Goal: Task Accomplishment & Management: Manage account settings

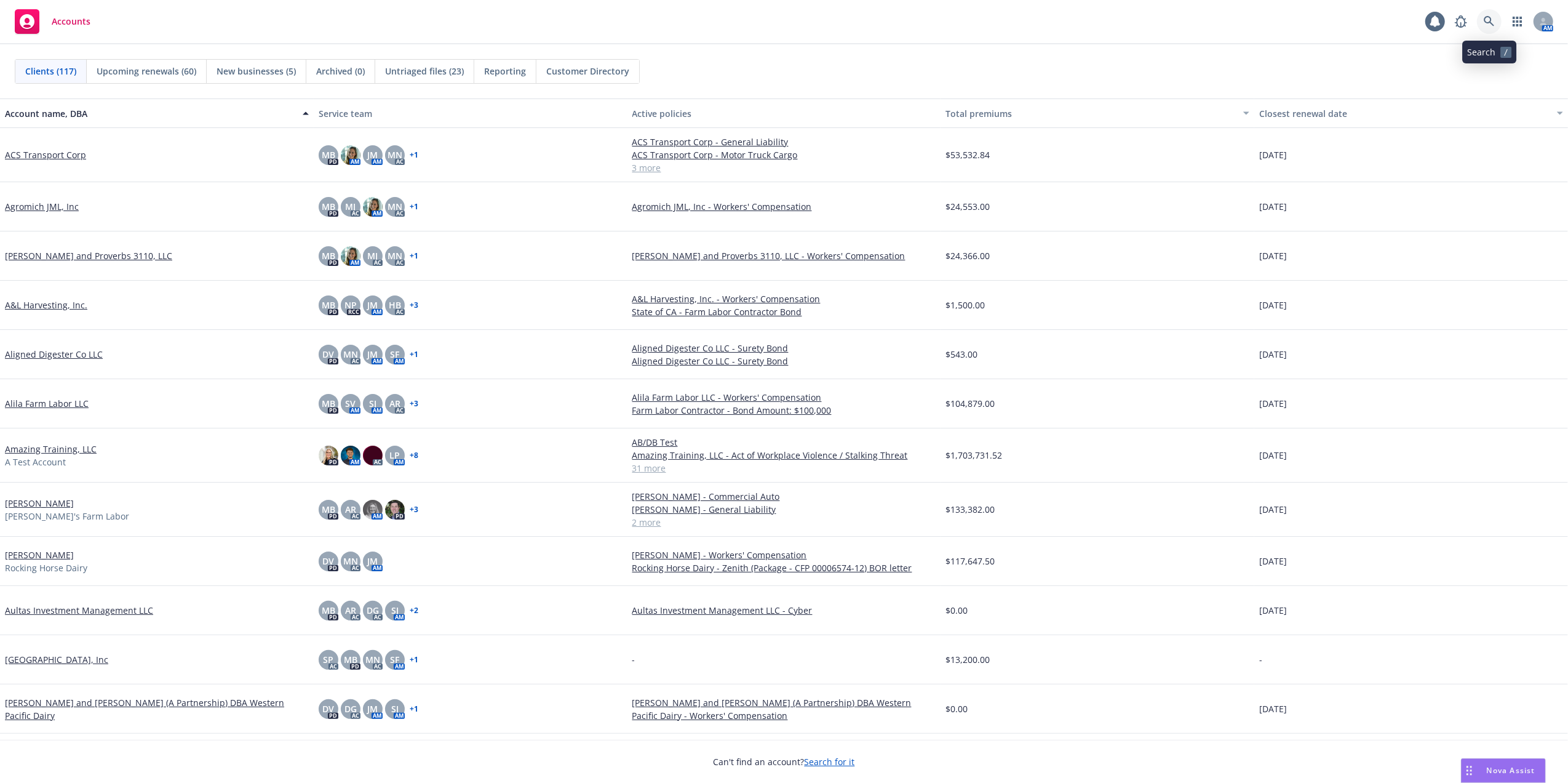
click at [1485, 23] on icon at bounding box center [1489, 21] width 11 height 11
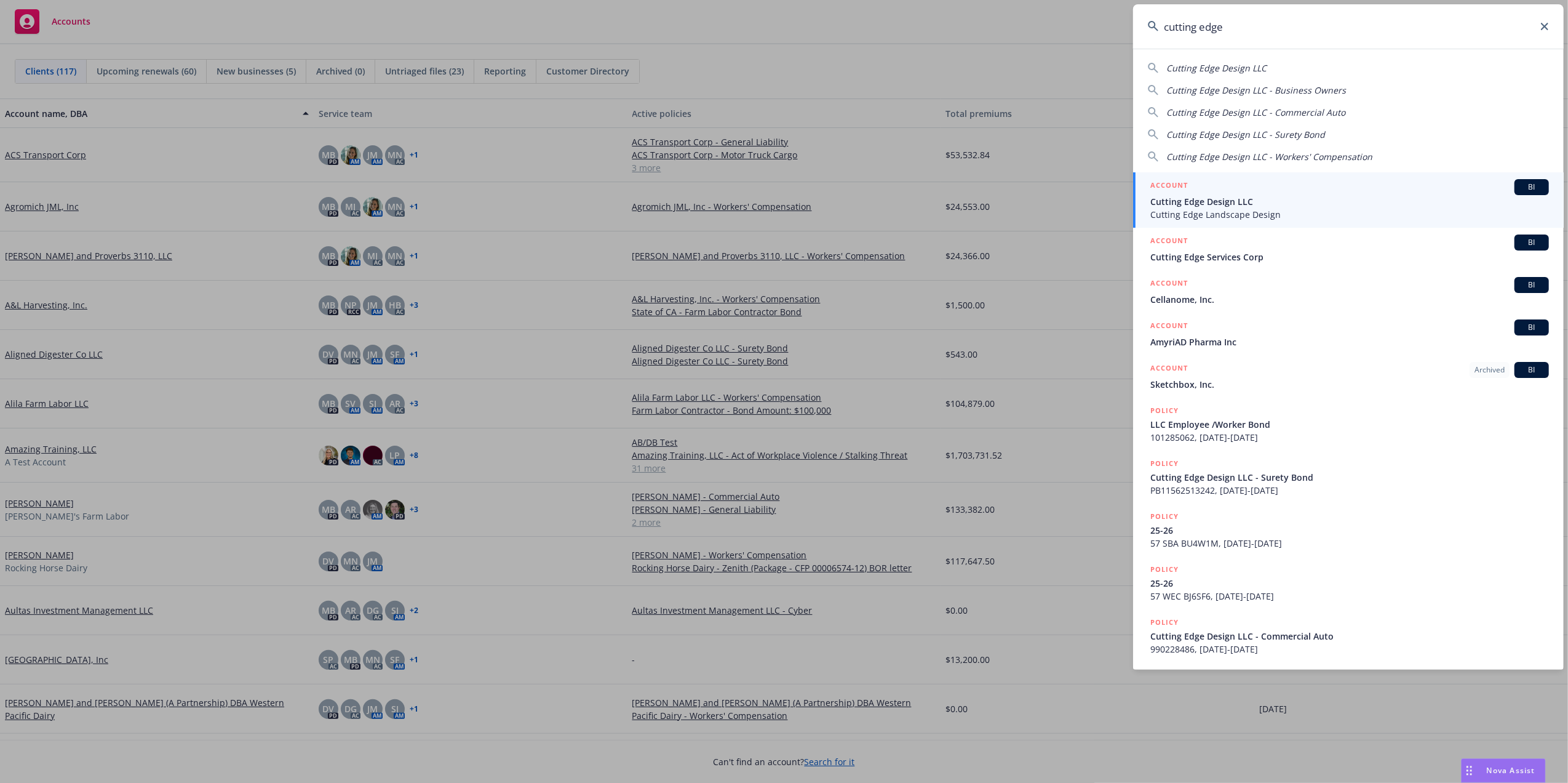
type input "cutting edge"
click at [1172, 204] on span "Cutting Edge Design LLC" at bounding box center [1349, 202] width 398 height 13
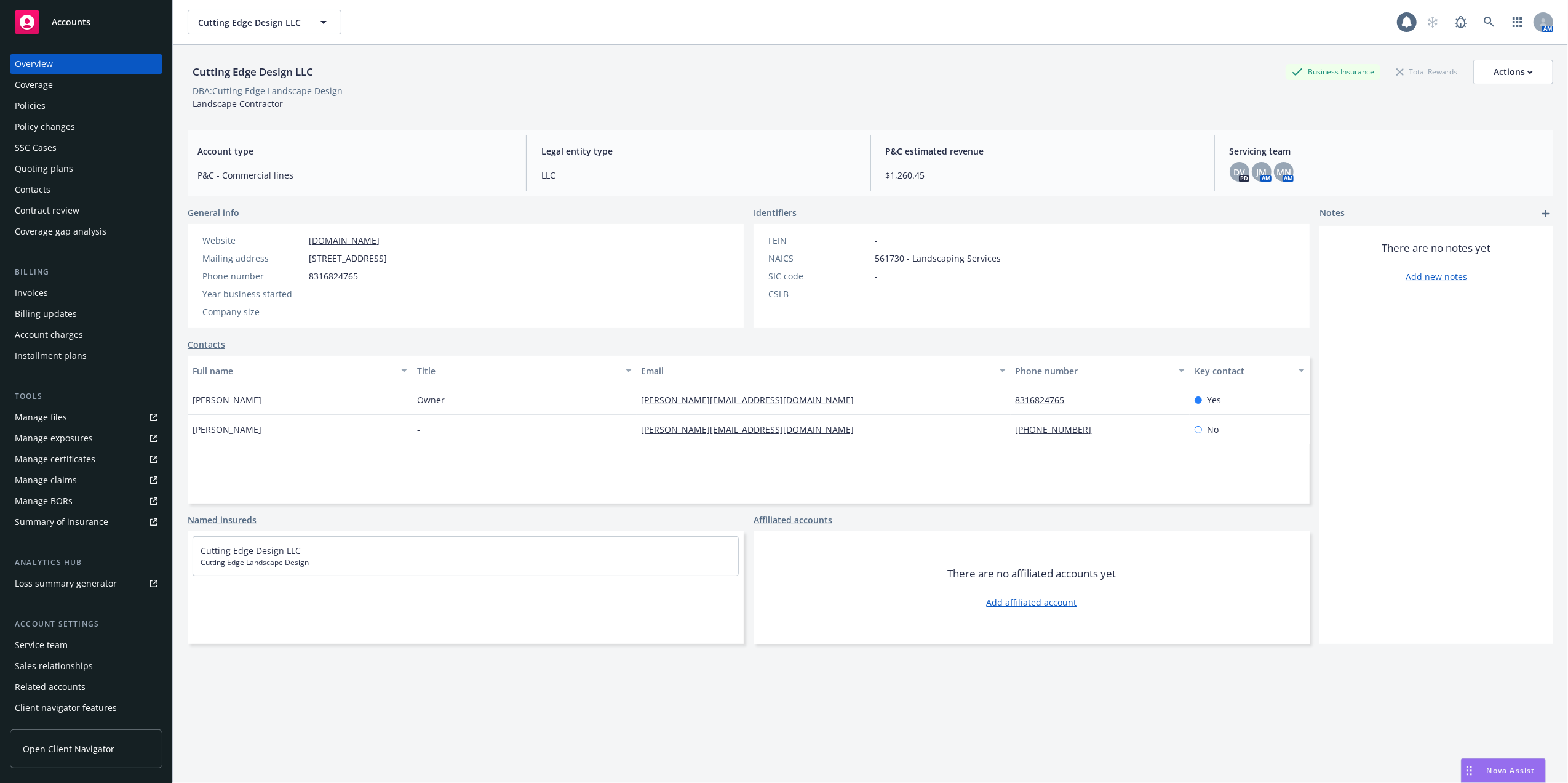
click at [47, 188] on div "Contacts" at bounding box center [32, 189] width 35 height 20
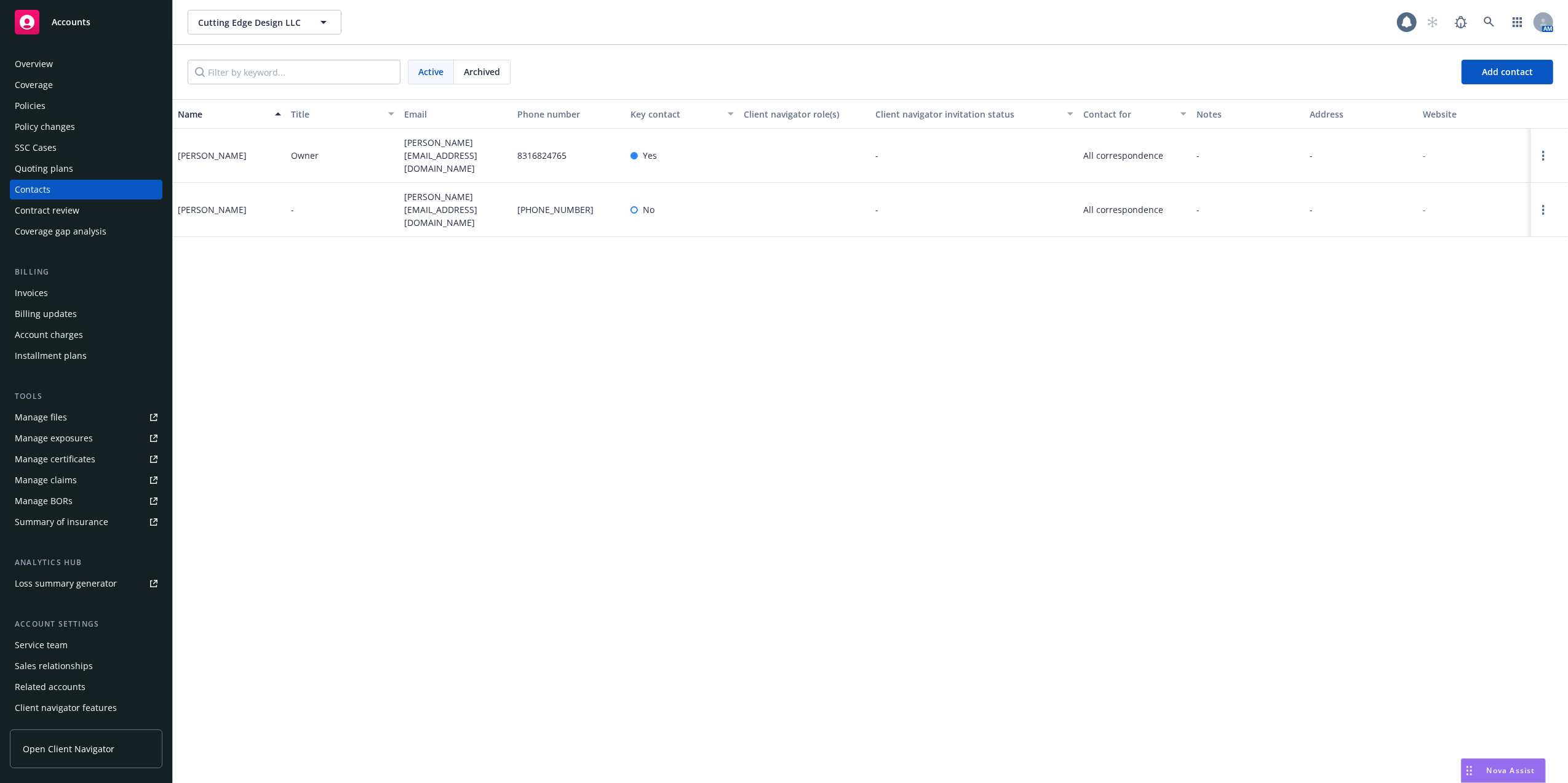
click at [28, 100] on div "Policies" at bounding box center [30, 106] width 31 height 20
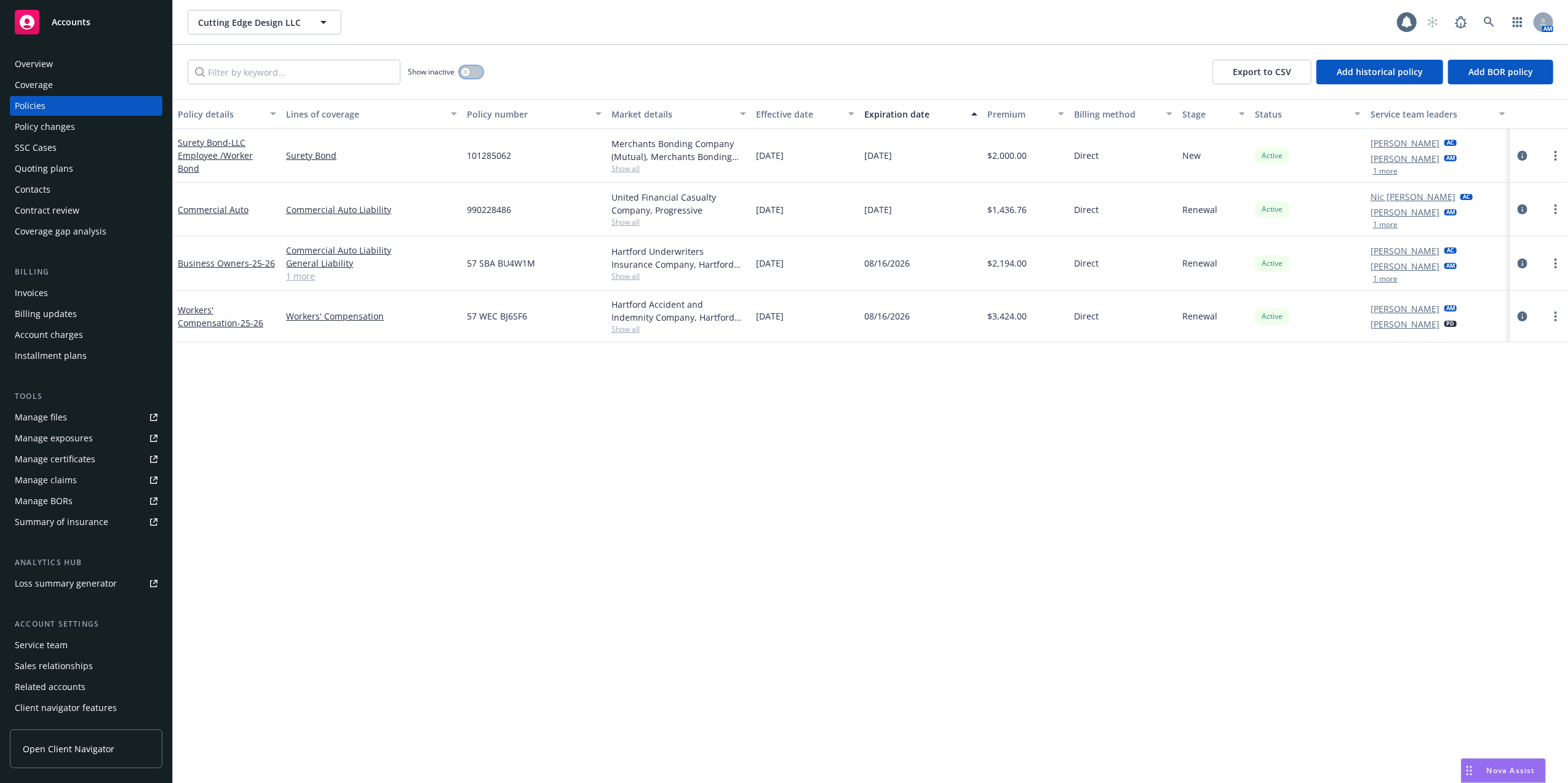
click at [464, 70] on icon "button" at bounding box center [465, 71] width 5 height 5
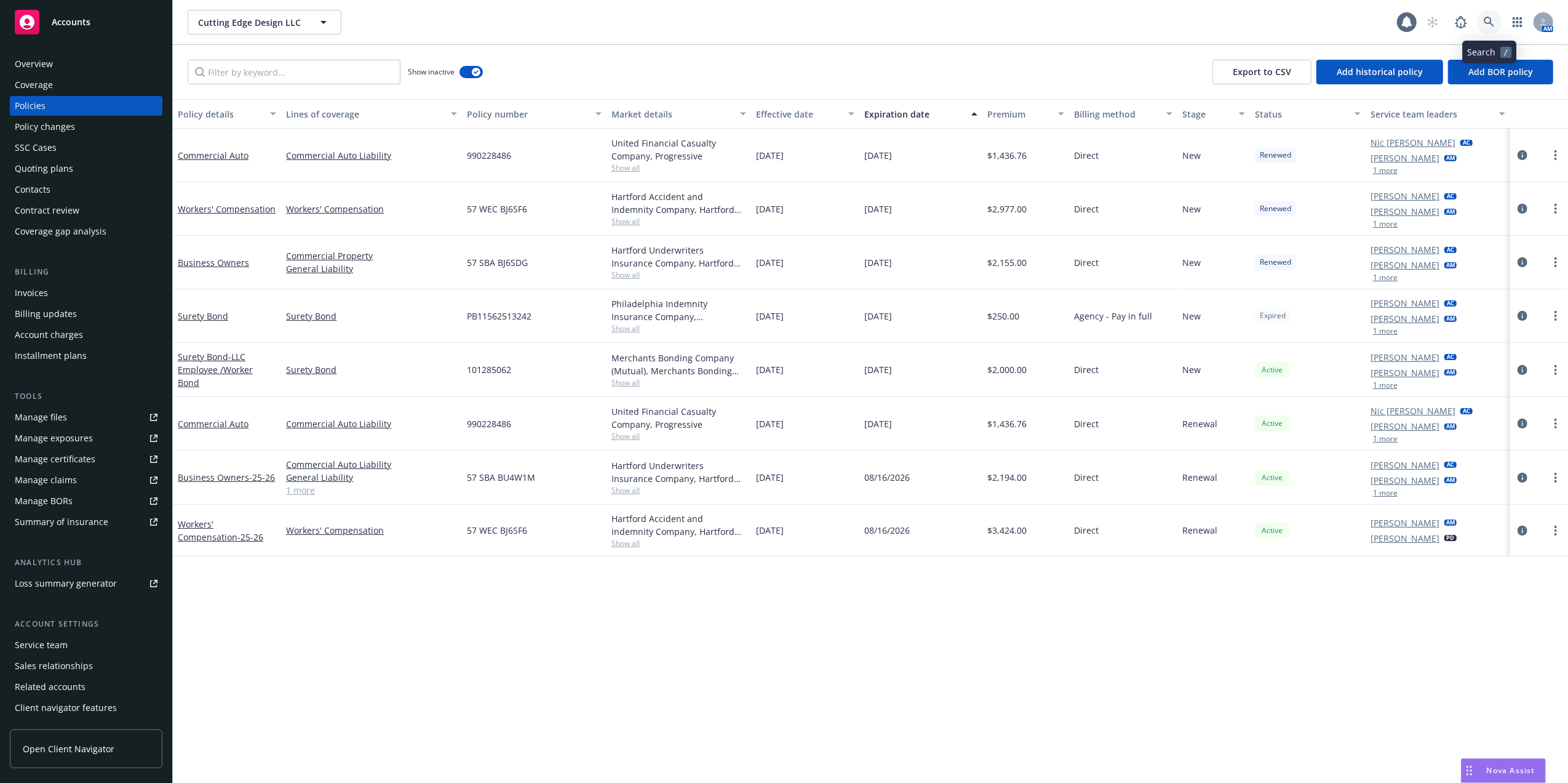
click at [1489, 21] on icon at bounding box center [1489, 22] width 11 height 11
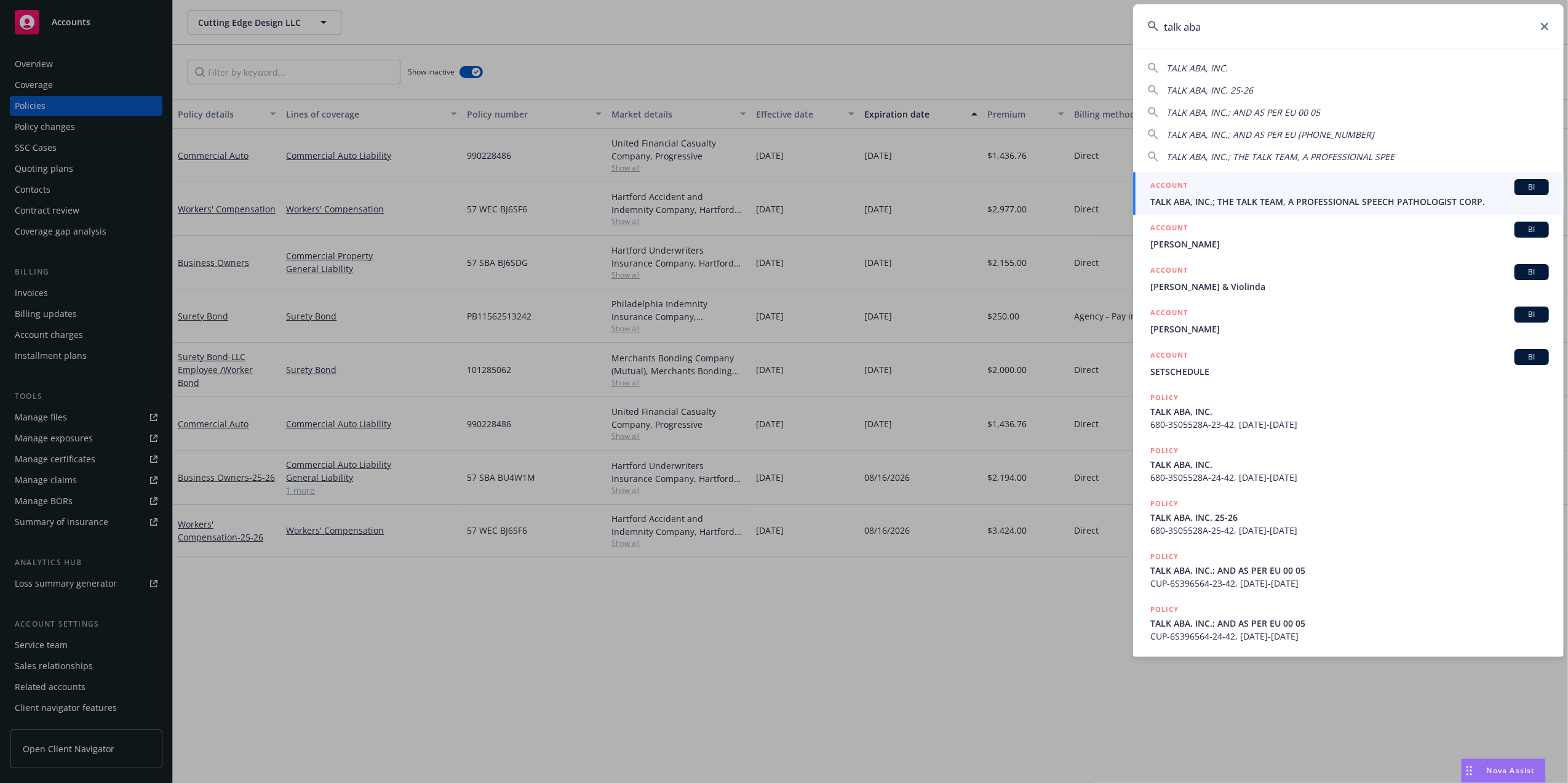
type input "talk aba"
click at [1170, 195] on span "TALK ABA, INC.; THE TALK TEAM, A PROFESSIONAL SPEECH PATHOLOGIST CORP." at bounding box center [1349, 202] width 398 height 13
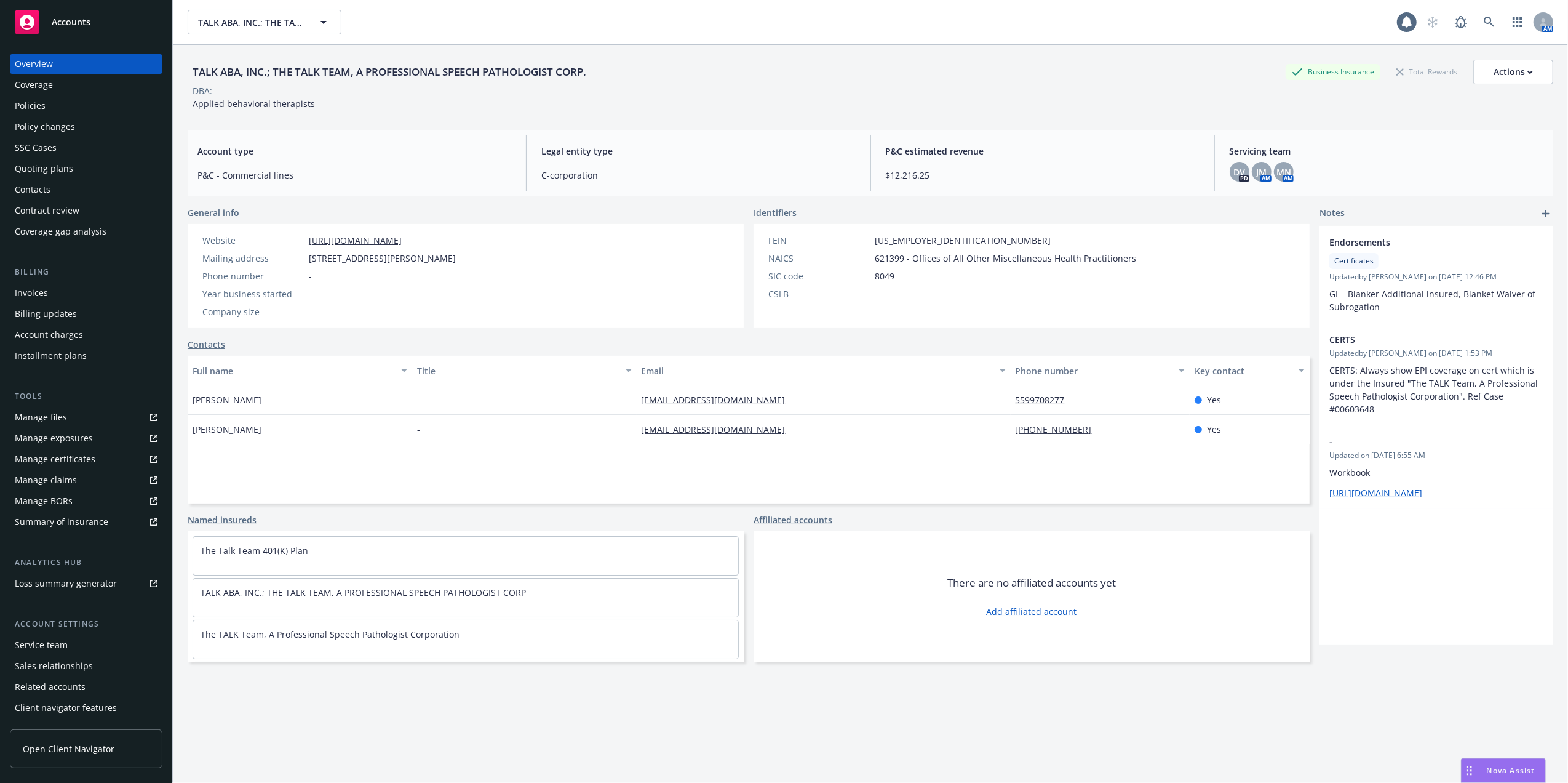
click at [40, 165] on div "Quoting plans" at bounding box center [44, 169] width 59 height 20
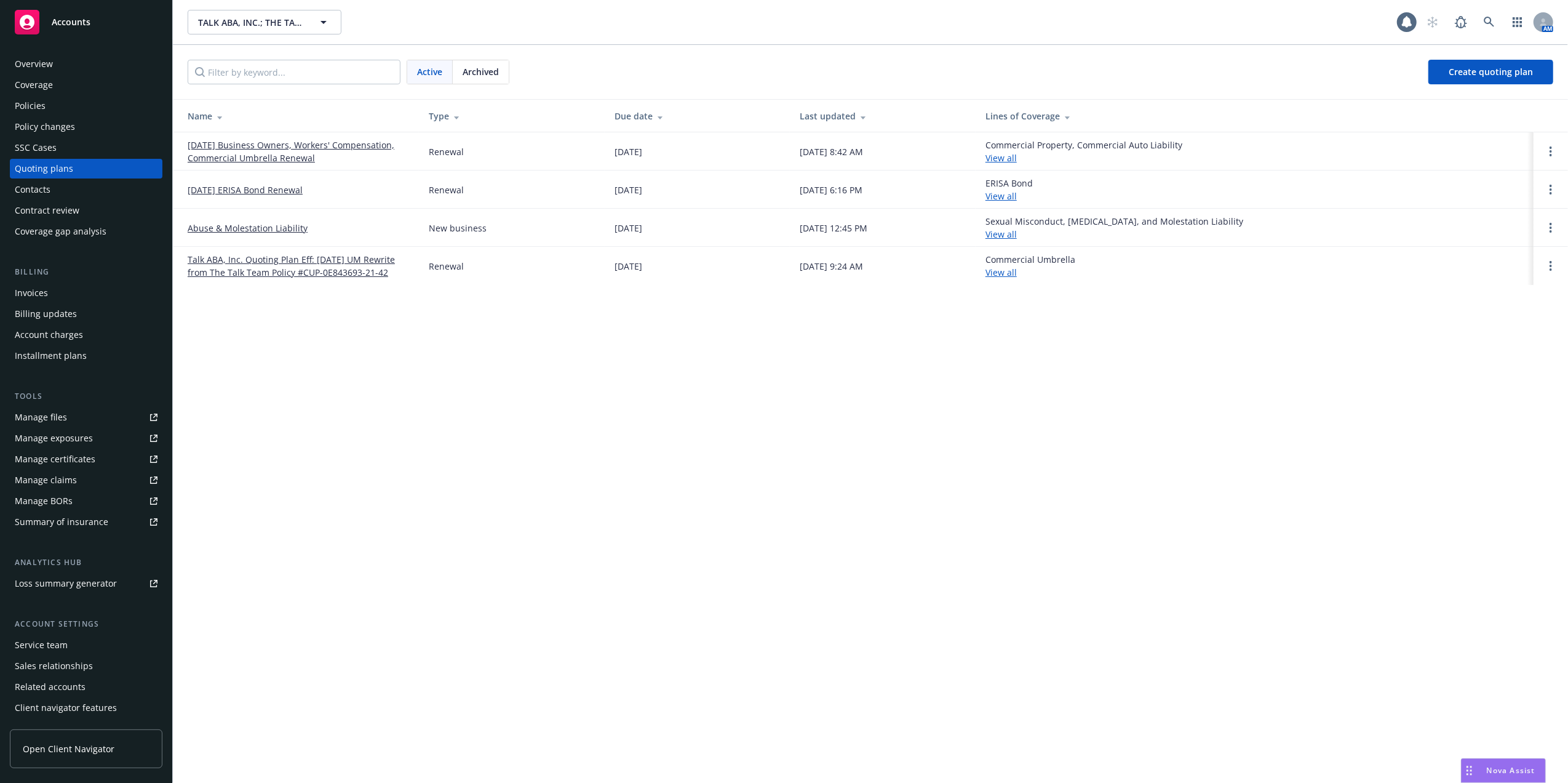
click at [272, 144] on link "08/01/25 Business Owners, Workers' Compensation, Commercial Umbrella Renewal" at bounding box center [299, 151] width 221 height 26
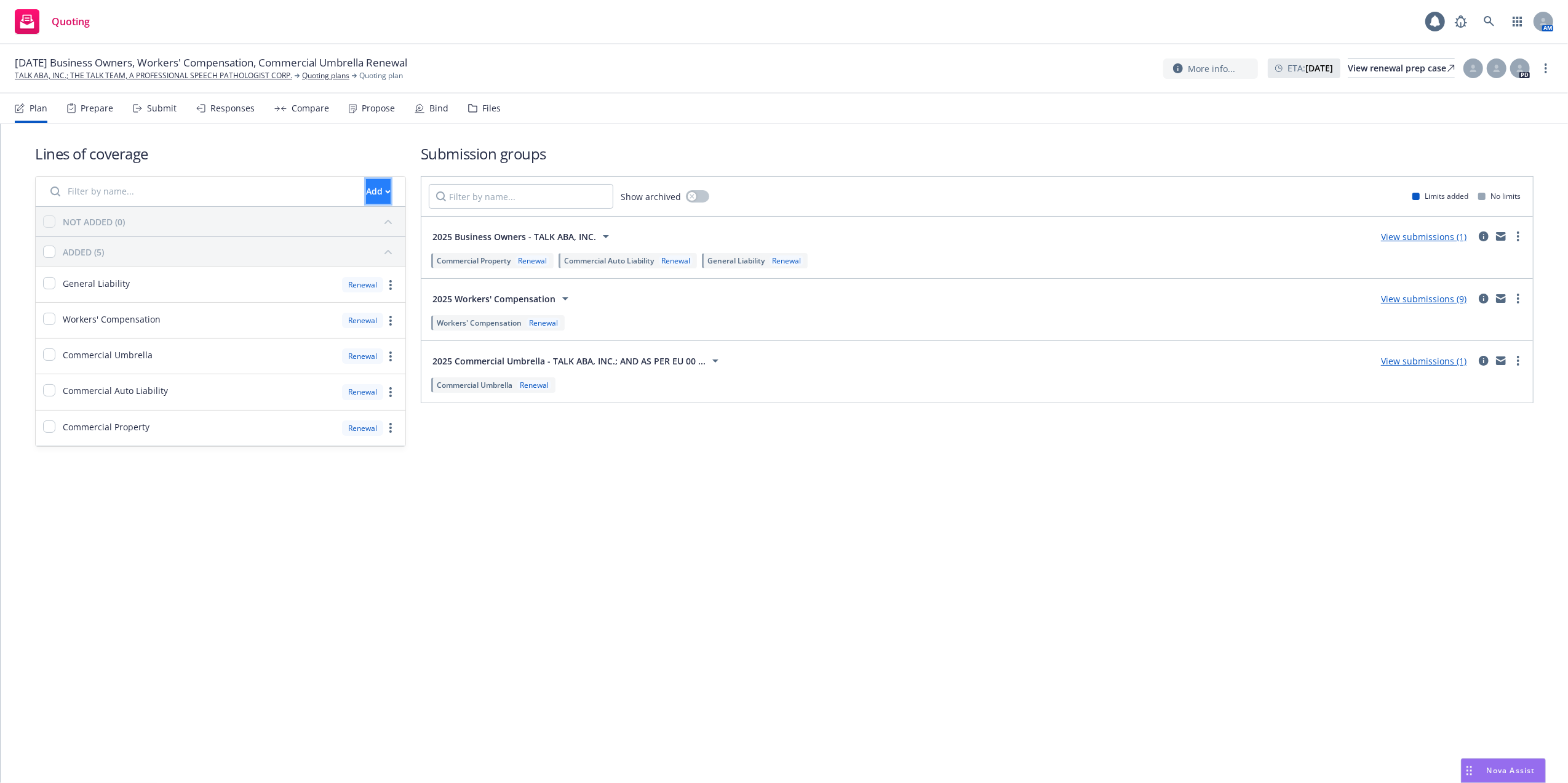
click at [385, 190] on icon "button" at bounding box center [387, 191] width 6 height 5
drag, startPoint x: 601, startPoint y: 75, endPoint x: 597, endPoint y: 69, distance: 7.2
click at [599, 75] on div "08/01/25 Business Owners, Workers' Compensation, Commercial Umbrella Renewal TA…" at bounding box center [784, 68] width 1538 height 26
click at [91, 74] on link "TALK ABA, INC.; THE TALK TEAM, A PROFESSIONAL SPEECH PATHOLOGIST CORP." at bounding box center [153, 75] width 277 height 11
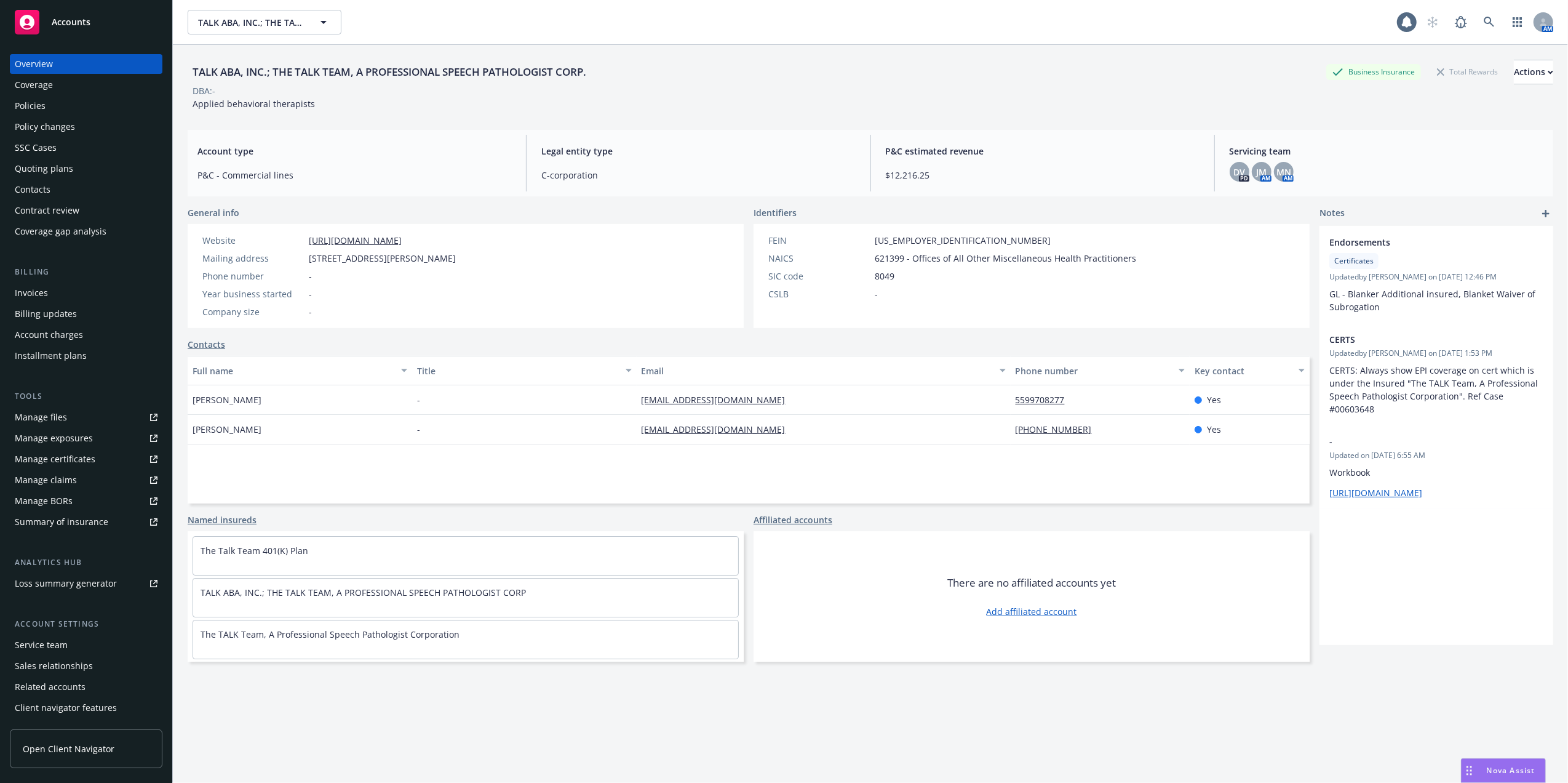
click at [49, 104] on div "Policies" at bounding box center [86, 106] width 143 height 20
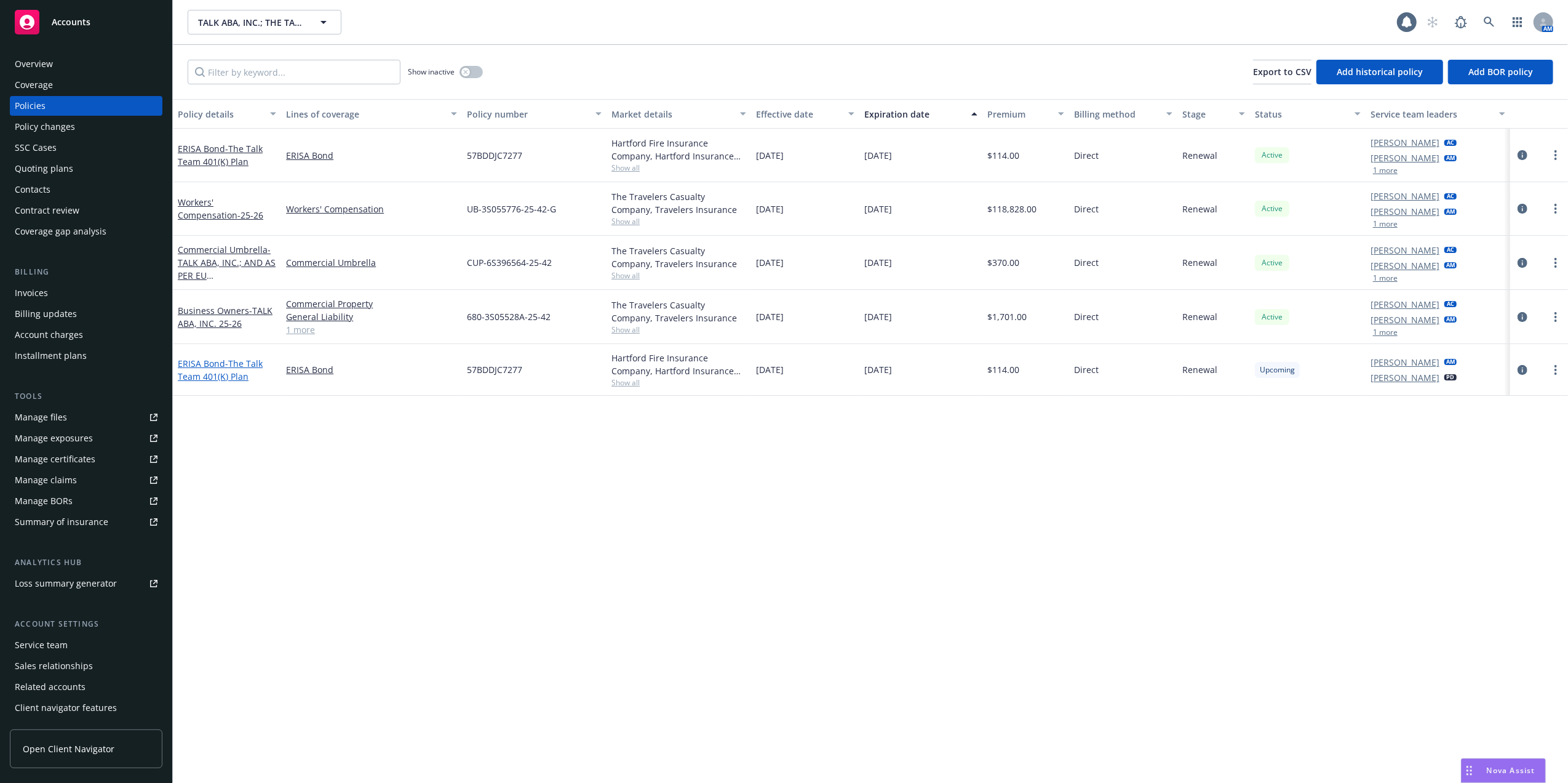
click at [216, 363] on link "ERISA Bond - The Talk Team 401(K) Plan" at bounding box center [220, 370] width 85 height 24
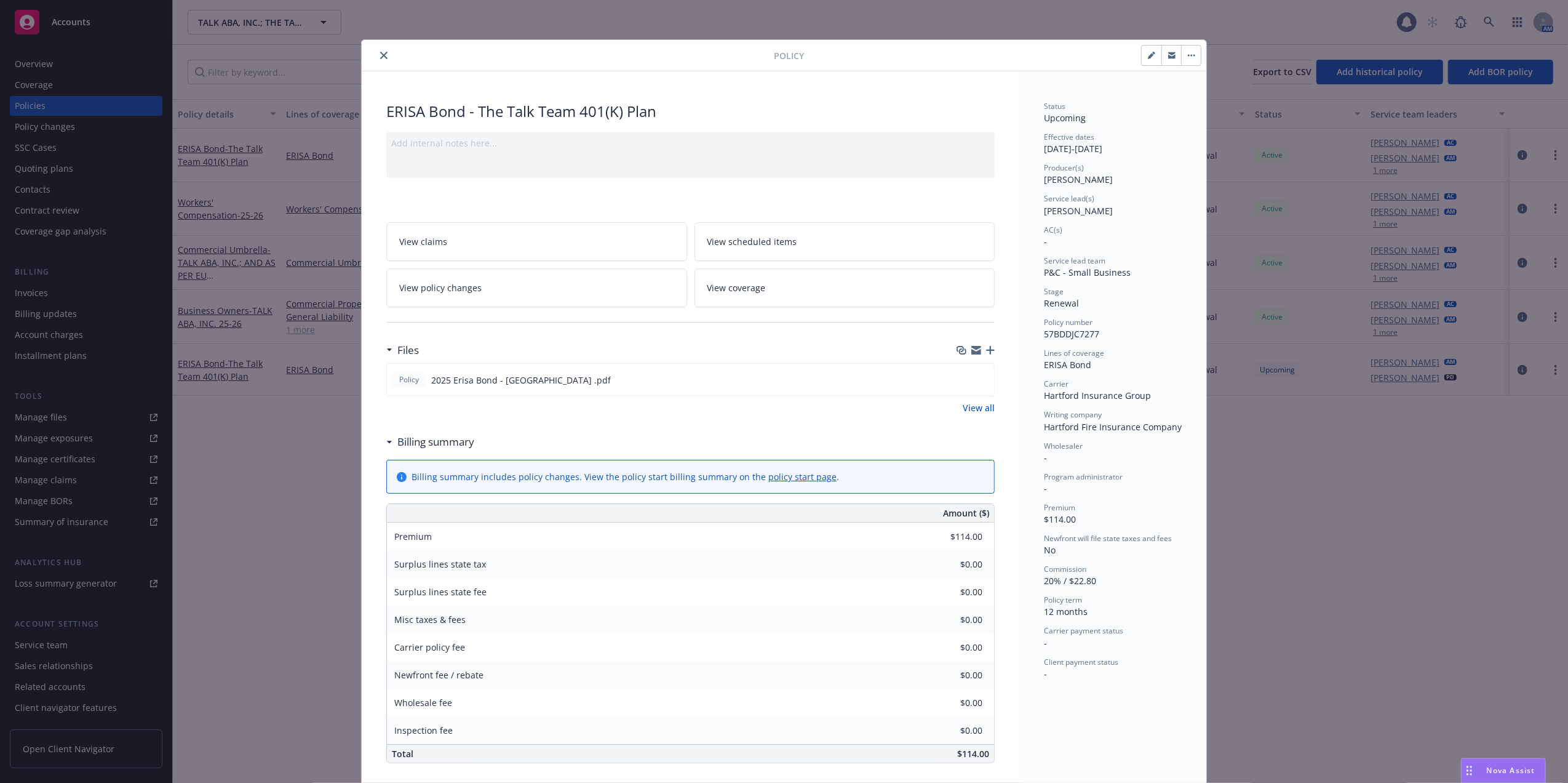
click at [380, 54] on icon "close" at bounding box center [384, 55] width 7 height 7
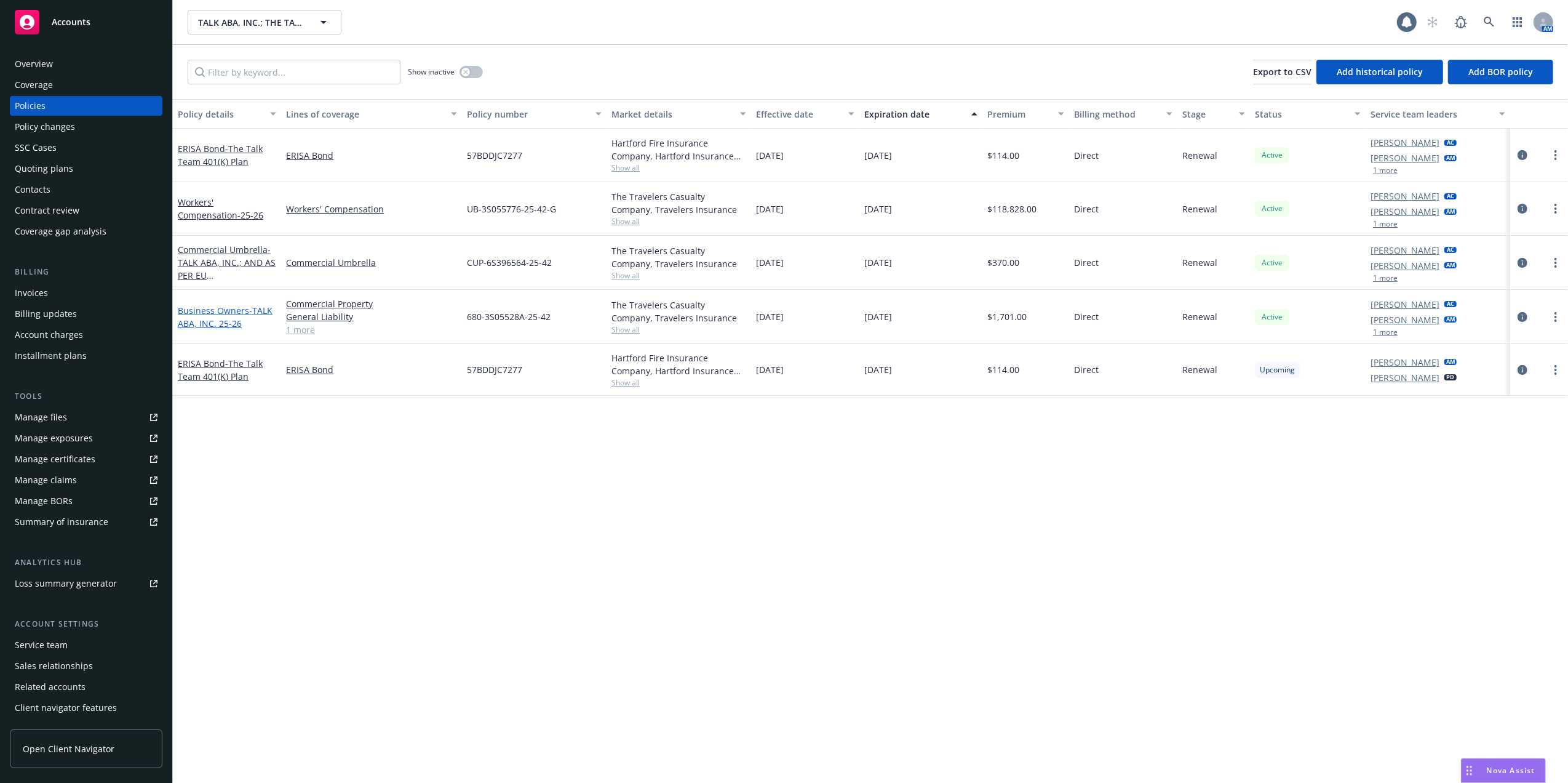
click at [212, 308] on link "Business Owners - TALK ABA, INC. 25-26" at bounding box center [225, 317] width 95 height 24
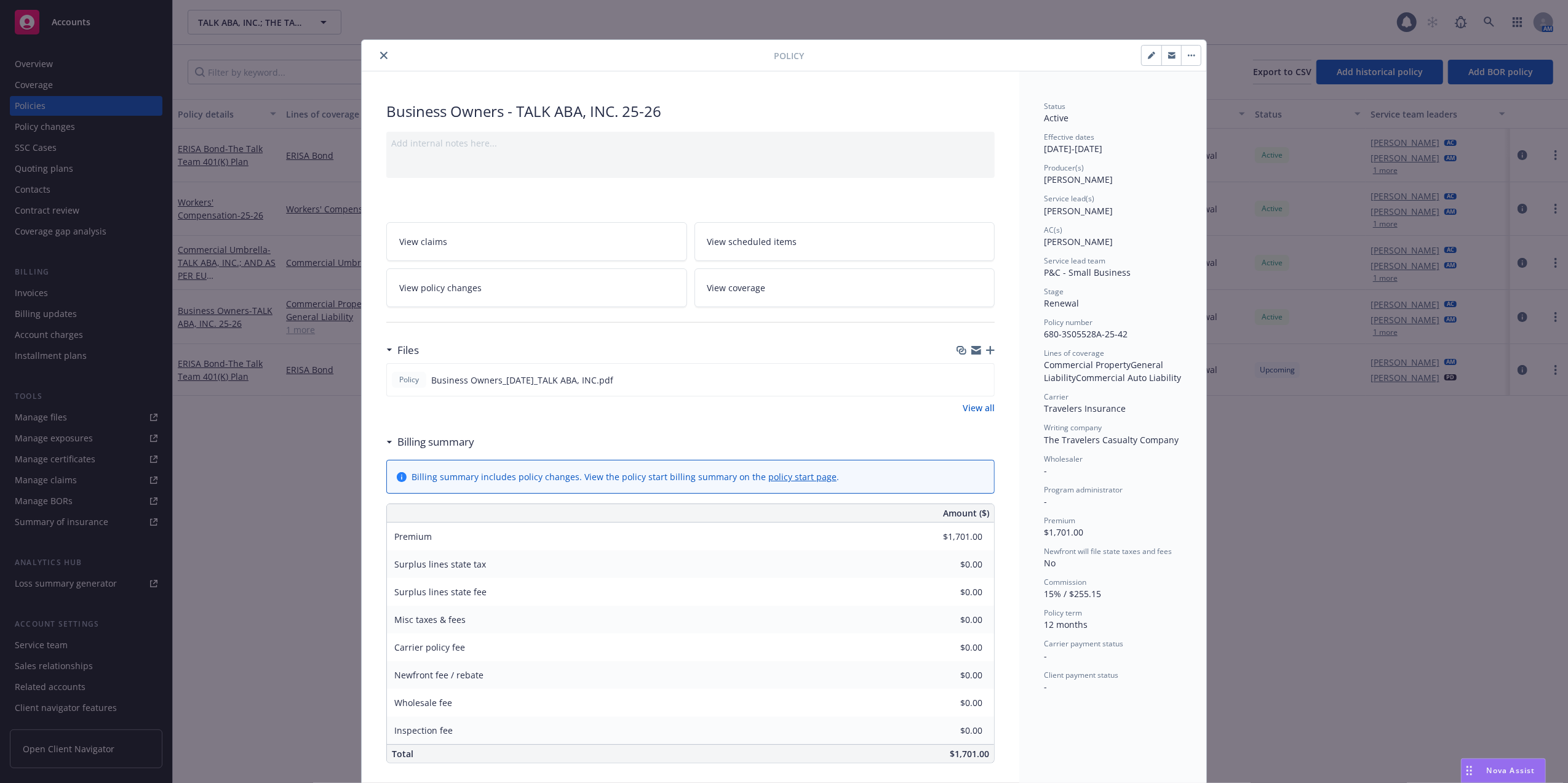
click at [377, 50] on button "close" at bounding box center [384, 55] width 15 height 15
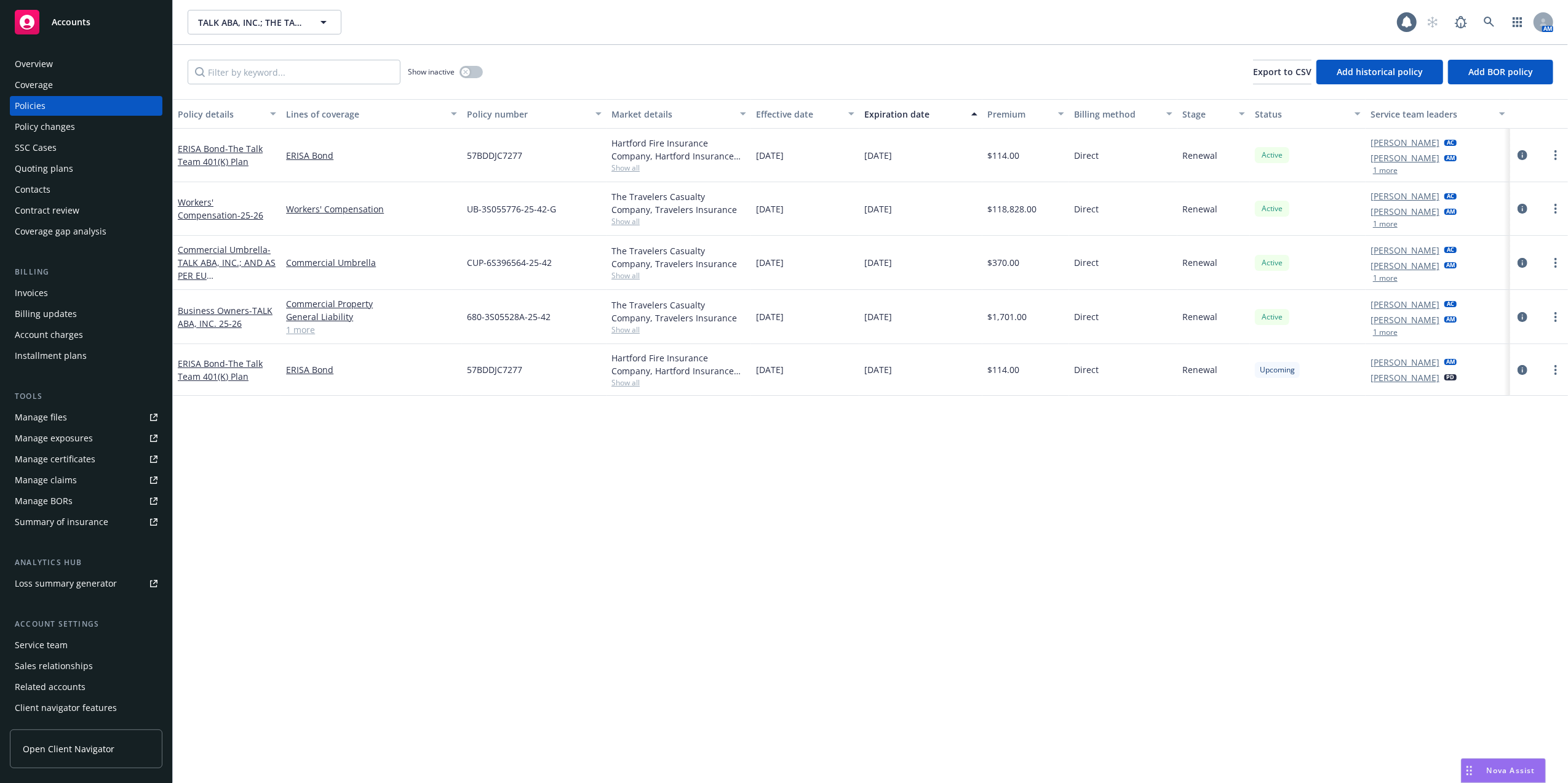
click at [46, 167] on div "Quoting plans" at bounding box center [44, 169] width 59 height 20
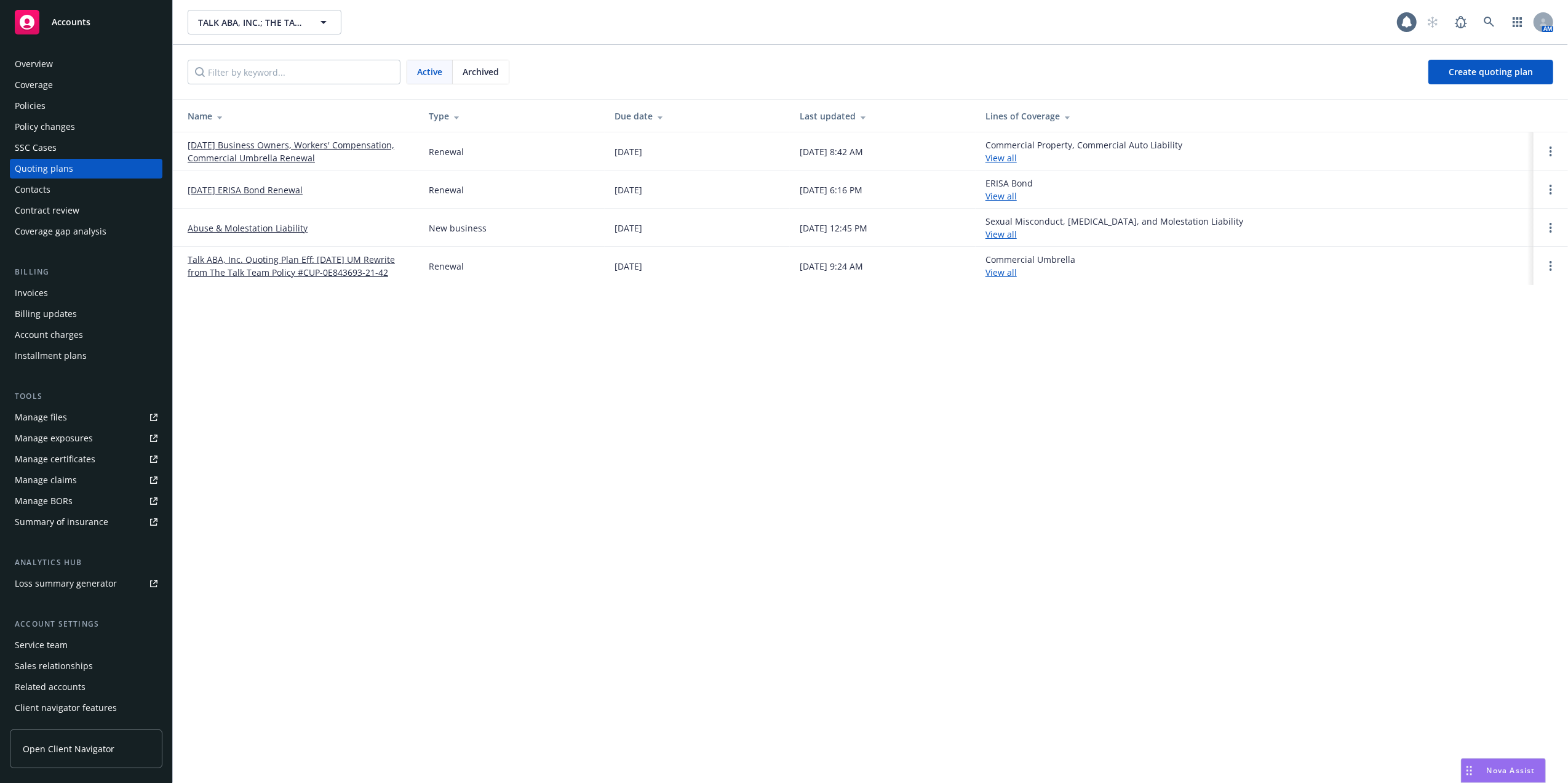
click at [294, 262] on link "Talk ABA, Inc. Quoting Plan Eff: 08/01/2021 UM Rewrite from The Talk Team Polic…" at bounding box center [299, 266] width 221 height 26
click at [53, 101] on div "Policies" at bounding box center [86, 106] width 143 height 20
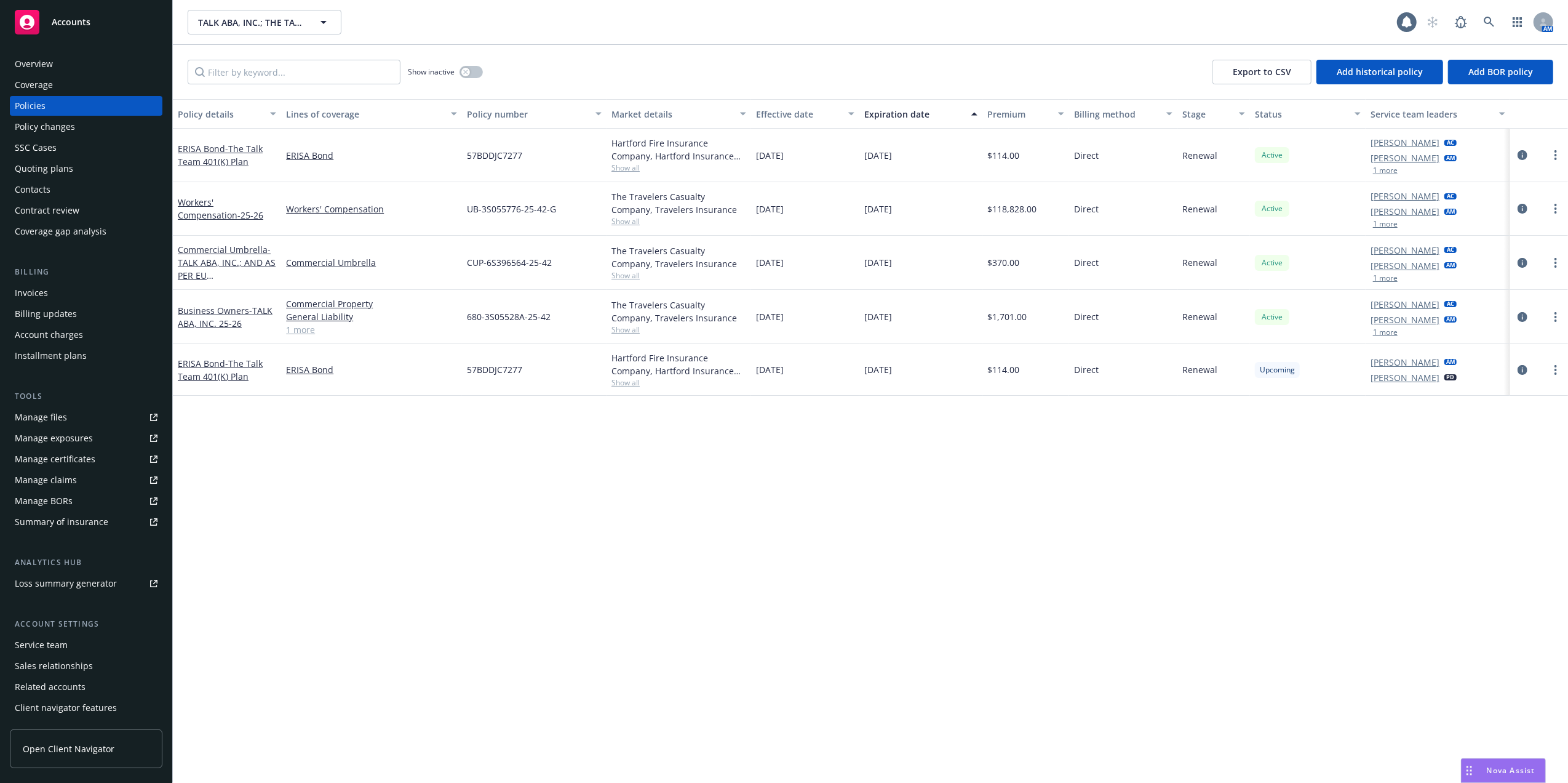
click at [35, 167] on div "Quoting plans" at bounding box center [44, 169] width 59 height 20
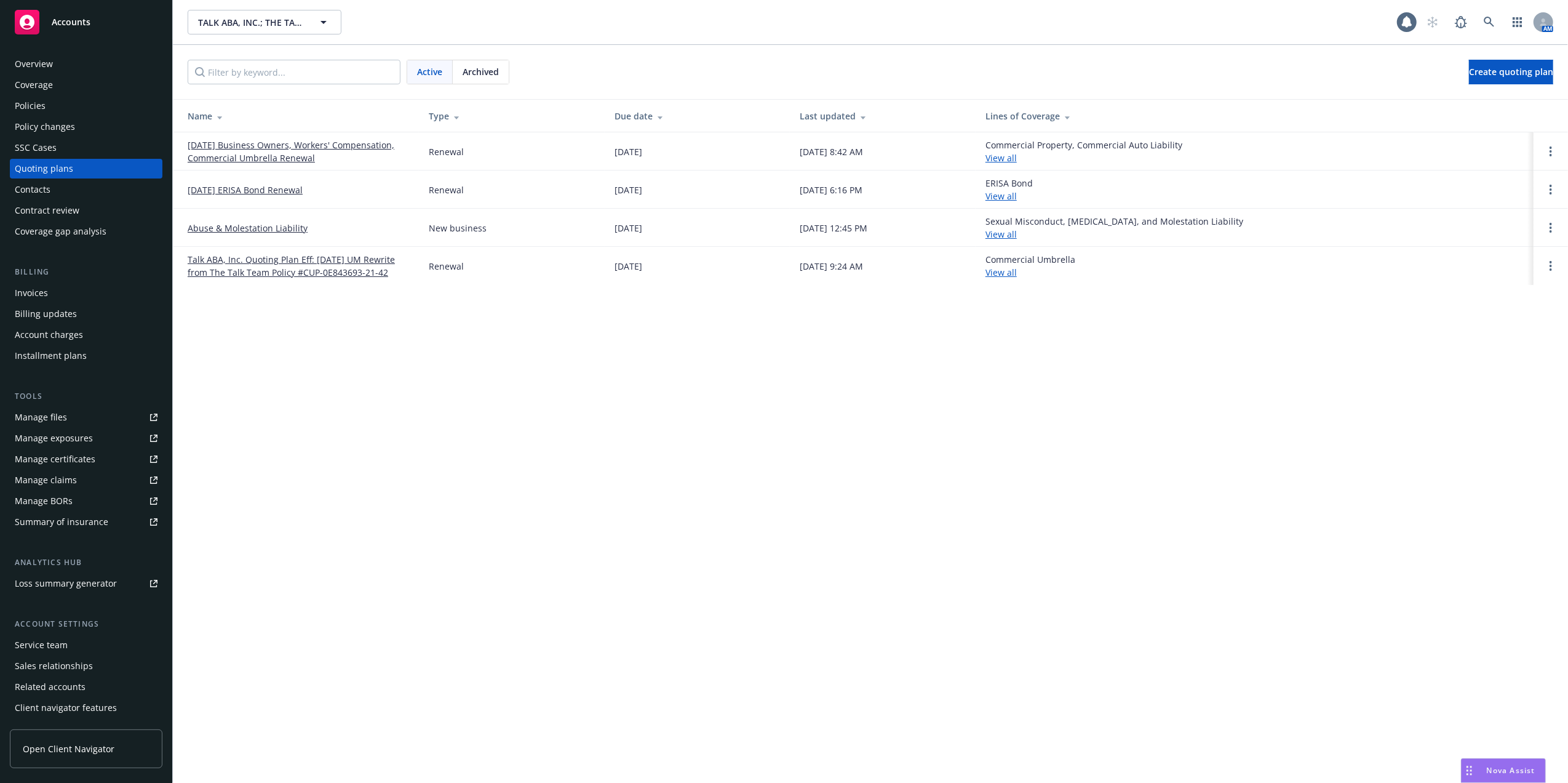
click at [252, 142] on link "[DATE] Business Owners, Workers' Compensation, Commercial Umbrella Renewal" at bounding box center [299, 151] width 221 height 26
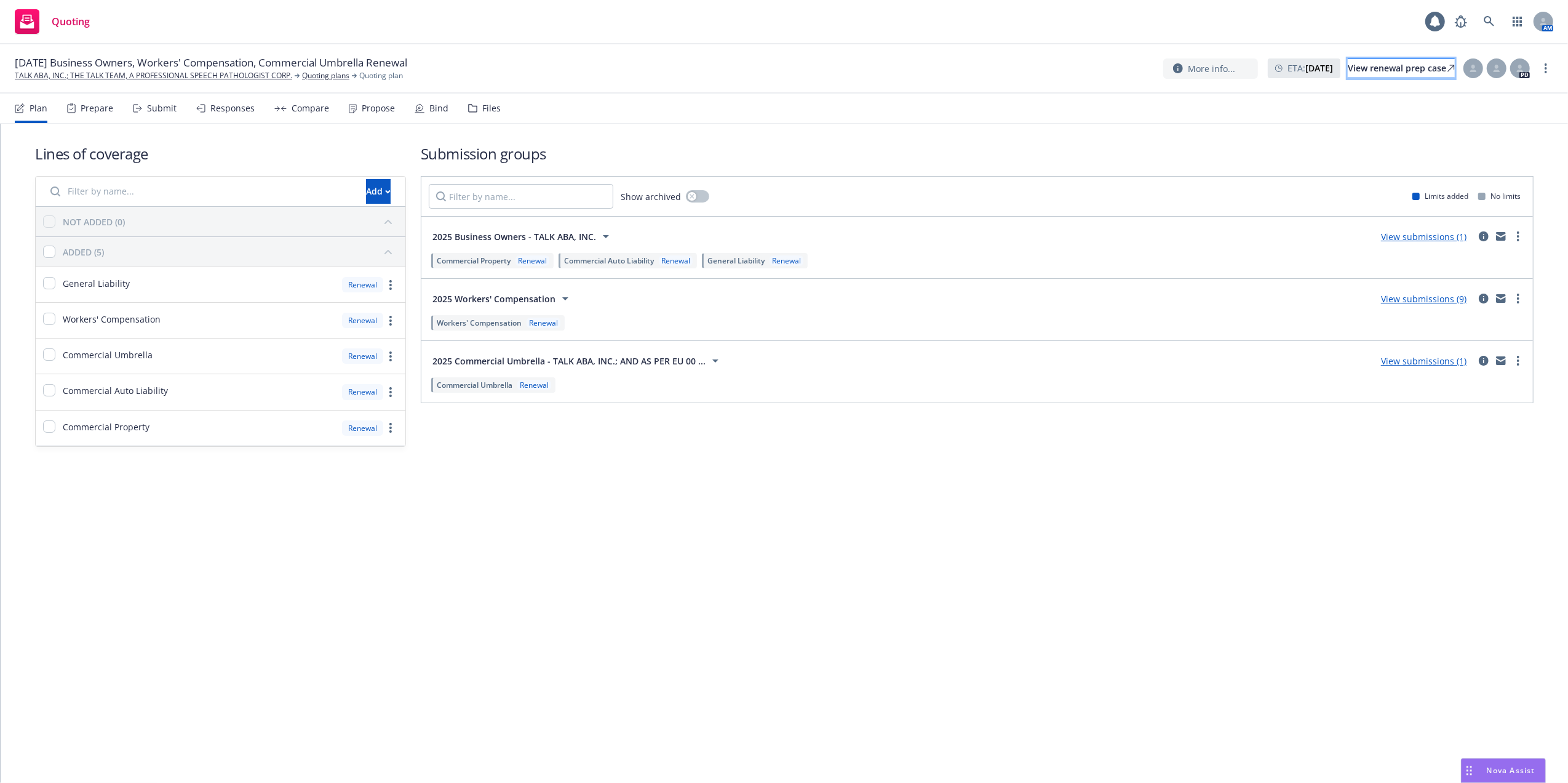
click at [1352, 64] on div "View renewal prep case" at bounding box center [1401, 68] width 107 height 19
click at [1484, 20] on icon at bounding box center [1489, 21] width 10 height 10
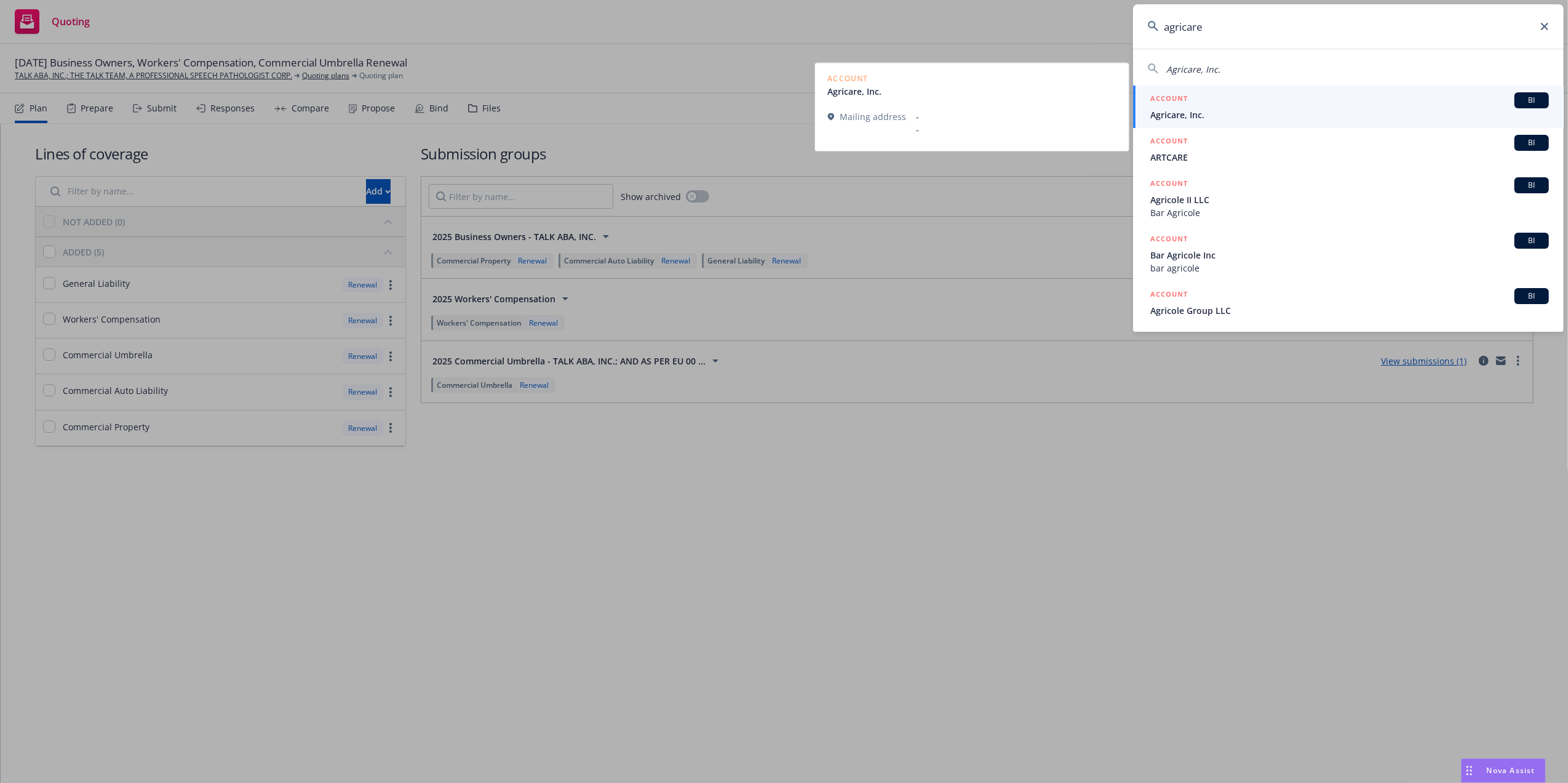
type input "agricare"
click at [1162, 115] on span "Agricare, Inc." at bounding box center [1349, 115] width 398 height 13
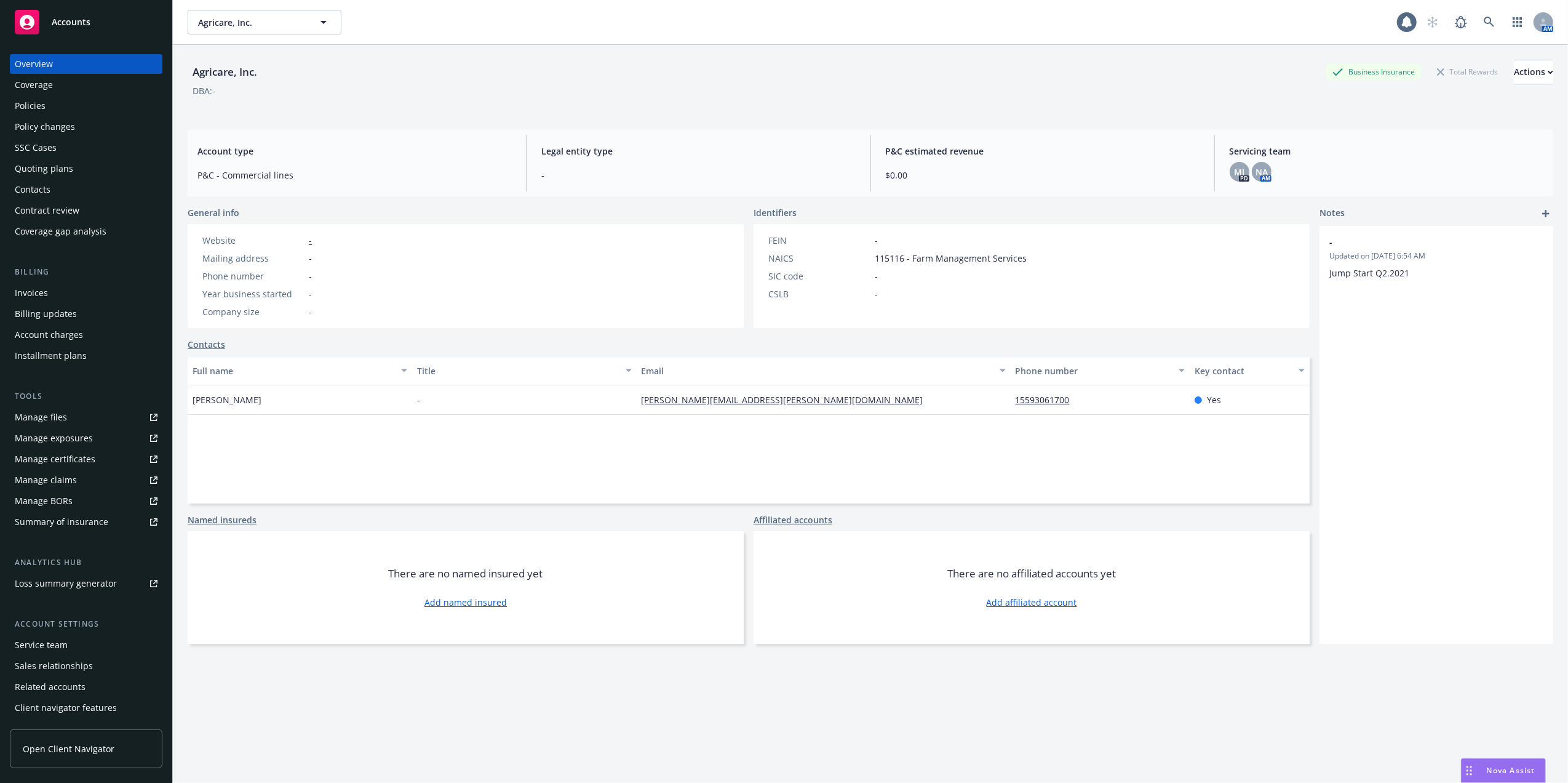
click at [46, 640] on div "Service team" at bounding box center [41, 645] width 53 height 20
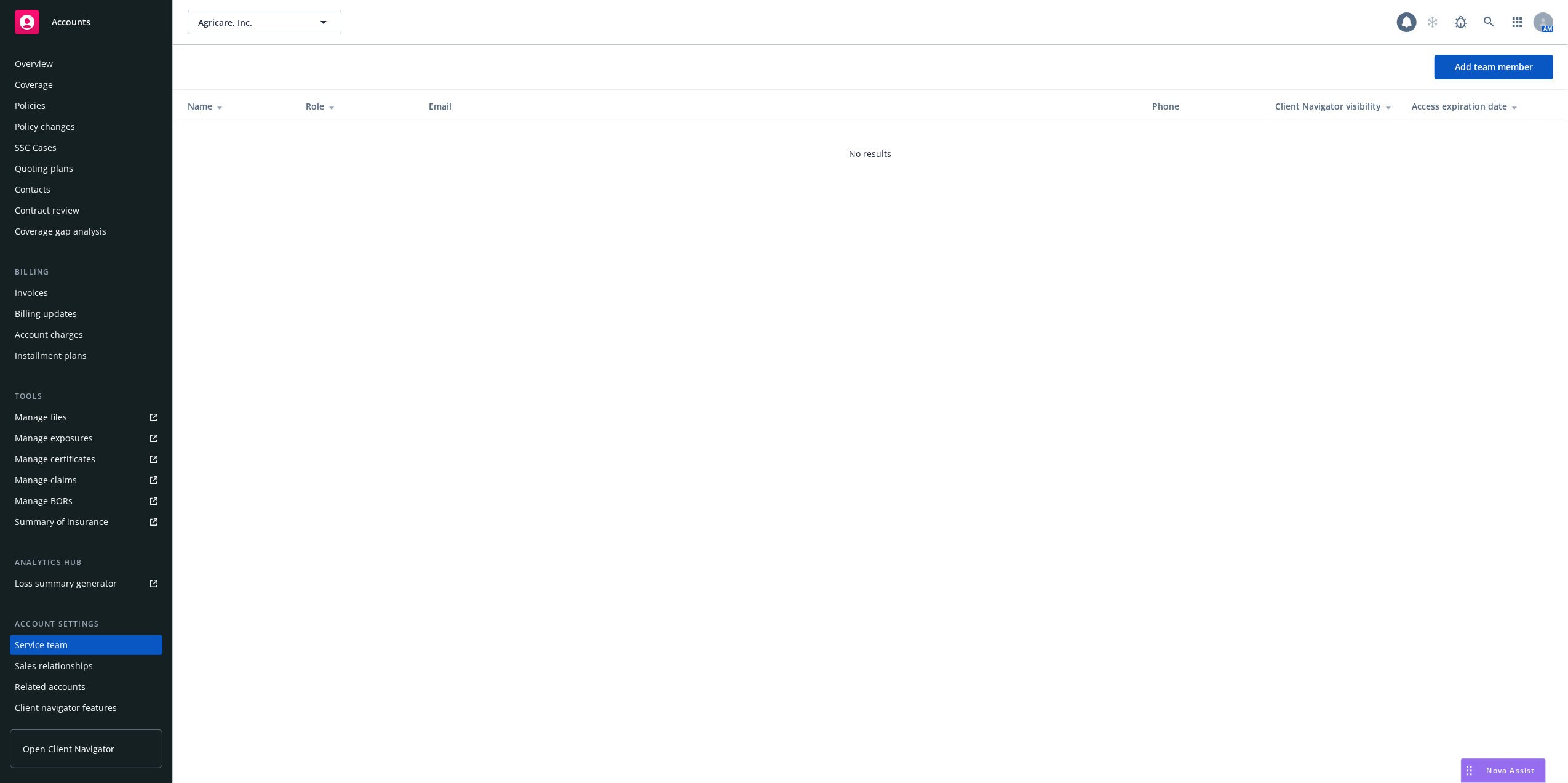
scroll to position [20, 0]
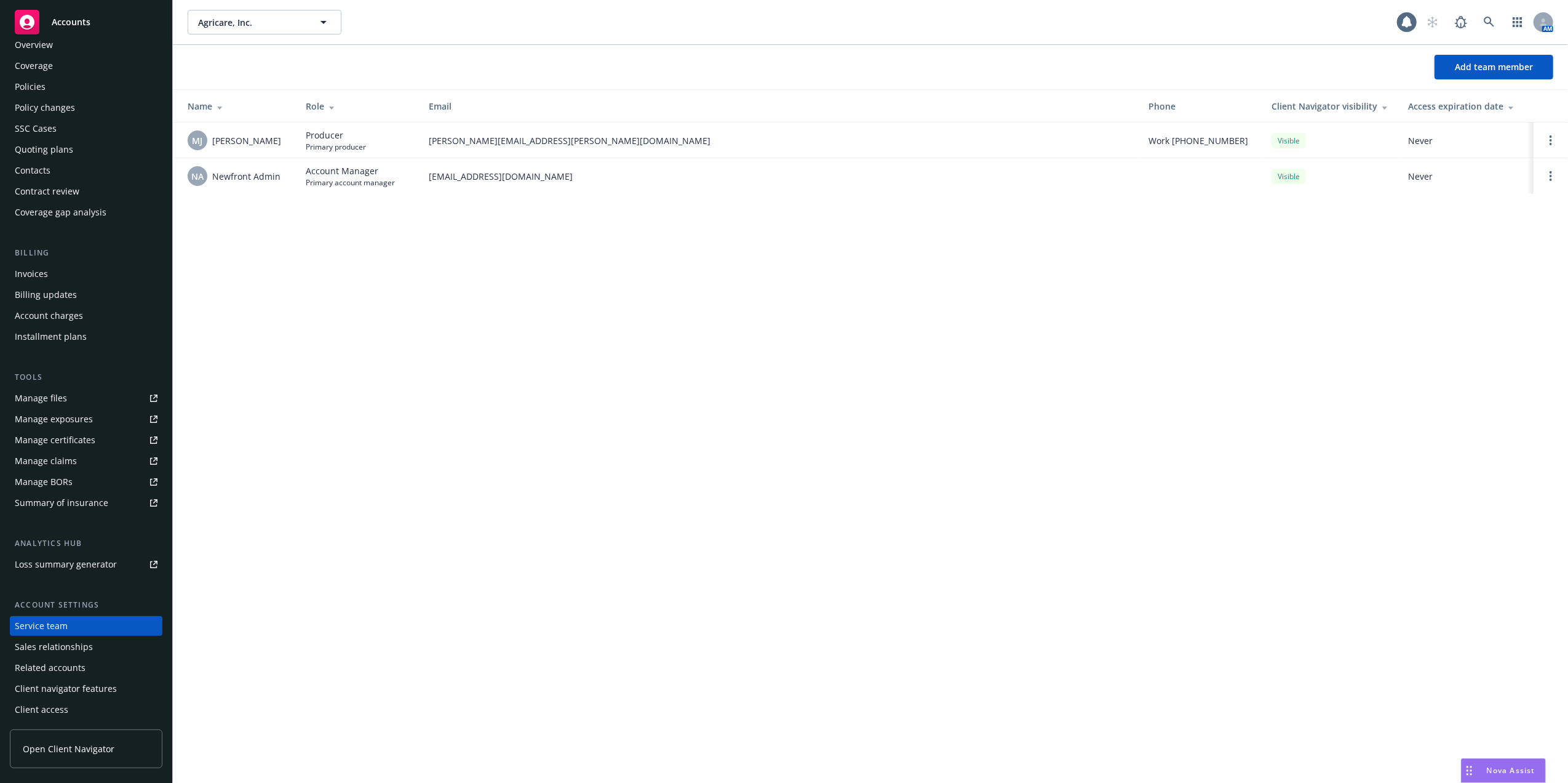
click at [48, 39] on div "Overview" at bounding box center [33, 44] width 38 height 20
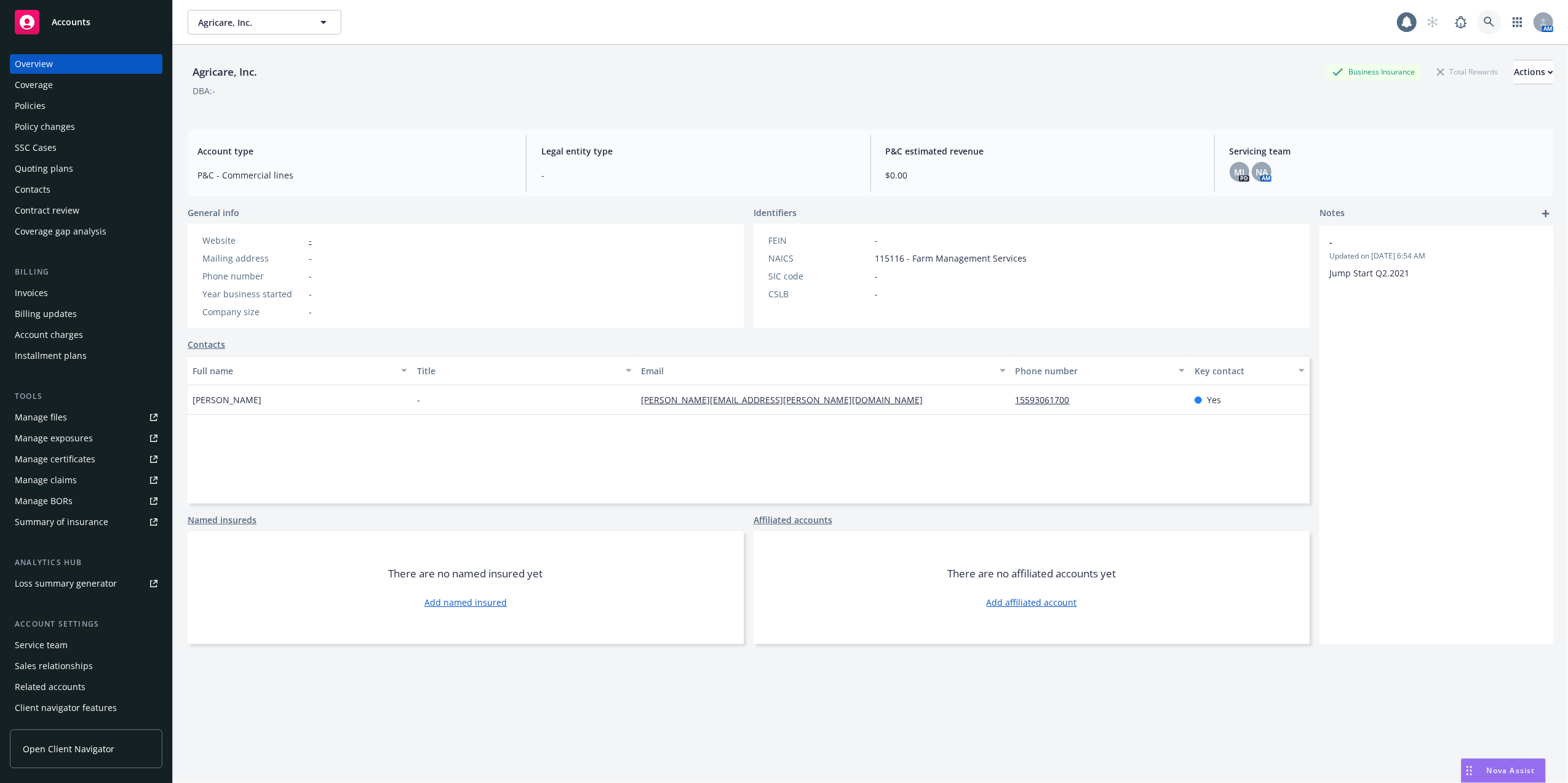
click at [1484, 23] on icon at bounding box center [1489, 22] width 10 height 10
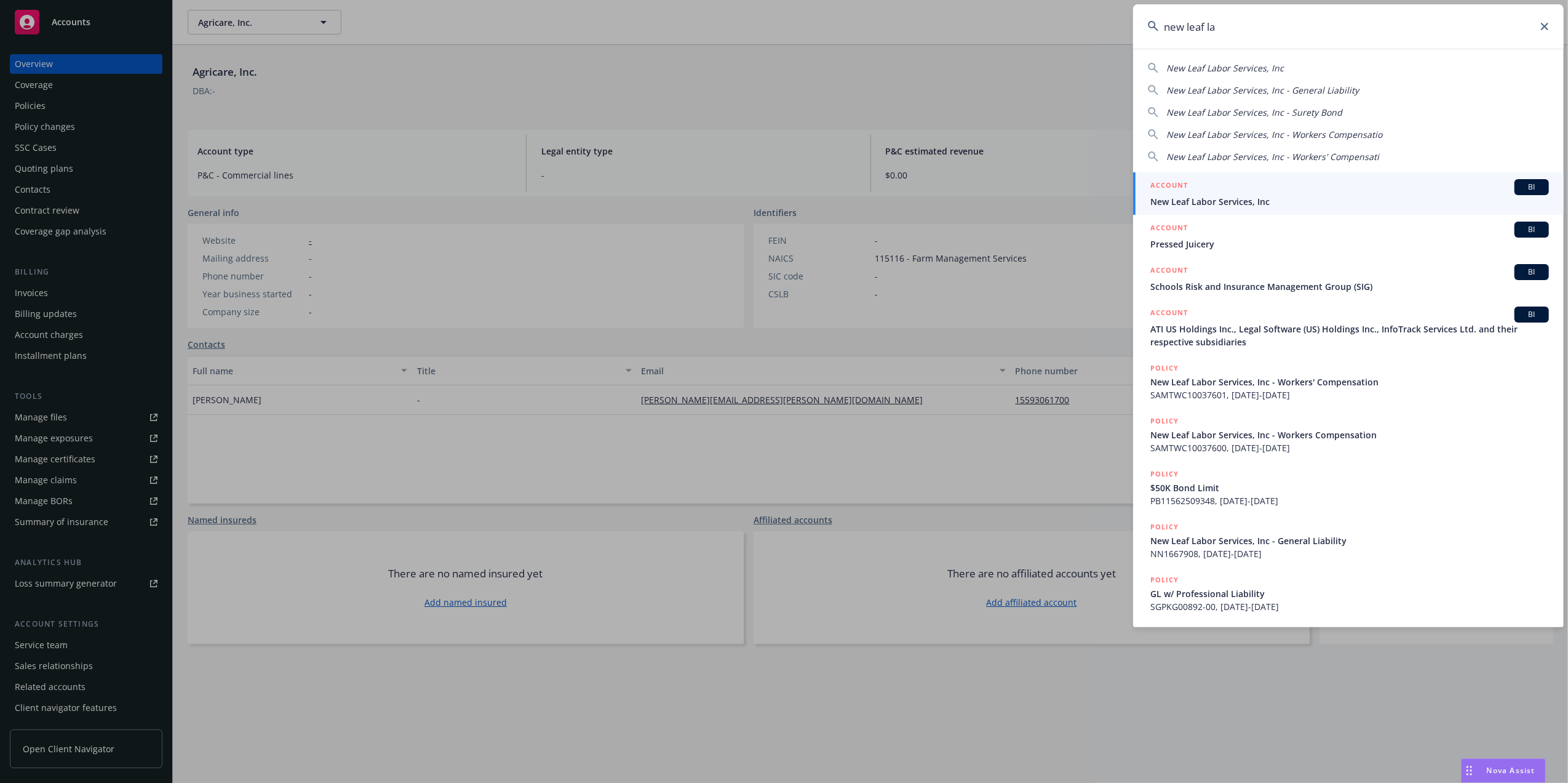
click at [1224, 67] on span "New Leaf Labor Services, Inc" at bounding box center [1225, 68] width 118 height 12
type input "New Leaf Labor Services, Inc"
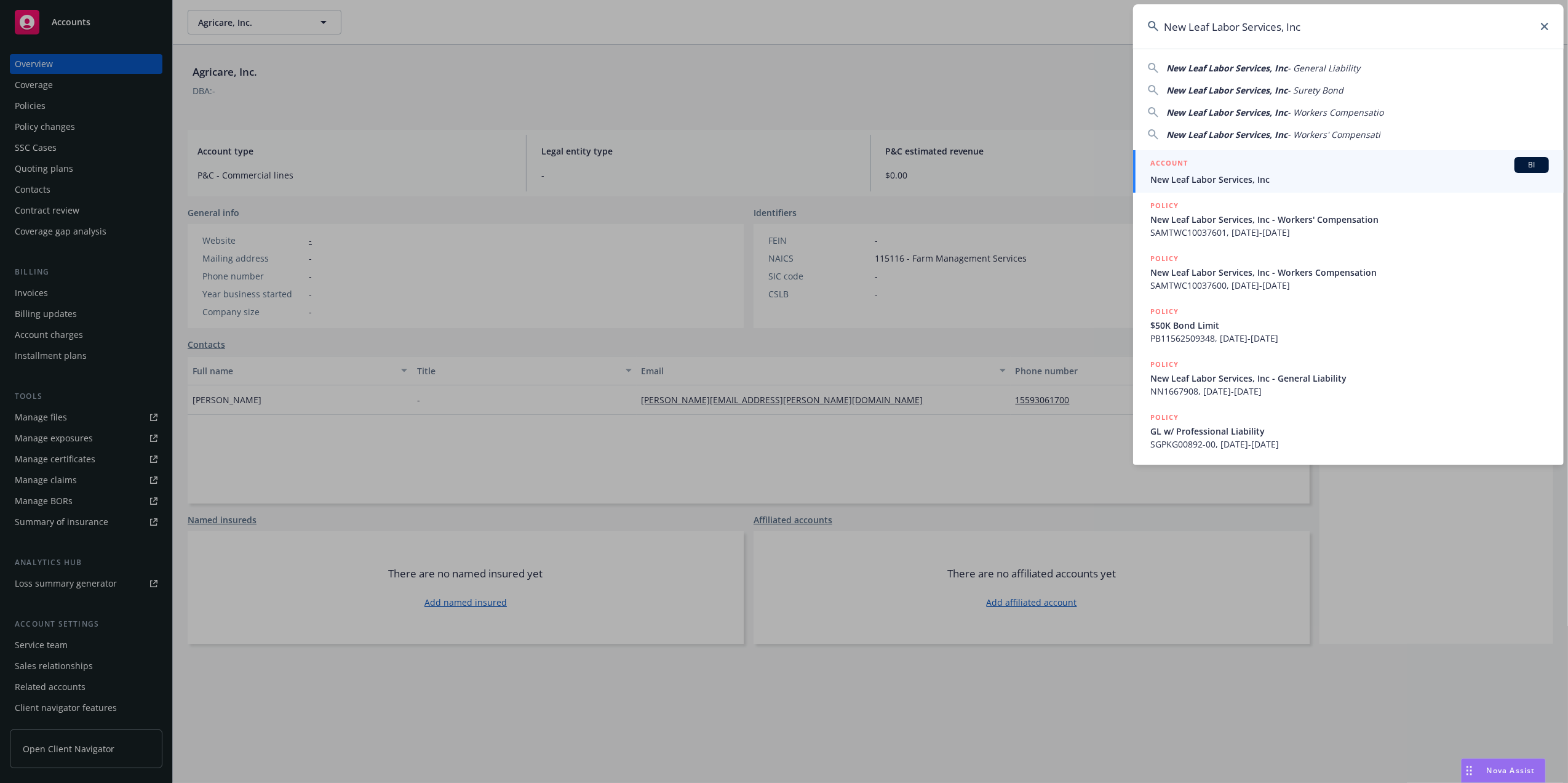
click at [1190, 175] on span "New Leaf Labor Services, Inc" at bounding box center [1349, 180] width 398 height 13
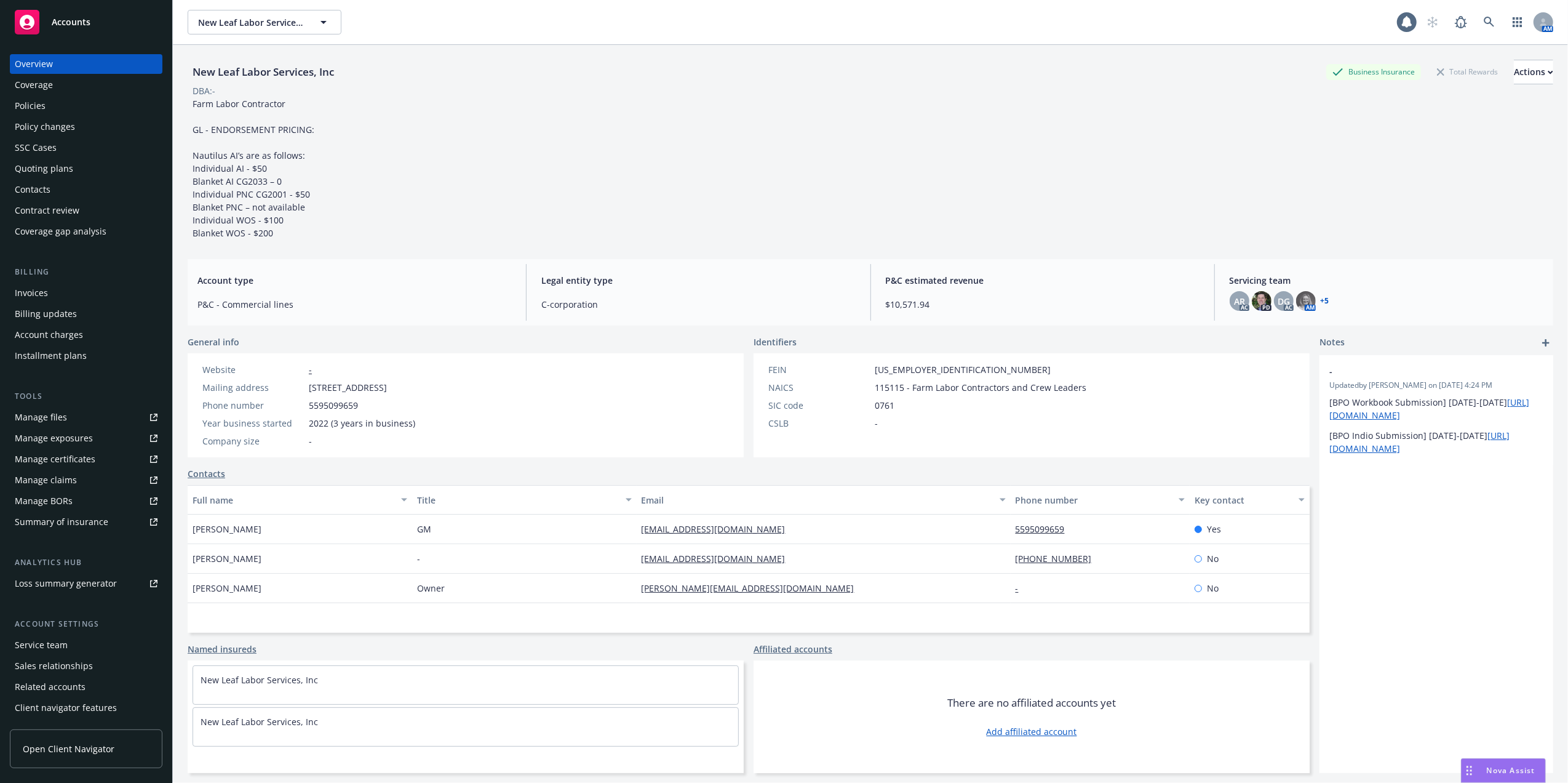
click at [32, 104] on div "Policies" at bounding box center [30, 106] width 31 height 20
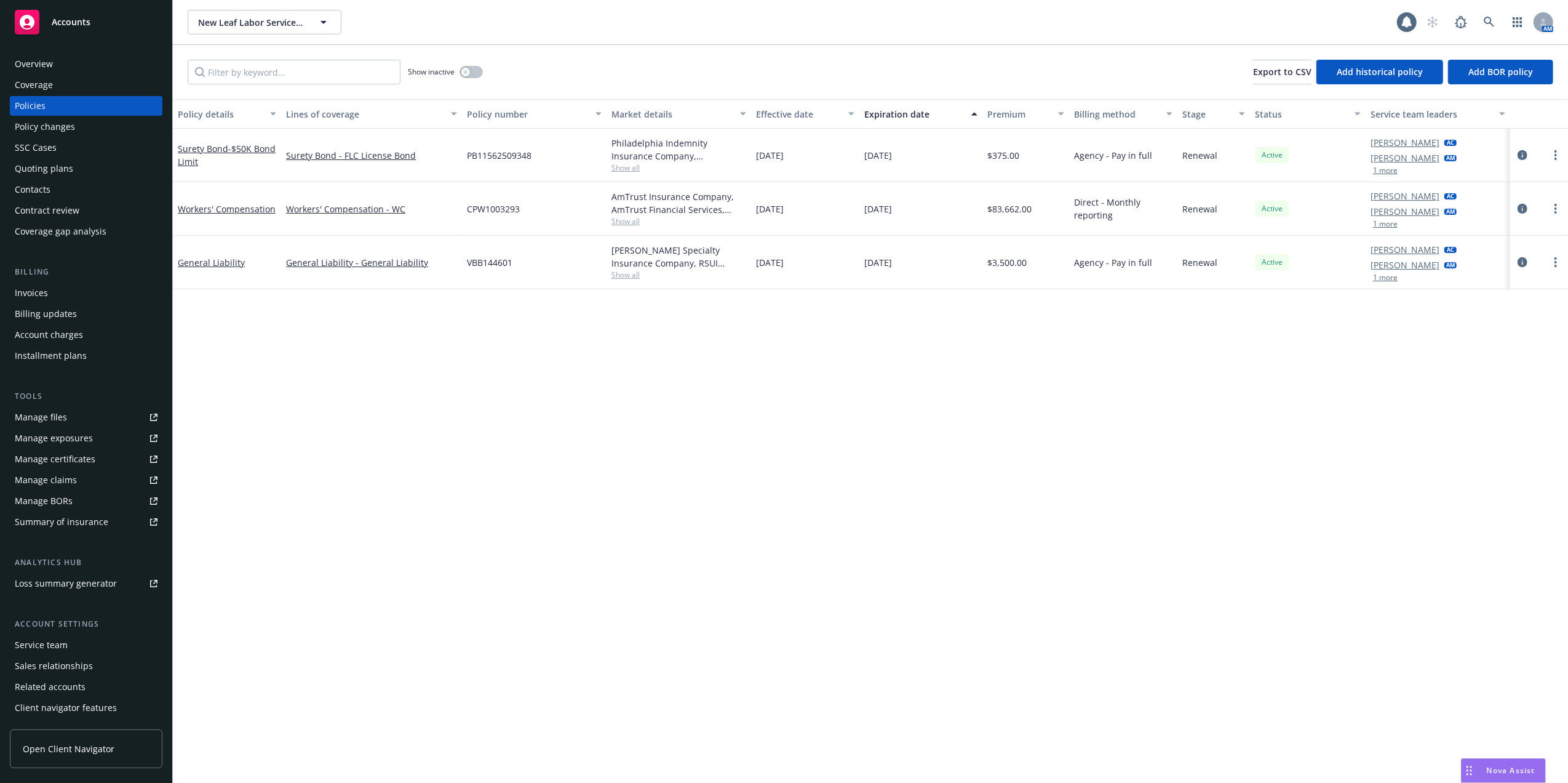
click at [39, 643] on div "Service team" at bounding box center [41, 645] width 53 height 20
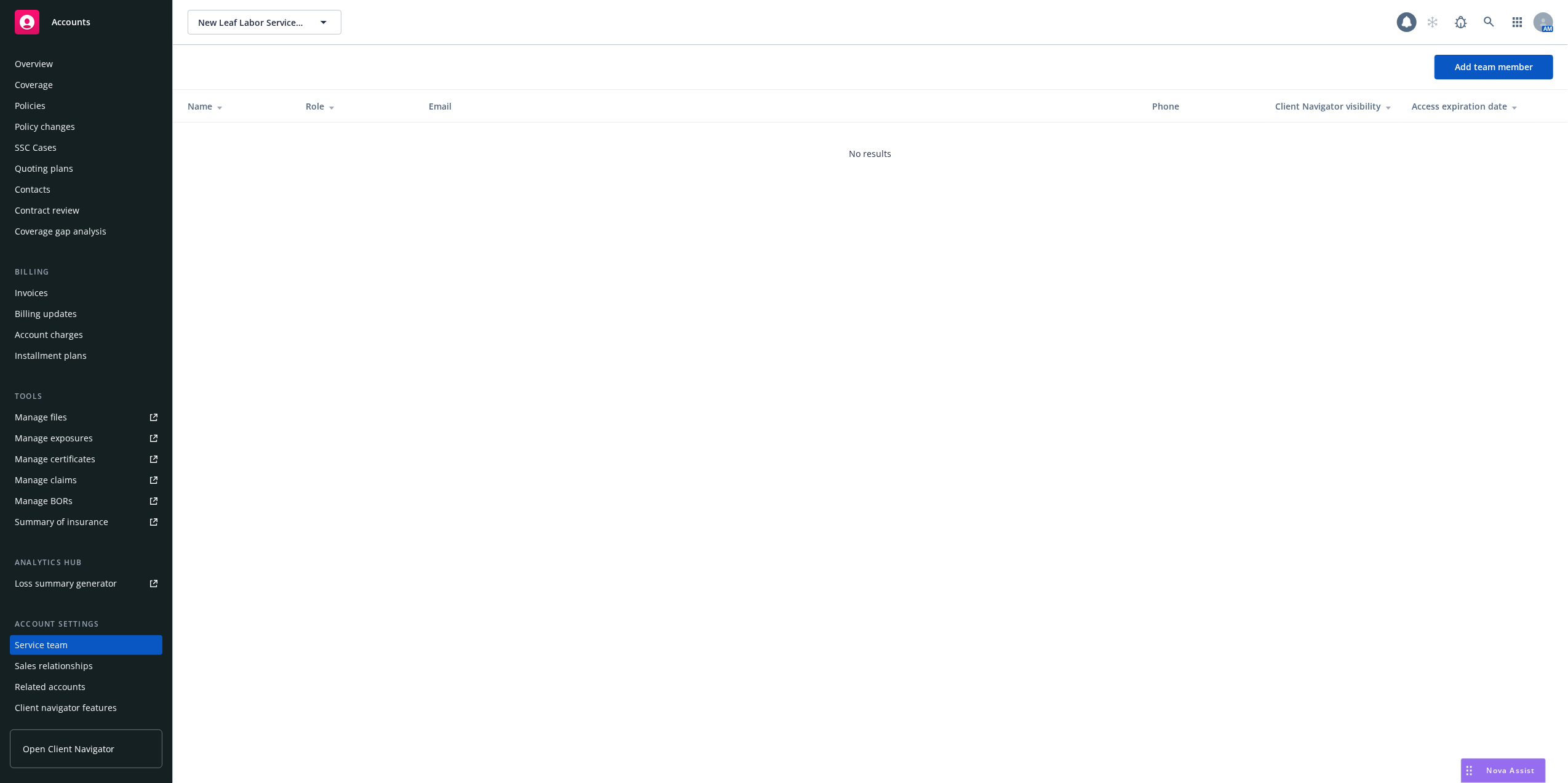
scroll to position [20, 0]
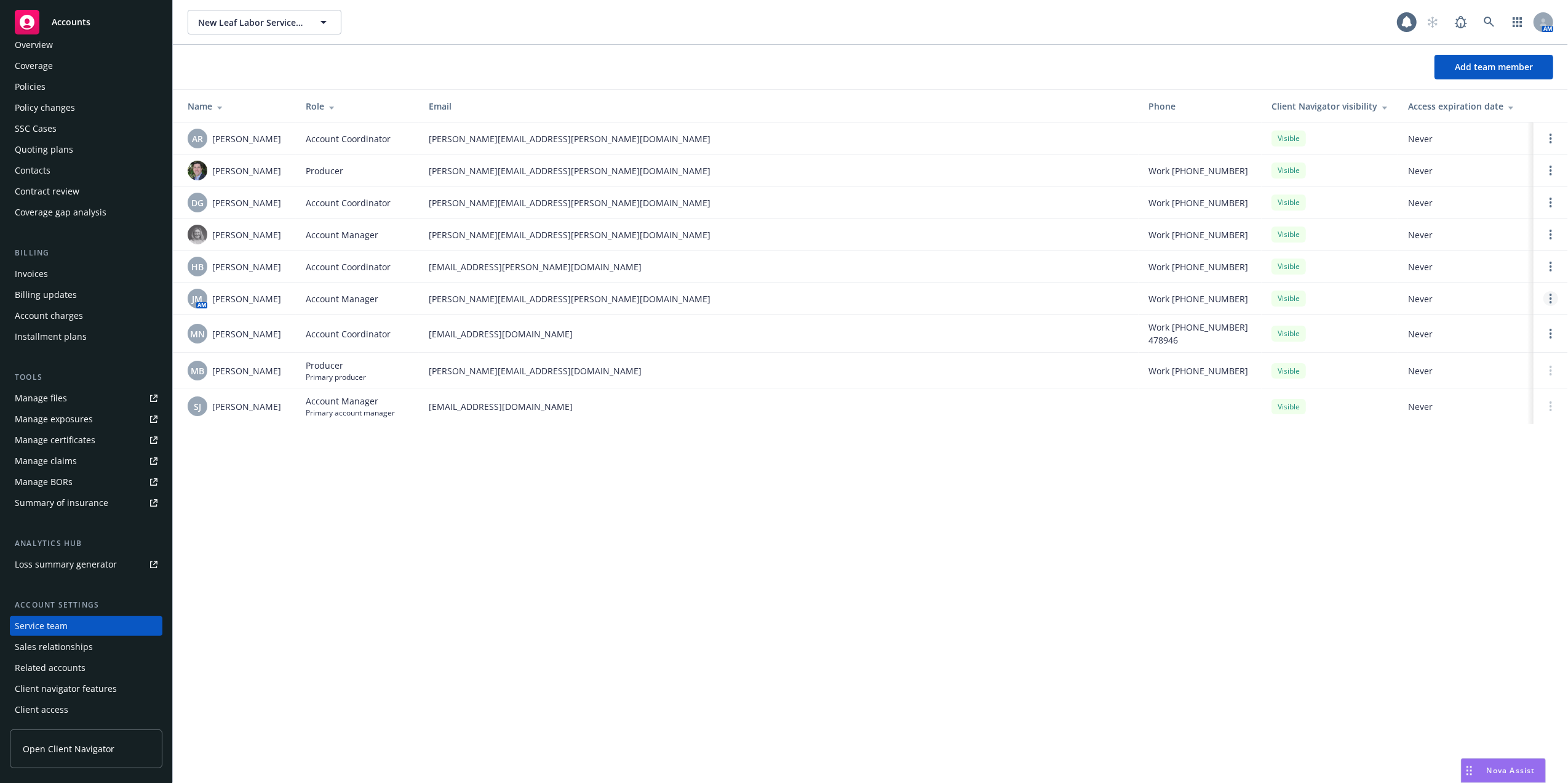
click at [1550, 298] on icon "Open options" at bounding box center [1551, 298] width 3 height 10
click at [1428, 236] on span "Assign as primary account manager" at bounding box center [1453, 240] width 178 height 12
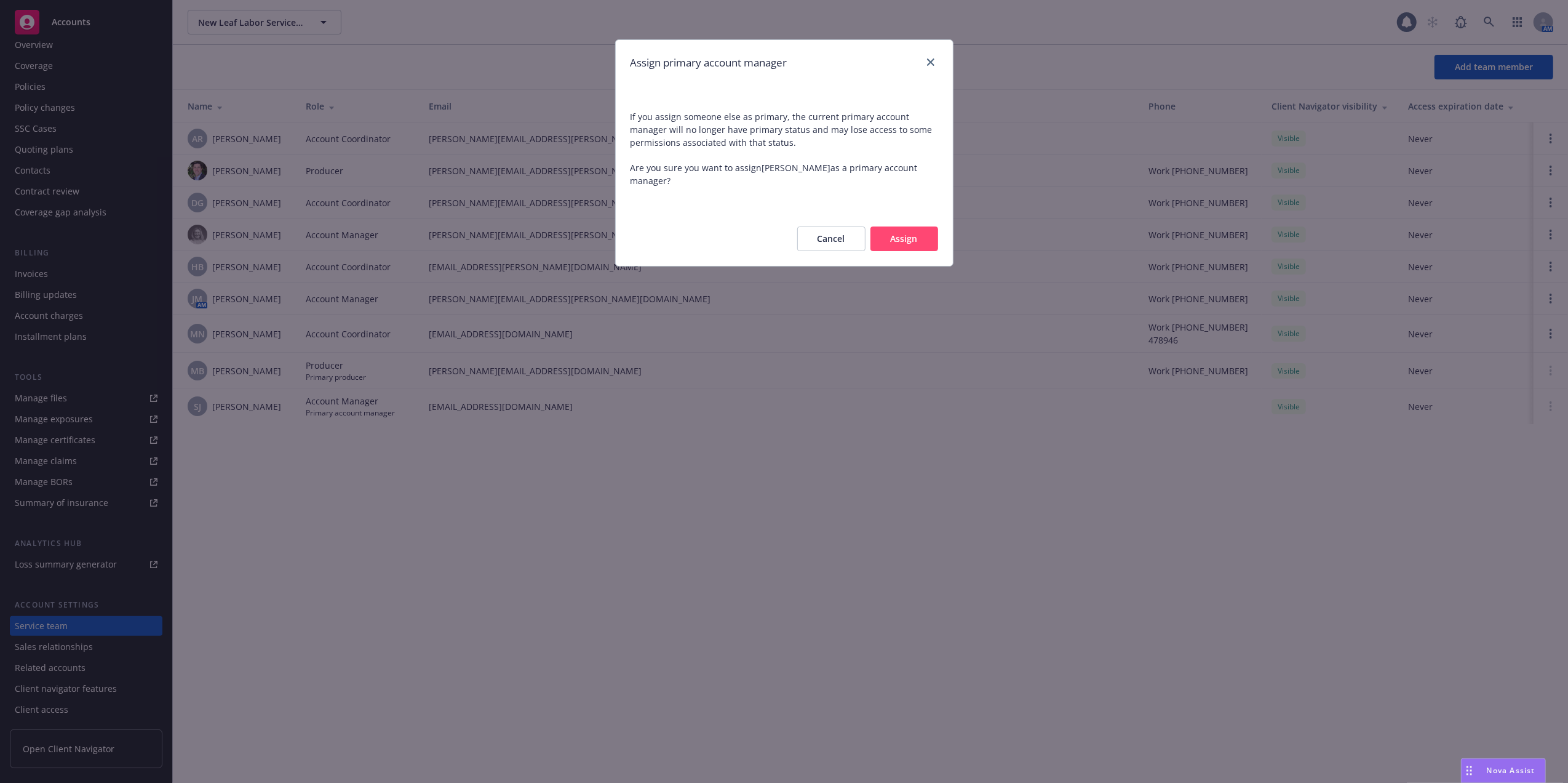
drag, startPoint x: 899, startPoint y: 230, endPoint x: 891, endPoint y: 236, distance: 10.0
click at [897, 230] on button "Assign" at bounding box center [904, 239] width 68 height 24
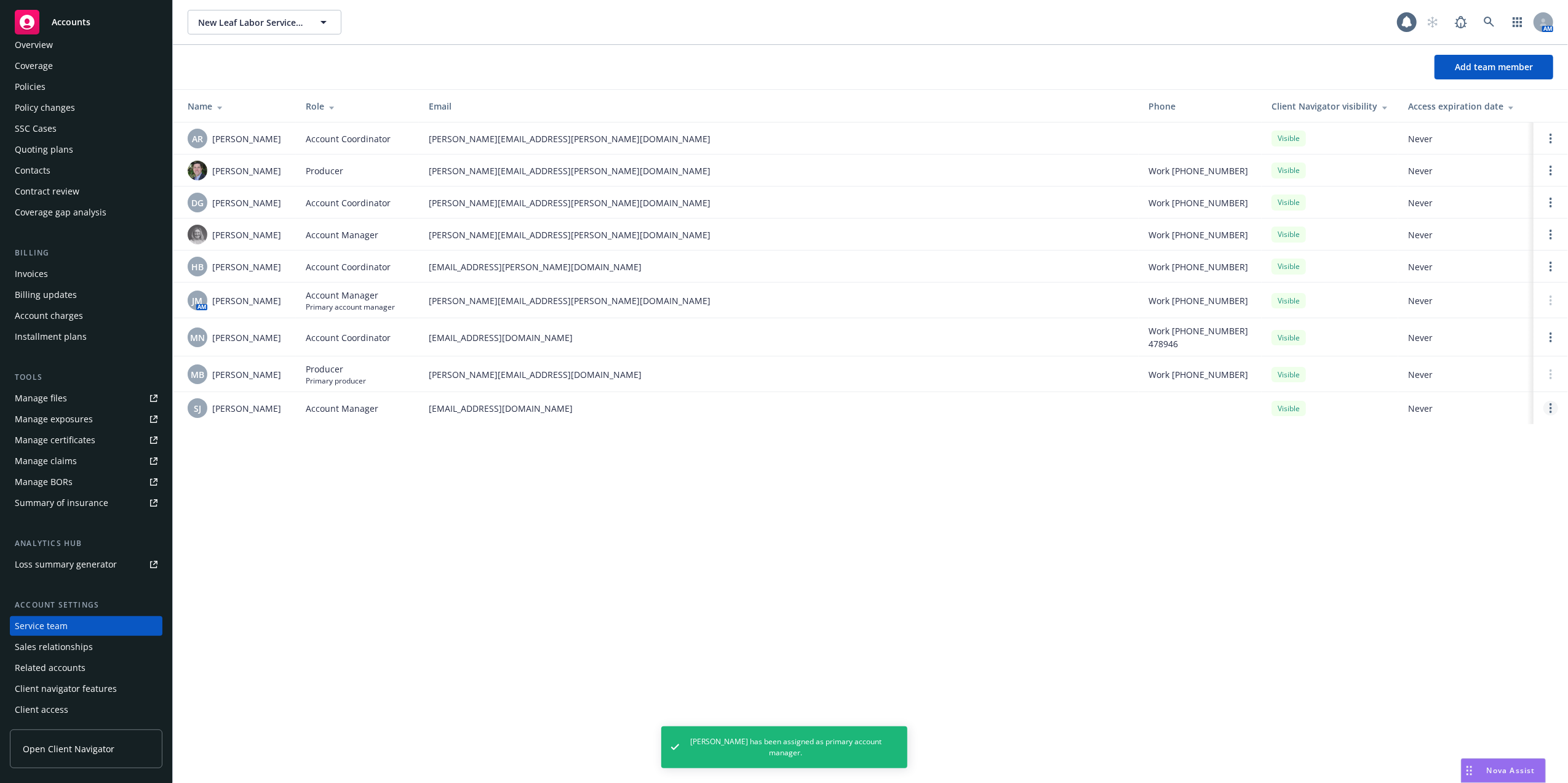
click at [1553, 406] on link "Open options" at bounding box center [1551, 408] width 15 height 15
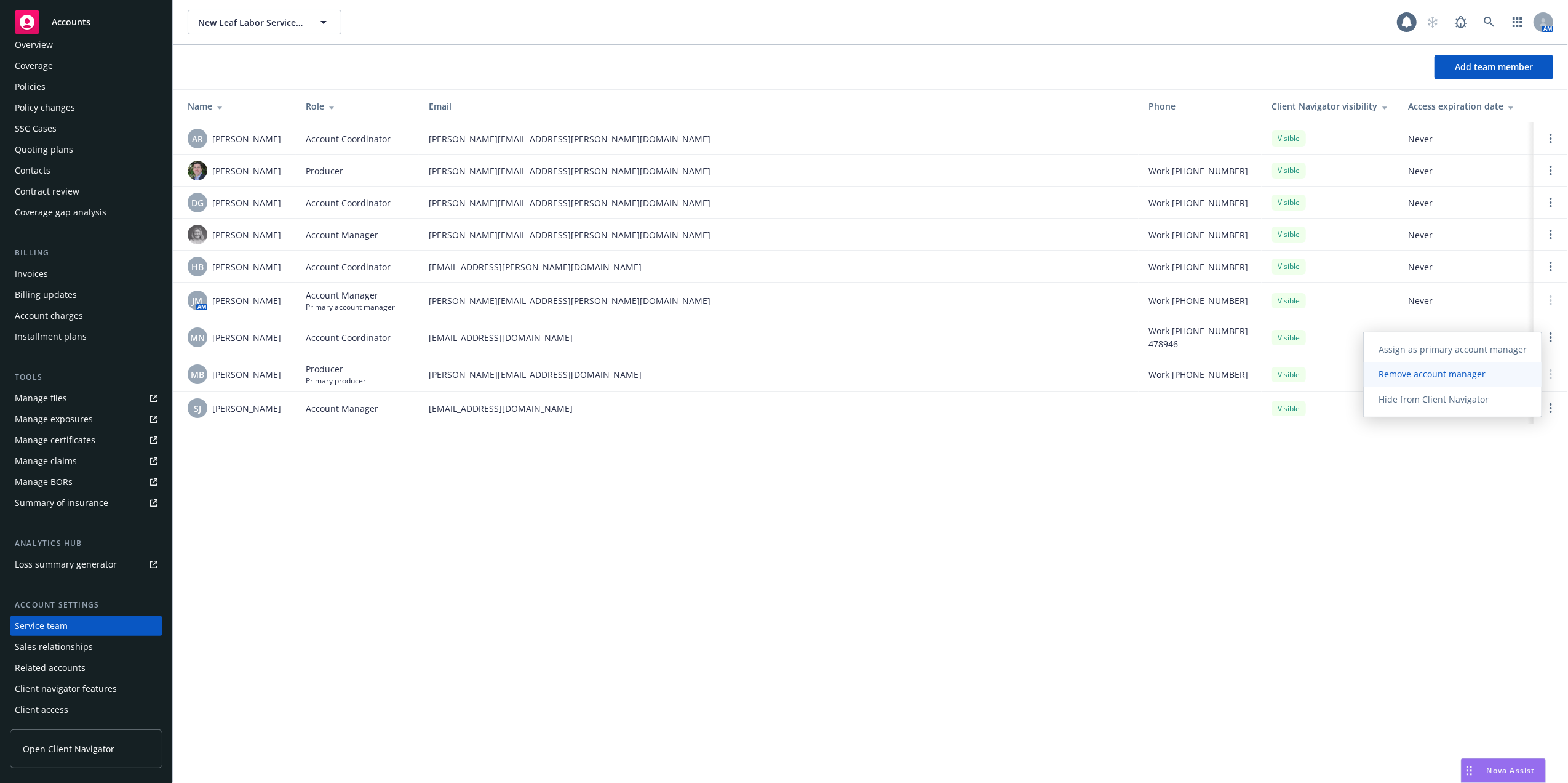
click at [1406, 372] on span "Remove account manager" at bounding box center [1432, 374] width 136 height 12
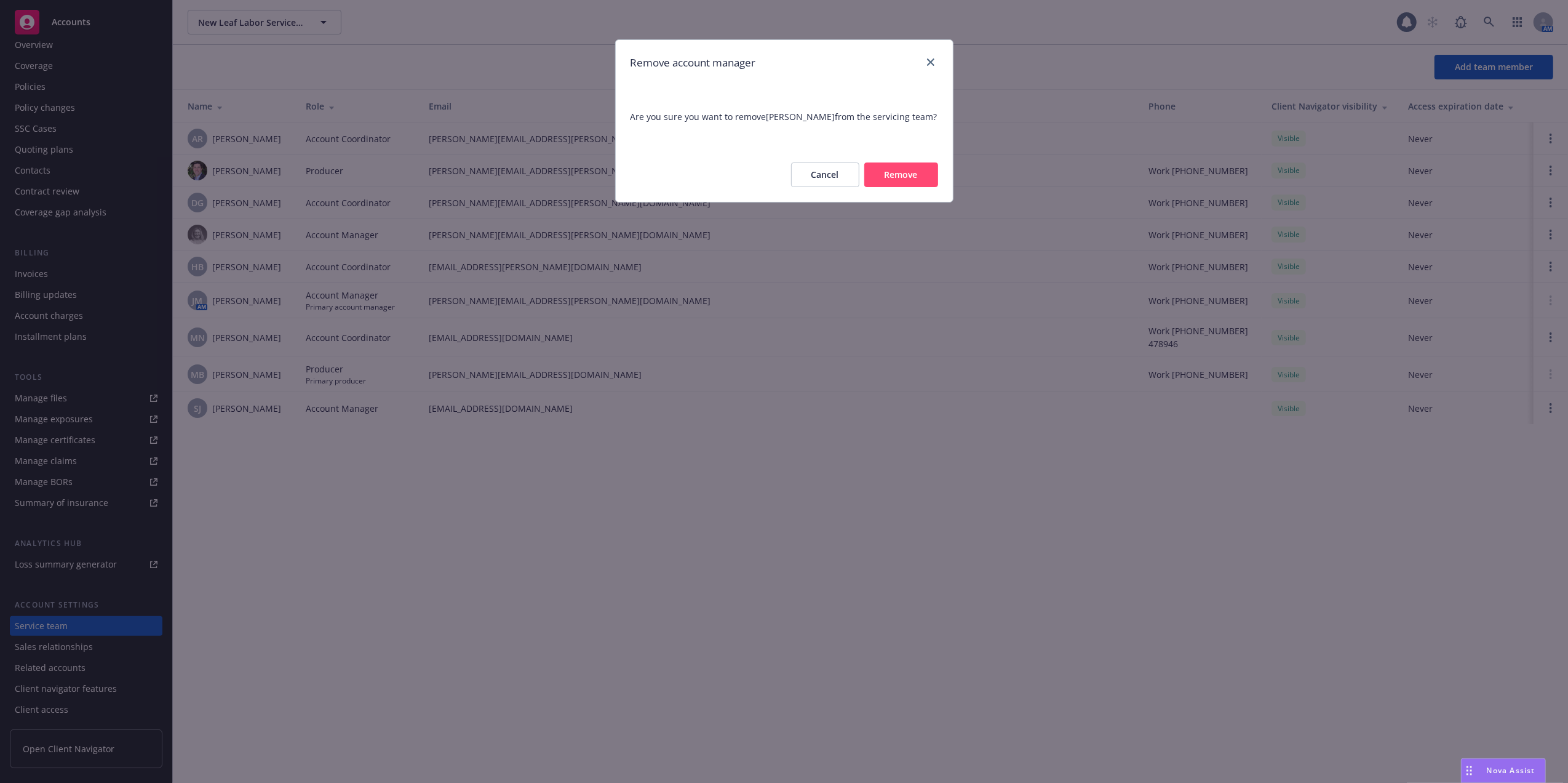
drag, startPoint x: 909, startPoint y: 180, endPoint x: 902, endPoint y: 174, distance: 9.2
click at [904, 175] on button "Remove" at bounding box center [901, 175] width 74 height 24
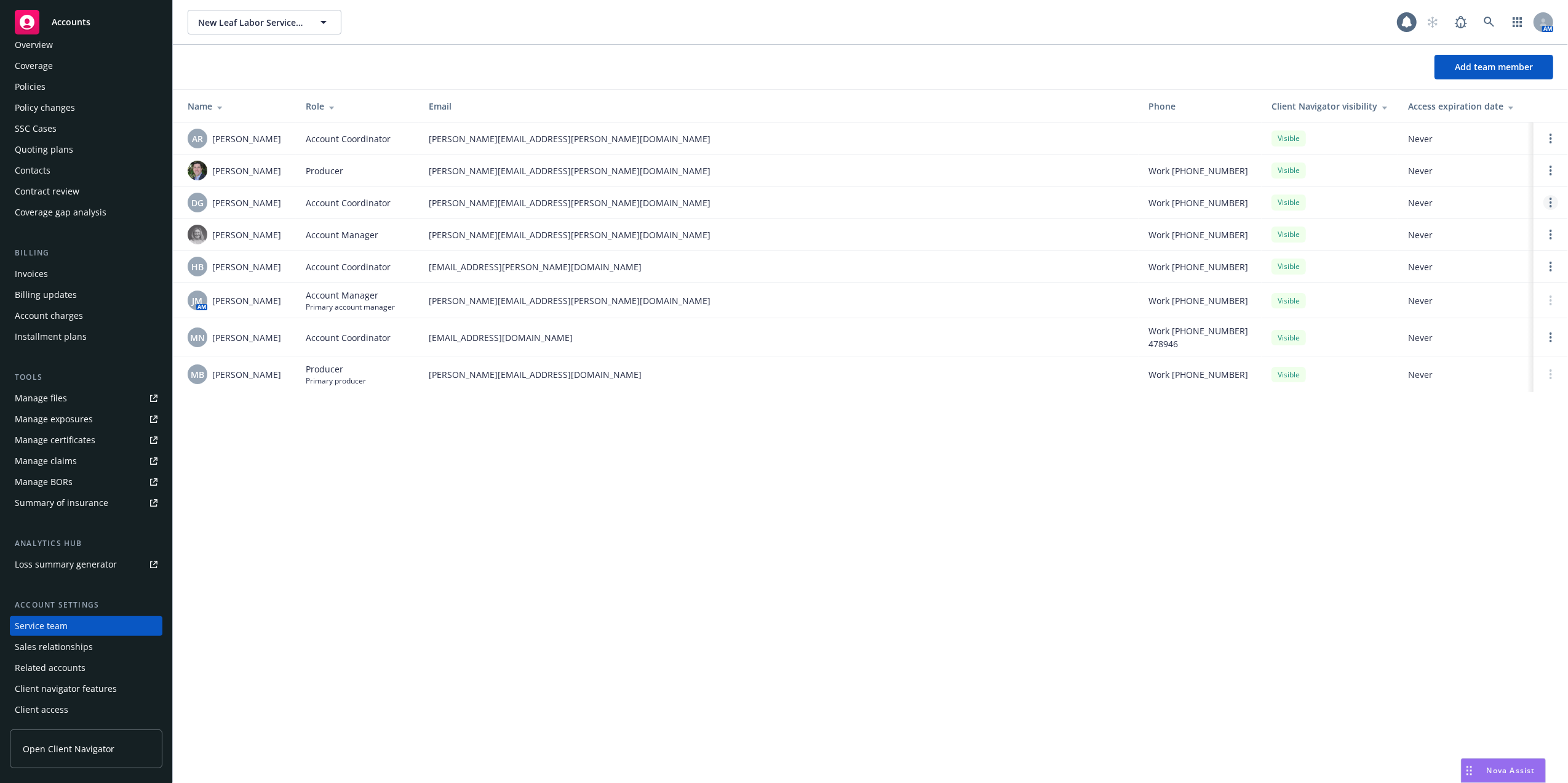
click at [1552, 201] on icon "Open options" at bounding box center [1551, 202] width 3 height 10
click at [1452, 165] on span "Remove account coordinator" at bounding box center [1468, 168] width 147 height 12
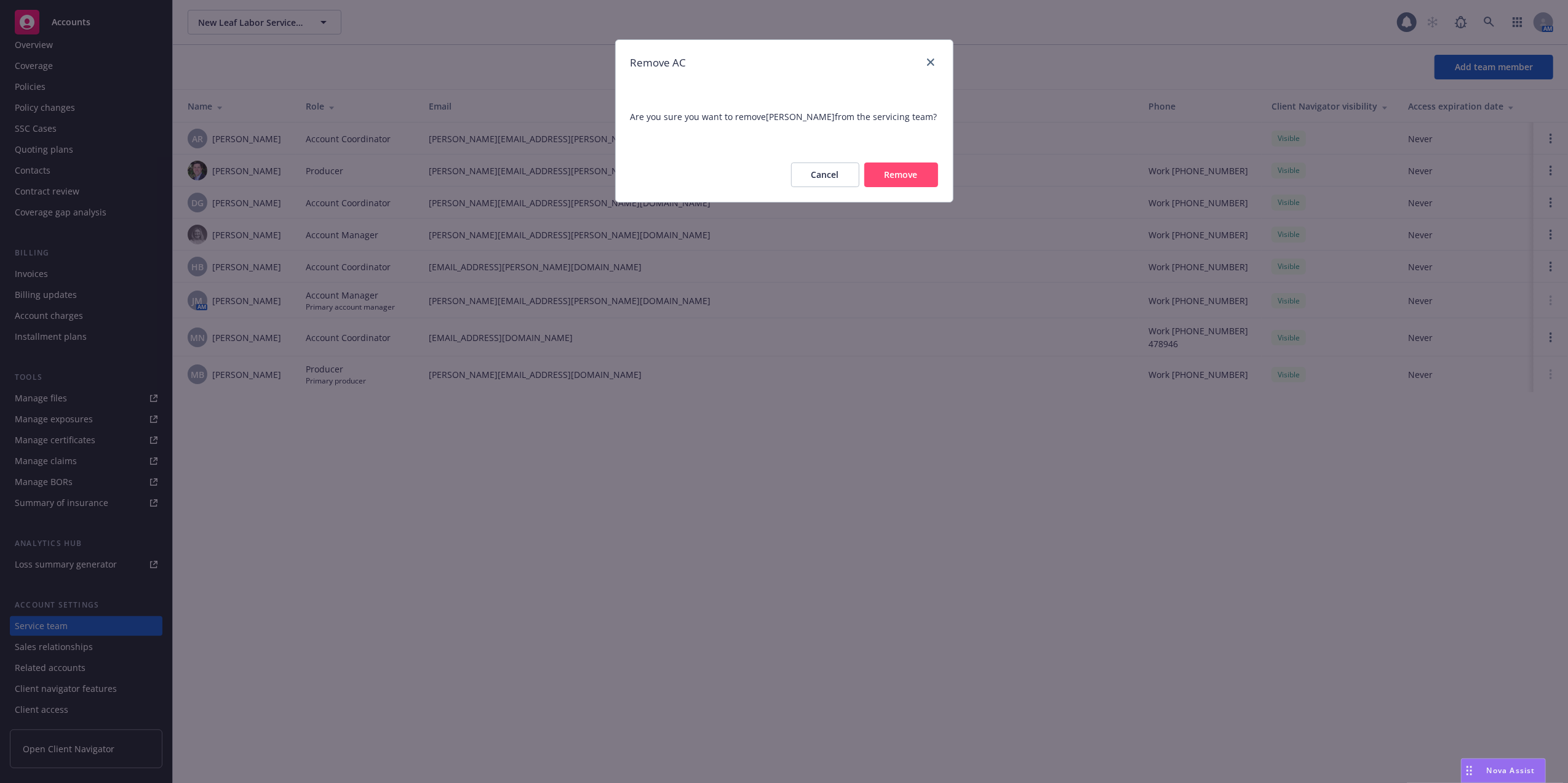
click at [911, 185] on button "Remove" at bounding box center [901, 175] width 74 height 24
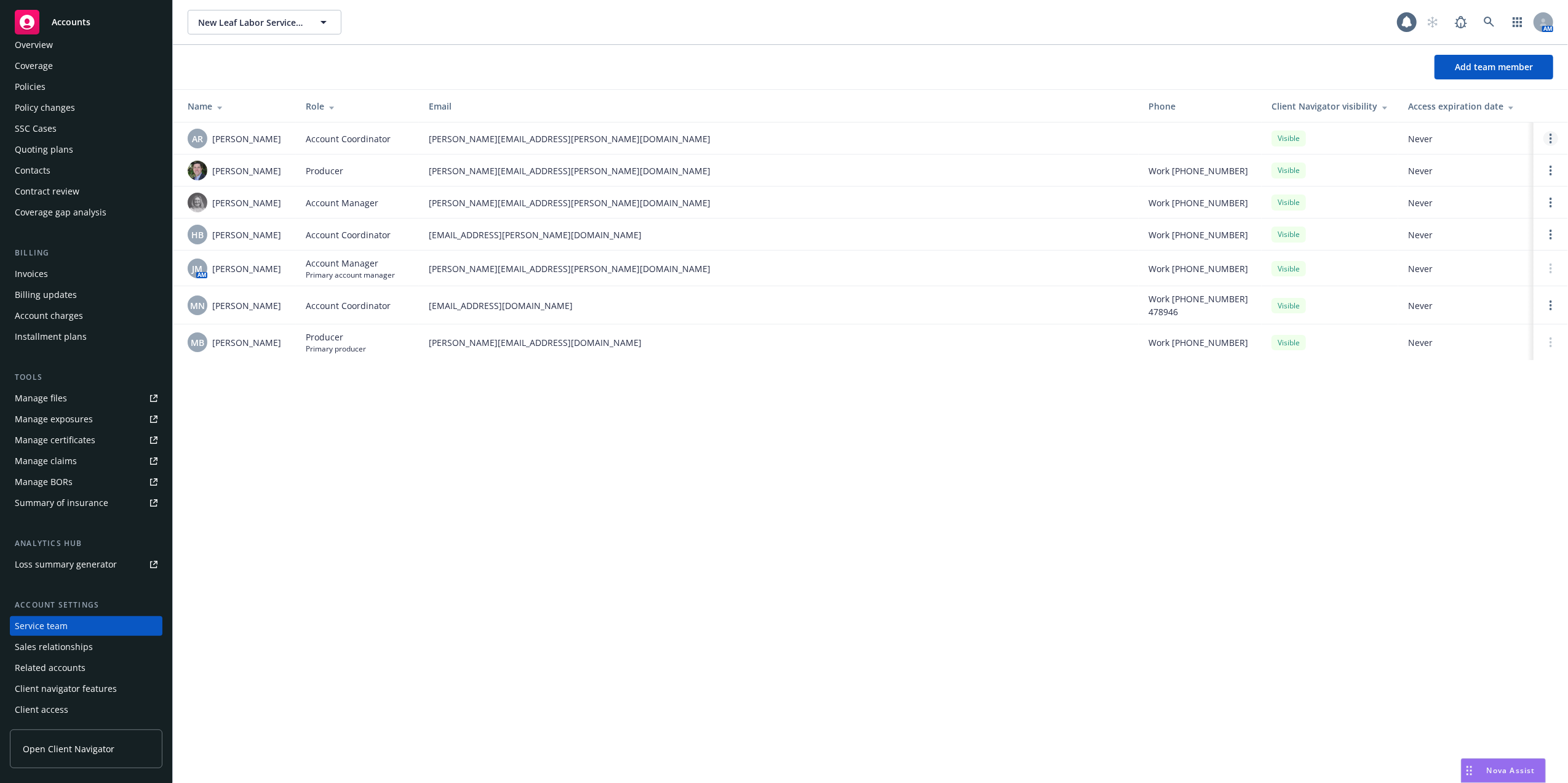
click at [1553, 138] on link "Open options" at bounding box center [1551, 138] width 15 height 15
click at [1474, 100] on span "Remove account coordinator" at bounding box center [1468, 104] width 147 height 12
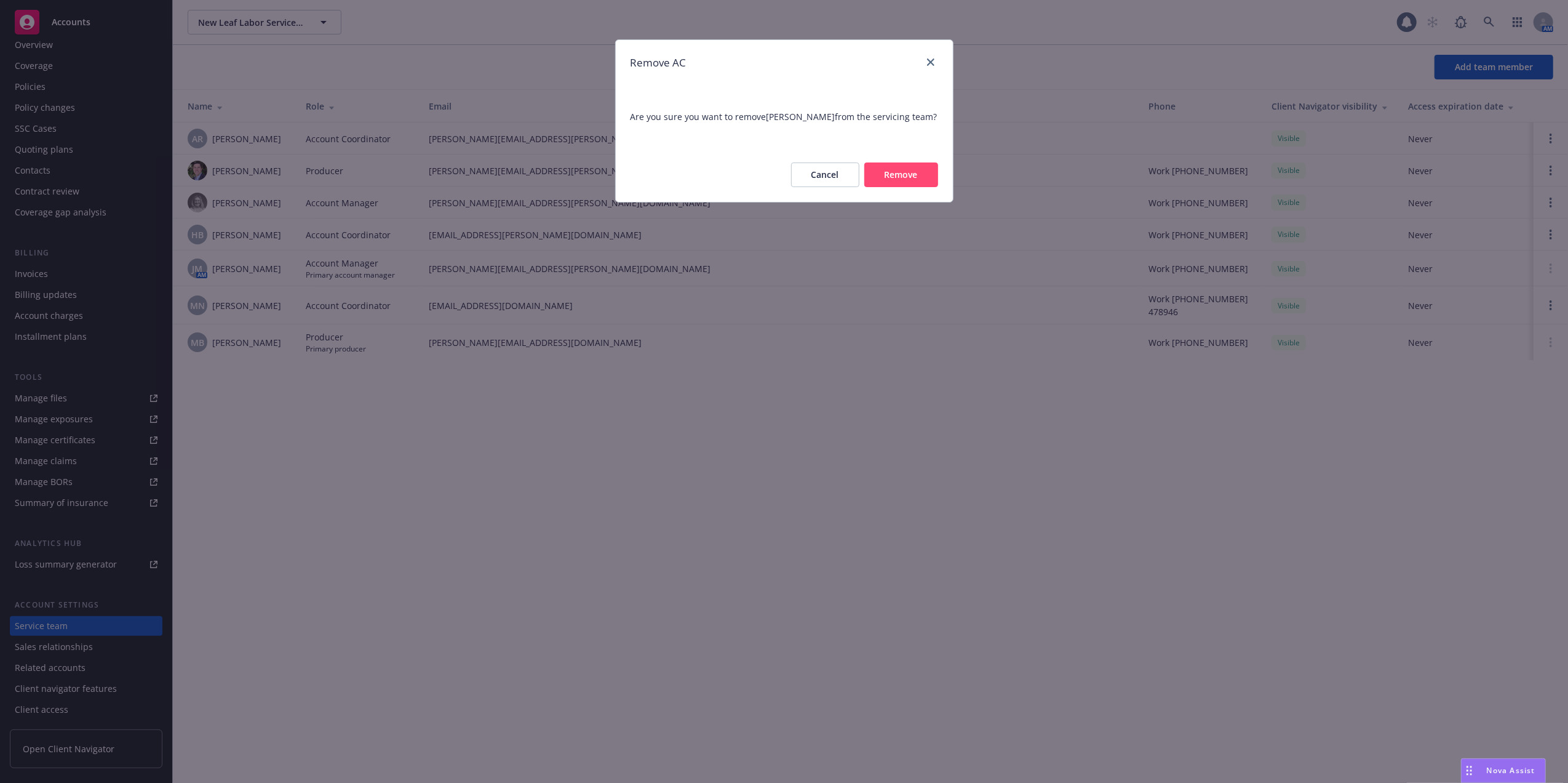
drag, startPoint x: 887, startPoint y: 171, endPoint x: 749, endPoint y: 132, distance: 143.4
click at [886, 170] on button "Remove" at bounding box center [901, 175] width 74 height 24
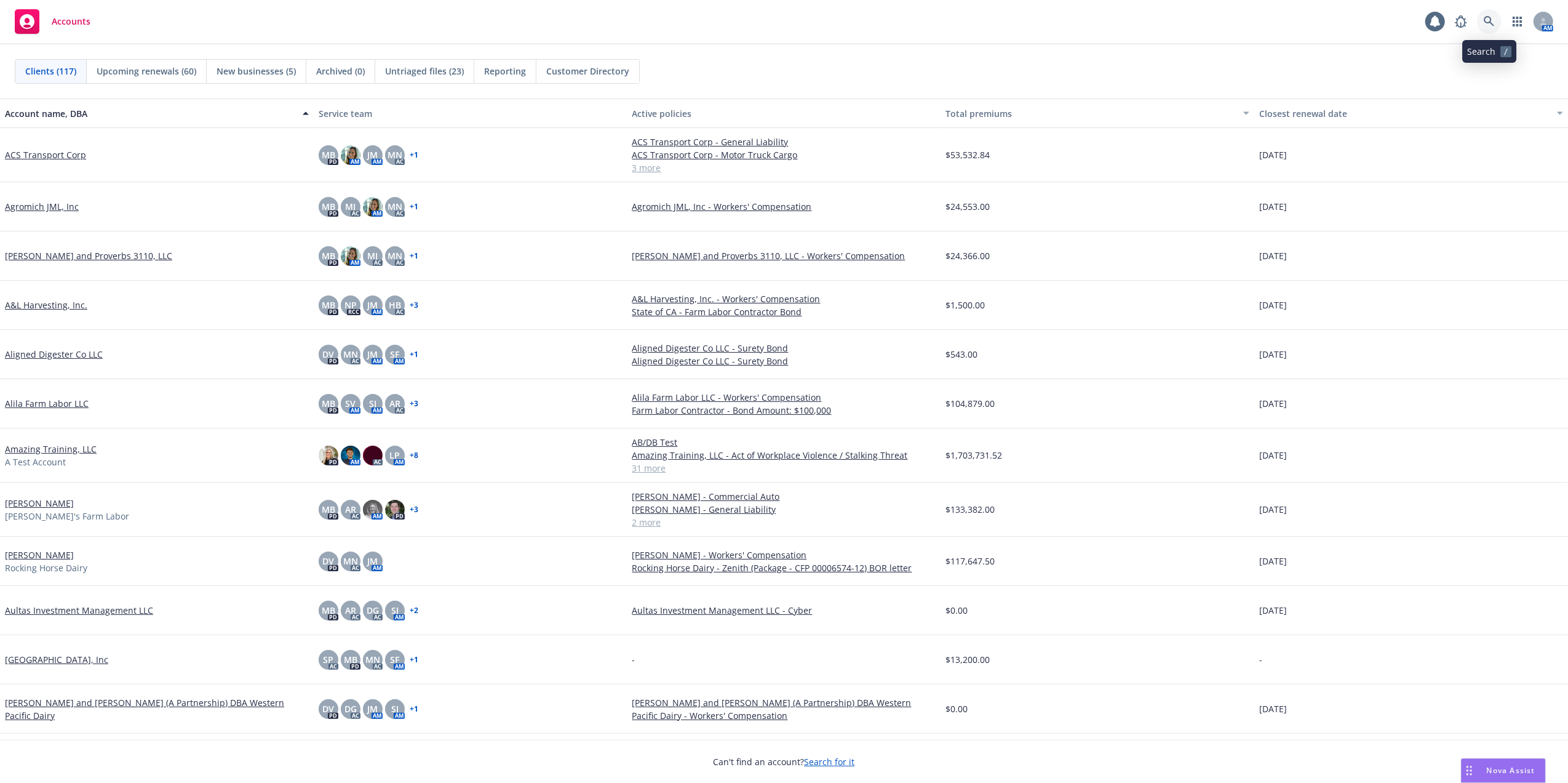
click at [1487, 23] on icon at bounding box center [1489, 21] width 11 height 11
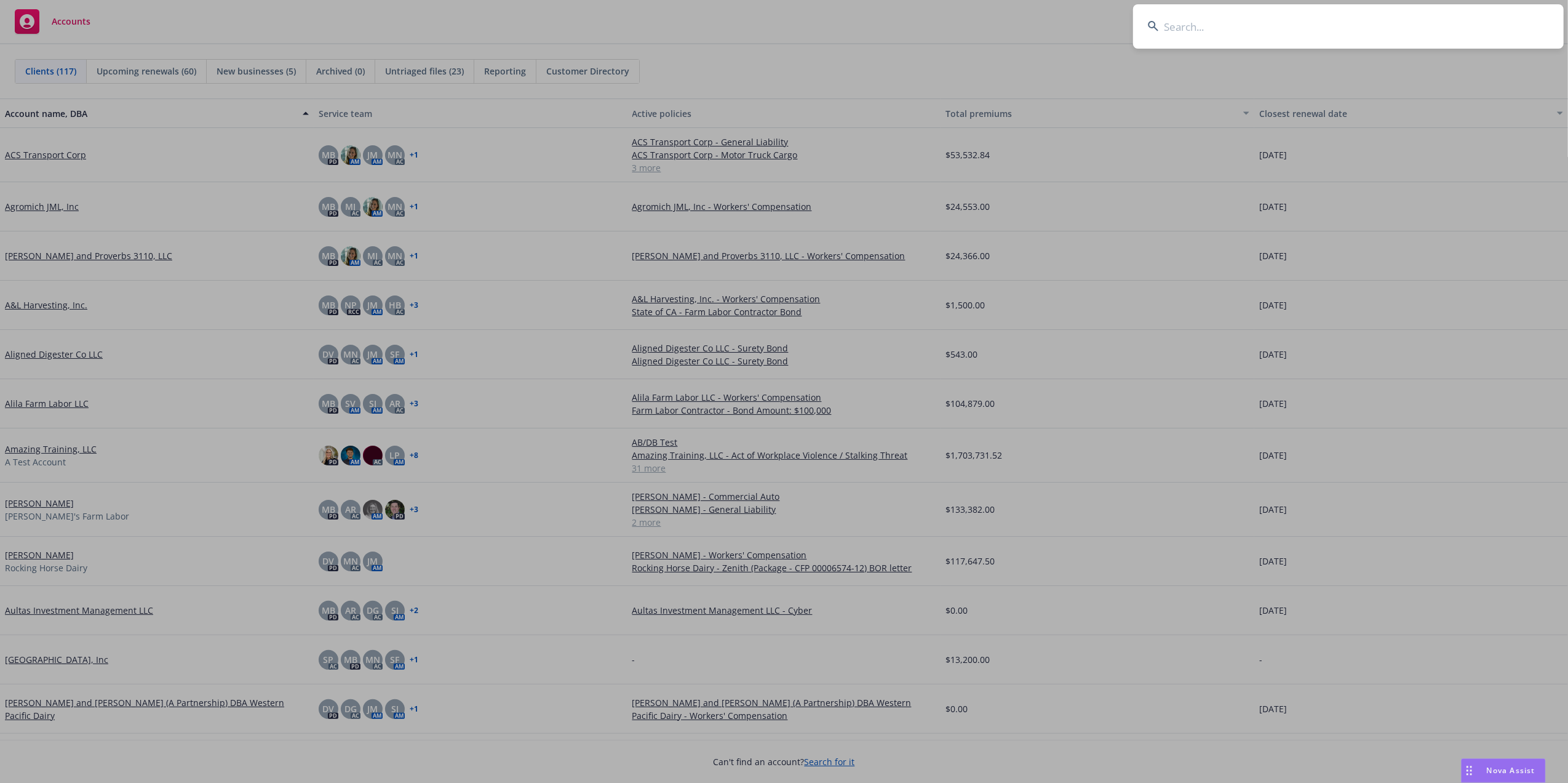
click at [1271, 24] on input at bounding box center [1349, 26] width 431 height 44
drag, startPoint x: 1177, startPoint y: 31, endPoint x: 1172, endPoint y: 18, distance: 13.9
click at [1175, 28] on input at bounding box center [1349, 26] width 431 height 44
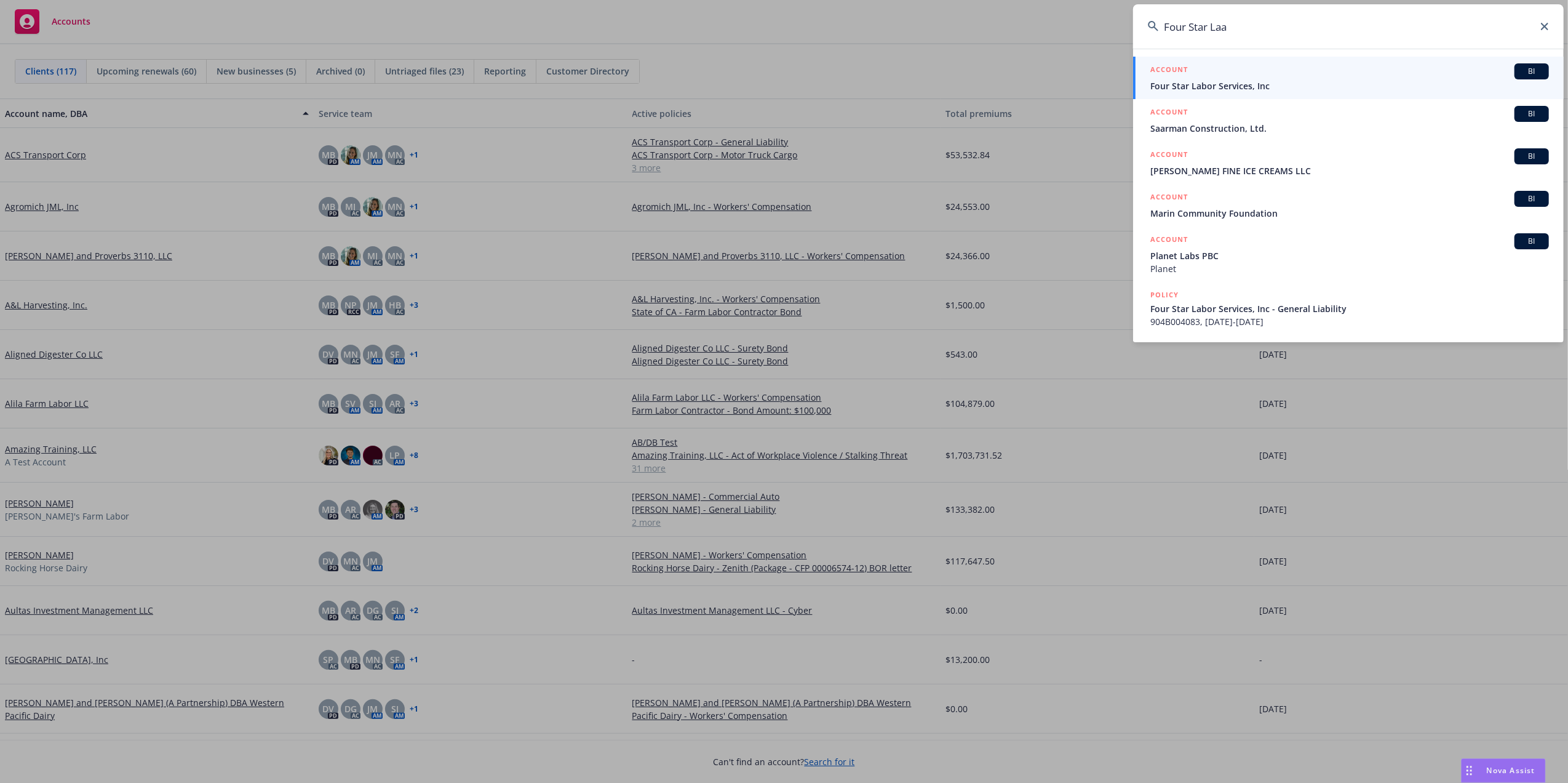
type input "Four Star Laa"
click at [1213, 82] on span "Four Star Labor Services, Inc" at bounding box center [1349, 86] width 398 height 13
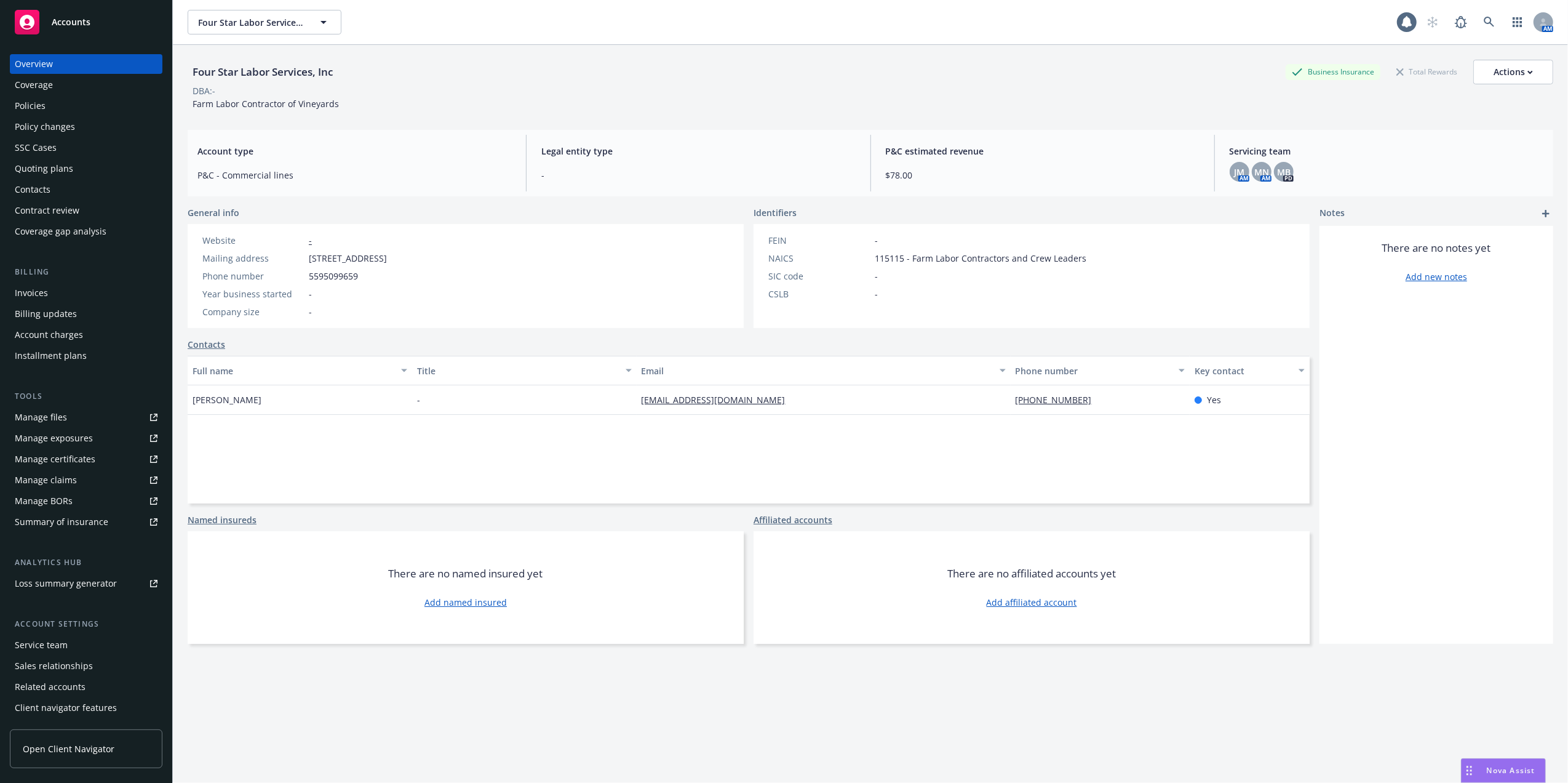
click at [31, 104] on div "Policies" at bounding box center [30, 106] width 31 height 20
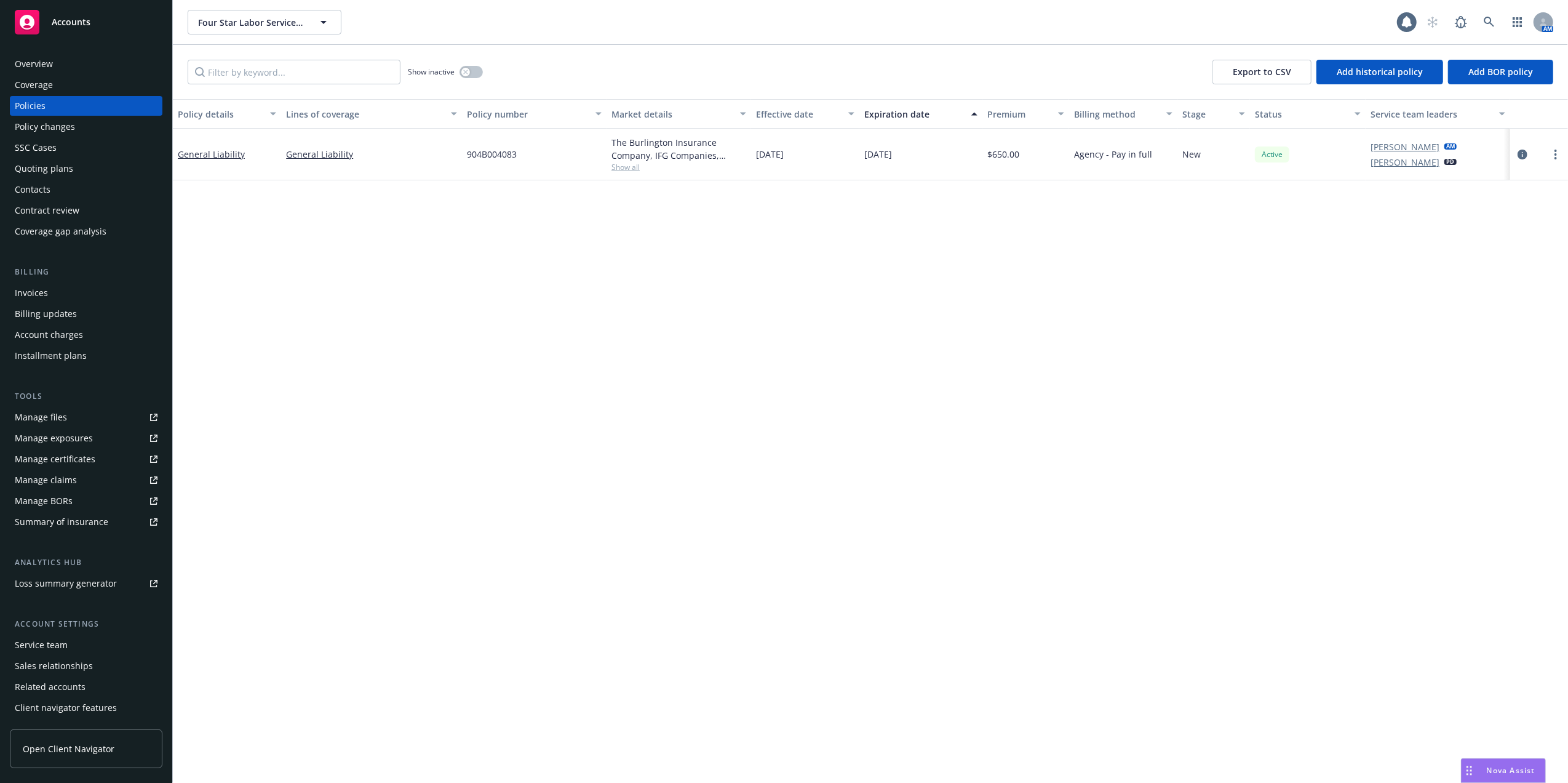
click at [35, 167] on div "Quoting plans" at bounding box center [44, 169] width 59 height 20
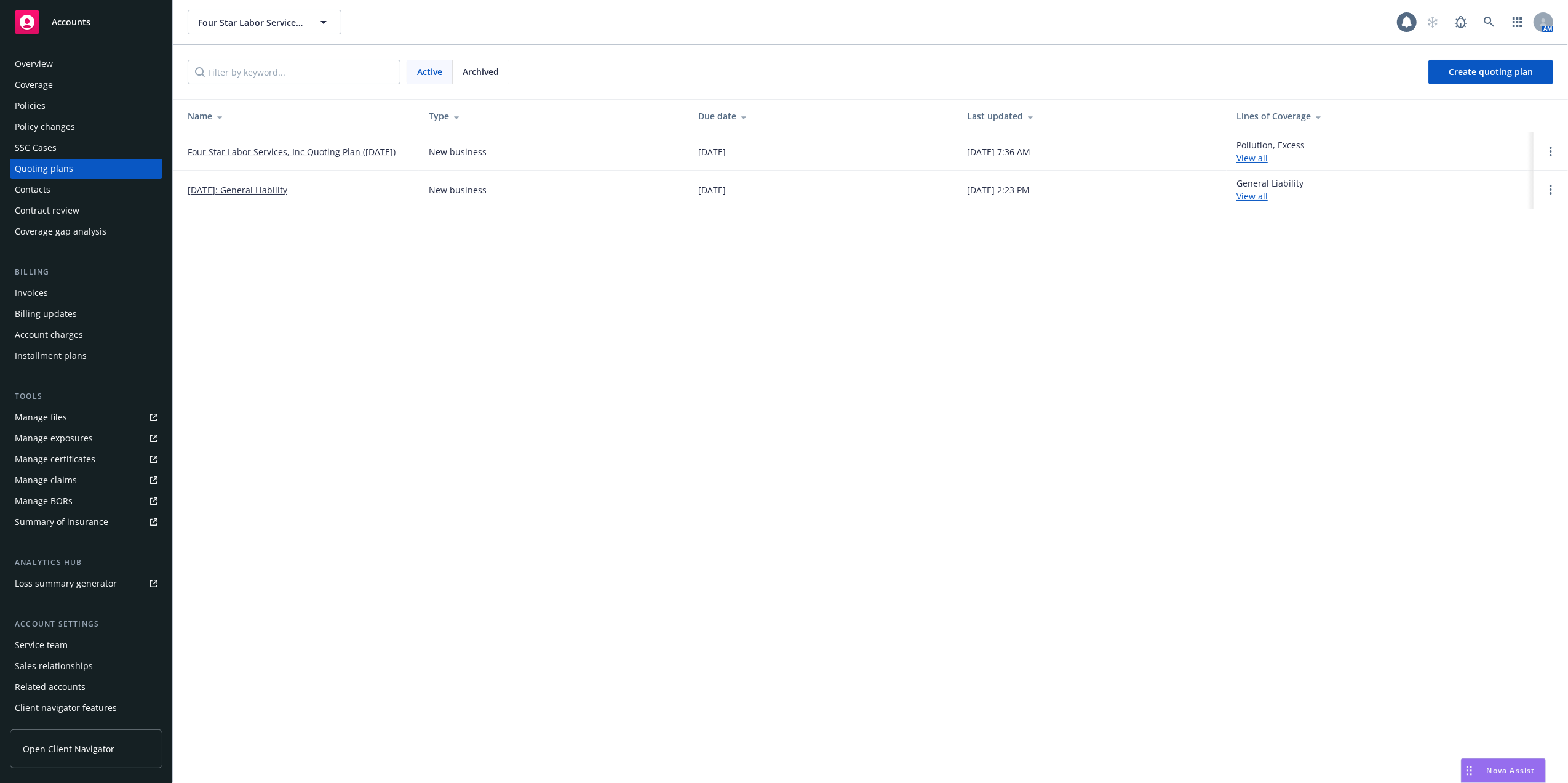
click at [320, 149] on link "Four Star Labor Services, Inc Quoting Plan (2025-07-21)" at bounding box center [292, 152] width 208 height 13
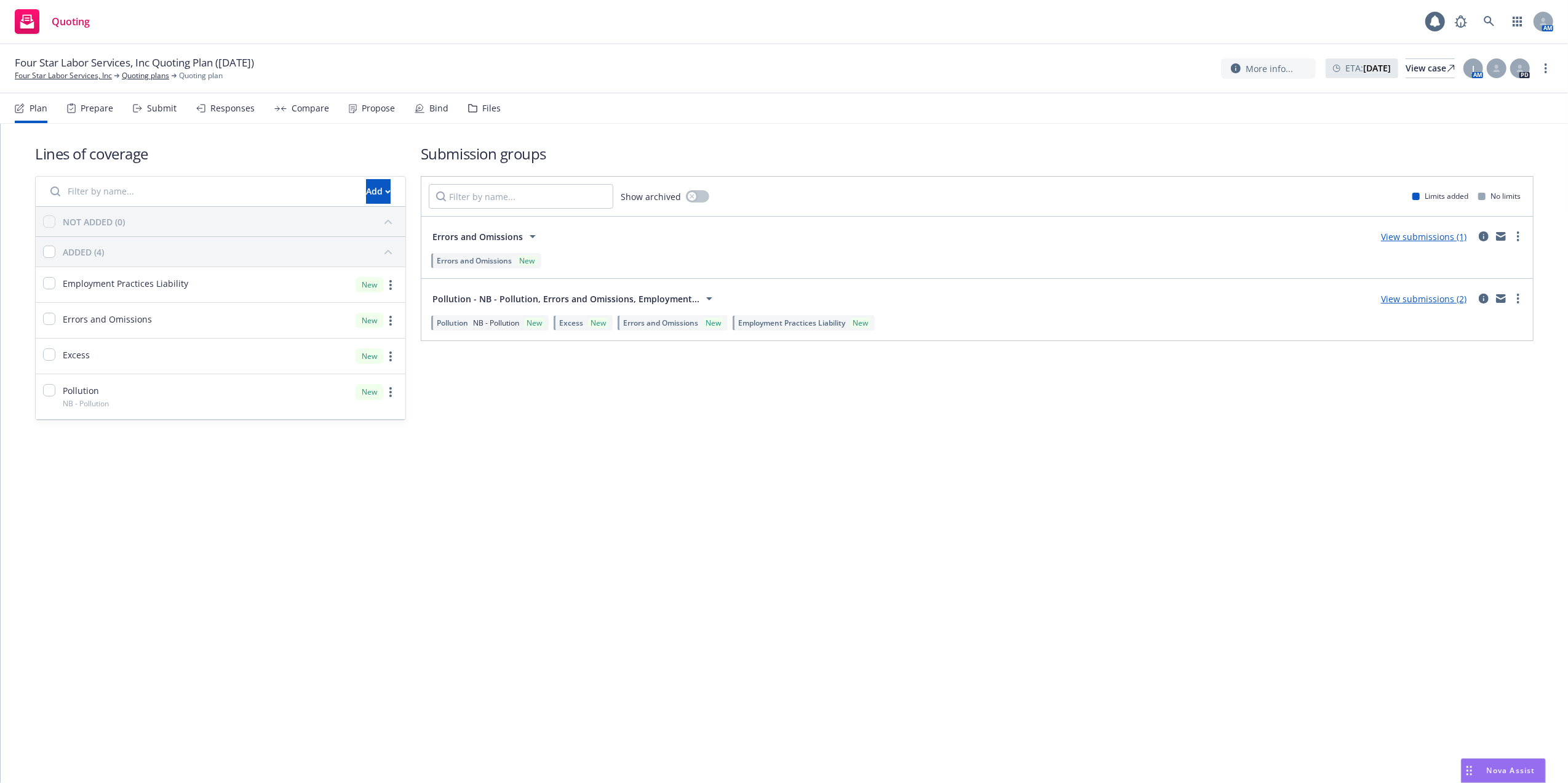
click at [1416, 299] on link "View submissions (2)" at bounding box center [1424, 299] width 86 height 12
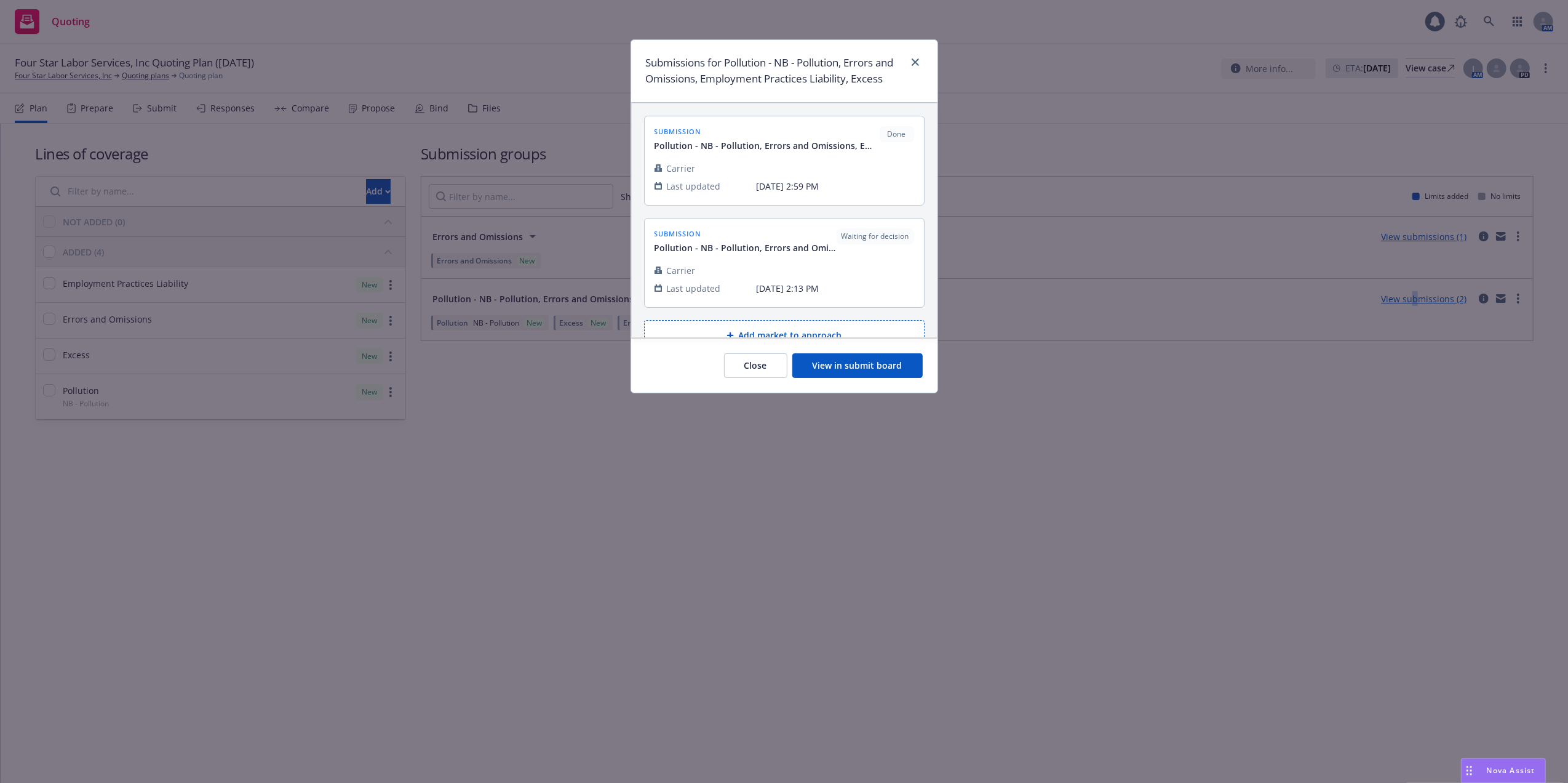
click at [846, 368] on button "View in submit board" at bounding box center [857, 366] width 131 height 24
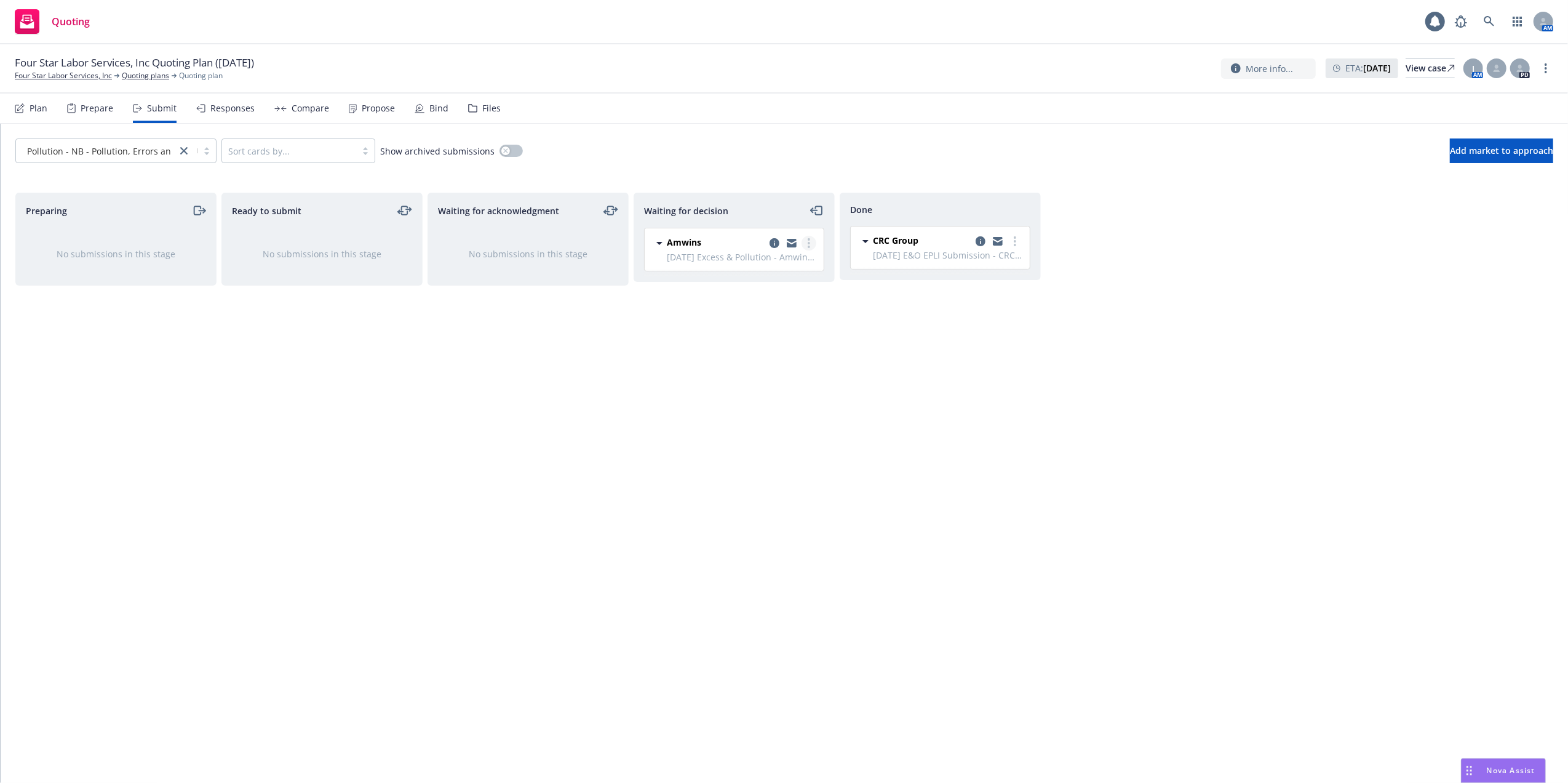
click at [808, 245] on icon "more" at bounding box center [809, 243] width 3 height 10
drag, startPoint x: 744, startPoint y: 392, endPoint x: 795, endPoint y: 397, distance: 51.2
click at [744, 392] on span "Copy logging email" at bounding box center [745, 392] width 107 height 12
click at [1489, 766] on span "Nova Assist" at bounding box center [1511, 770] width 49 height 10
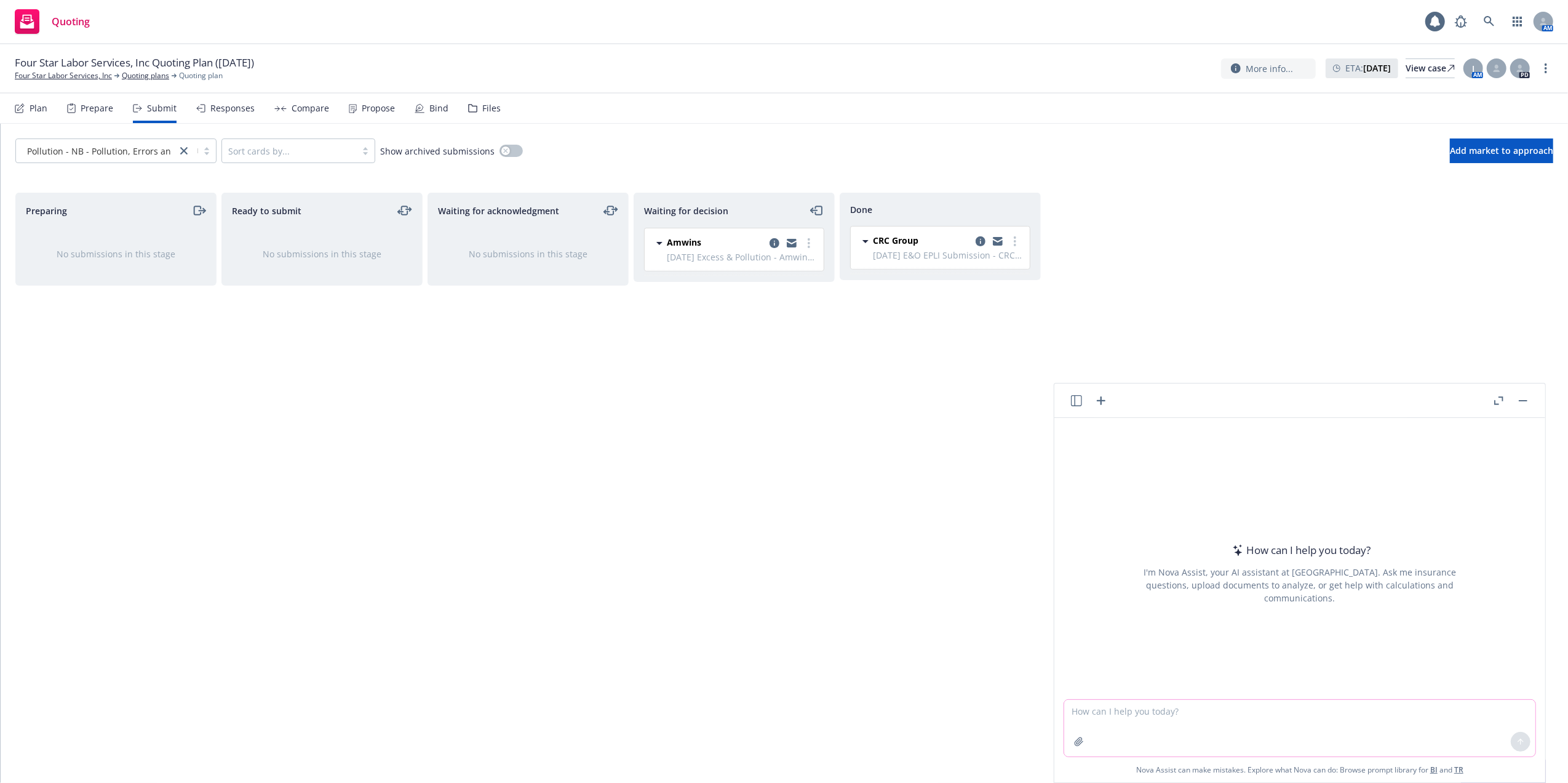
drag, startPoint x: 1318, startPoint y: 715, endPoint x: 1324, endPoint y: 714, distance: 6.1
click at [1319, 715] on textarea at bounding box center [1300, 728] width 471 height 57
paste textarea "Hi [PERSON_NAME], Thank you for taking my call this morning. Per our conversati…"
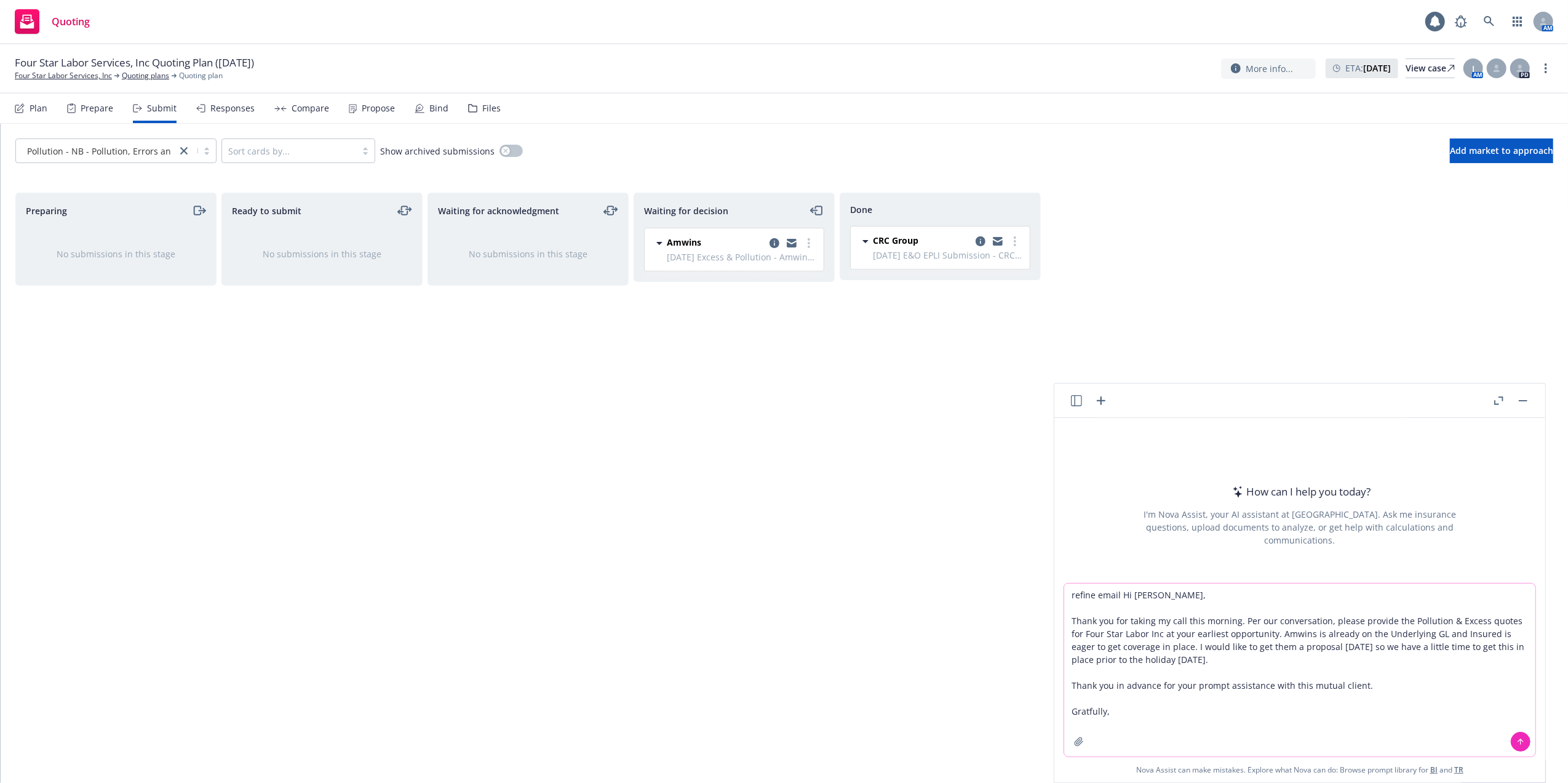
type textarea "refine email Hi [PERSON_NAME], Thank you for taking my call this morning. Per o…"
click at [1517, 737] on icon at bounding box center [1520, 741] width 8 height 8
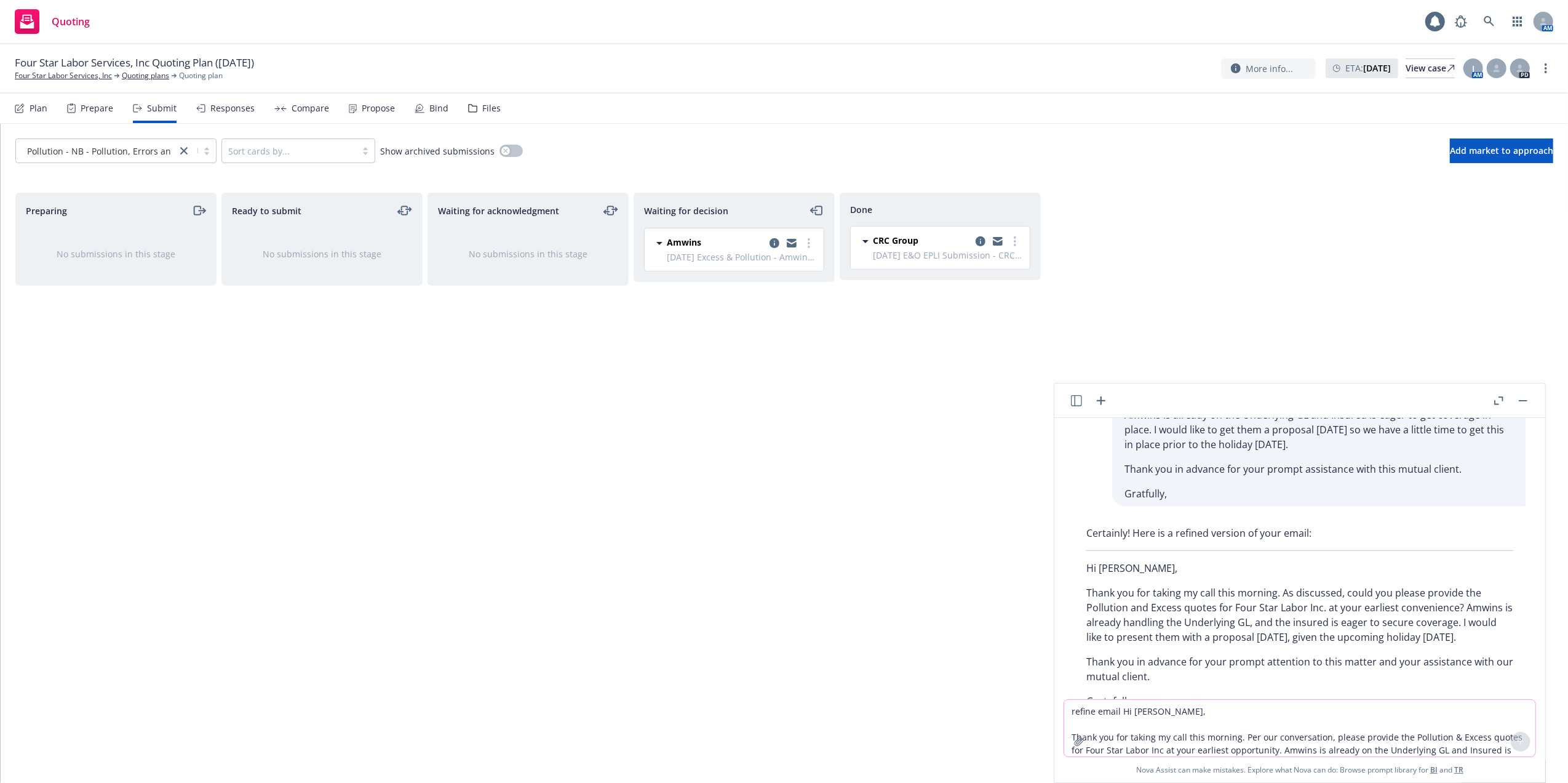
scroll to position [153, 0]
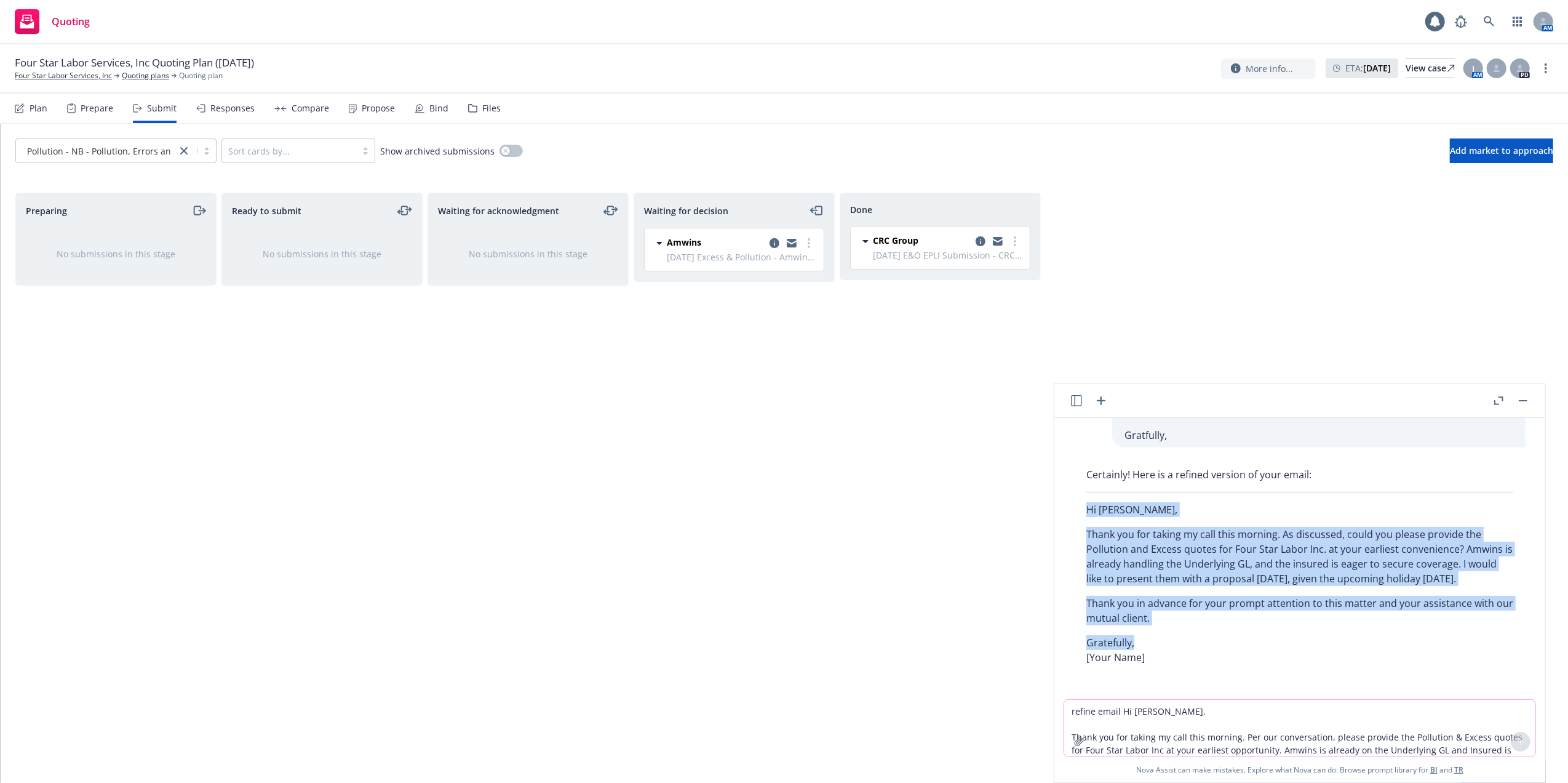
drag, startPoint x: 1083, startPoint y: 489, endPoint x: 1211, endPoint y: 639, distance: 197.2
click at [1211, 639] on div "Certainly! Here is a refined version of your email: Hi Gina, Thank you for taki…" at bounding box center [1300, 566] width 452 height 207
copy div "Hi Gina, Thank you for taking my call this morning. As discussed, could you ple…"
click at [1522, 399] on button "button" at bounding box center [1523, 401] width 15 height 15
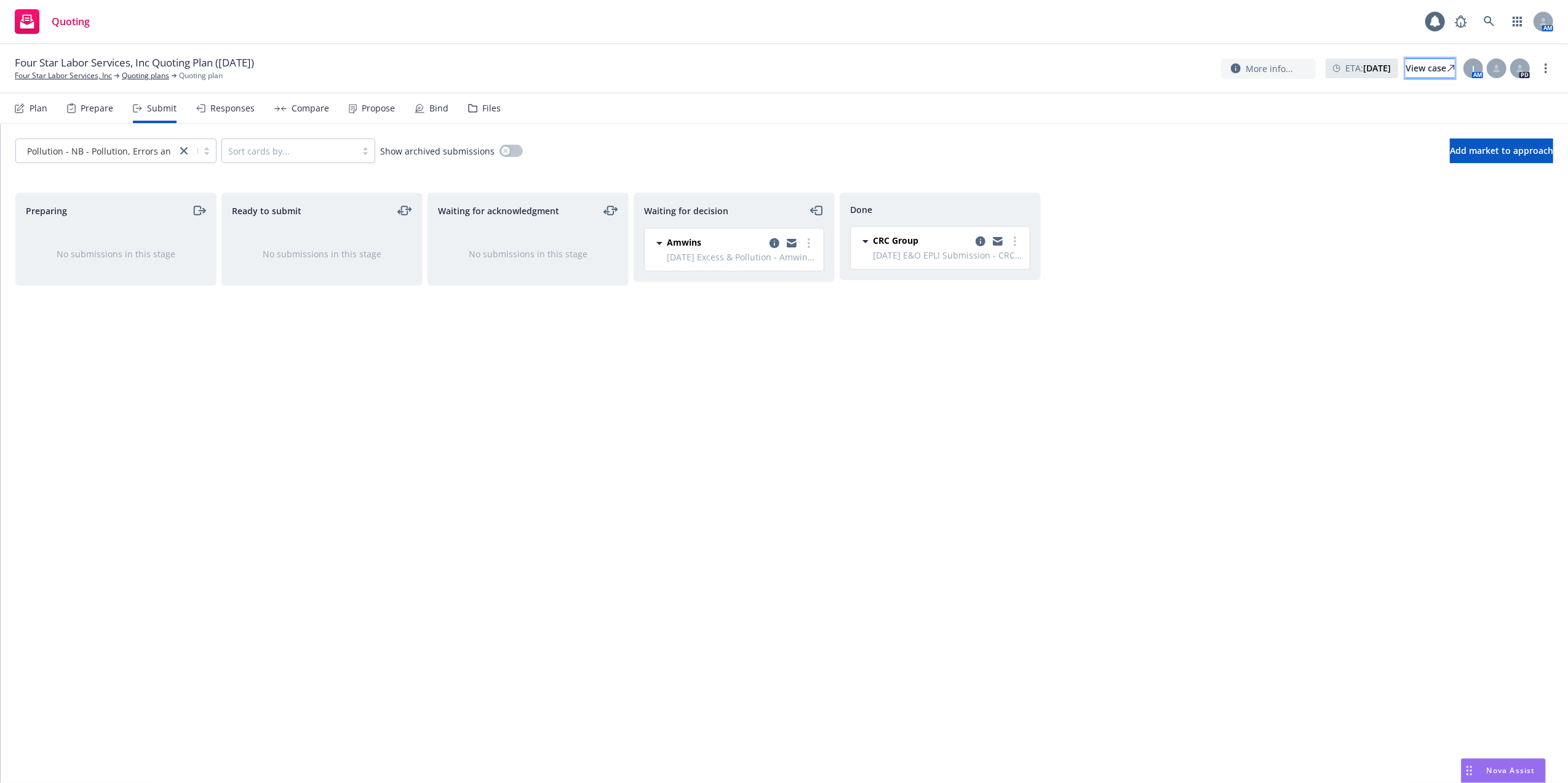
click at [1406, 67] on div "View case" at bounding box center [1430, 68] width 49 height 19
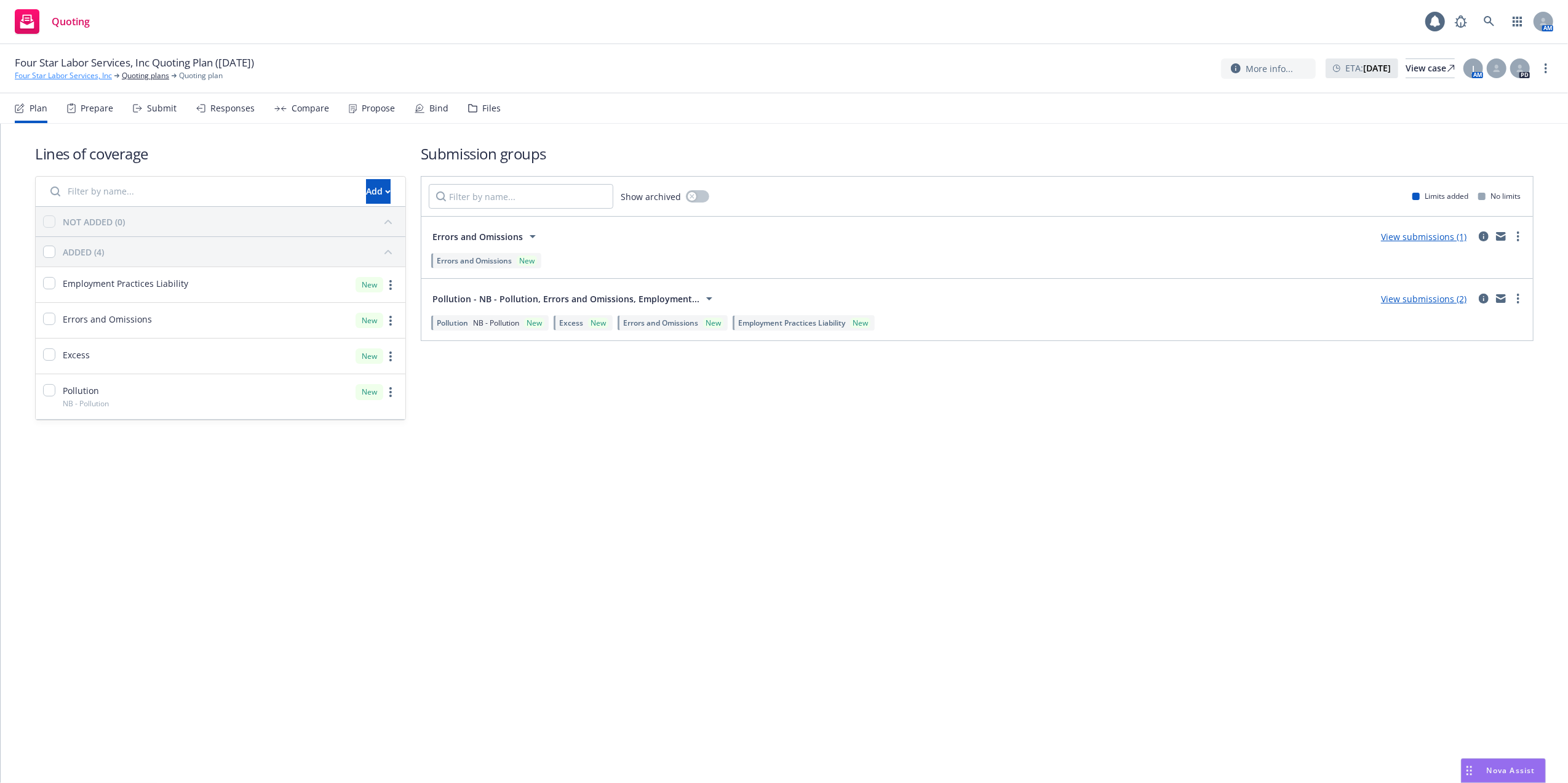
click at [82, 75] on link "Four Star Labor Services, Inc" at bounding box center [63, 75] width 97 height 11
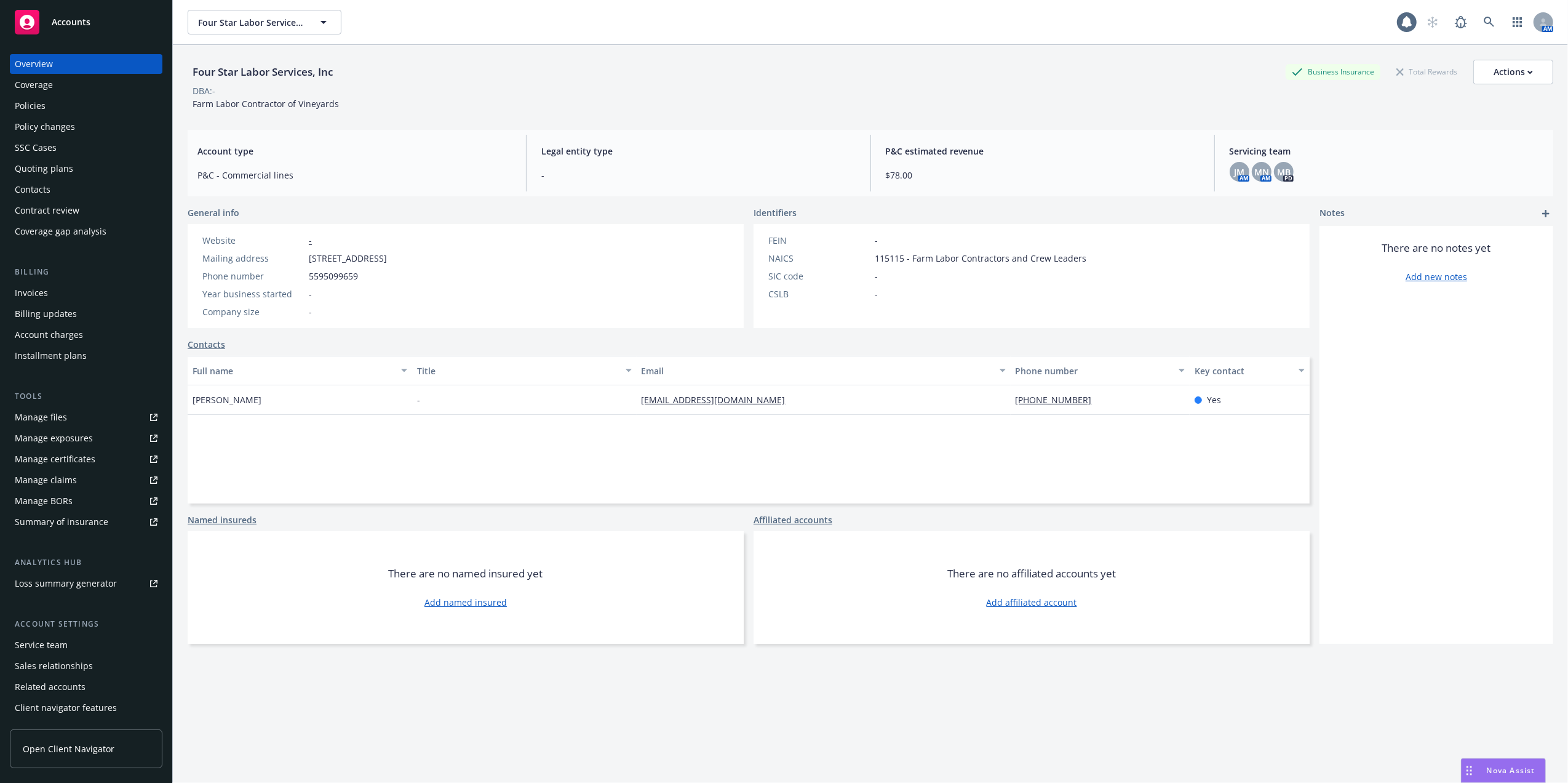
click at [24, 102] on div "Policies" at bounding box center [30, 106] width 31 height 20
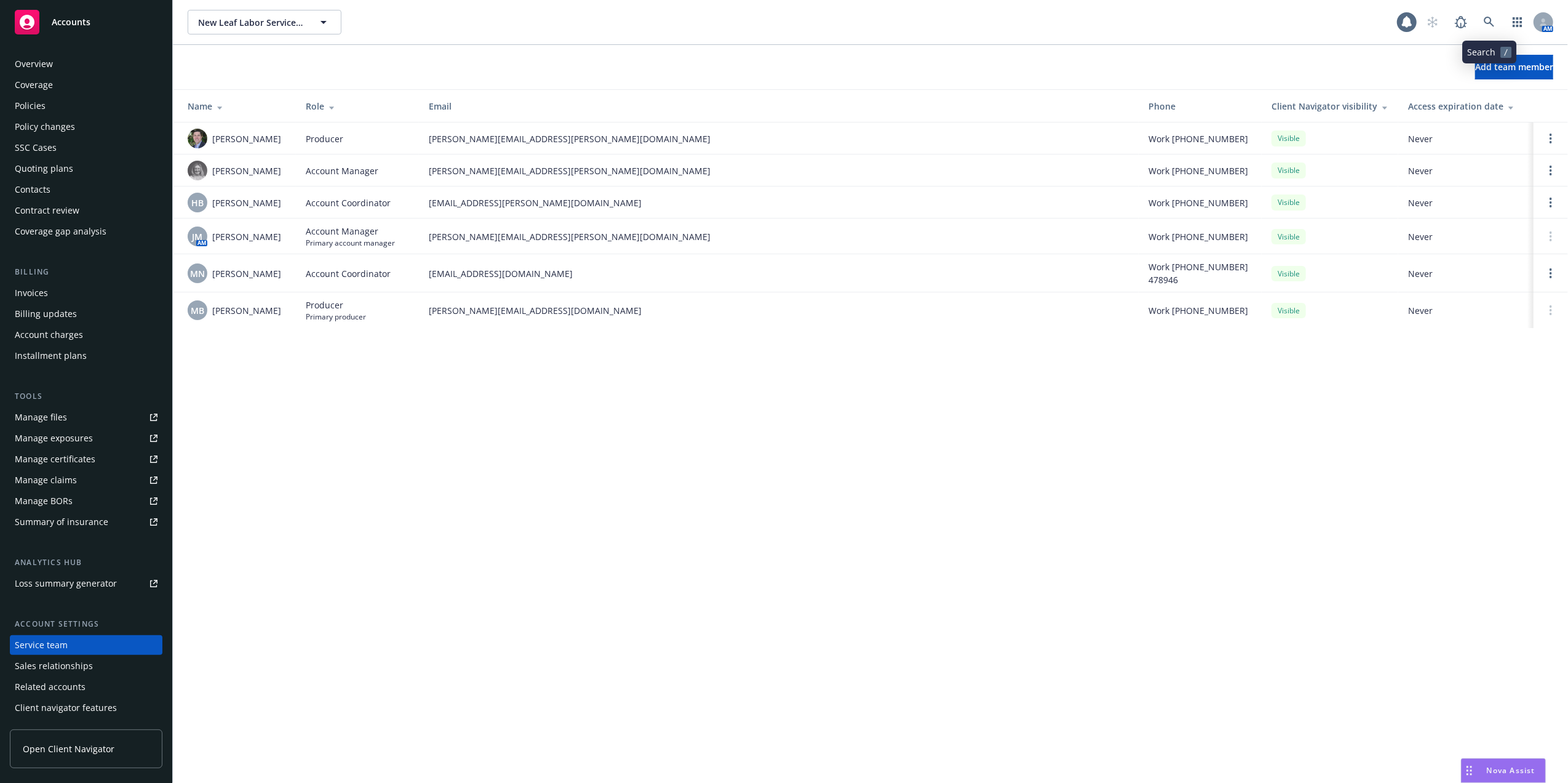
scroll to position [20, 0]
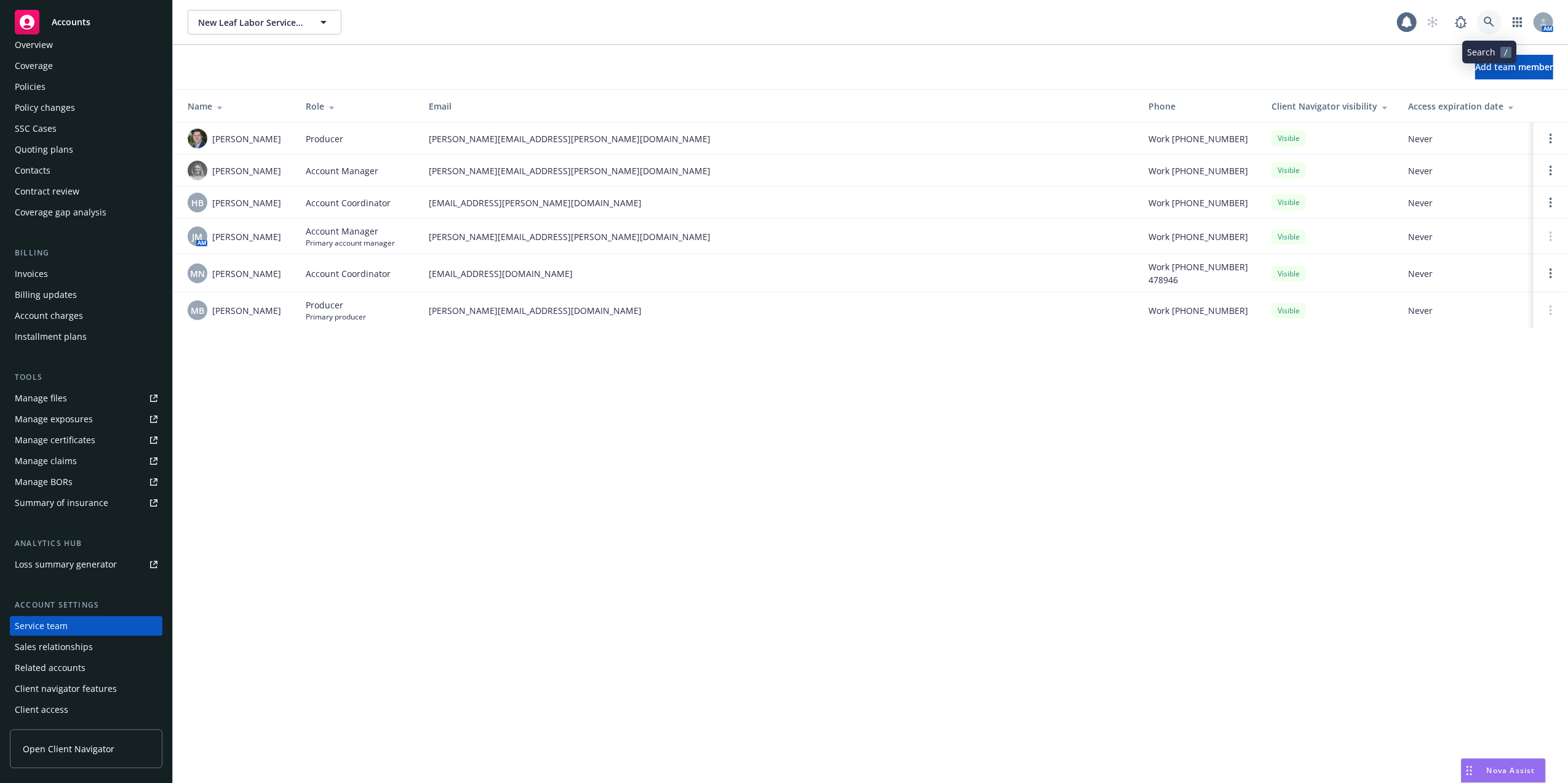
drag, startPoint x: 0, startPoint y: 0, endPoint x: 1487, endPoint y: 18, distance: 1487.1
click at [1487, 18] on icon at bounding box center [1489, 22] width 11 height 11
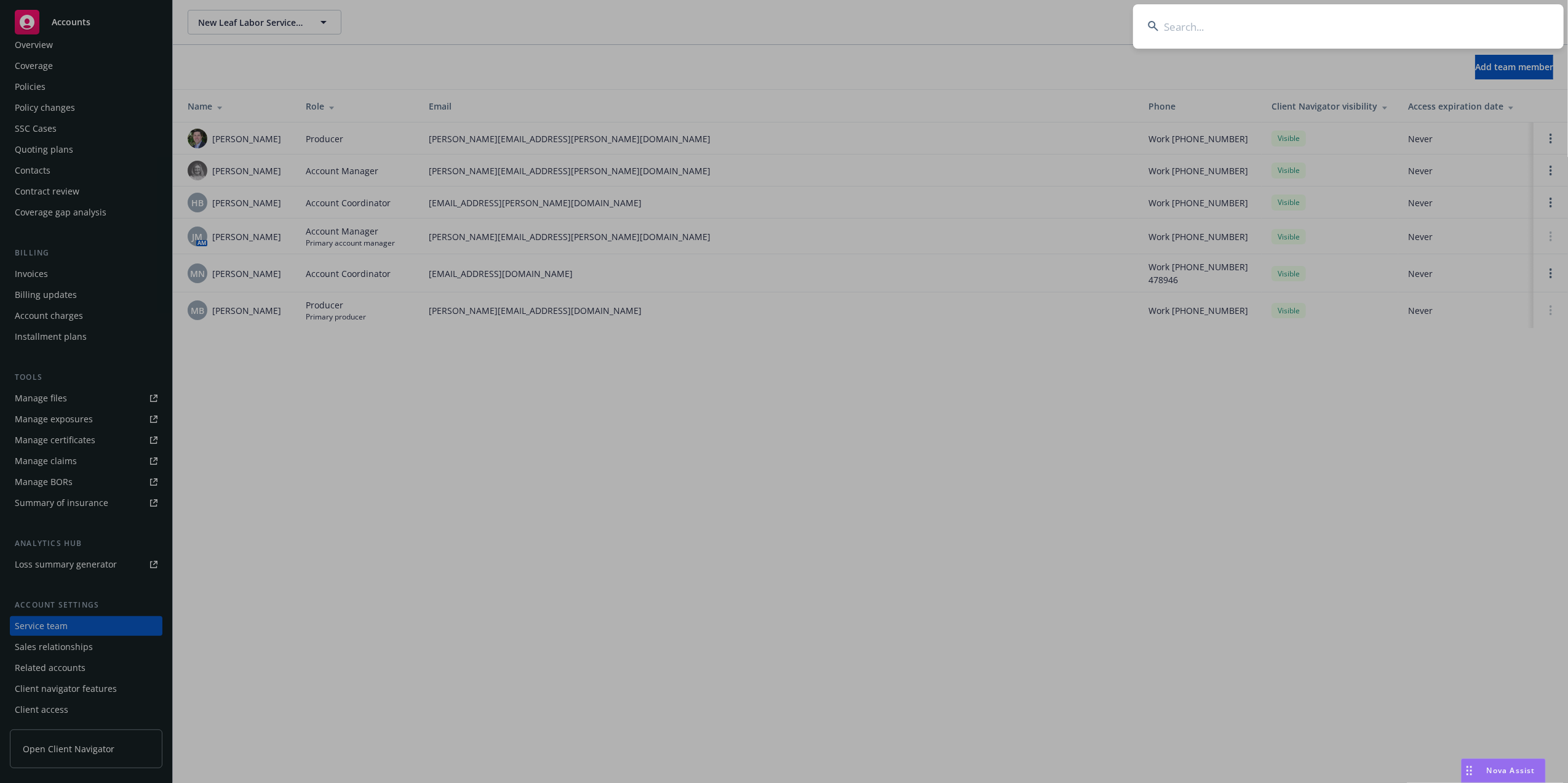
click at [1193, 30] on input at bounding box center [1349, 26] width 431 height 44
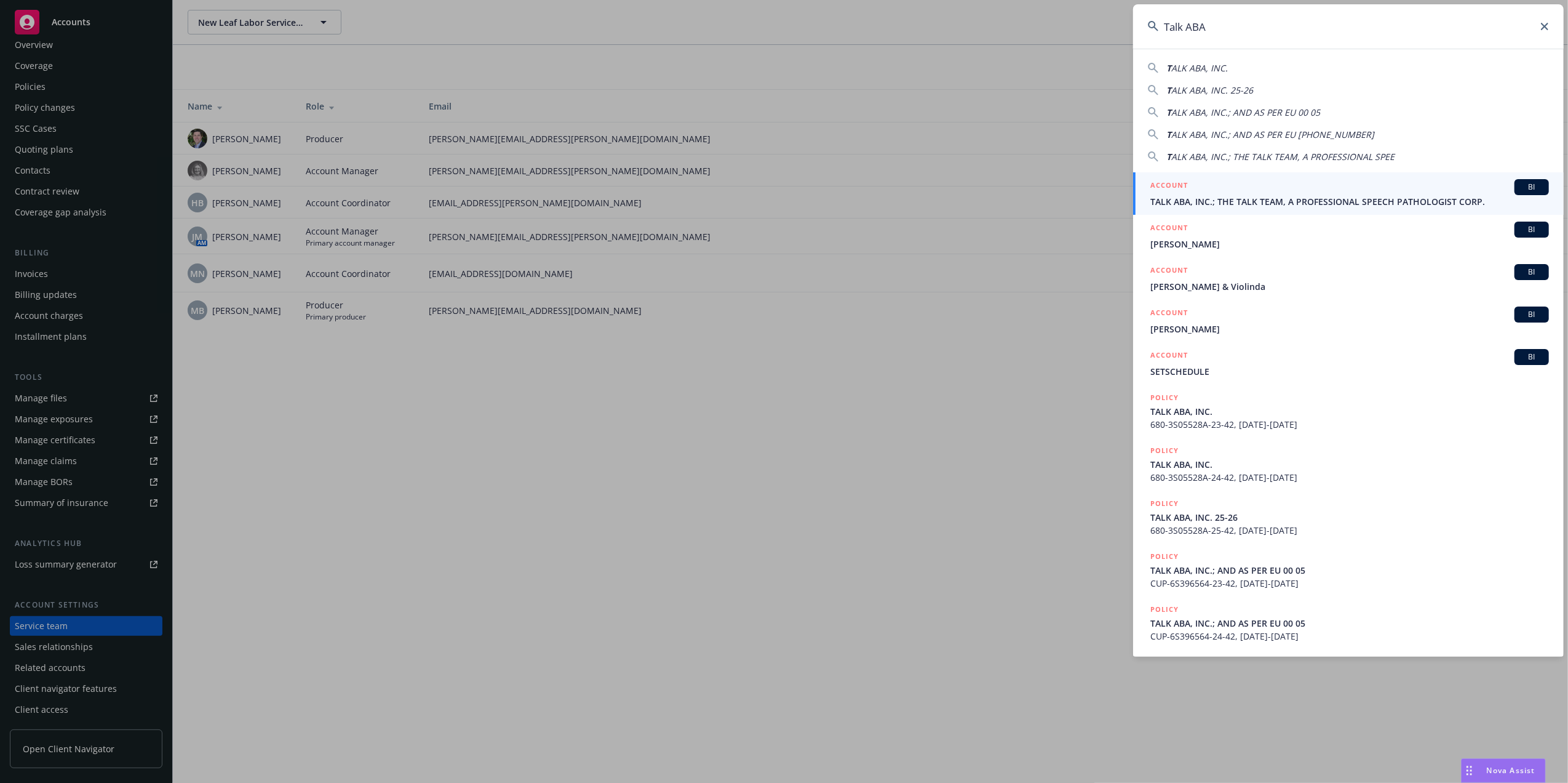
click at [1184, 70] on span "ALK ABA, INC." at bounding box center [1200, 68] width 57 height 12
type input "TALK ABA, INC."
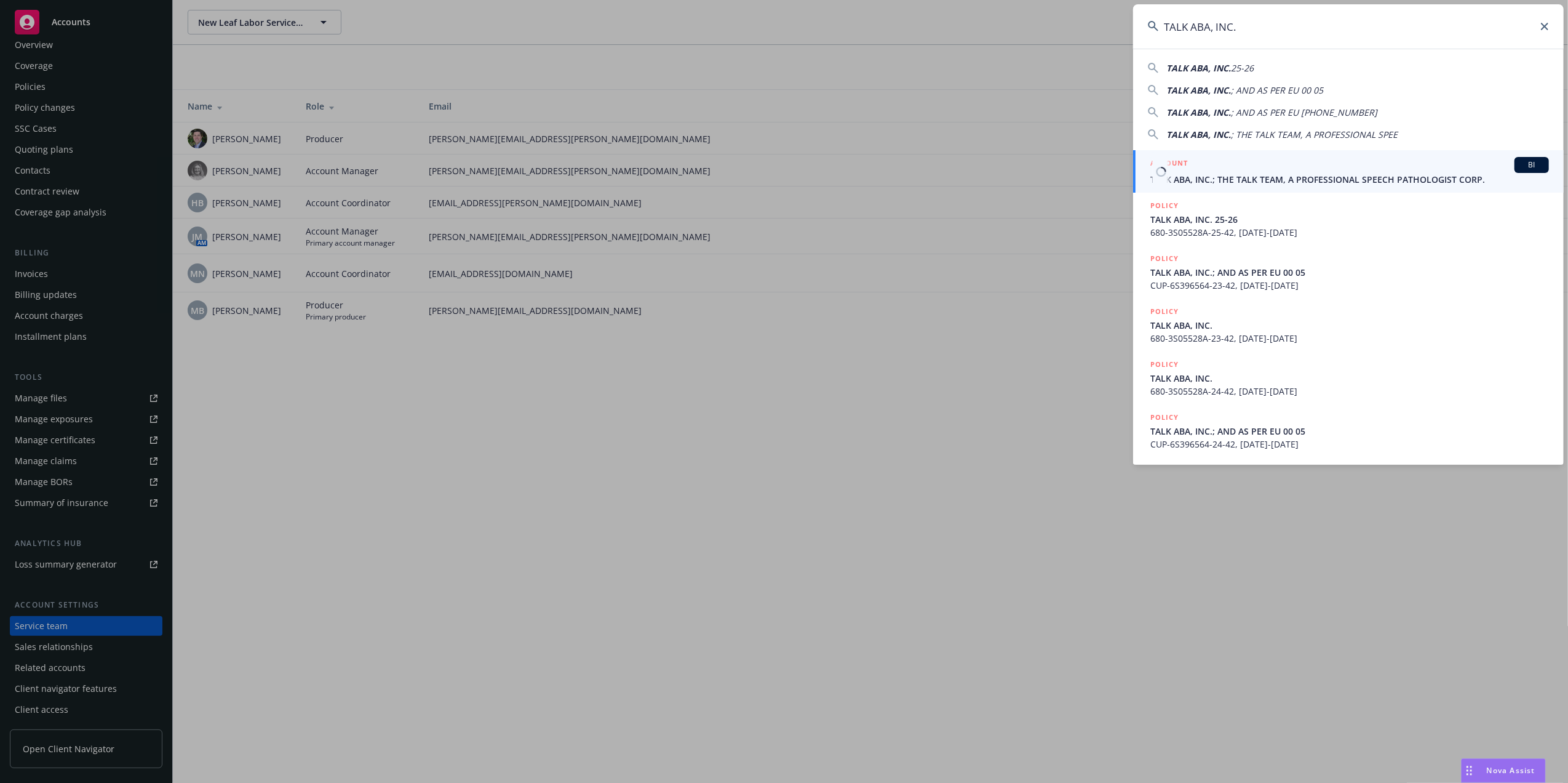
click at [1170, 171] on h5 "ACCOUNT" at bounding box center [1169, 164] width 37 height 15
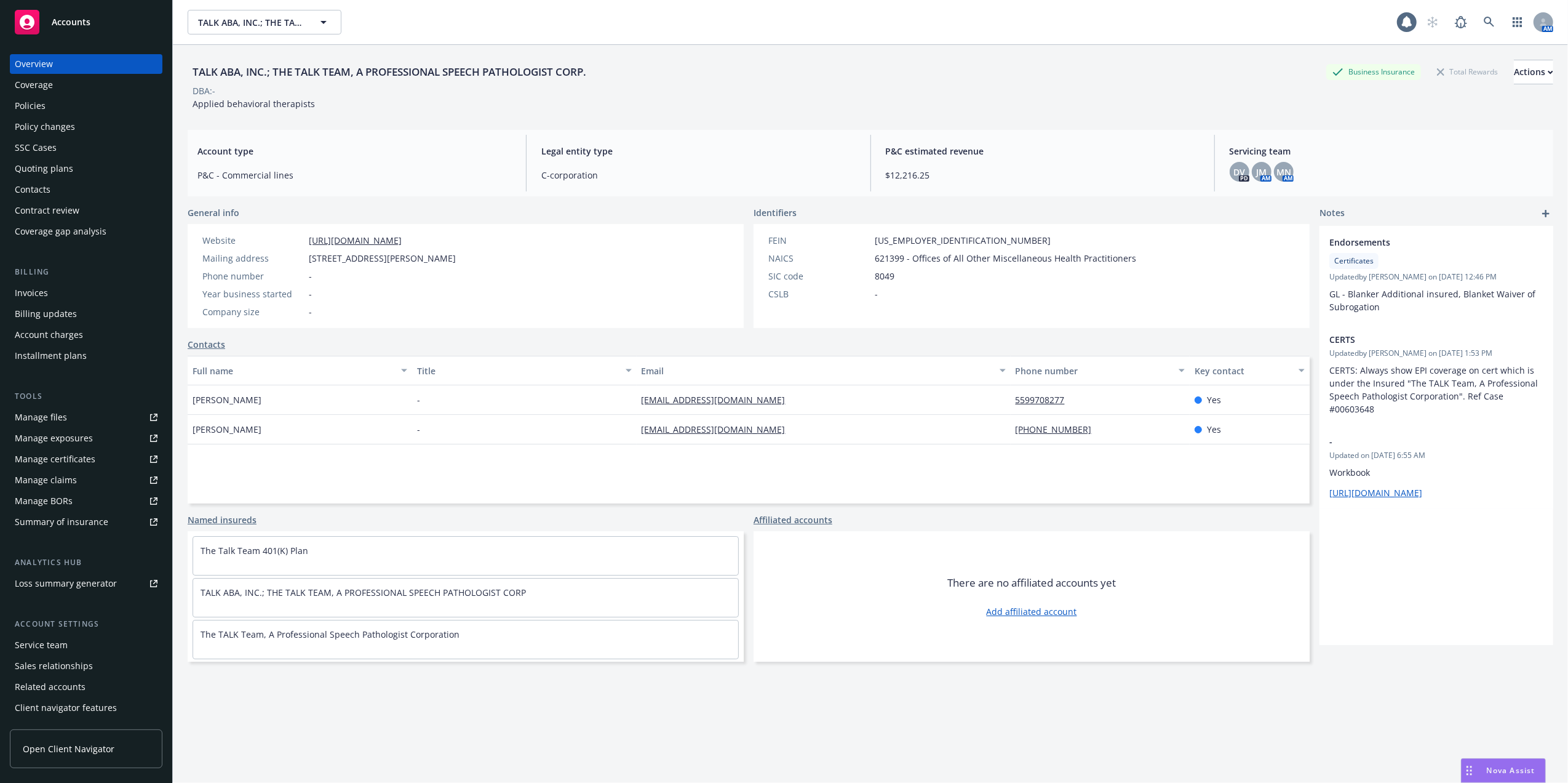
click at [24, 104] on div "Policies" at bounding box center [30, 106] width 31 height 20
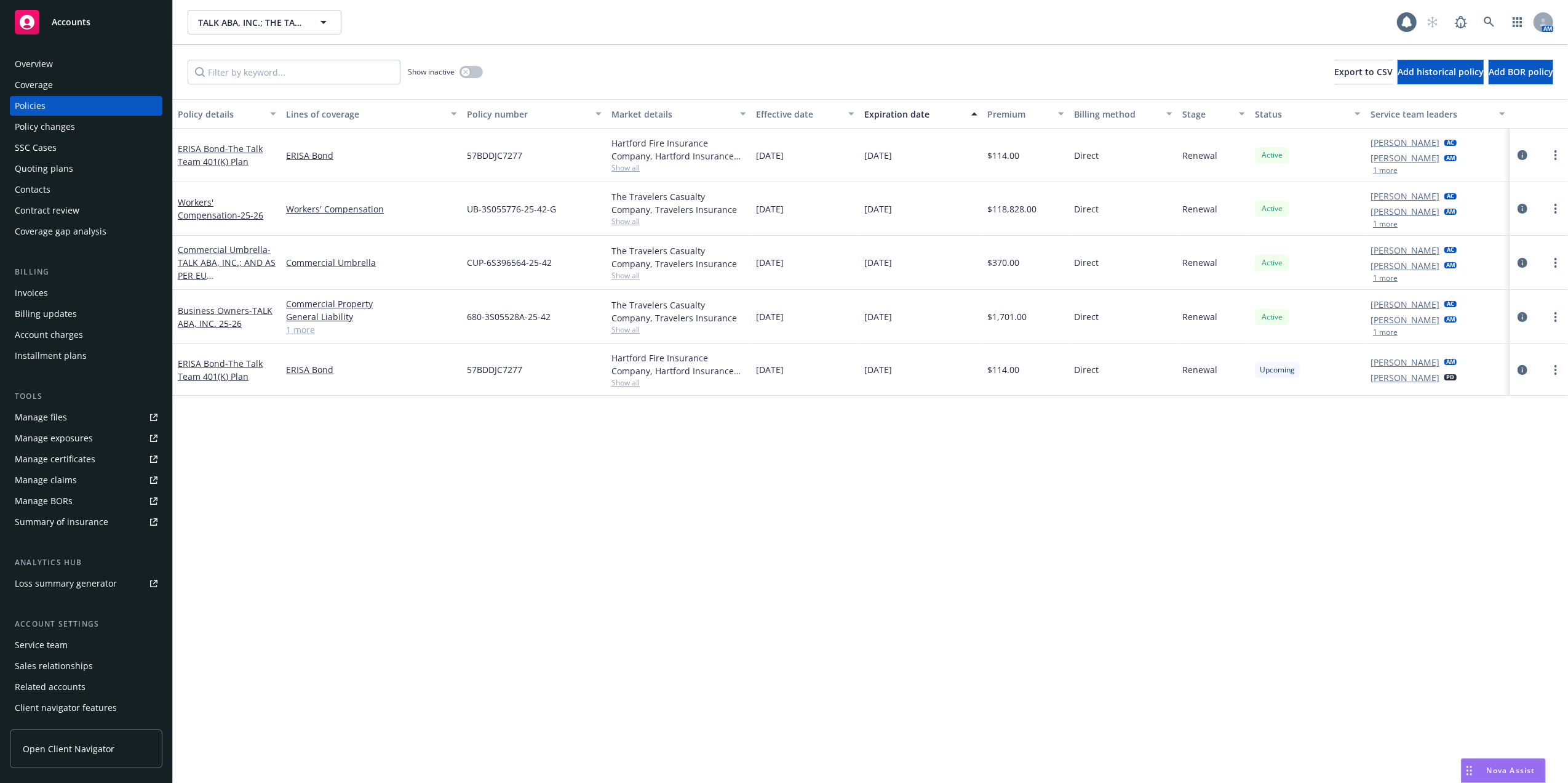
click at [45, 166] on div "Quoting plans" at bounding box center [44, 169] width 59 height 20
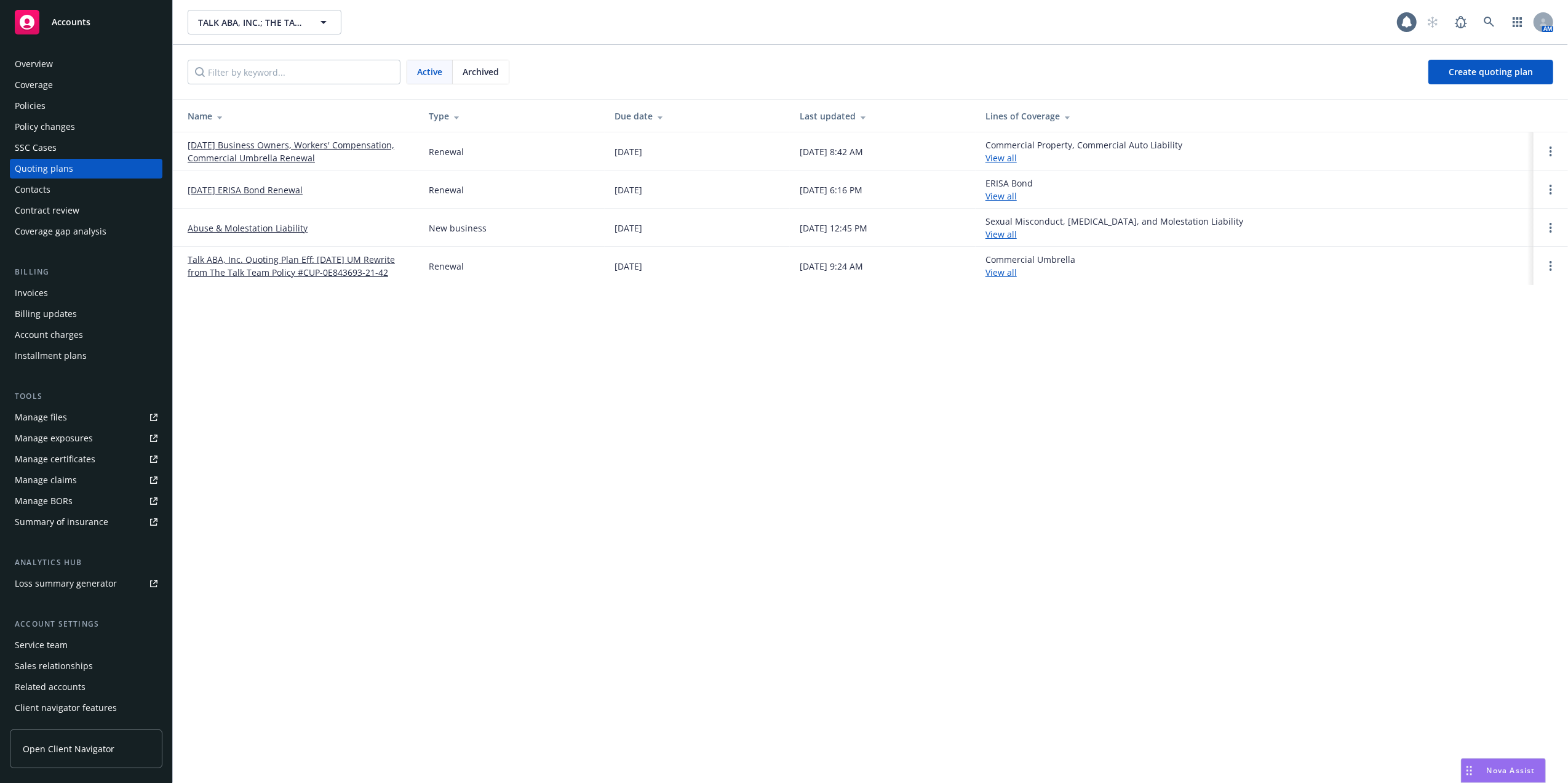
click at [264, 148] on link "[DATE] Business Owners, Workers' Compensation, Commercial Umbrella Renewal" at bounding box center [299, 151] width 221 height 26
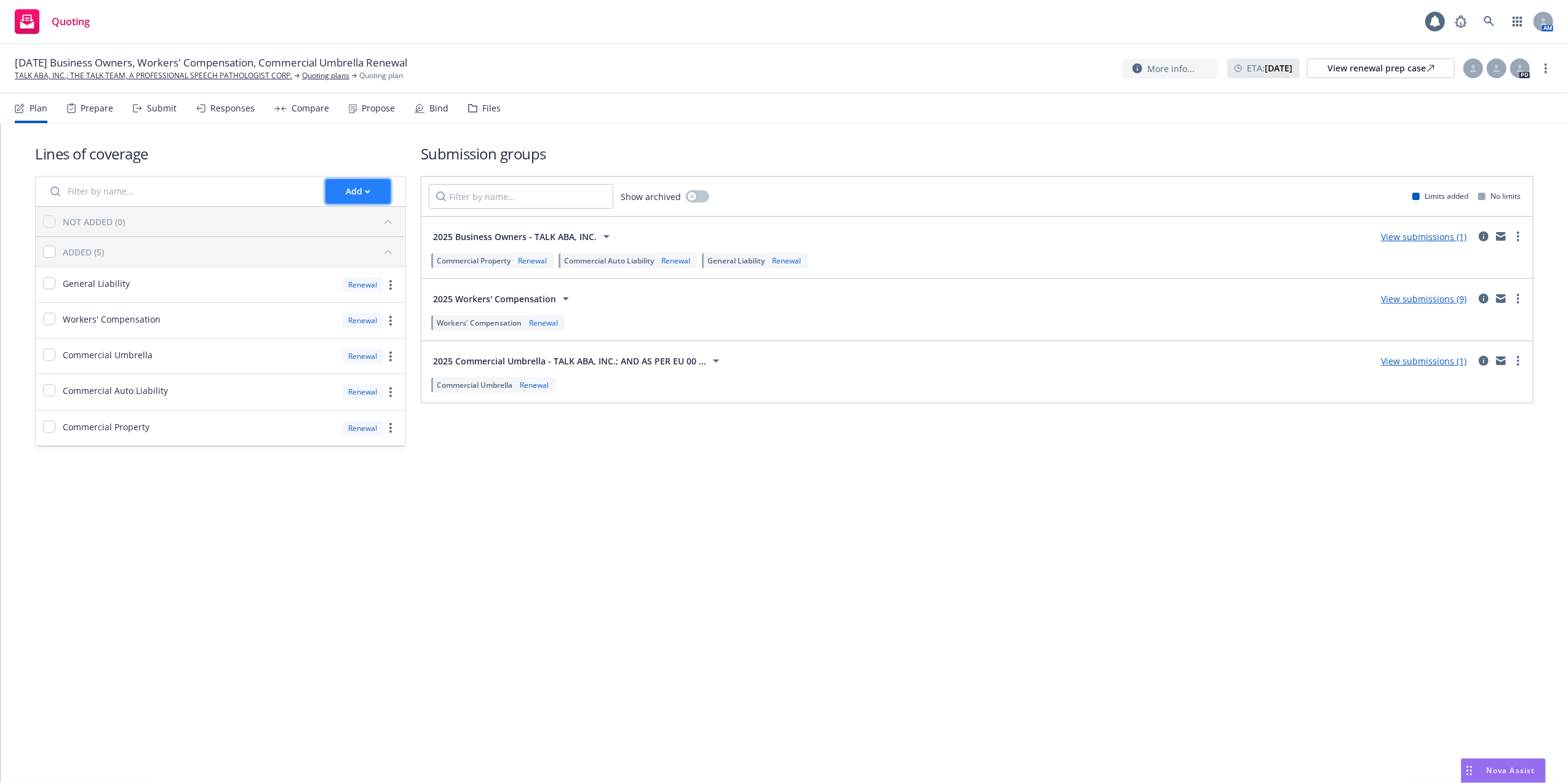
click at [367, 191] on icon "button" at bounding box center [368, 191] width 6 height 5
click at [379, 224] on span "Create new business lines of coverage" at bounding box center [420, 223] width 188 height 12
click at [380, 227] on link "Create new business lines of coverage" at bounding box center [420, 218] width 188 height 24
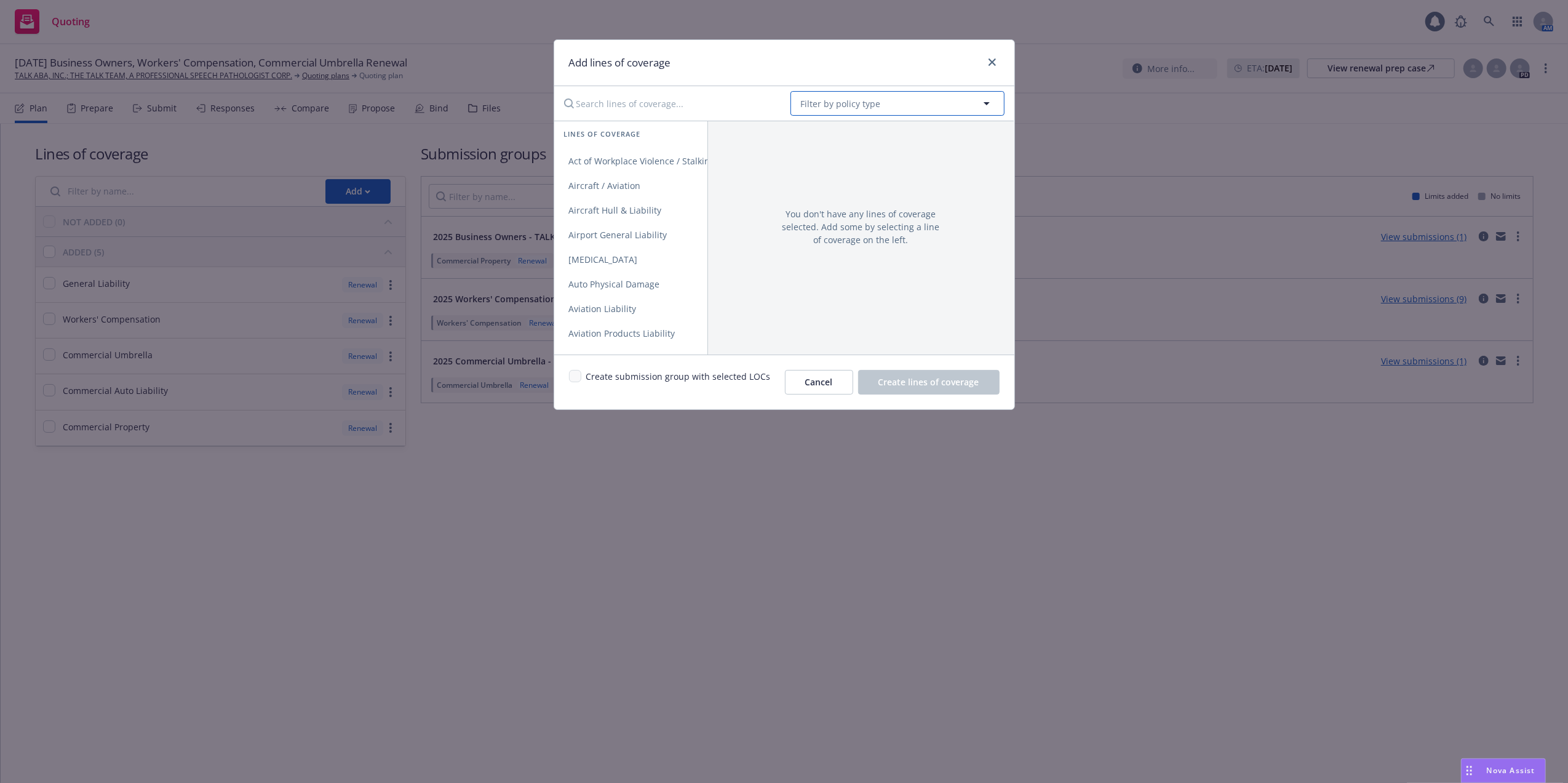
click at [884, 97] on button "Filter by policy type" at bounding box center [897, 103] width 214 height 24
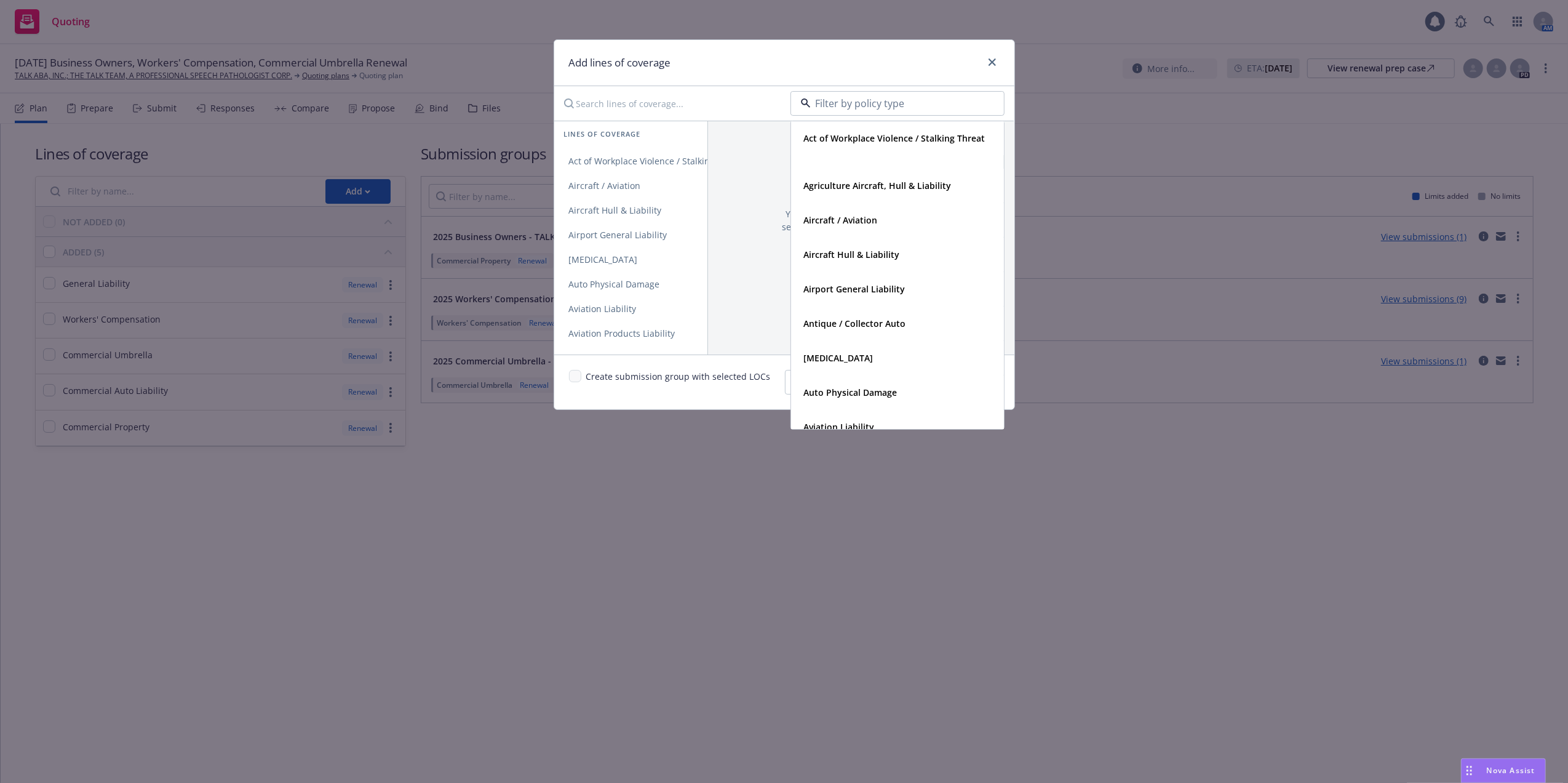
click at [984, 104] on div at bounding box center [897, 103] width 214 height 24
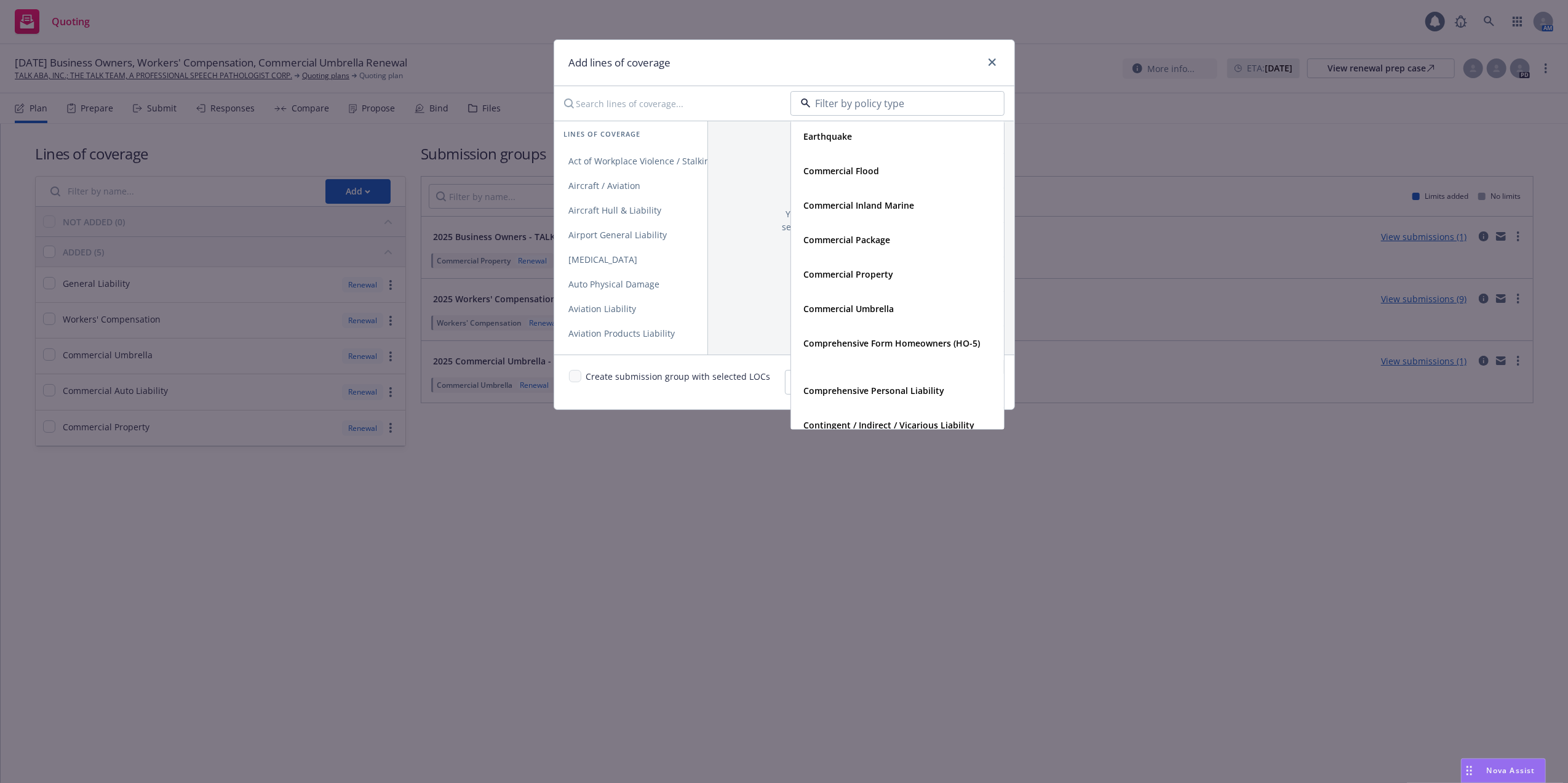
scroll to position [1149, 0]
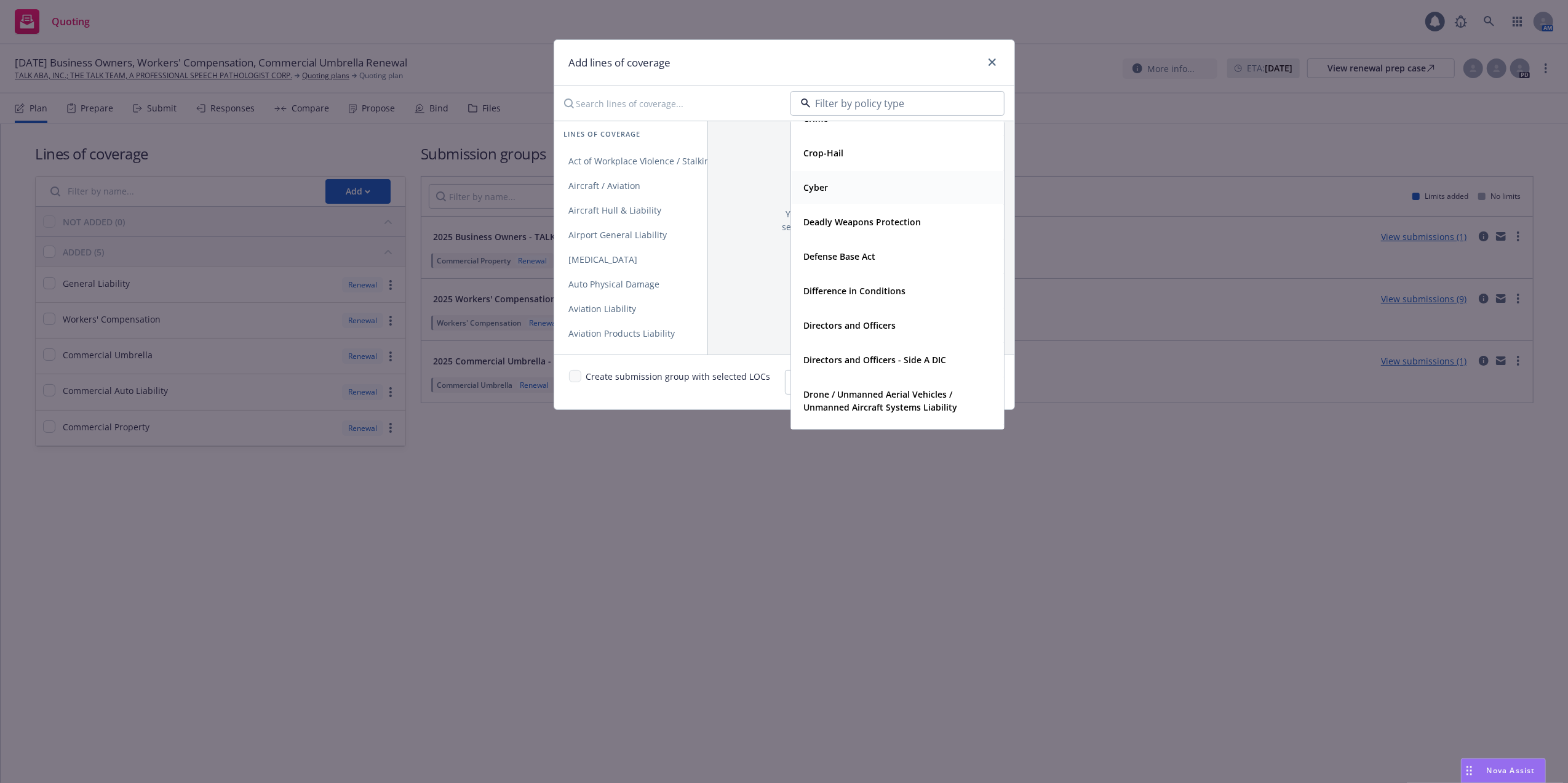
click at [839, 187] on div "Cyber" at bounding box center [898, 187] width 197 height 18
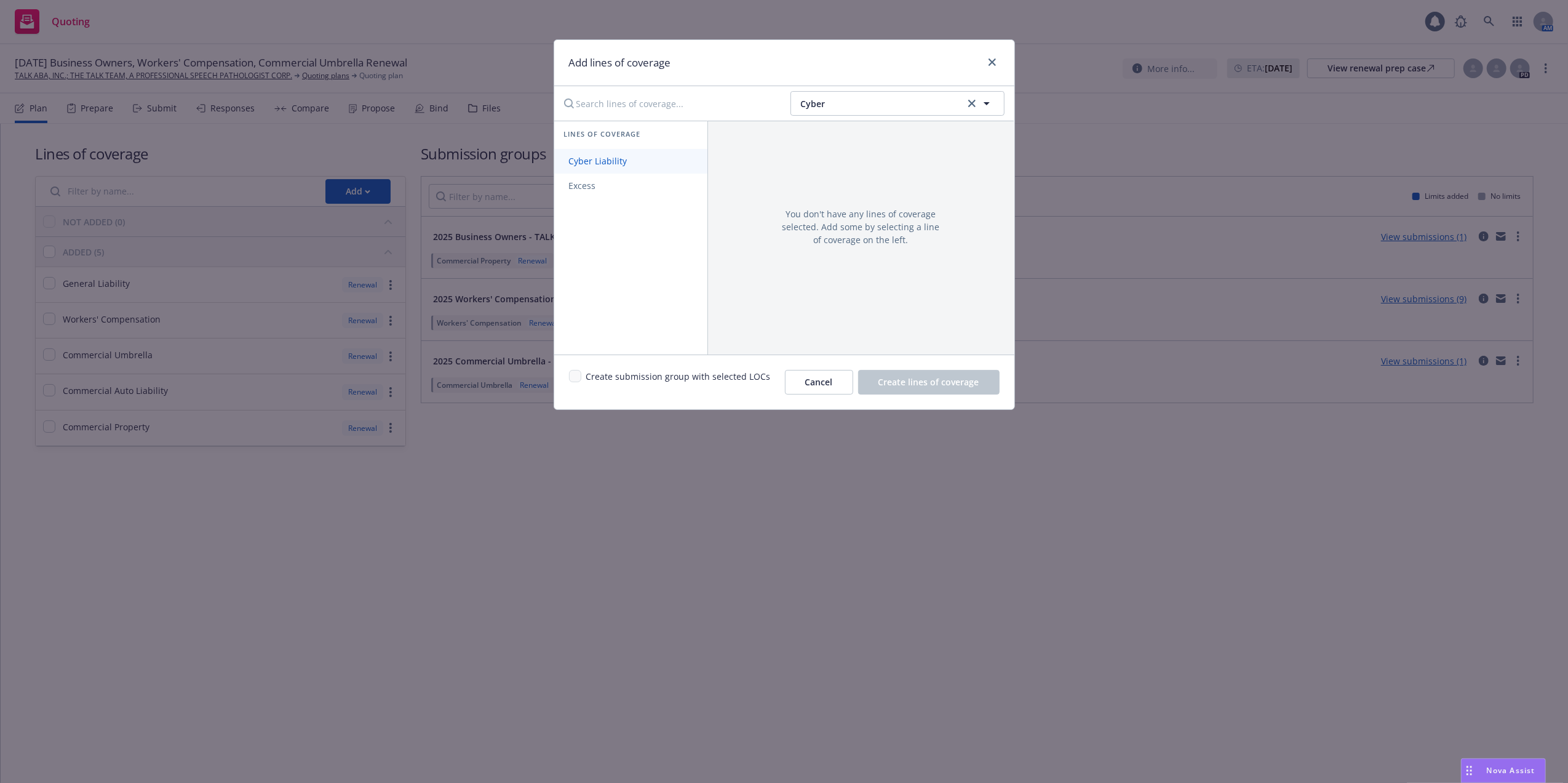
click at [608, 158] on span "Cyber Liability" at bounding box center [598, 161] width 88 height 12
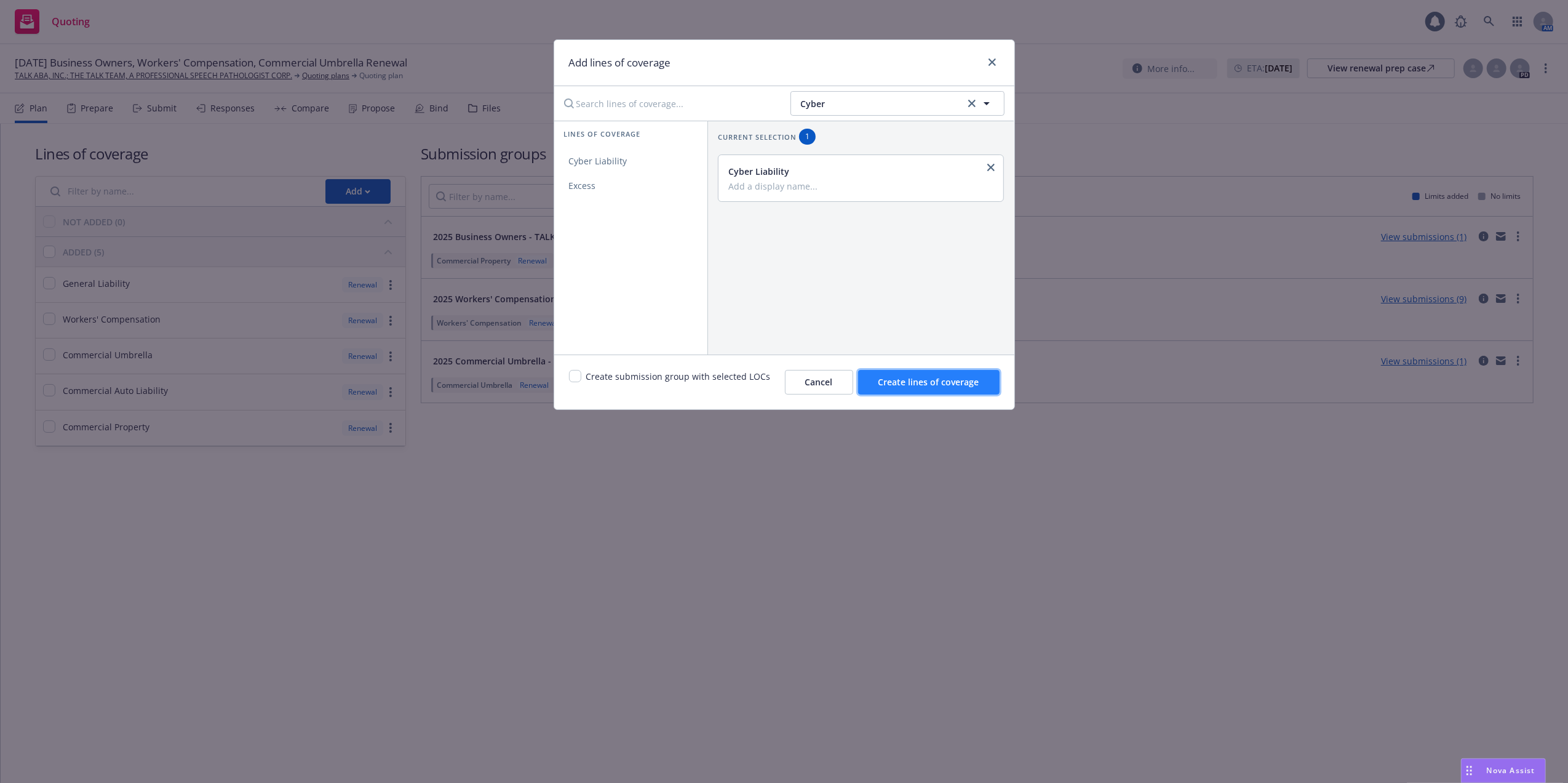
click at [926, 381] on span "Create lines of coverage" at bounding box center [929, 382] width 101 height 12
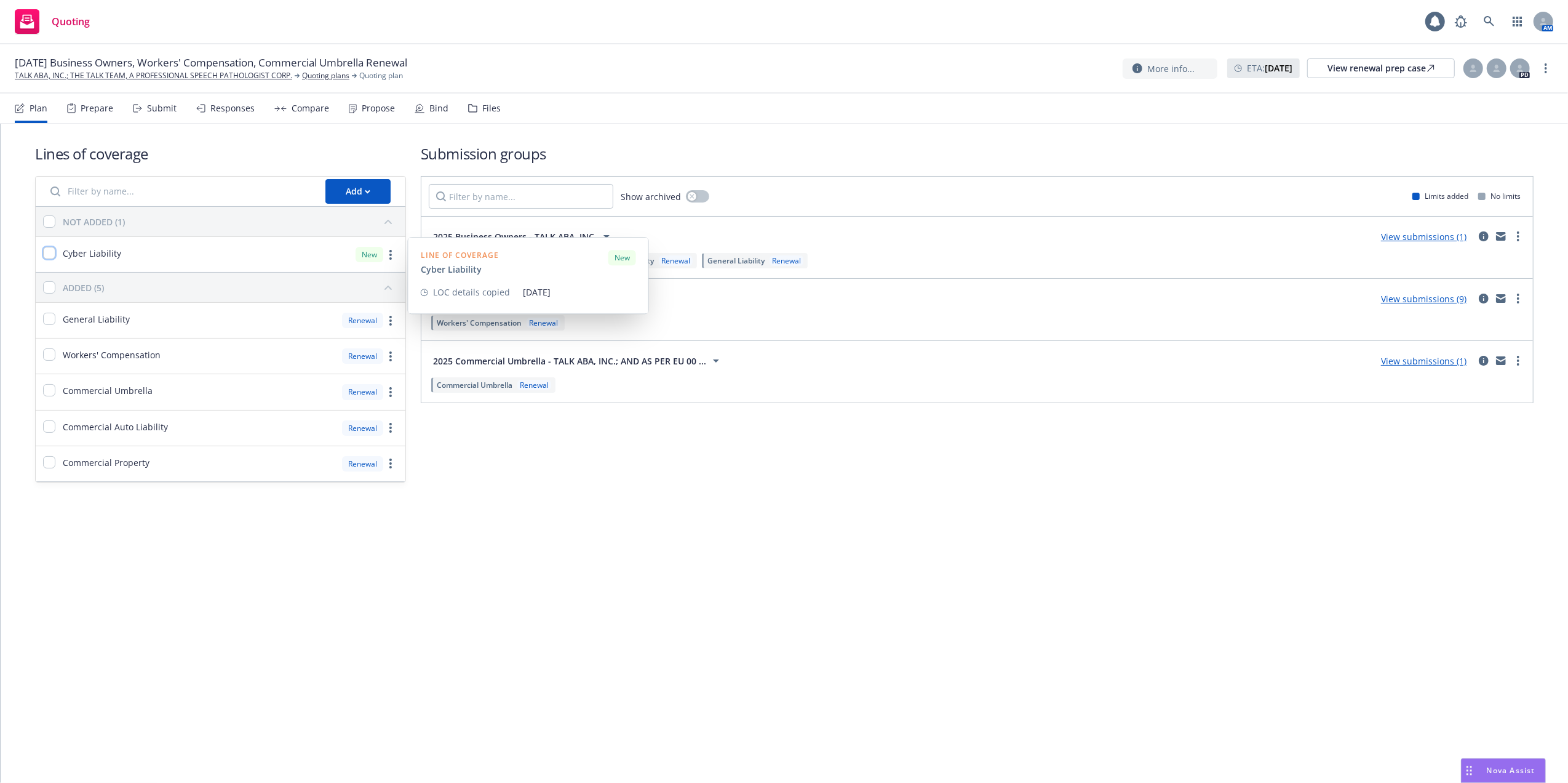
click at [49, 252] on input "checkbox" at bounding box center [49, 252] width 12 height 12
checkbox input "true"
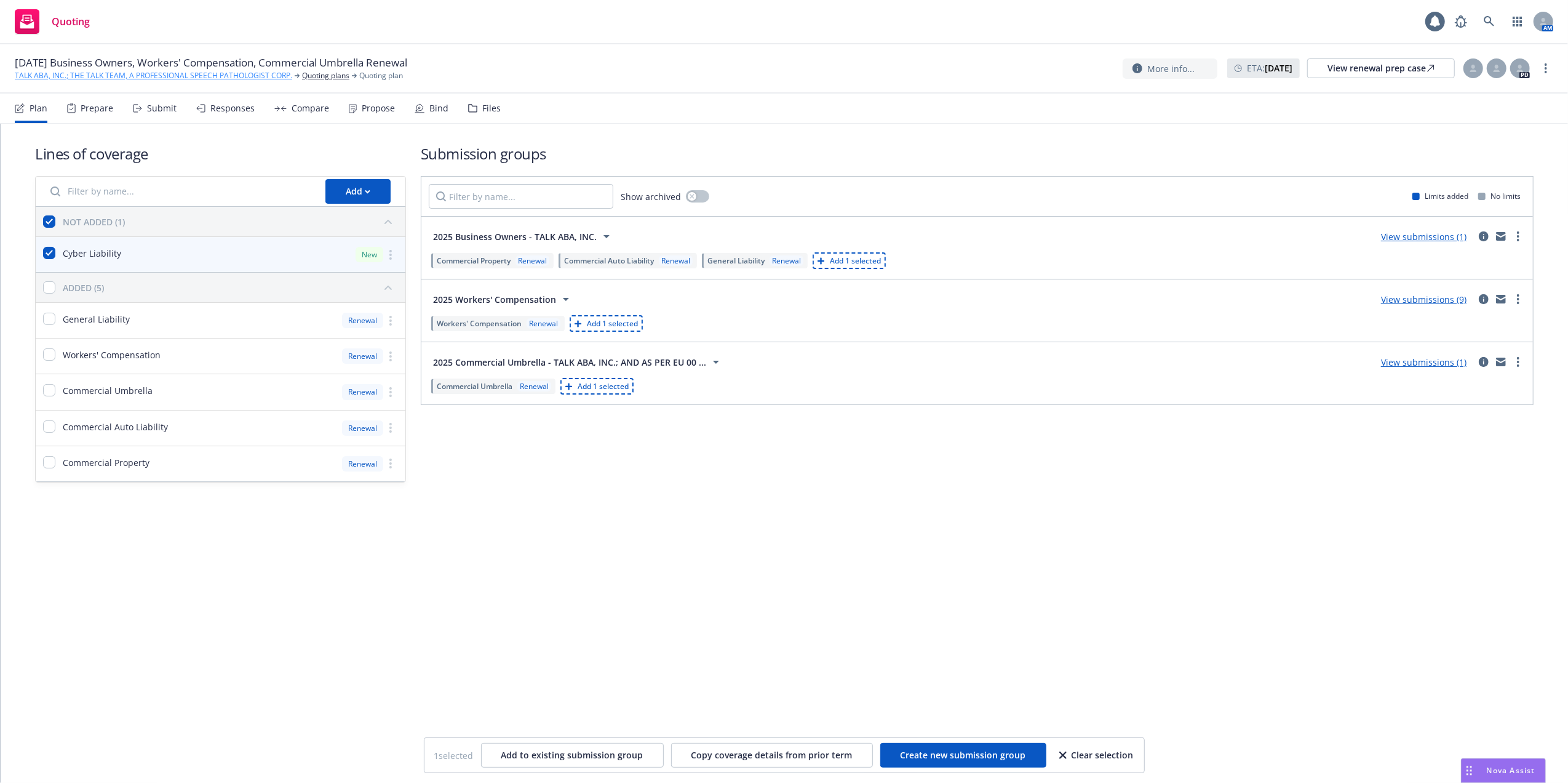
click at [89, 74] on link "TALK ABA, INC.; THE TALK TEAM, A PROFESSIONAL SPEECH PATHOLOGIST CORP." at bounding box center [153, 75] width 277 height 11
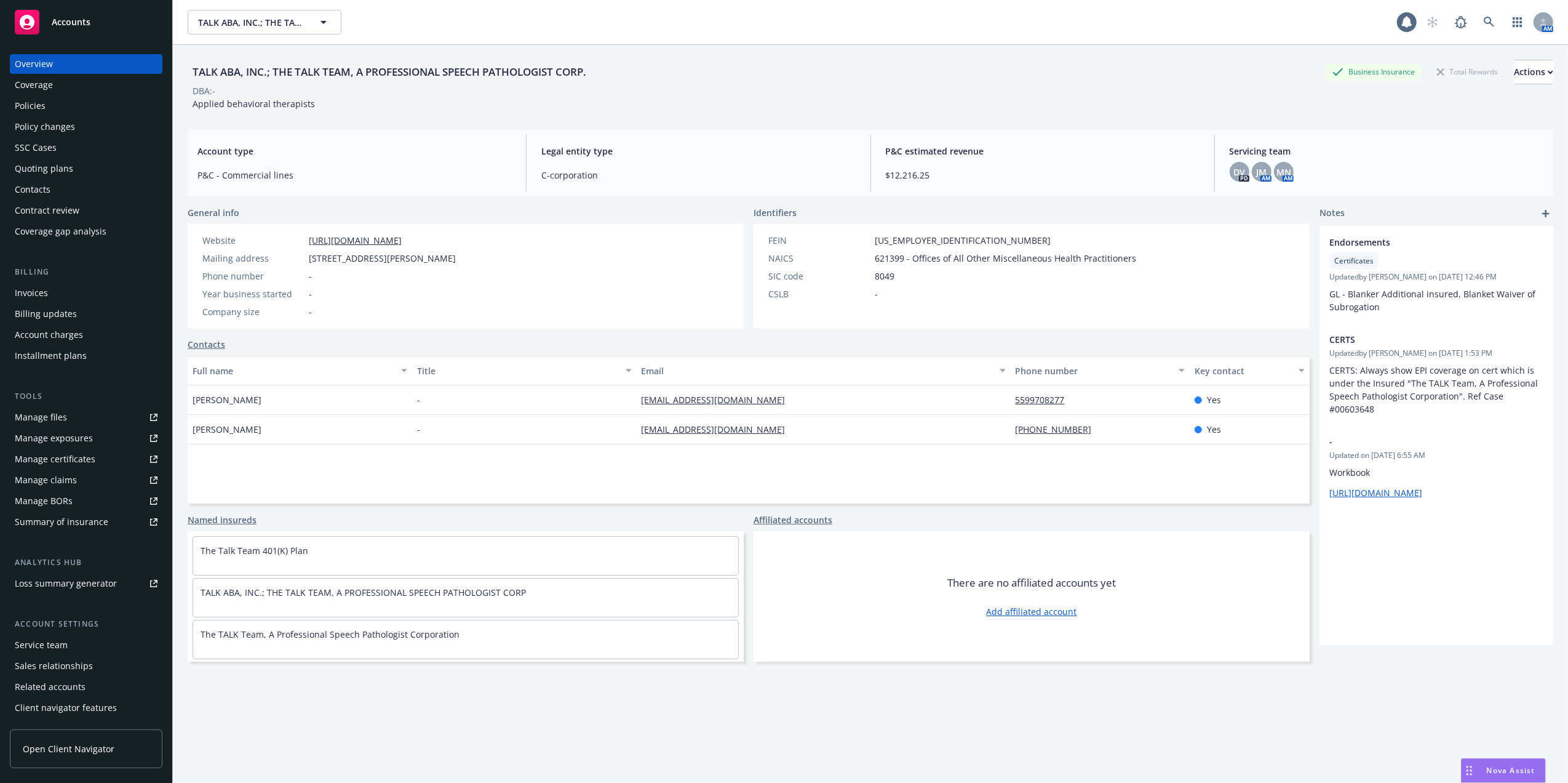
drag, startPoint x: 27, startPoint y: 106, endPoint x: 35, endPoint y: 113, distance: 10.6
click at [26, 104] on div "Policies" at bounding box center [30, 106] width 31 height 20
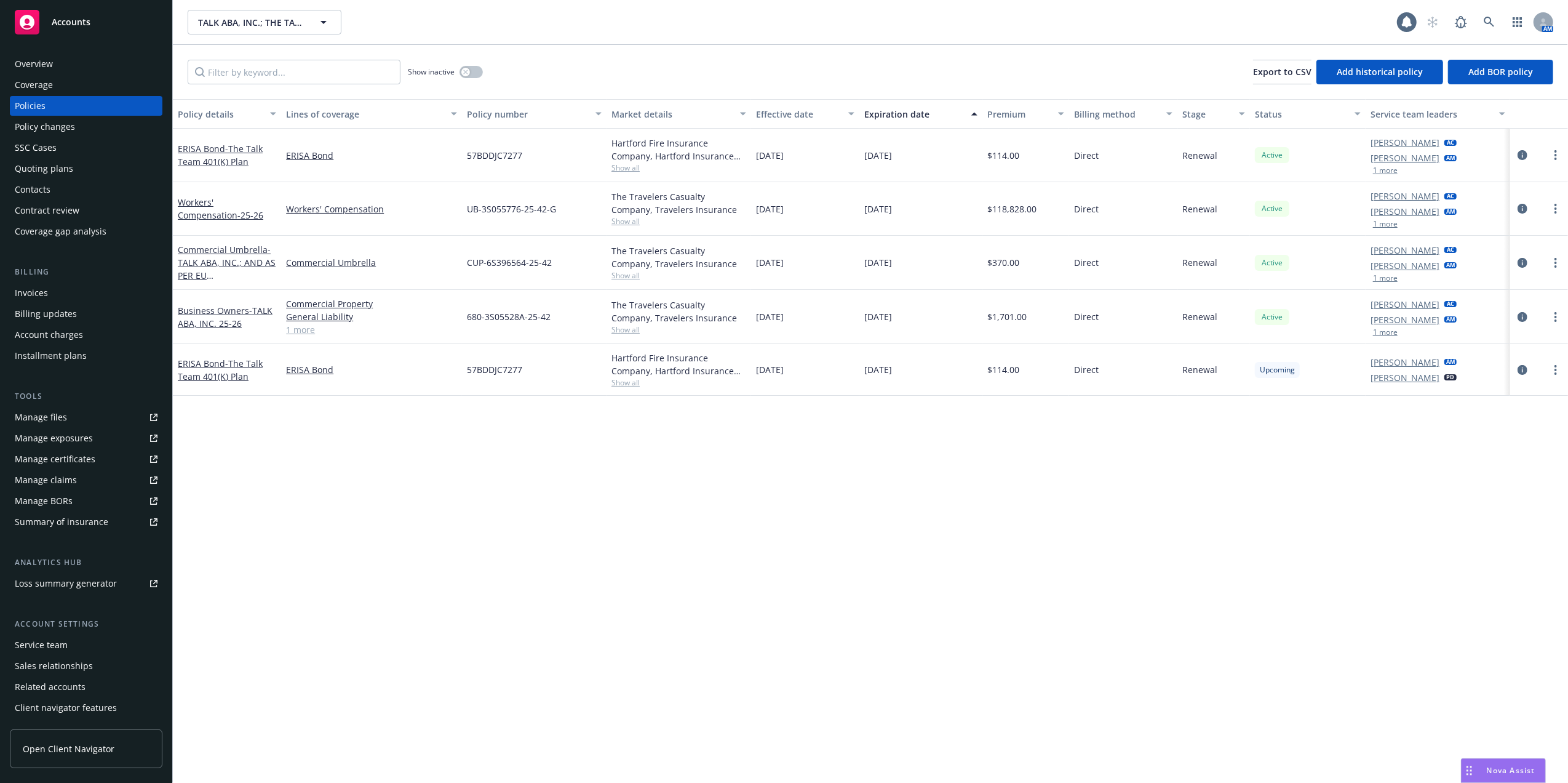
click at [52, 167] on div "Quoting plans" at bounding box center [44, 169] width 59 height 20
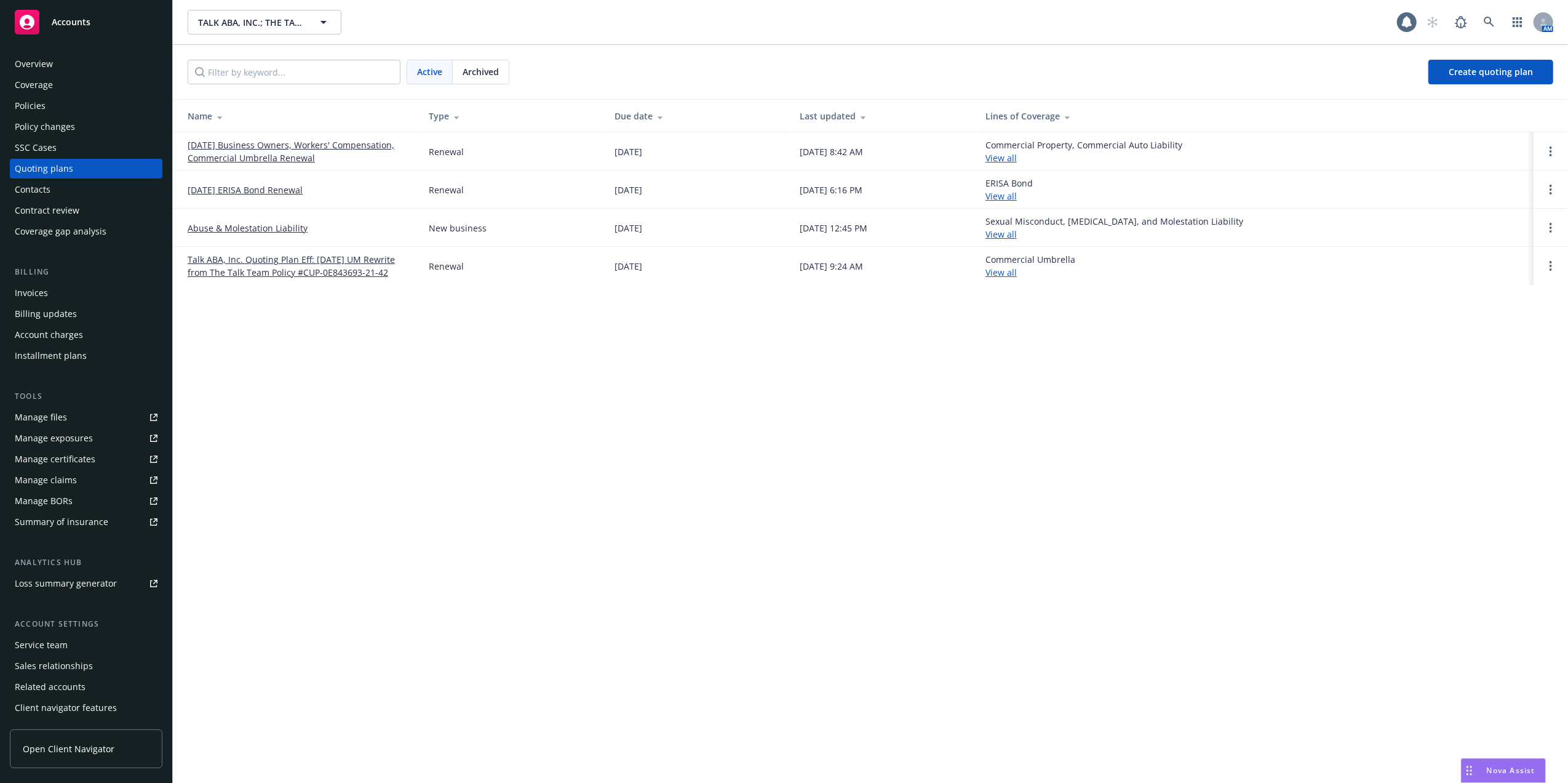
click at [272, 143] on link "[DATE] Business Owners, Workers' Compensation, Commercial Umbrella Renewal" at bounding box center [299, 151] width 221 height 26
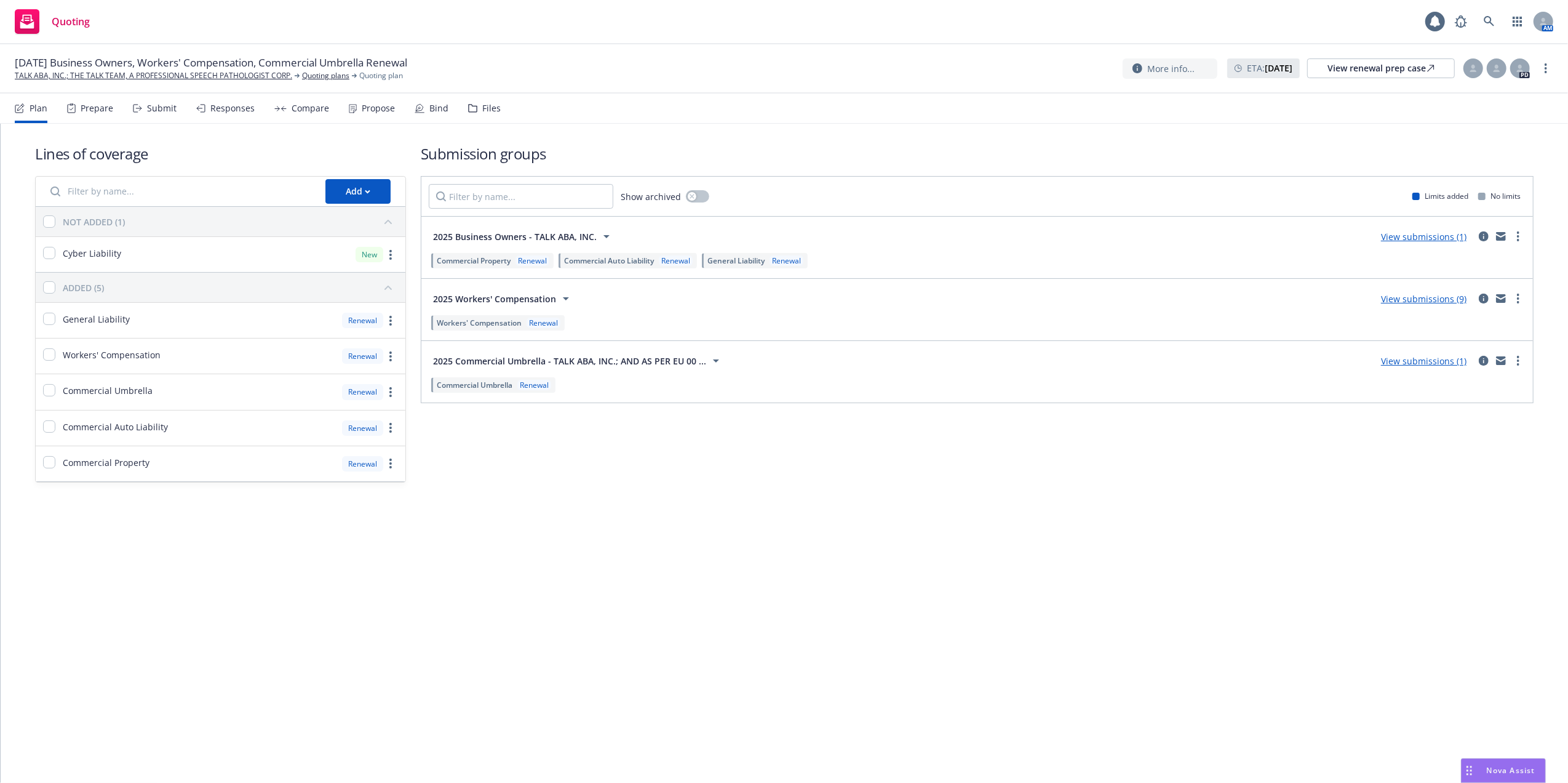
click at [1413, 236] on link "View submissions (1)" at bounding box center [1424, 236] width 86 height 12
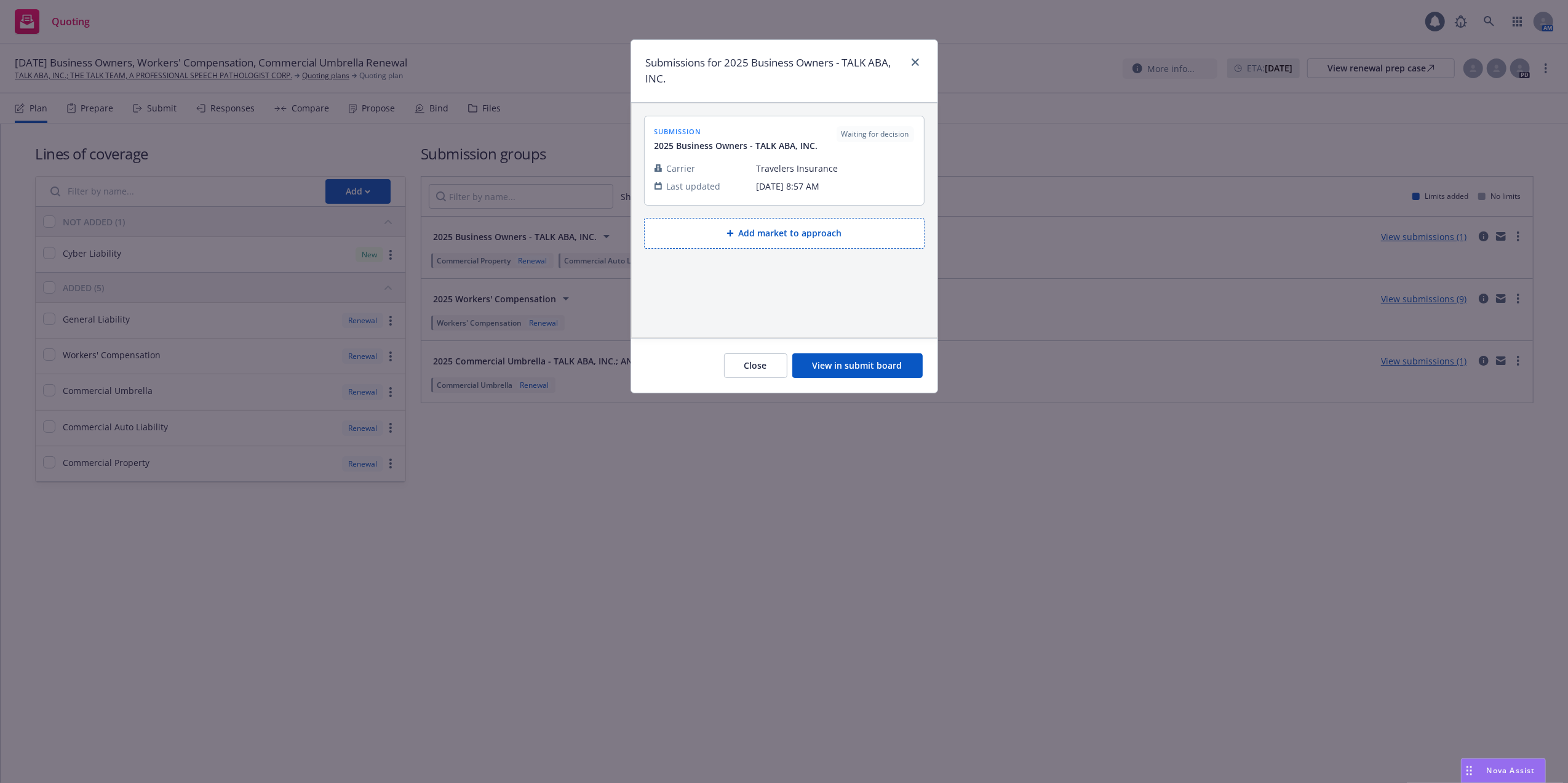
click at [1218, 478] on div "Submissions for 2025 Business Owners - TALK ABA, INC. submission 2025 Business …" at bounding box center [784, 392] width 1568 height 783
click at [913, 62] on icon "close" at bounding box center [915, 62] width 7 height 7
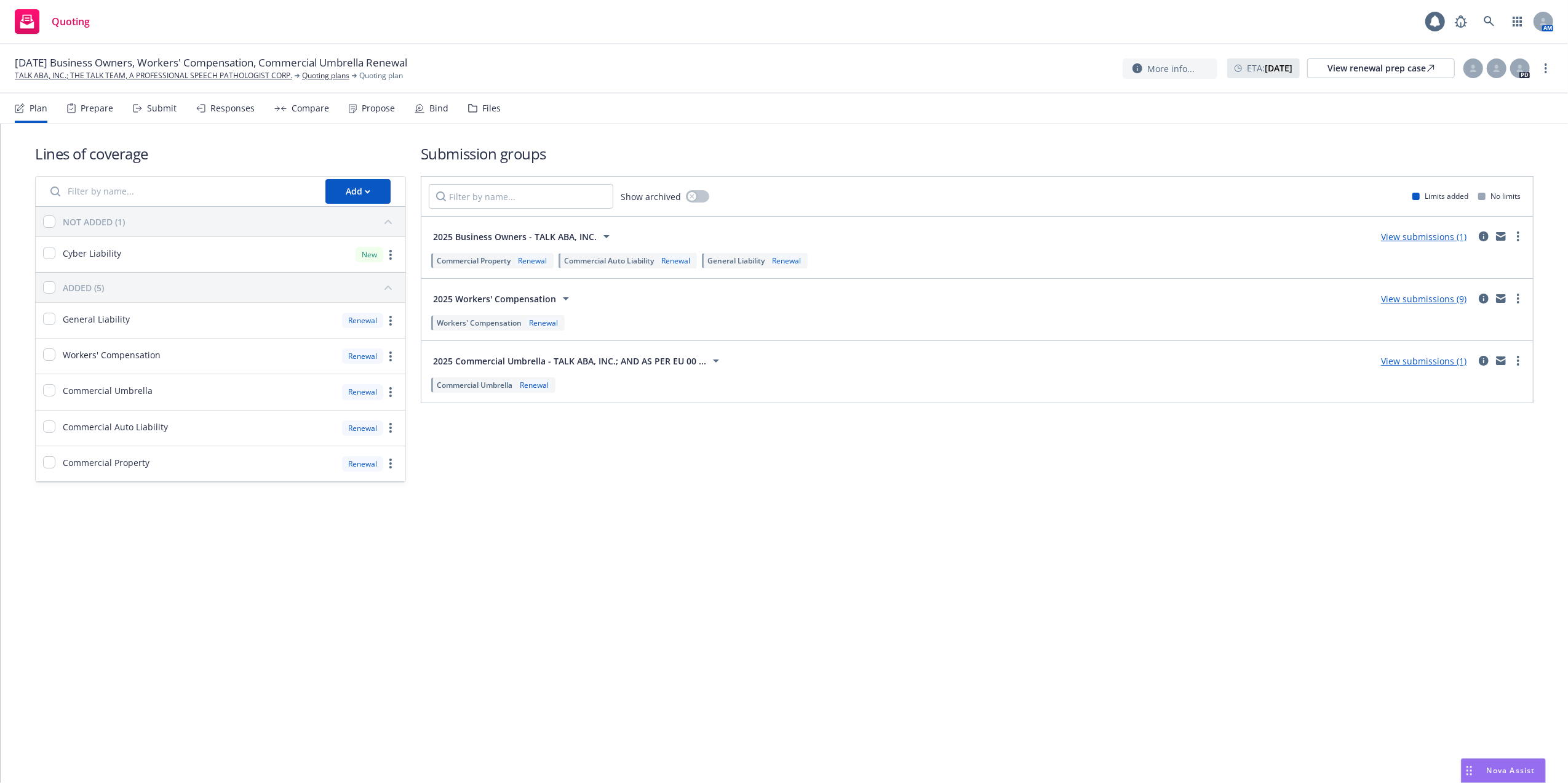
click at [1415, 296] on link "View submissions (9)" at bounding box center [1424, 299] width 86 height 12
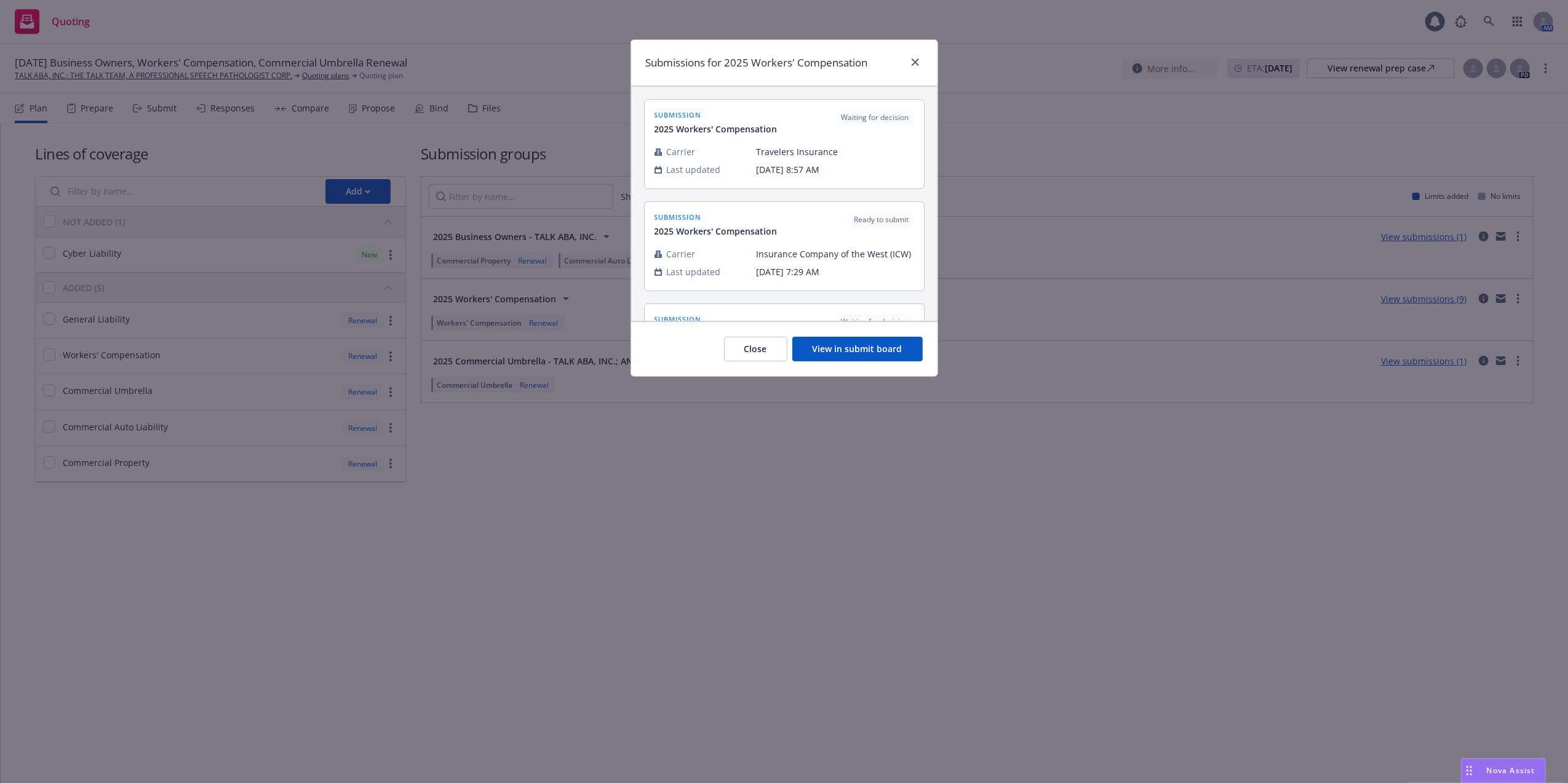
click at [818, 346] on button "View in submit board" at bounding box center [857, 349] width 131 height 24
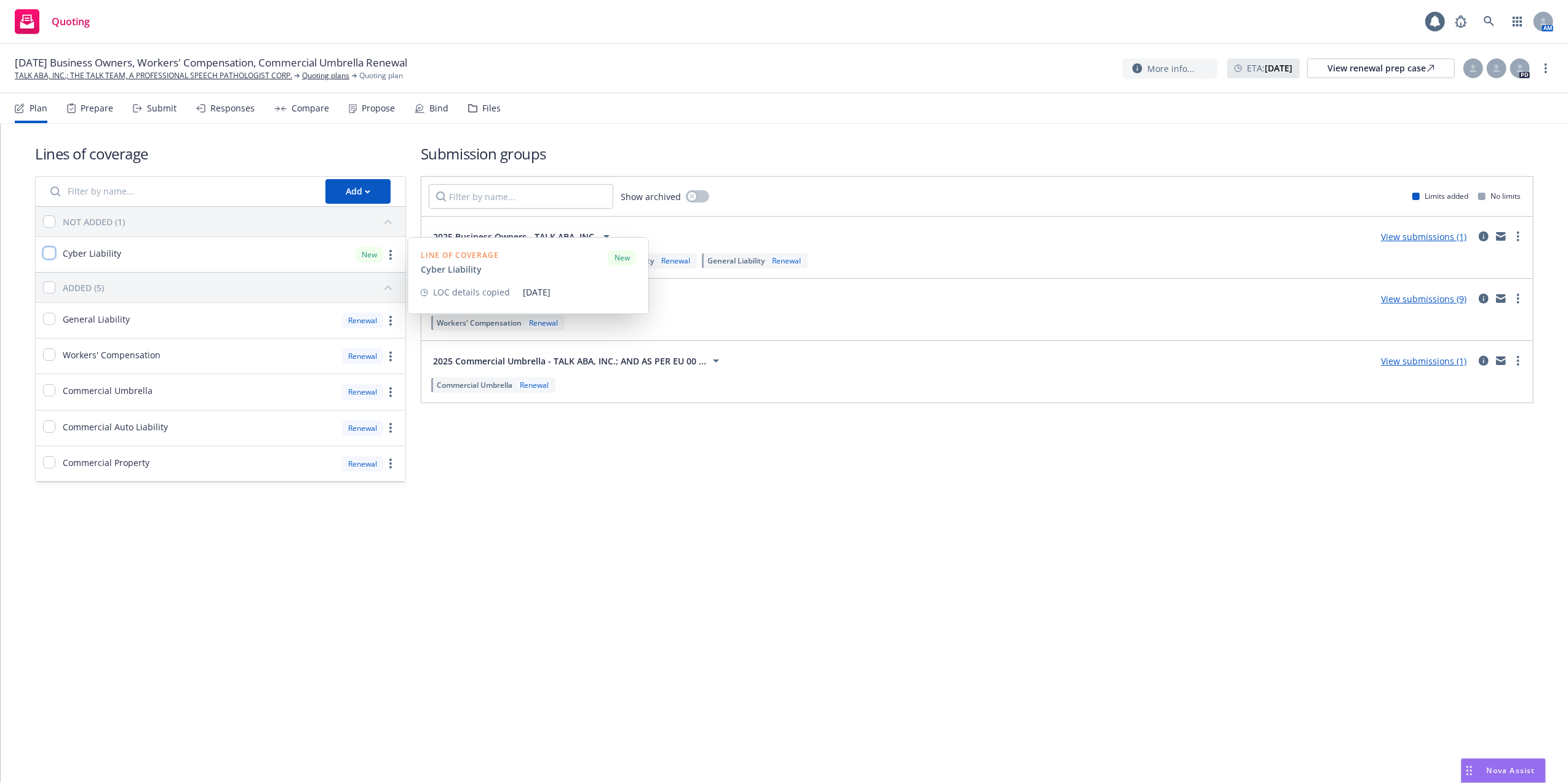
click at [46, 251] on input "checkbox" at bounding box center [49, 252] width 12 height 12
checkbox input "true"
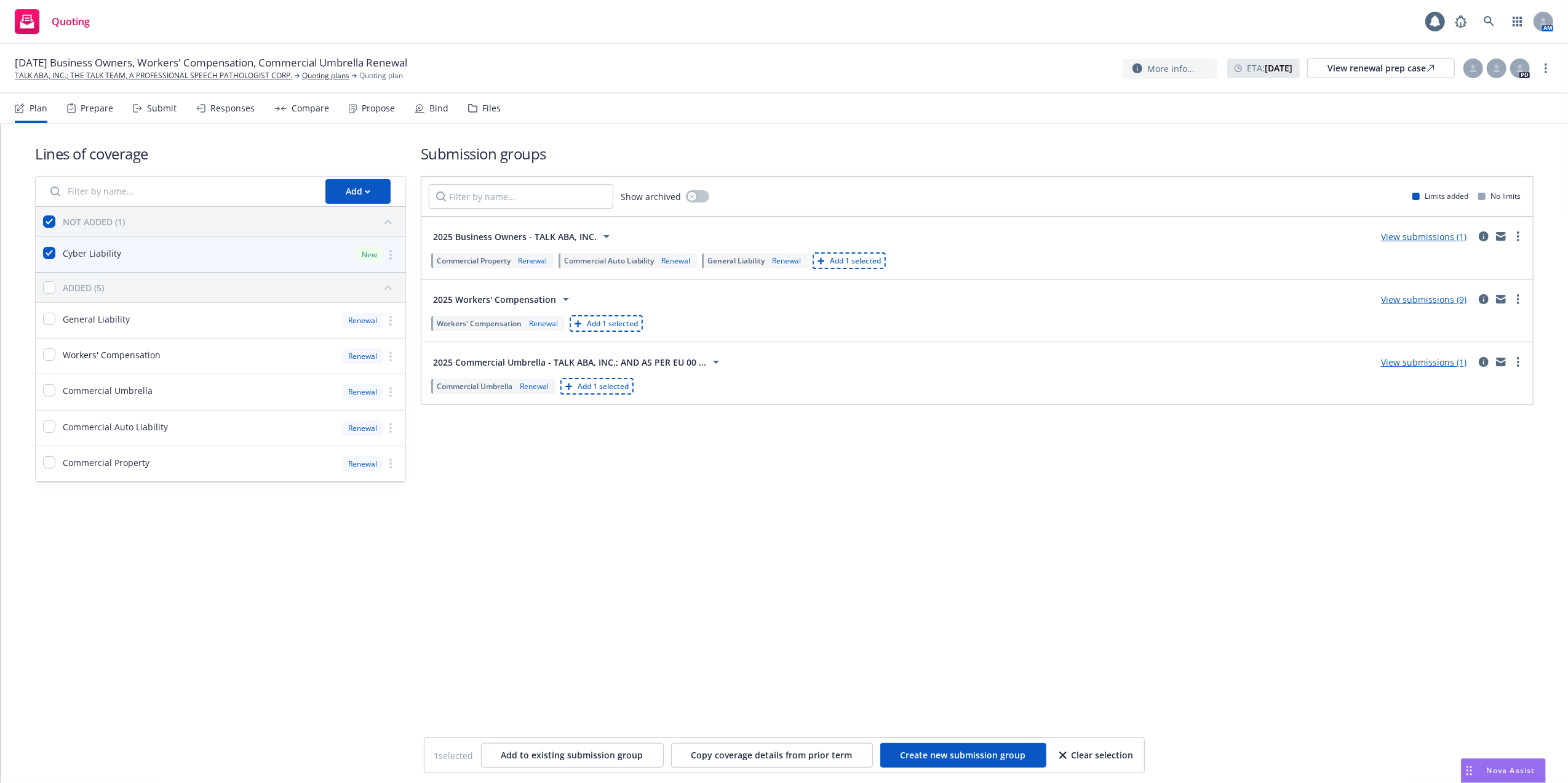
click at [604, 319] on span "Add 1 selected" at bounding box center [612, 323] width 51 height 10
checkbox input "false"
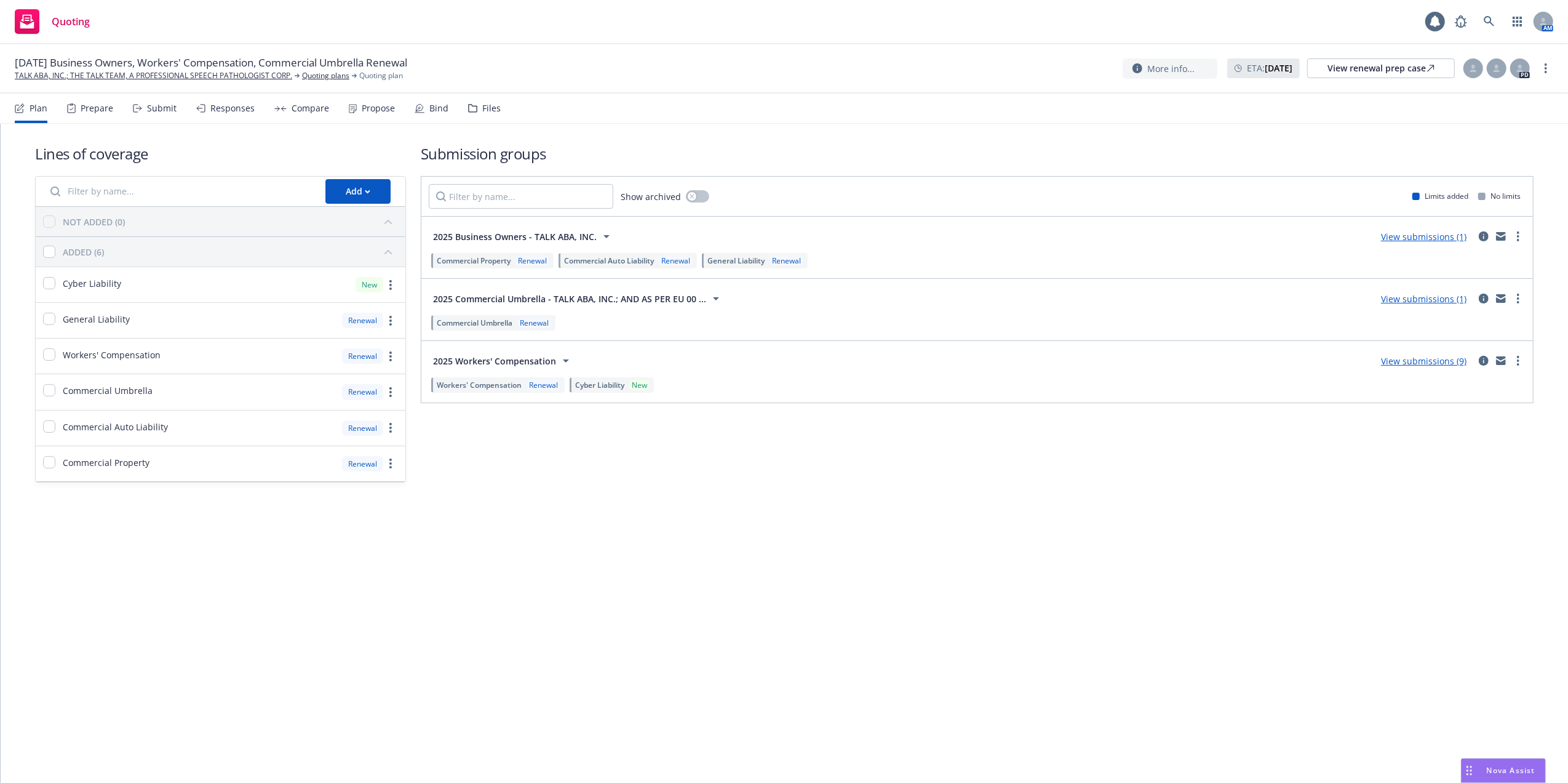
click at [1417, 299] on link "View submissions (1)" at bounding box center [1424, 299] width 86 height 12
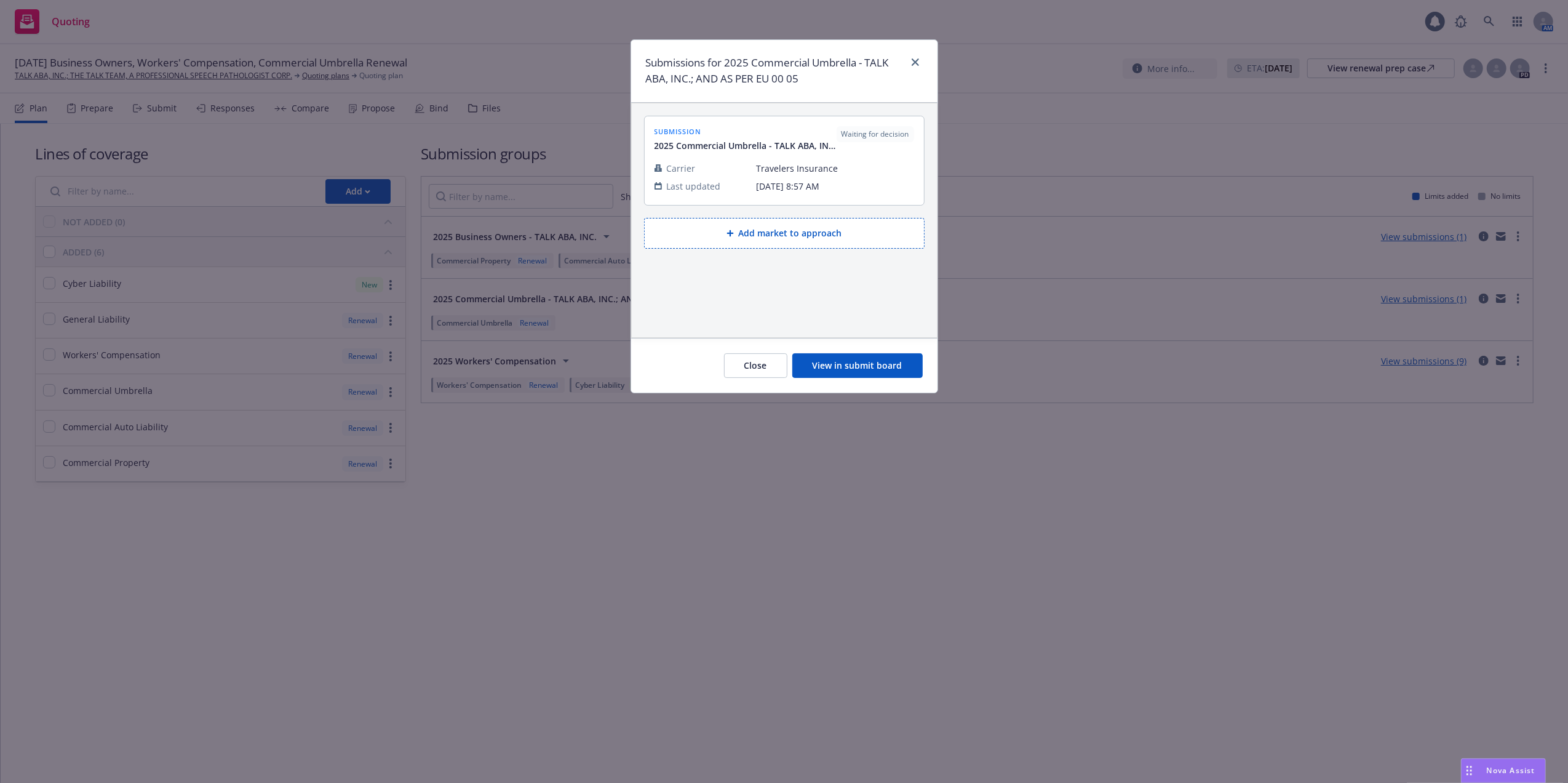
click at [815, 508] on div "Submissions for 2025 Commercial Umbrella - TALK ABA, INC.; AND AS PER EU 00 05 …" at bounding box center [784, 392] width 1568 height 783
click at [503, 306] on div "Submissions for 2025 Commercial Umbrella - TALK ABA, INC.; AND AS PER EU 00 05 …" at bounding box center [784, 392] width 1568 height 783
click at [911, 55] on link "close" at bounding box center [915, 62] width 15 height 15
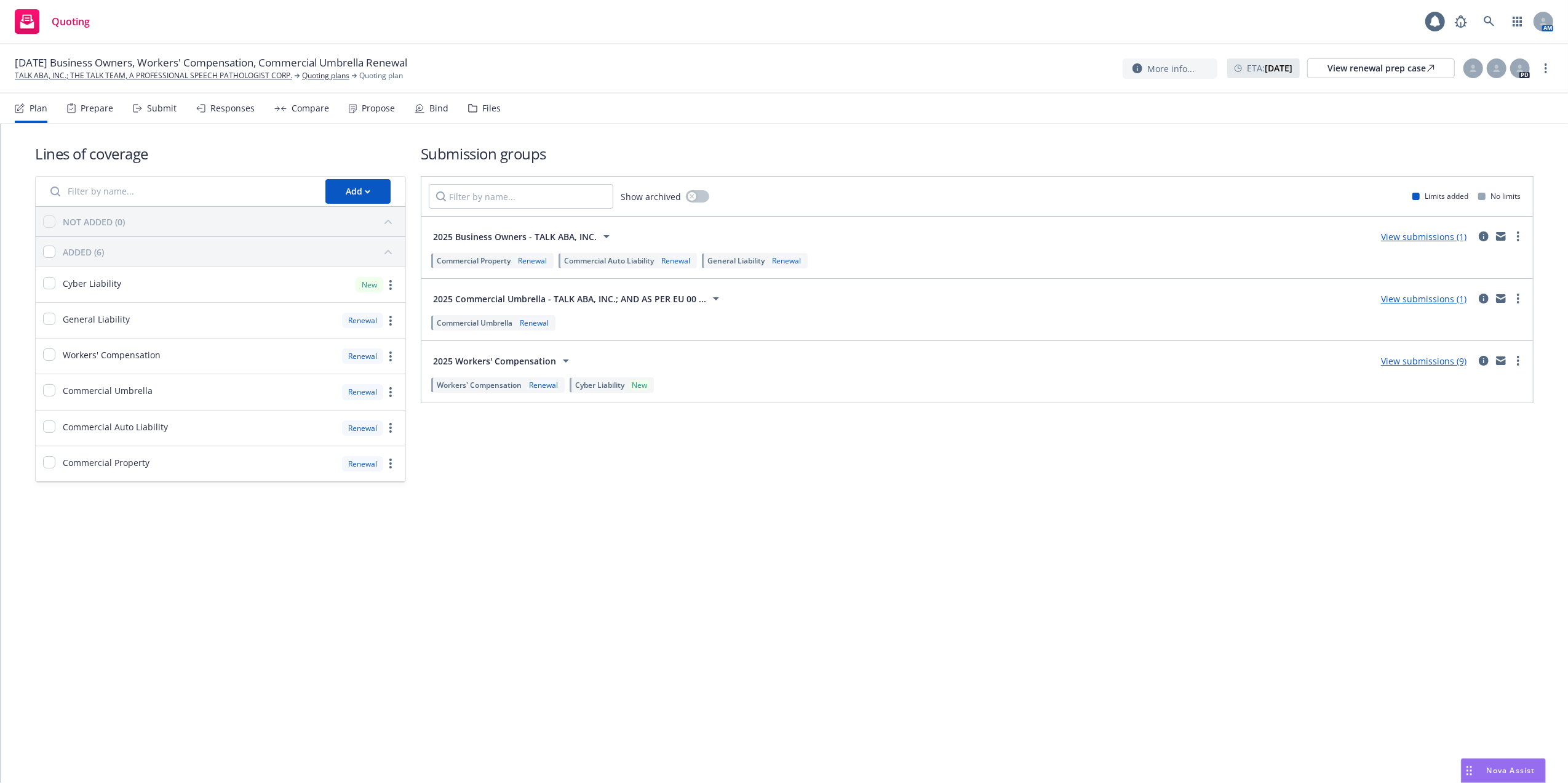
click at [1445, 361] on link "View submissions (9)" at bounding box center [1424, 361] width 86 height 12
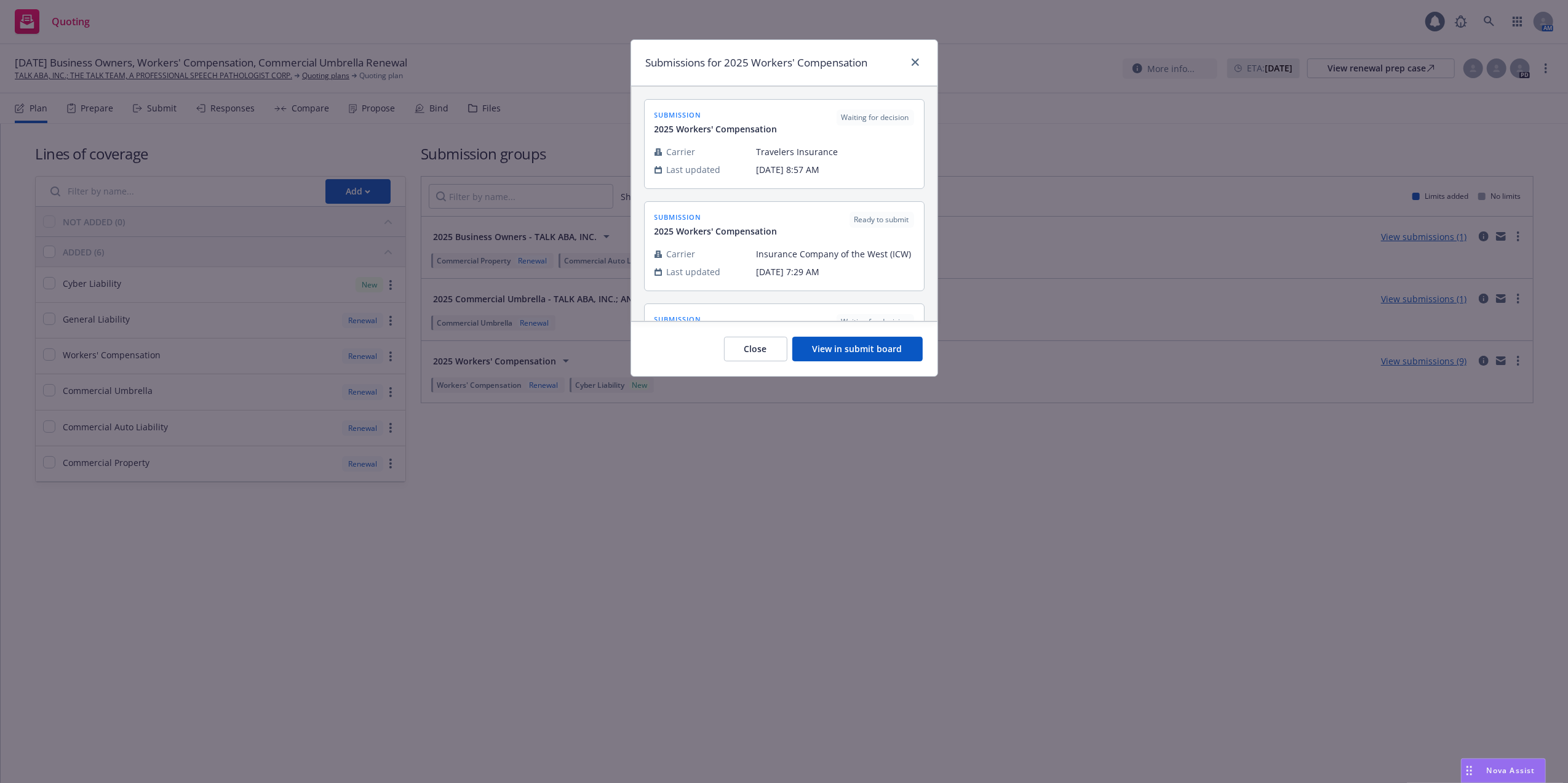
click at [849, 348] on button "View in submit board" at bounding box center [857, 349] width 131 height 24
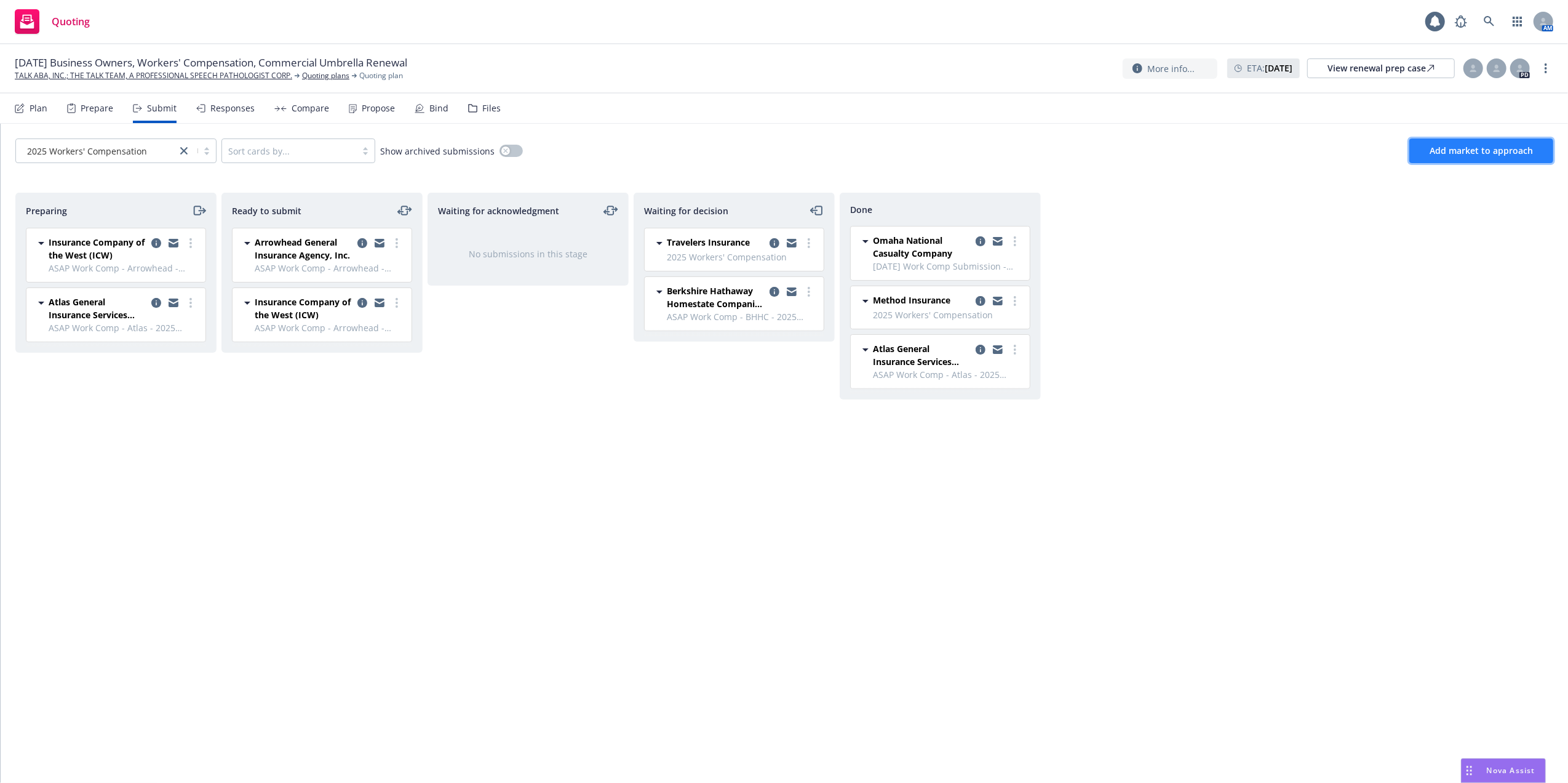
click at [1482, 148] on span "Add market to approach" at bounding box center [1481, 151] width 104 height 12
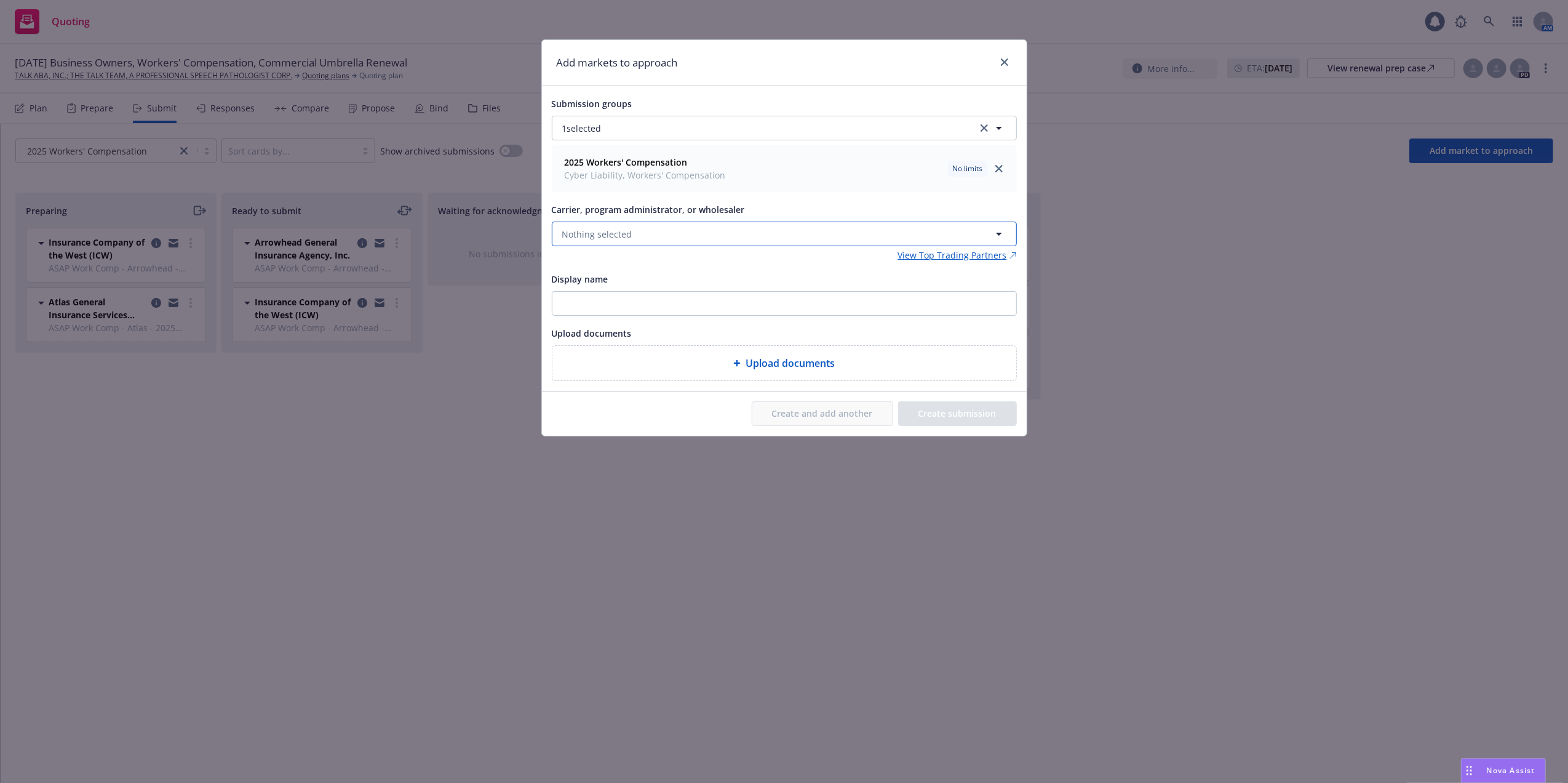
click at [658, 232] on button "Nothing selected" at bounding box center [784, 234] width 465 height 24
type input "Amtrust"
click at [614, 296] on strong "AmTrust Financial Services" at bounding box center [621, 299] width 111 height 12
click at [604, 303] on input "Display name" at bounding box center [784, 303] width 464 height 23
type input "N"
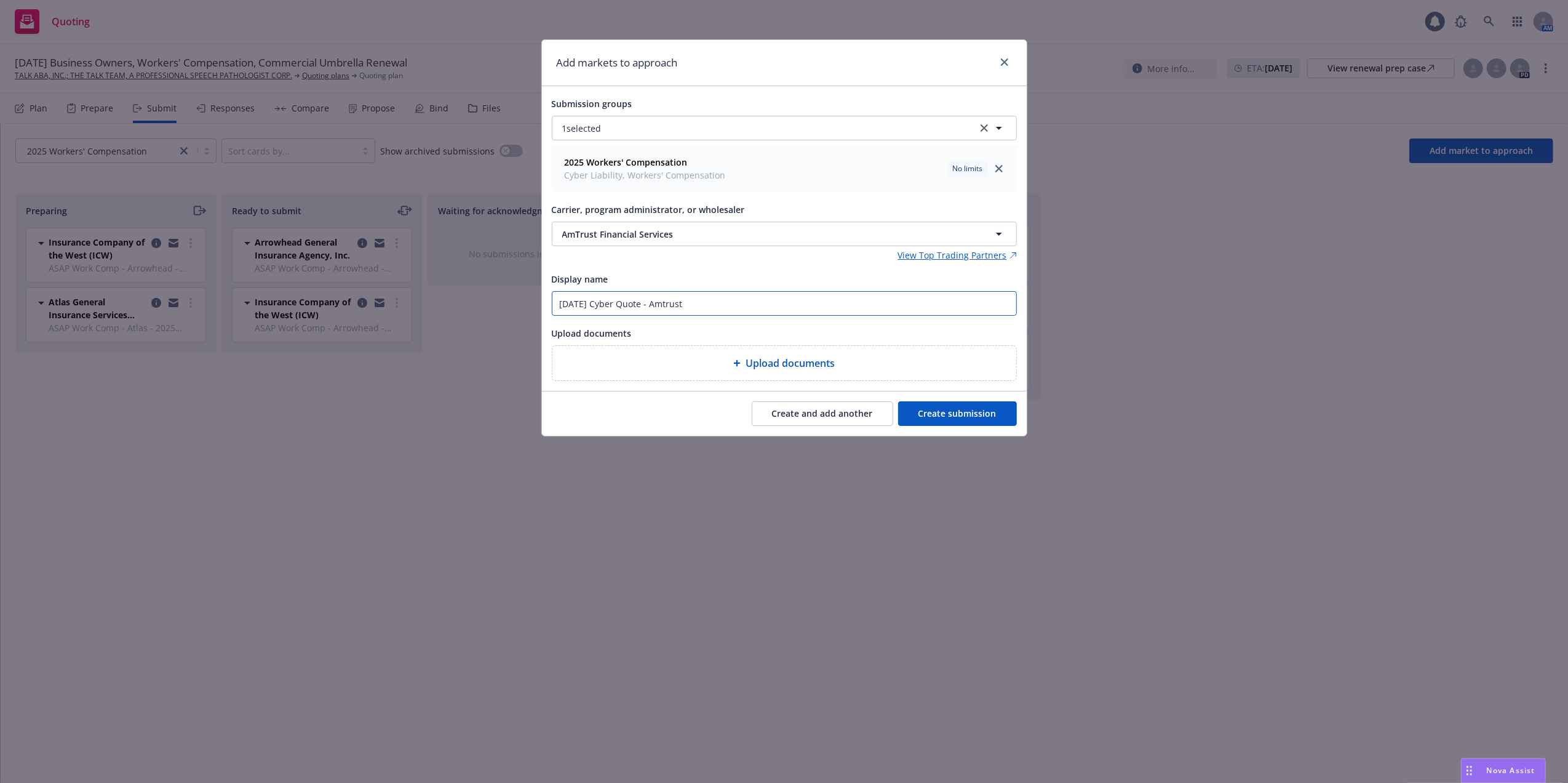
drag, startPoint x: 702, startPoint y: 305, endPoint x: 540, endPoint y: 304, distance: 162.0
click at [541, 304] on div "Add markets to approach Submission groups 1 selected 2025 Workers' Compensation…" at bounding box center [784, 238] width 486 height 397
type input "08/01/25 Cyber Quote - Amtrust"
click at [946, 416] on button "Create submission" at bounding box center [957, 413] width 118 height 24
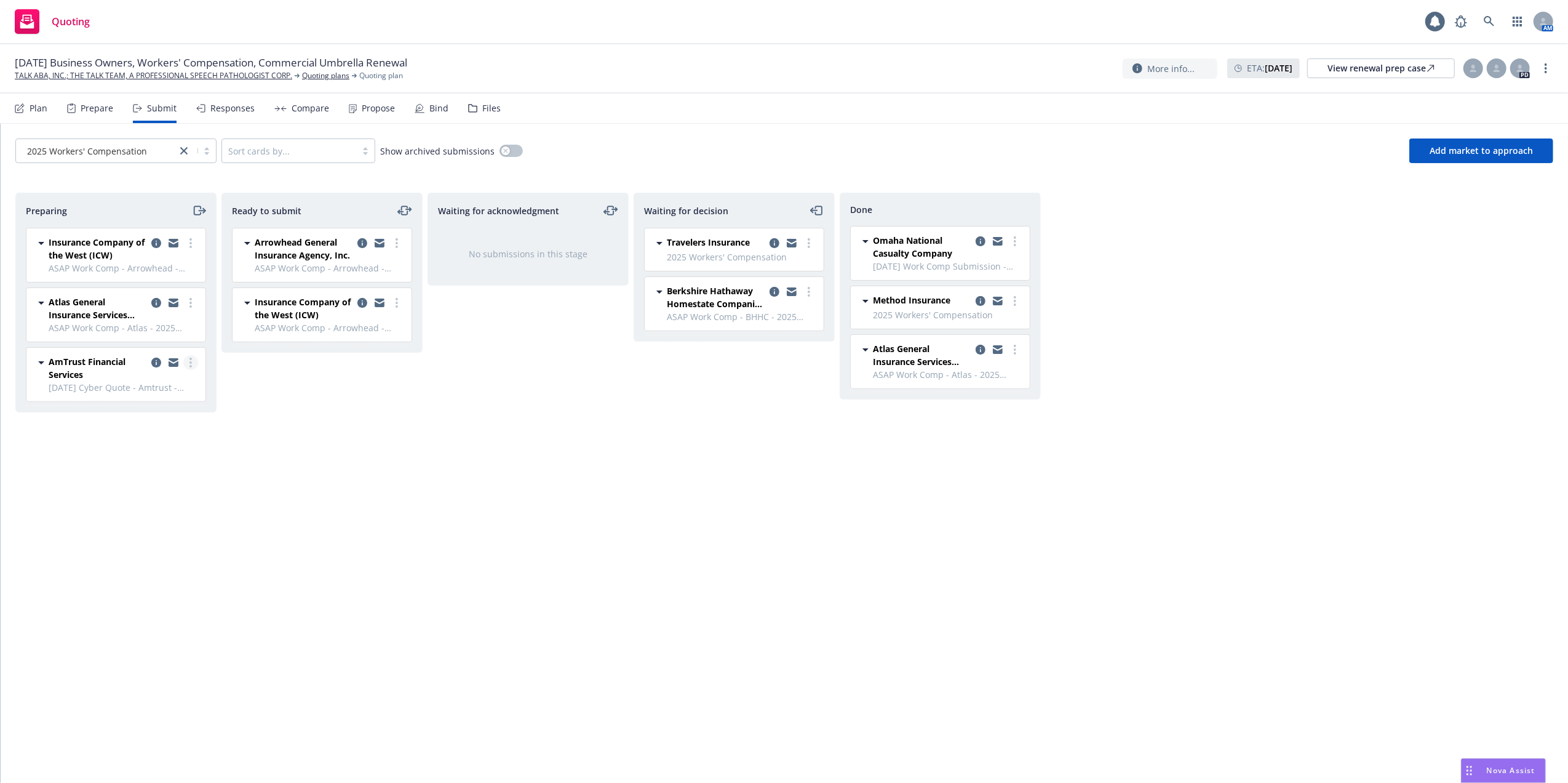
click at [190, 365] on icon "more" at bounding box center [191, 362] width 3 height 10
click at [117, 462] on span "Add accepted decision" at bounding box center [136, 463] width 123 height 12
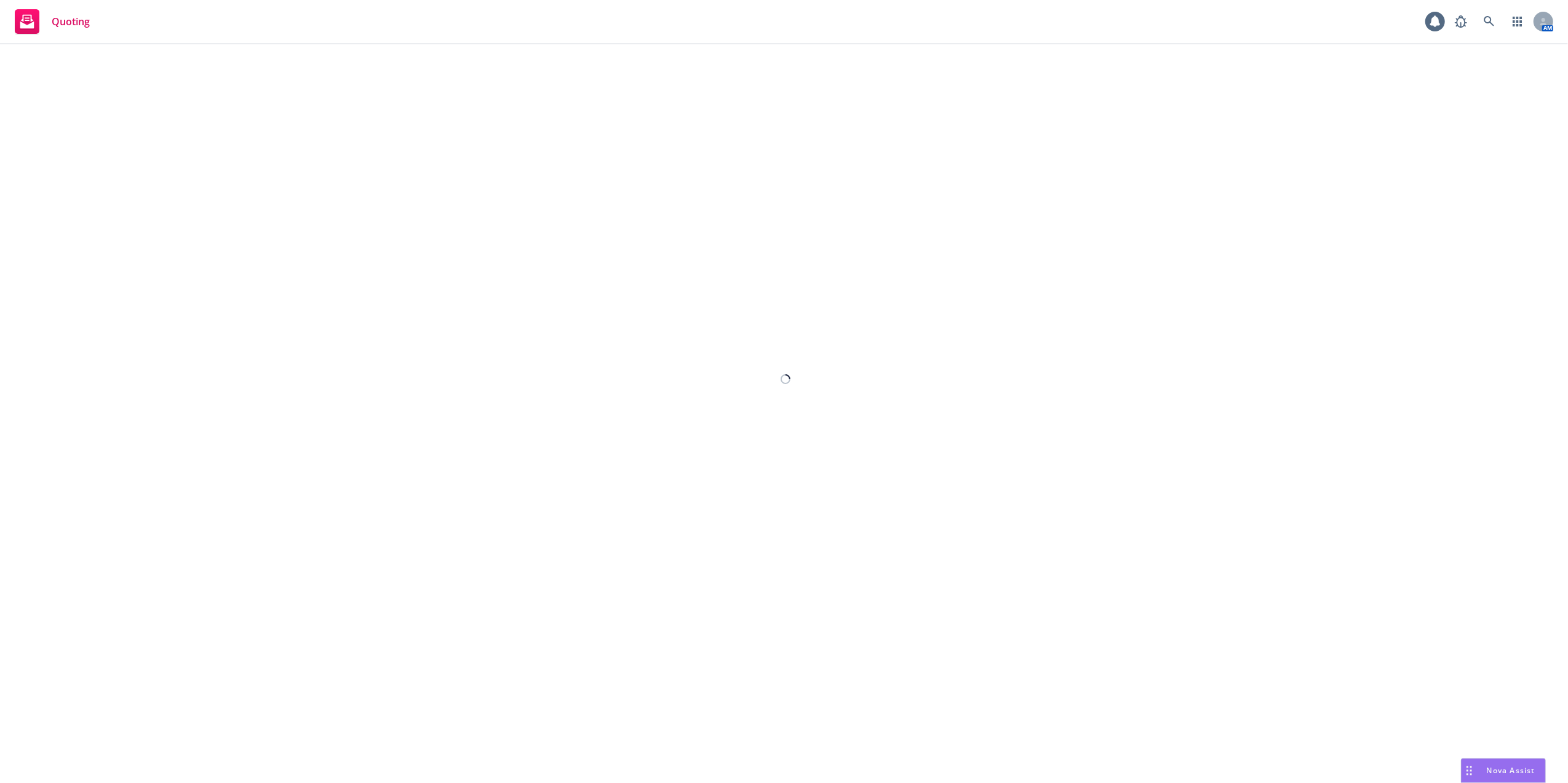
select select "12"
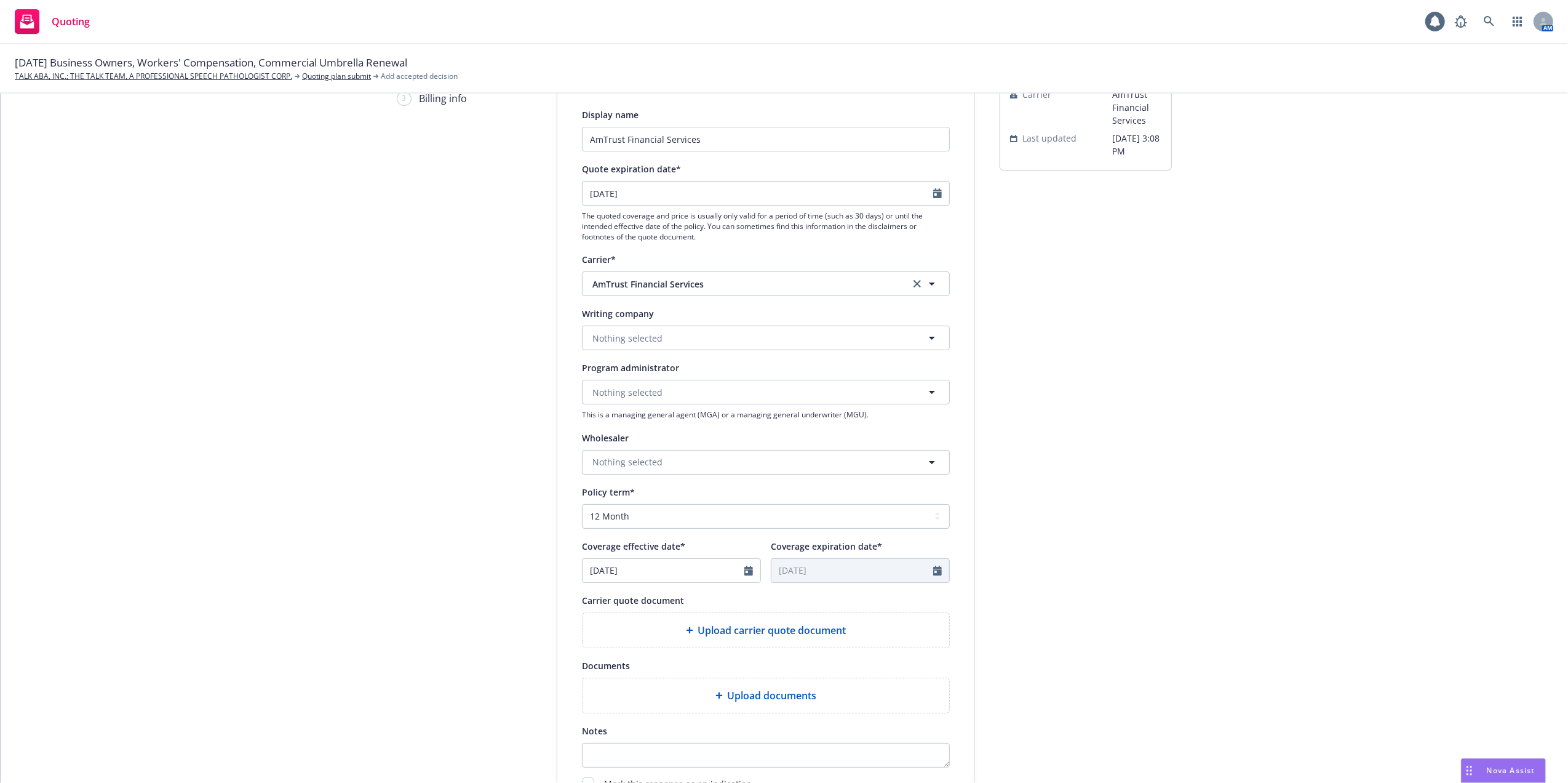
scroll to position [164, 0]
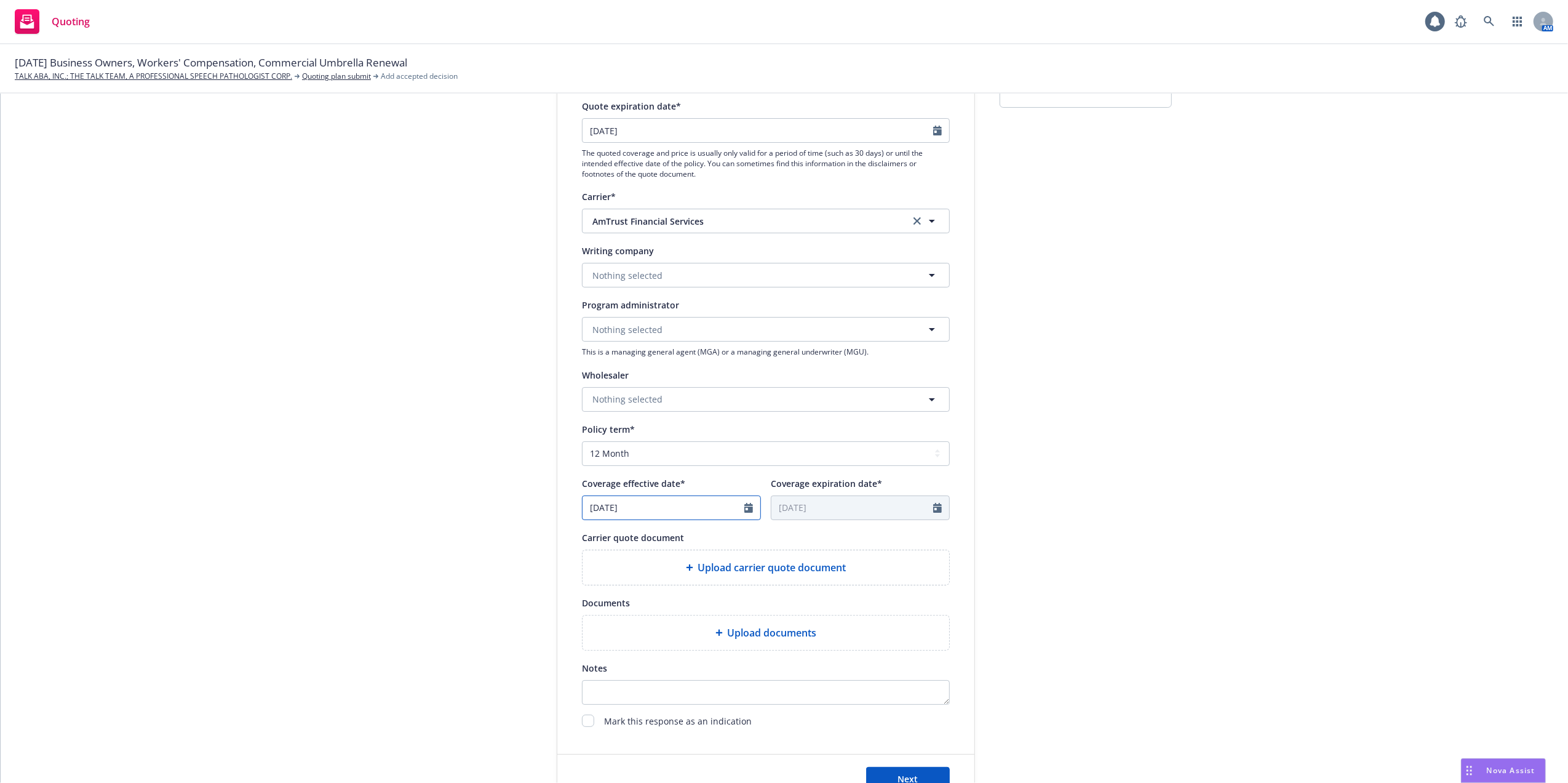
click at [745, 505] on icon "Calendar" at bounding box center [749, 507] width 8 height 10
click at [715, 536] on icon "button" at bounding box center [718, 536] width 7 height 7
select select "9"
click at [1138, 399] on div "submission 08/01/25 Cyber Quote - Amtrust Carrier AmTrust Financial Services La…" at bounding box center [1086, 392] width 173 height 825
click at [79, 74] on link "TALK ABA, INC.; THE TALK TEAM, A PROFESSIONAL SPEECH PATHOLOGIST CORP." at bounding box center [153, 76] width 277 height 11
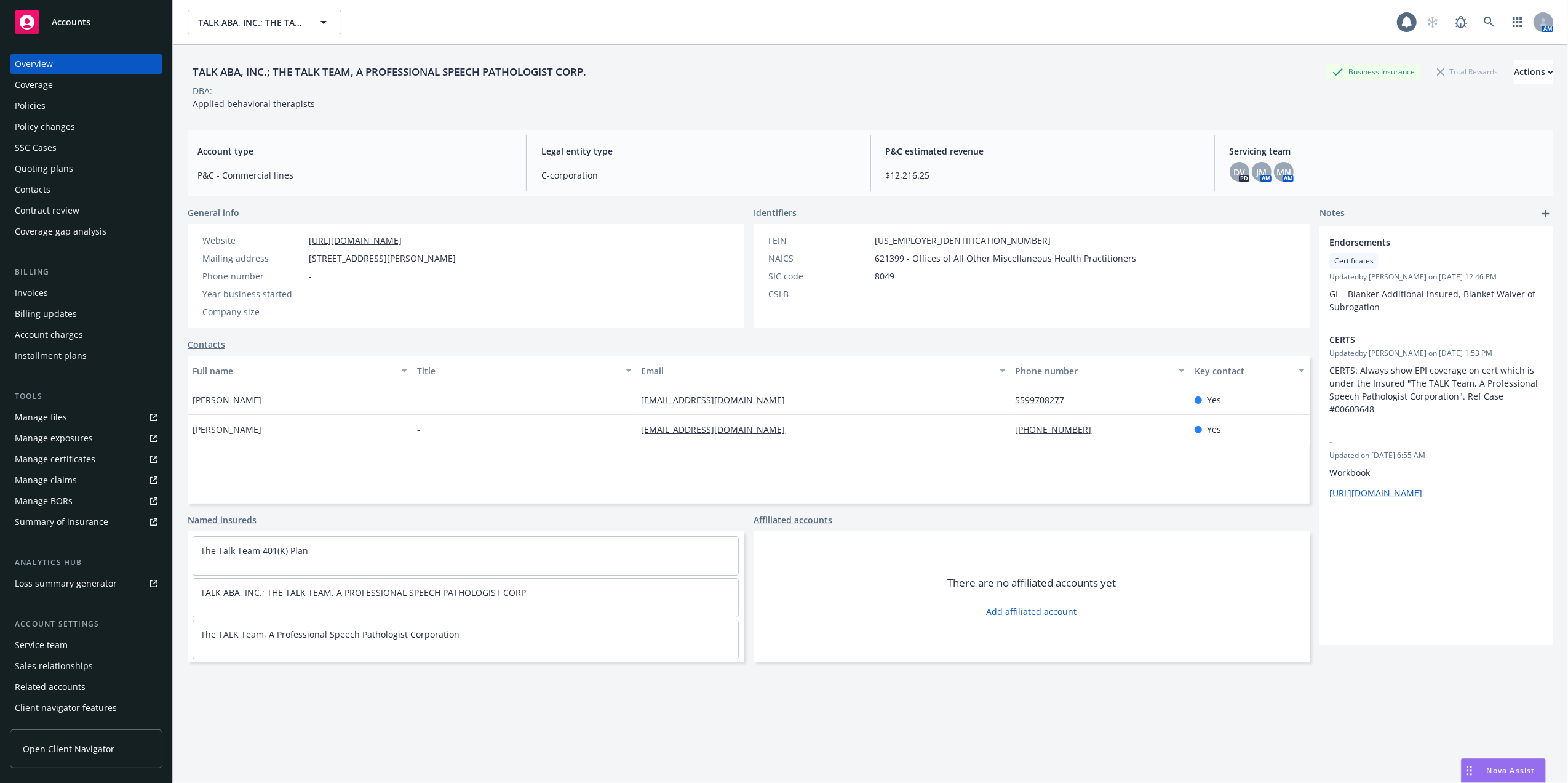
drag, startPoint x: 33, startPoint y: 104, endPoint x: 41, endPoint y: 106, distance: 8.2
click at [35, 104] on div "Policies" at bounding box center [30, 106] width 31 height 20
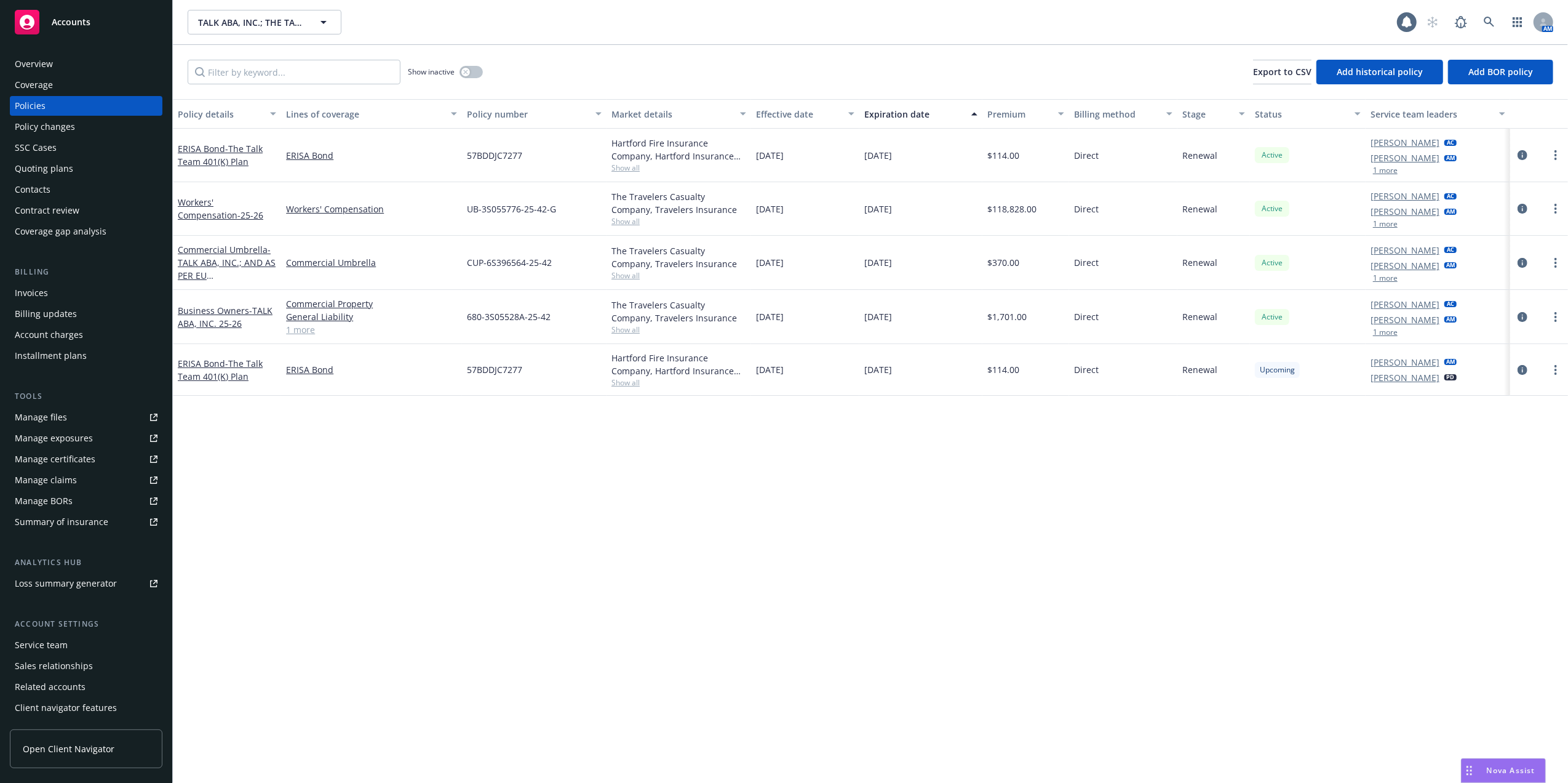
click at [31, 166] on div "Quoting plans" at bounding box center [44, 169] width 59 height 20
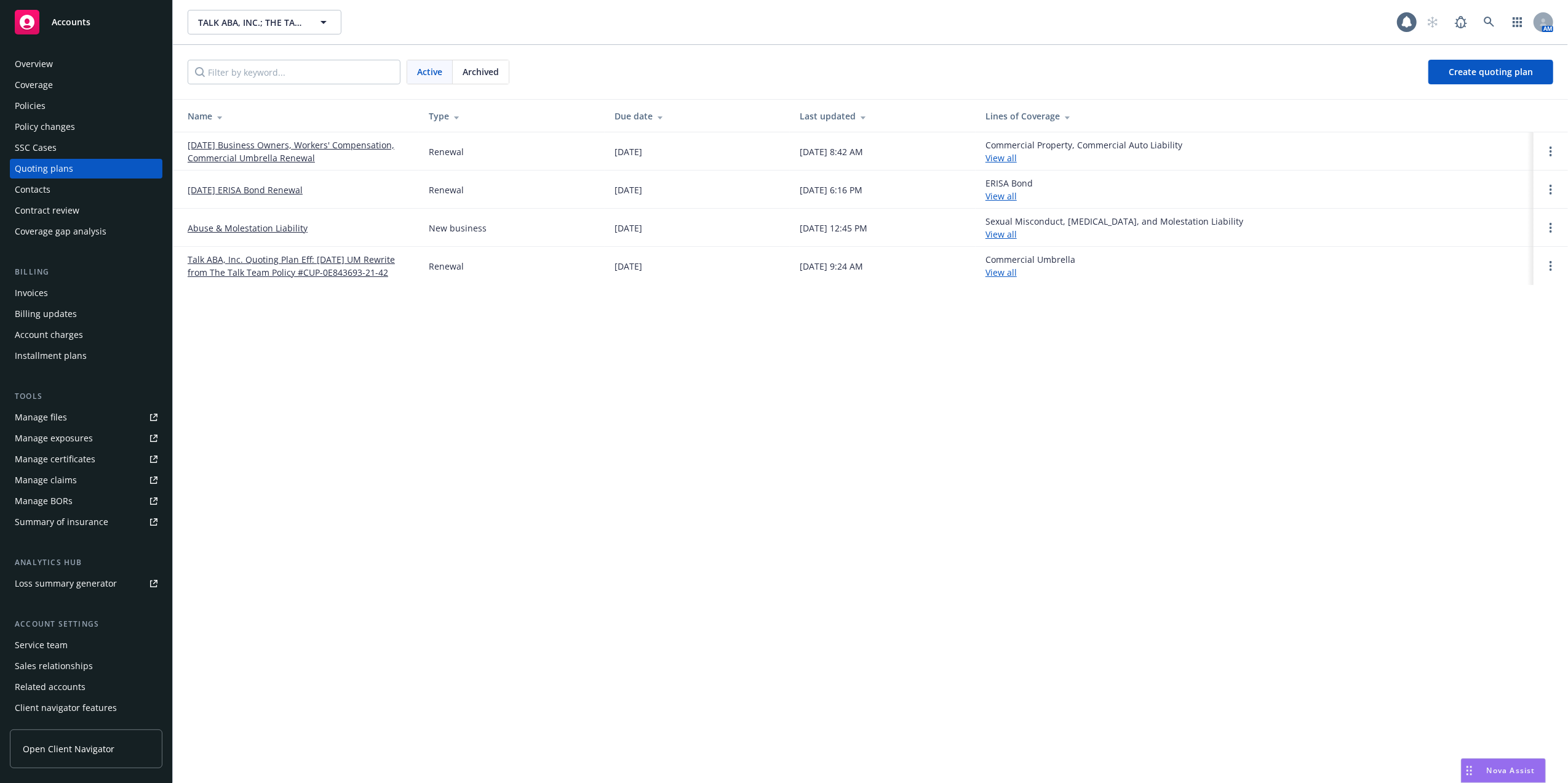
click at [279, 147] on link "[DATE] Business Owners, Workers' Compensation, Commercial Umbrella Renewal" at bounding box center [299, 151] width 221 height 26
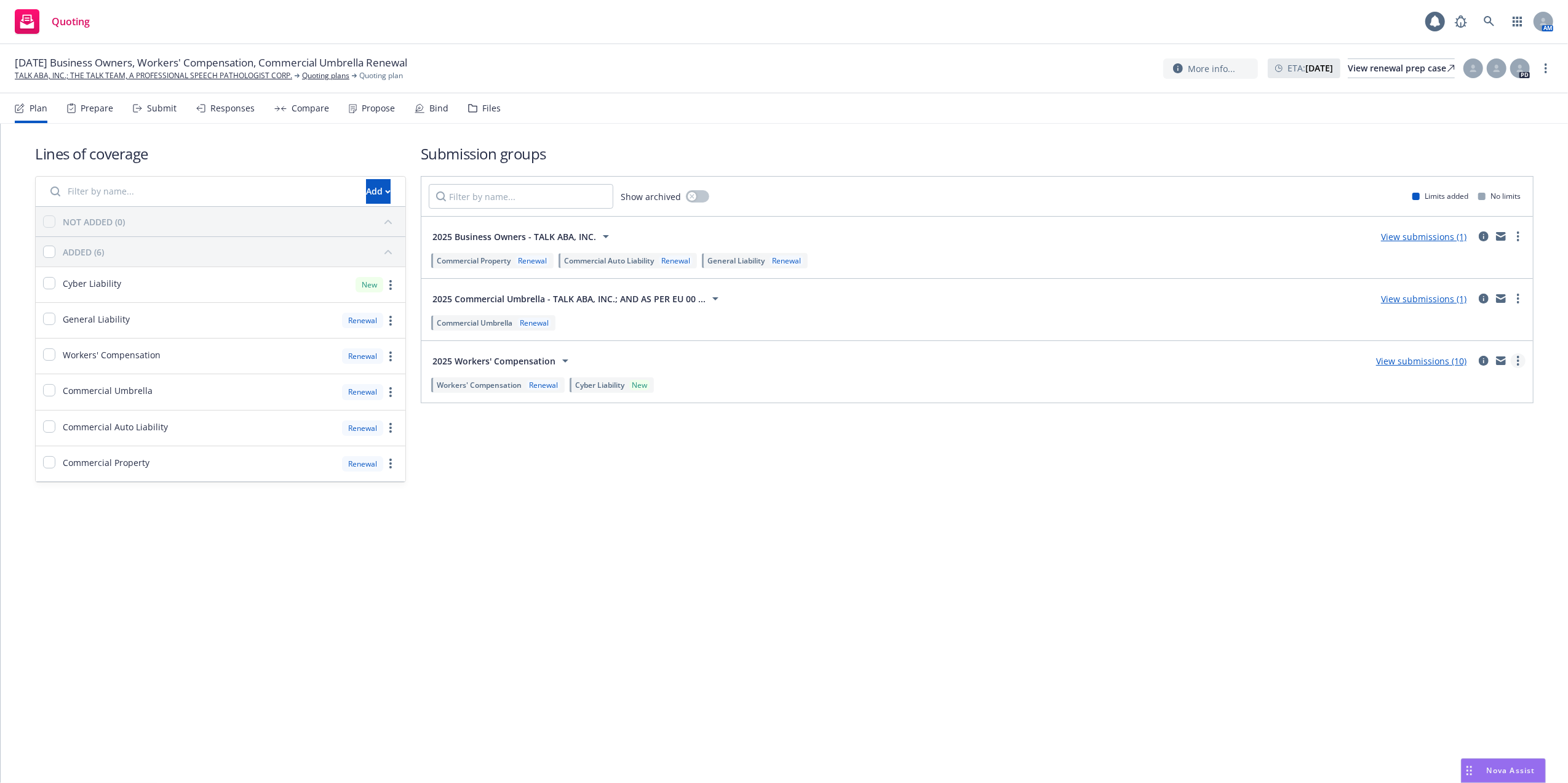
drag, startPoint x: 1520, startPoint y: 359, endPoint x: 1518, endPoint y: 366, distance: 7.3
click at [1518, 360] on link "more" at bounding box center [1518, 361] width 15 height 15
click at [1146, 522] on div "Lines of coverage Add NOT ADDED (0) ADDED (6) Cyber Liability New General Liabi…" at bounding box center [784, 330] width 1567 height 413
click at [1401, 360] on link "View submissions (10)" at bounding box center [1421, 361] width 91 height 12
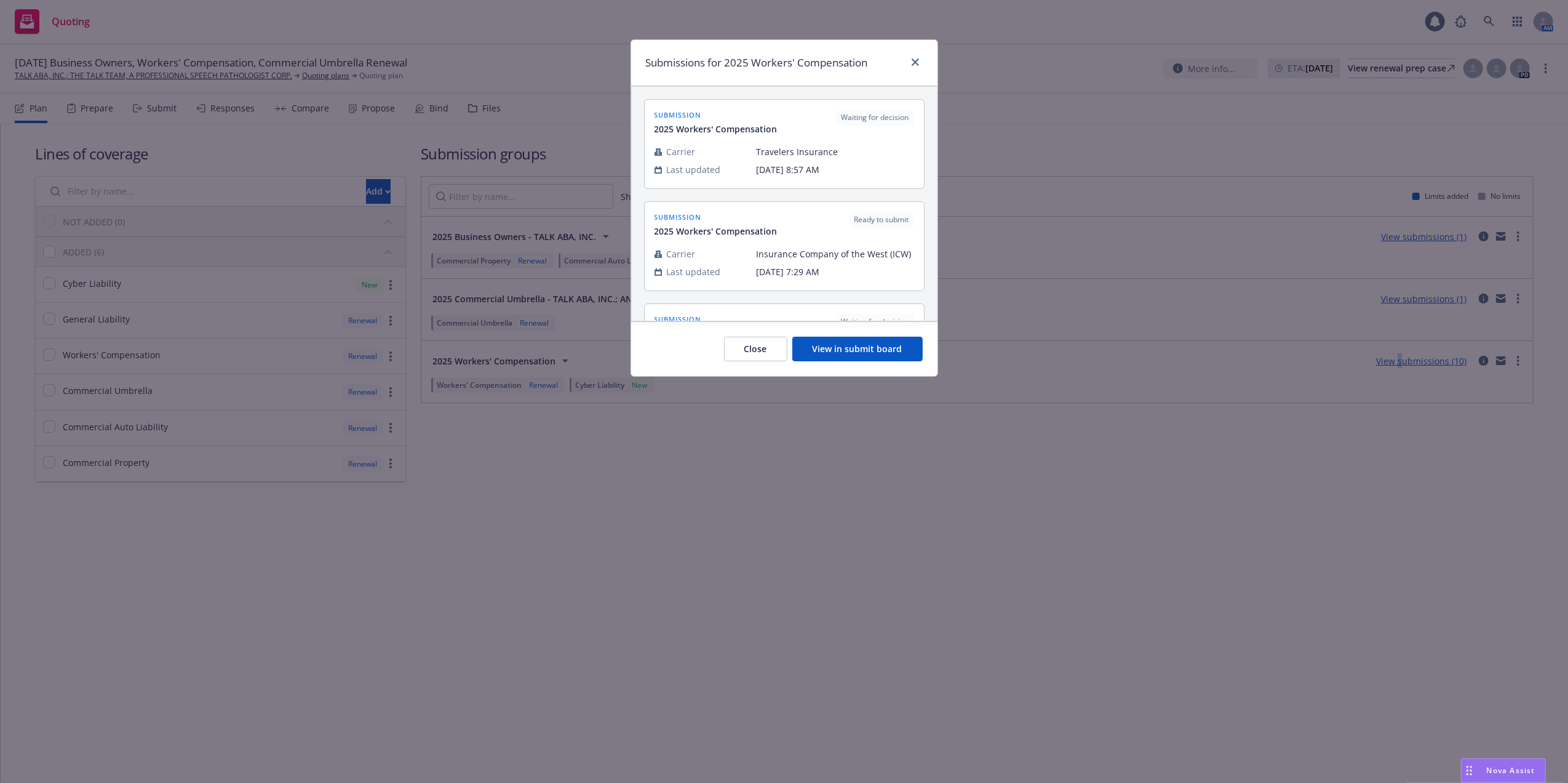
click at [856, 343] on button "View in submit board" at bounding box center [857, 349] width 131 height 24
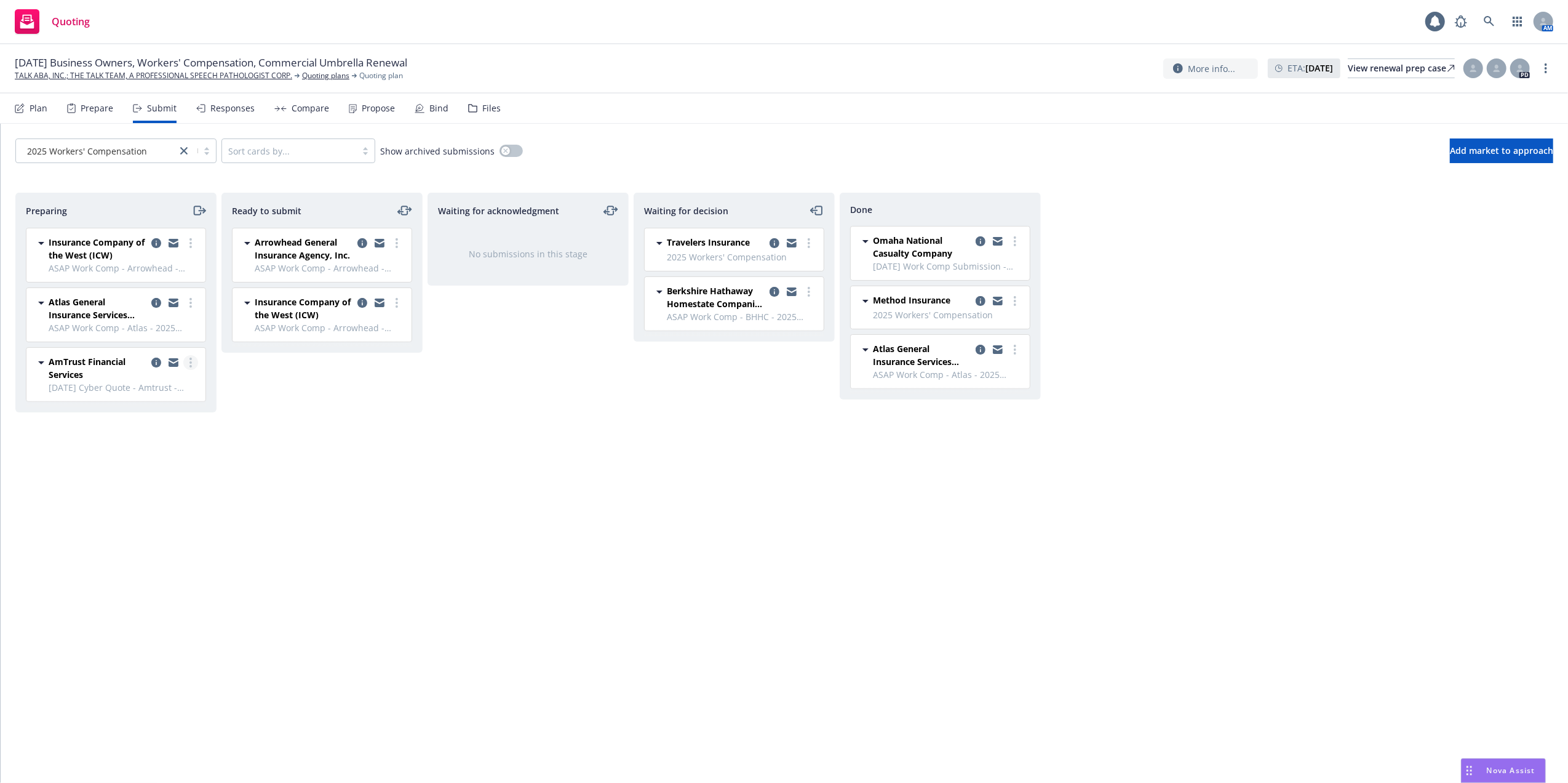
click at [189, 363] on circle "more" at bounding box center [191, 363] width 3 height 3
click at [134, 459] on span "Add accepted decision" at bounding box center [136, 463] width 123 height 12
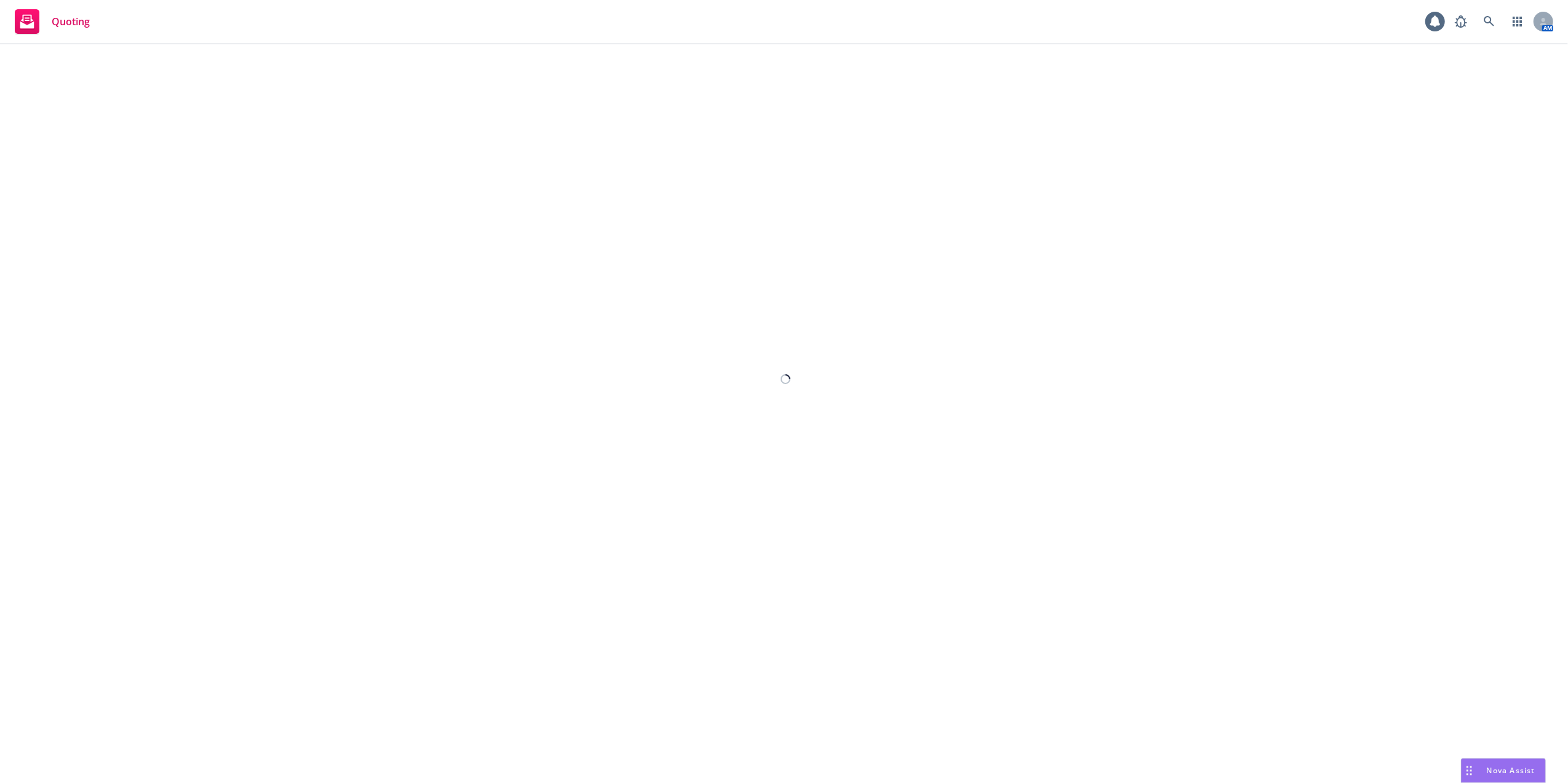
select select "12"
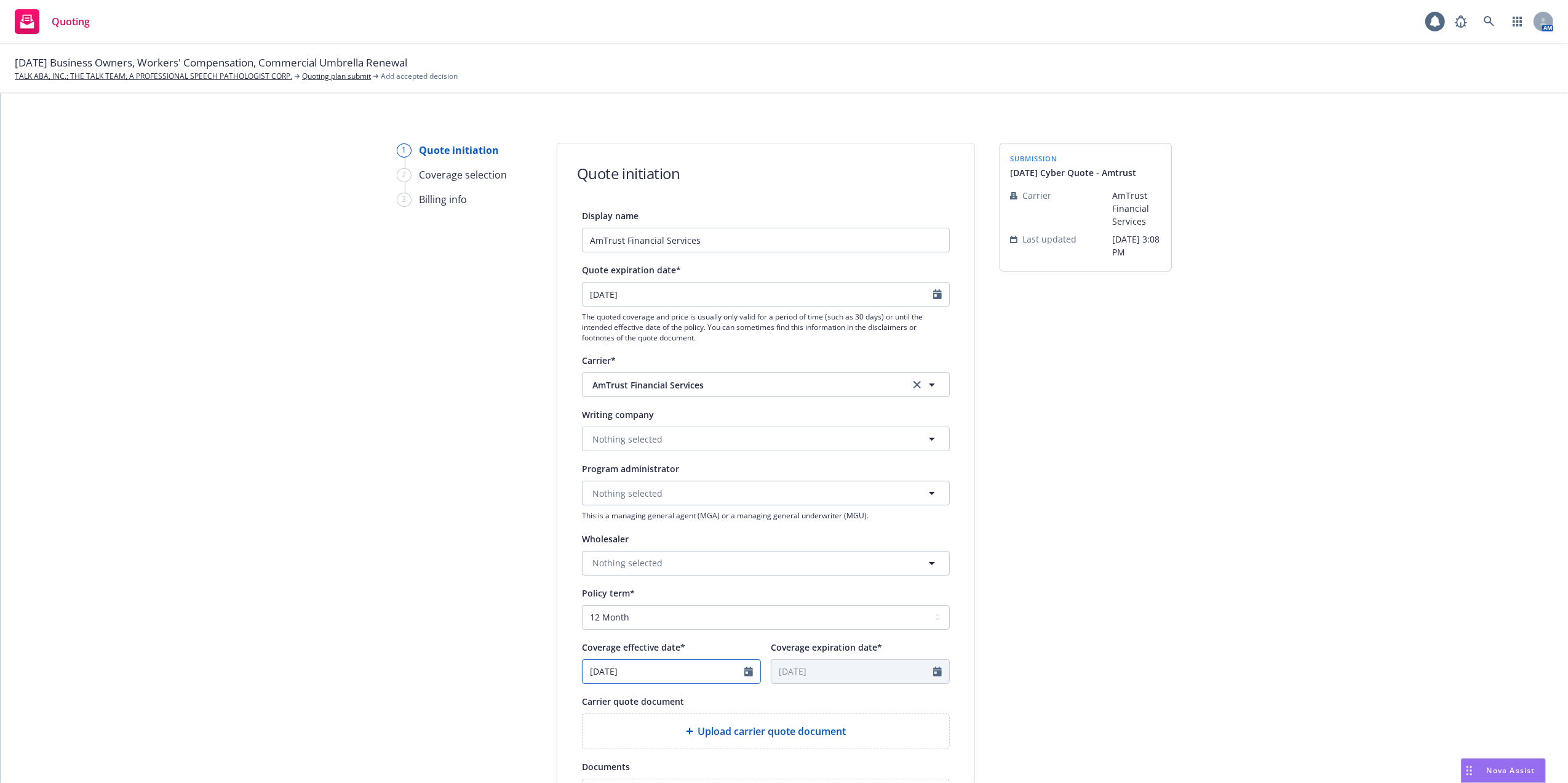
drag, startPoint x: 740, startPoint y: 670, endPoint x: 739, endPoint y: 663, distance: 7.1
click at [745, 668] on icon "Calendar" at bounding box center [749, 671] width 8 height 10
select select "8"
click at [1103, 614] on div "submission [DATE] Cyber Quote - Amtrust Carrier AmTrust Financial Services Last…" at bounding box center [1086, 556] width 173 height 825
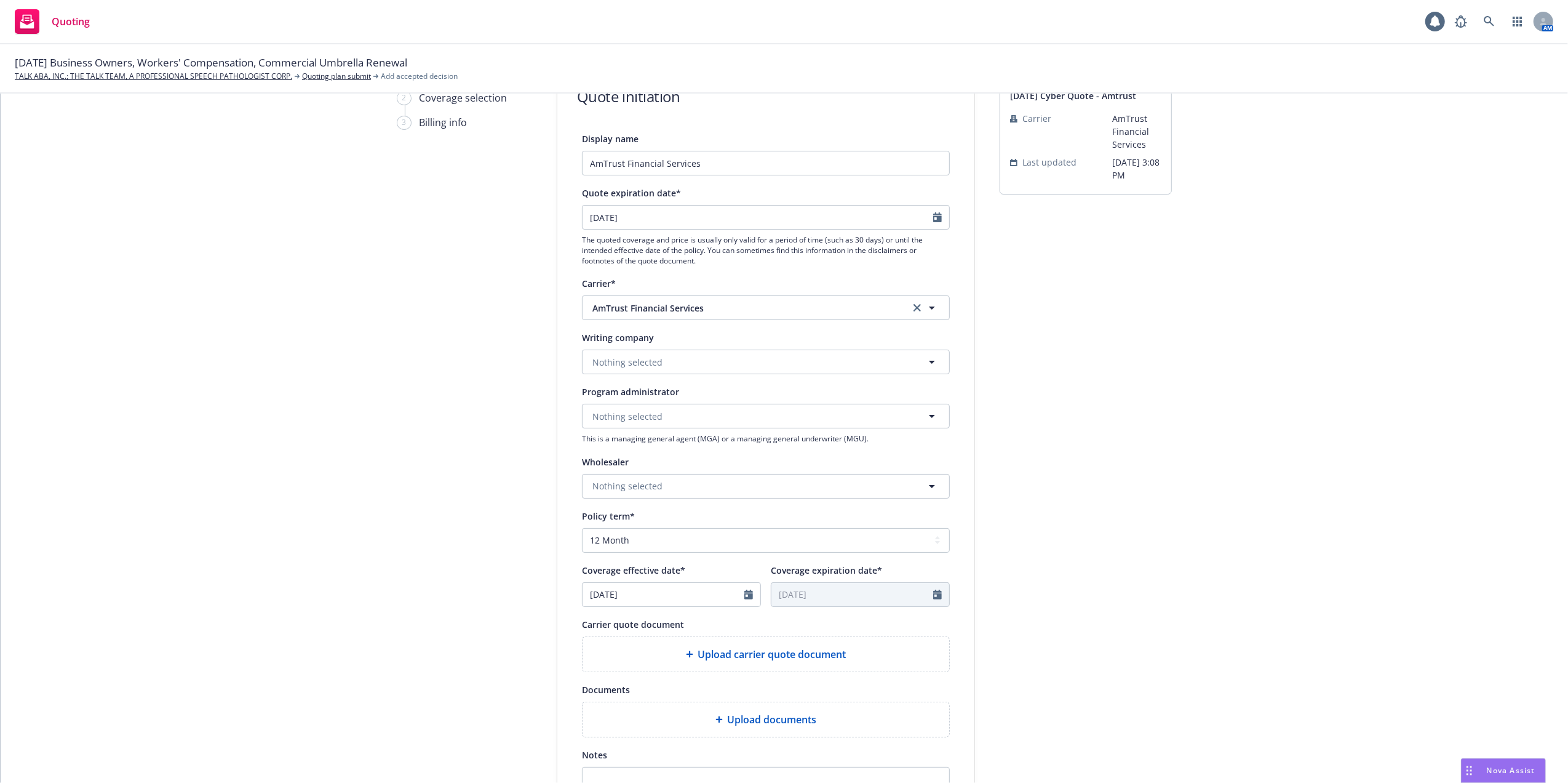
scroll to position [246, 0]
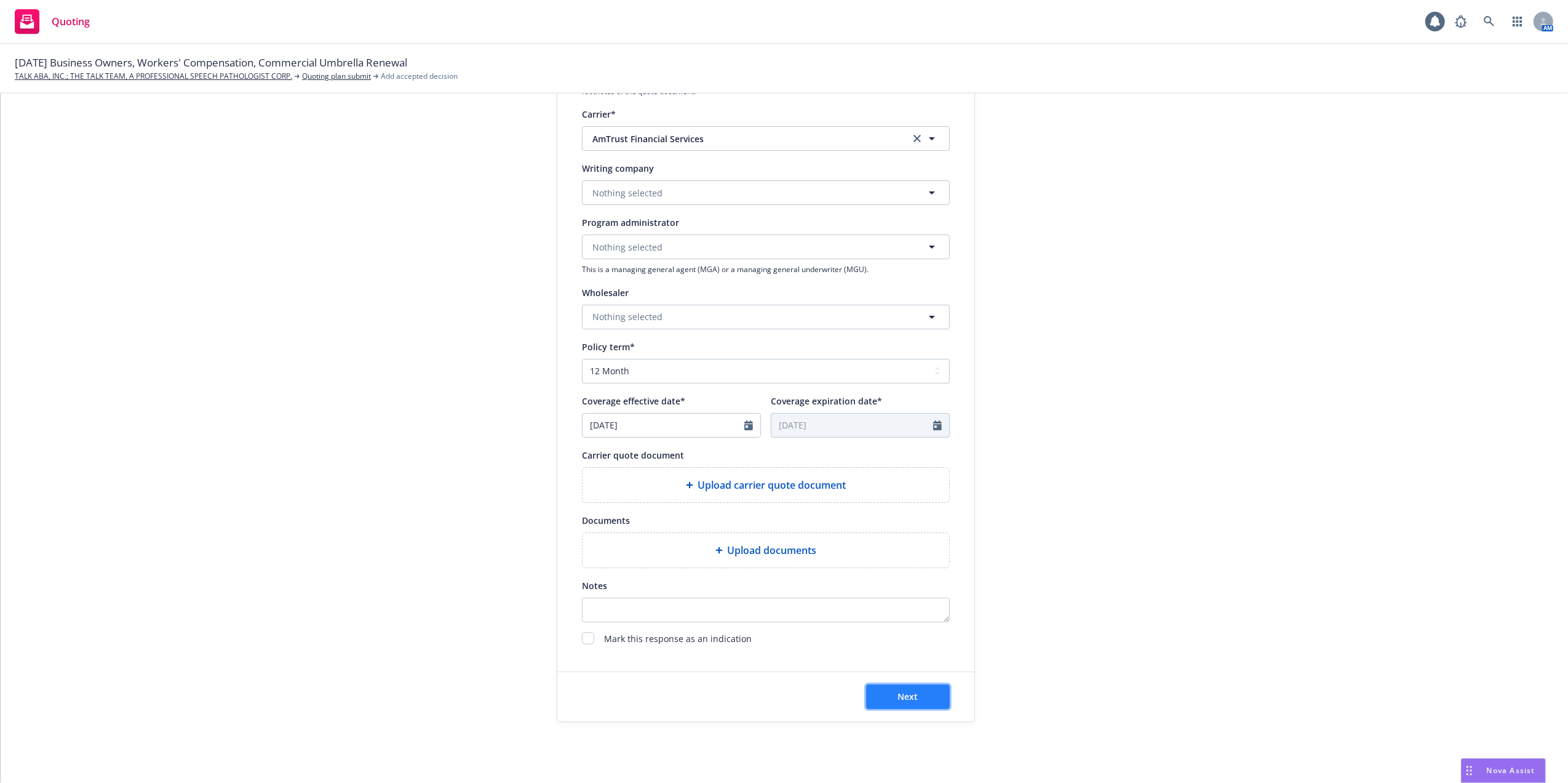
click at [919, 695] on button "Next" at bounding box center [908, 697] width 84 height 24
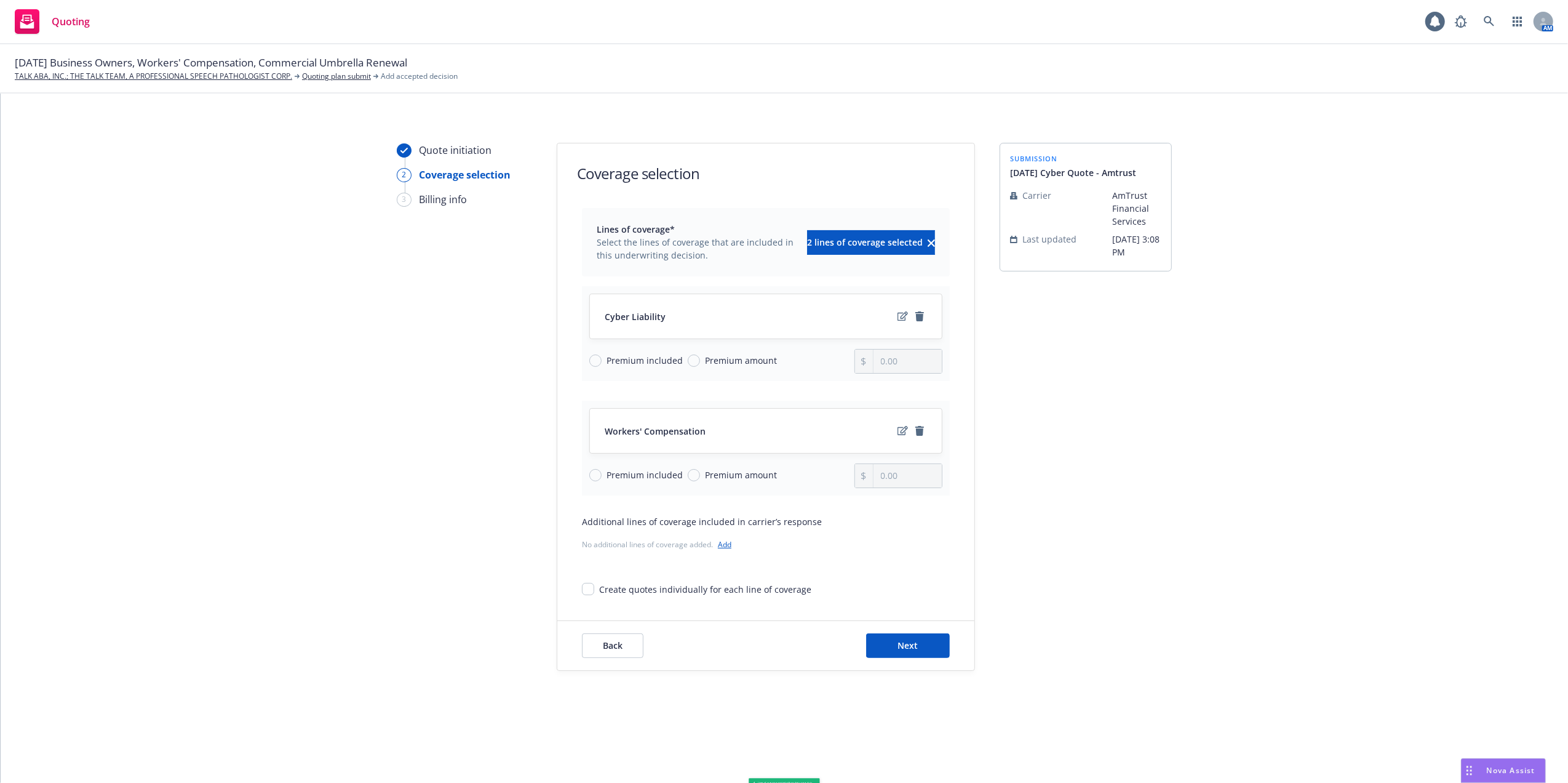
scroll to position [0, 0]
click at [919, 432] on icon "remove" at bounding box center [919, 430] width 8 height 10
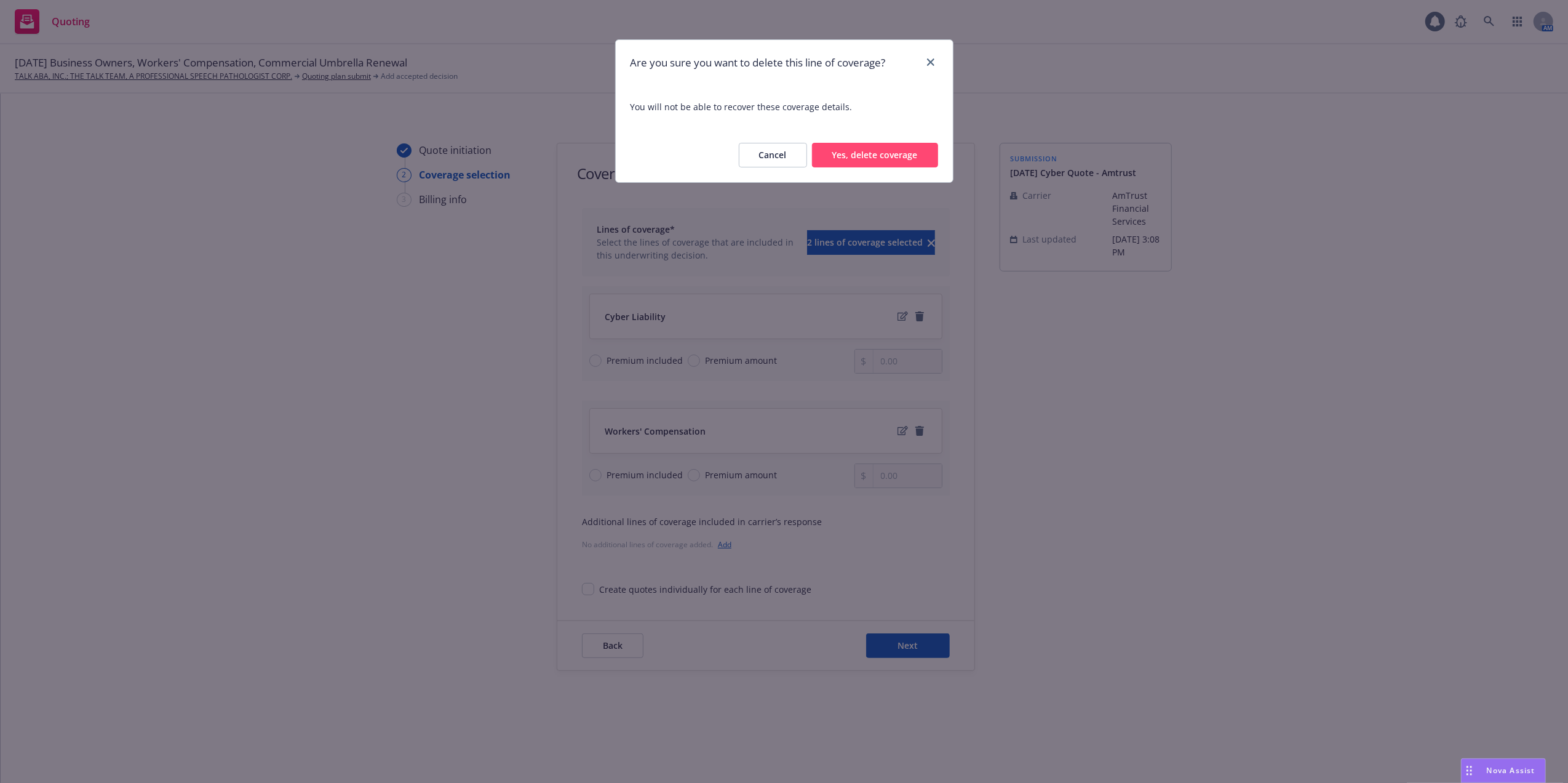
drag, startPoint x: 880, startPoint y: 153, endPoint x: 1022, endPoint y: 207, distance: 151.9
click at [880, 151] on button "Yes, delete coverage" at bounding box center [875, 155] width 126 height 24
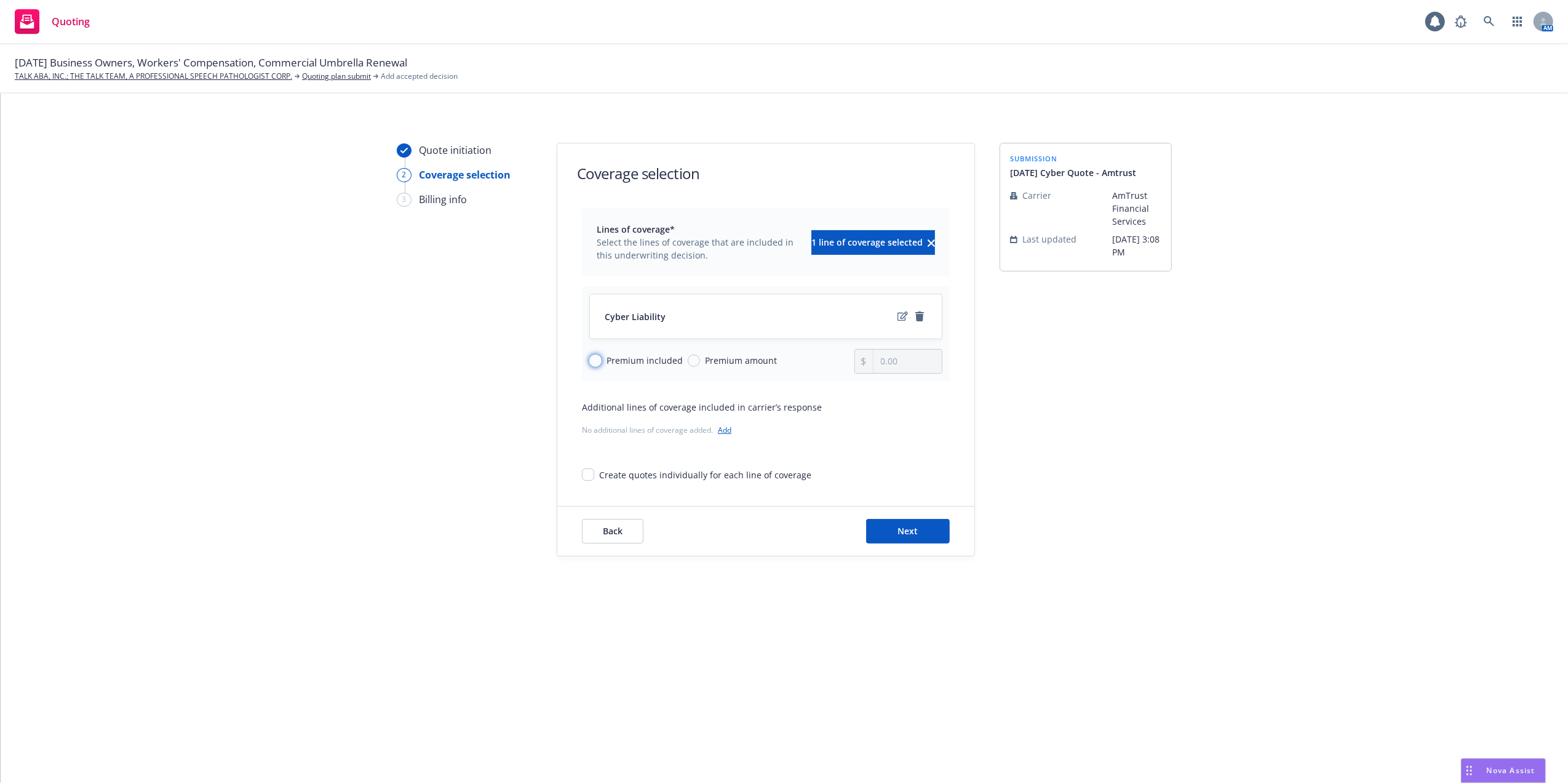
drag, startPoint x: 595, startPoint y: 357, endPoint x: 742, endPoint y: 426, distance: 162.4
click at [594, 357] on input "Premium included" at bounding box center [595, 361] width 12 height 12
radio input "true"
drag, startPoint x: 594, startPoint y: 359, endPoint x: 608, endPoint y: 369, distance: 17.2
click at [594, 359] on input "Premium included" at bounding box center [595, 361] width 12 height 12
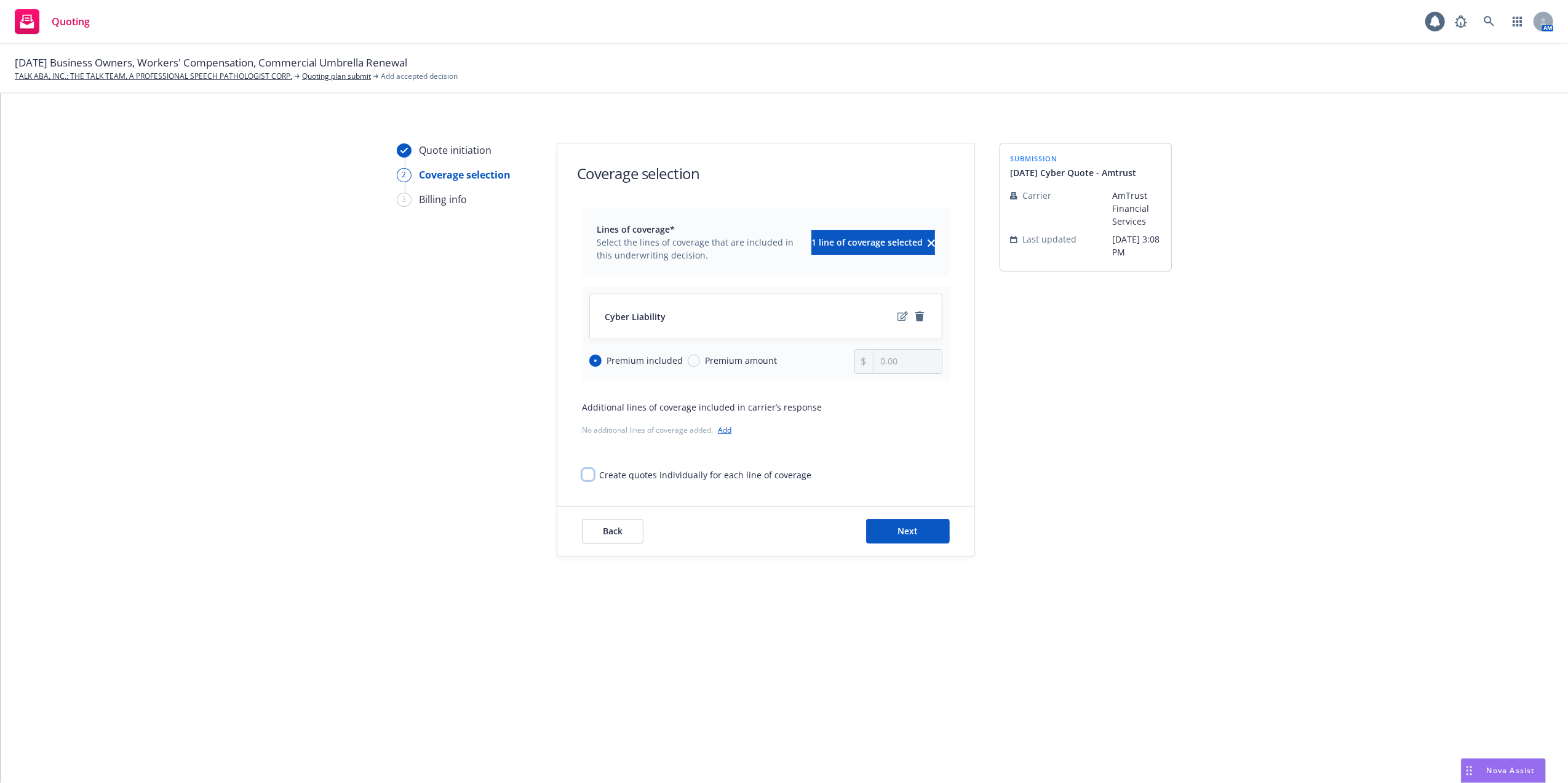
click at [587, 471] on input "Create quotes individually for each line of coverage" at bounding box center [588, 474] width 12 height 12
checkbox input "true"
click at [911, 533] on span "Next" at bounding box center [908, 531] width 21 height 12
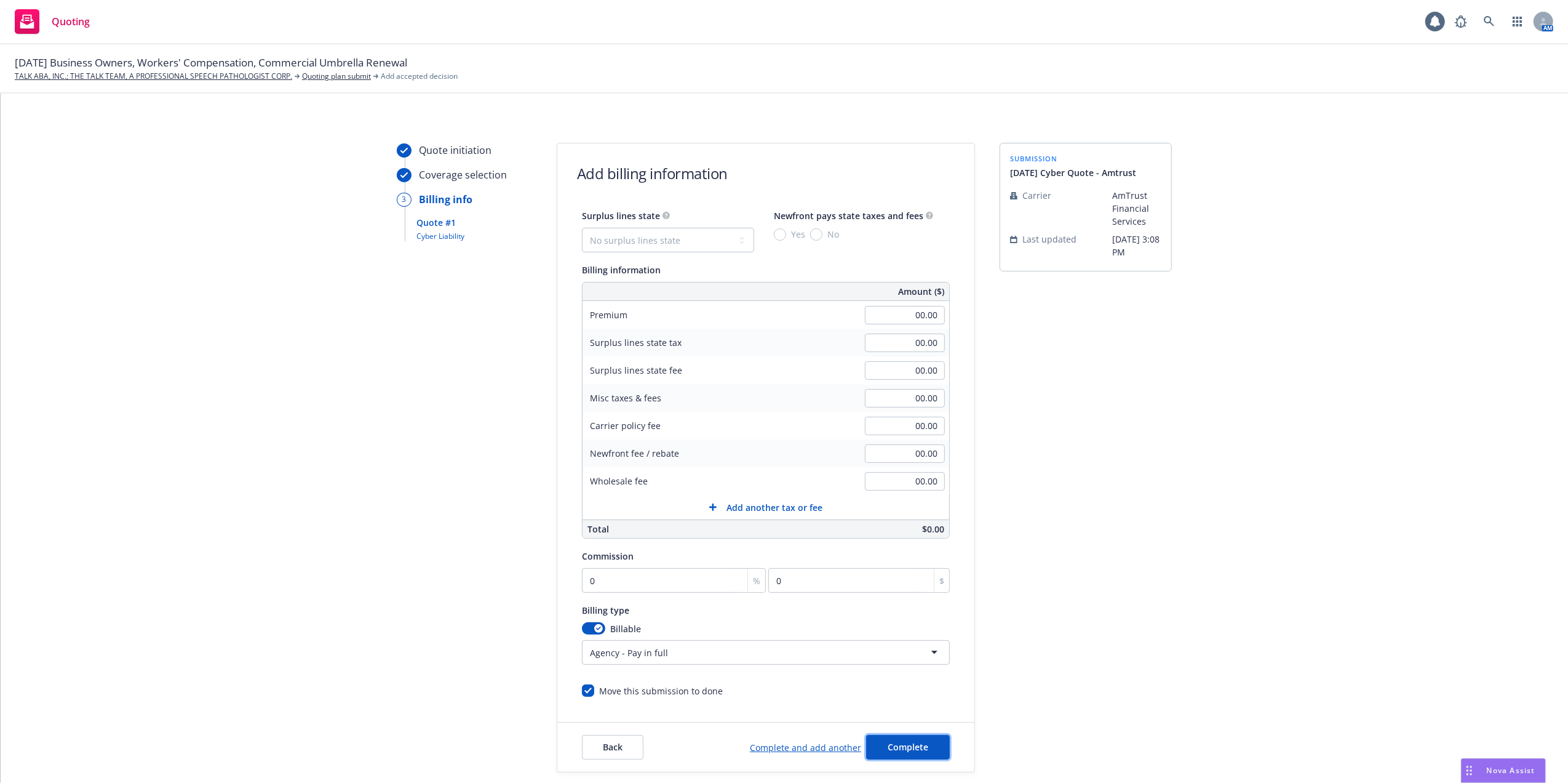
click at [919, 751] on button "Complete" at bounding box center [908, 747] width 84 height 24
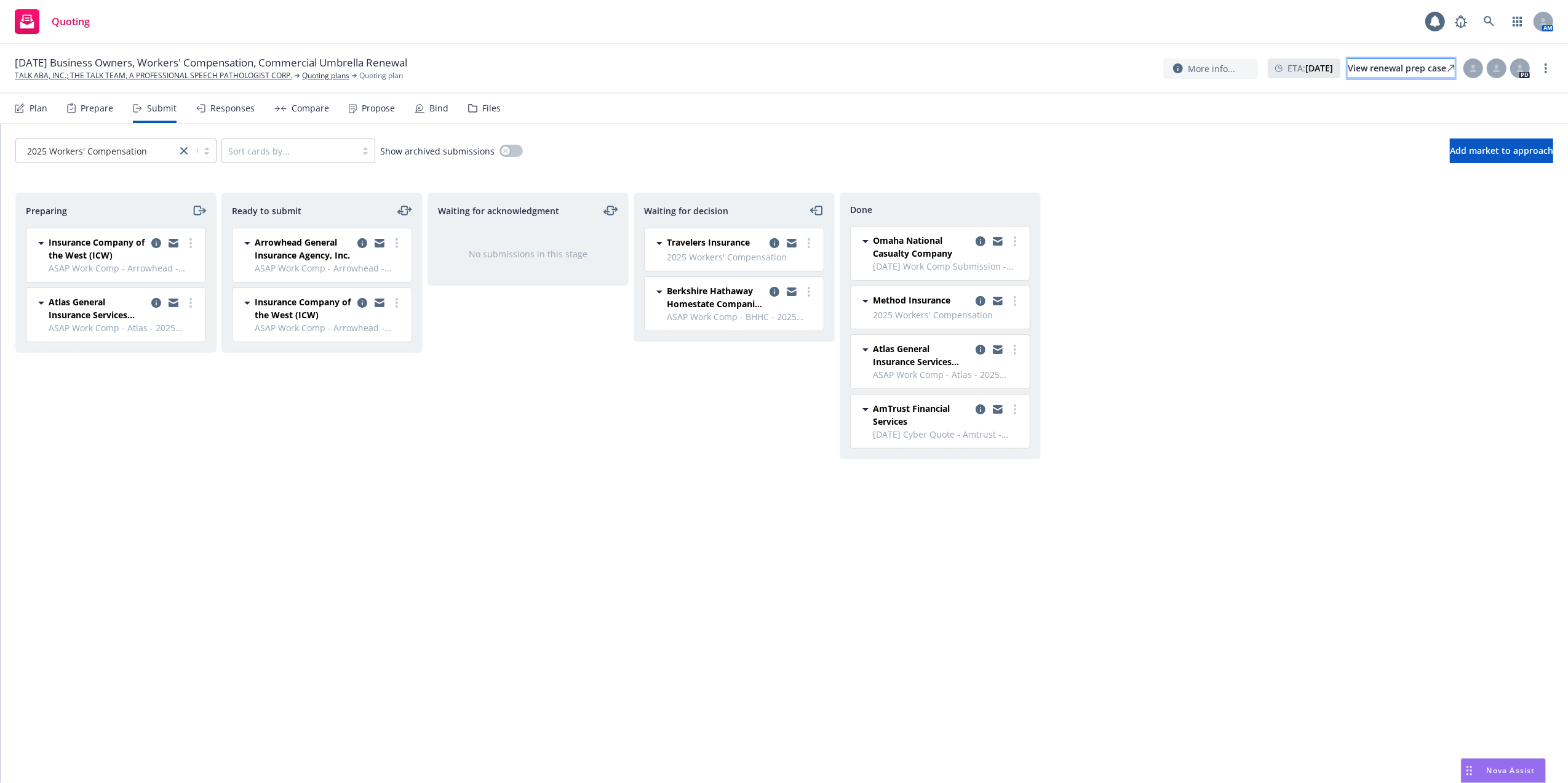
click at [1382, 70] on div "View renewal prep case" at bounding box center [1401, 68] width 107 height 19
click at [1486, 18] on icon at bounding box center [1489, 21] width 11 height 11
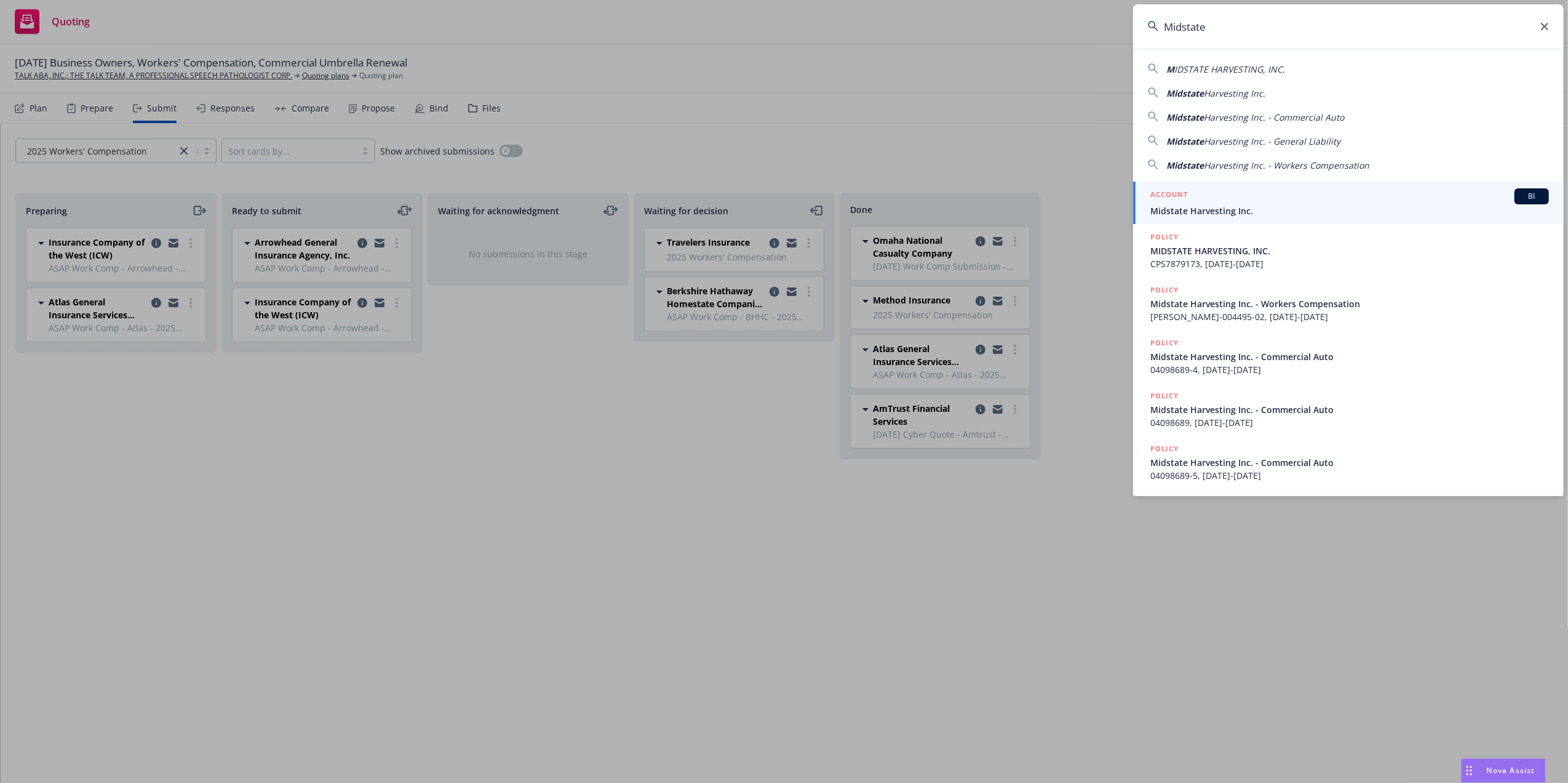
type input "Midstate"
click at [1211, 203] on div "ACCOUNT BI Midstate Harvesting Inc." at bounding box center [1349, 202] width 398 height 29
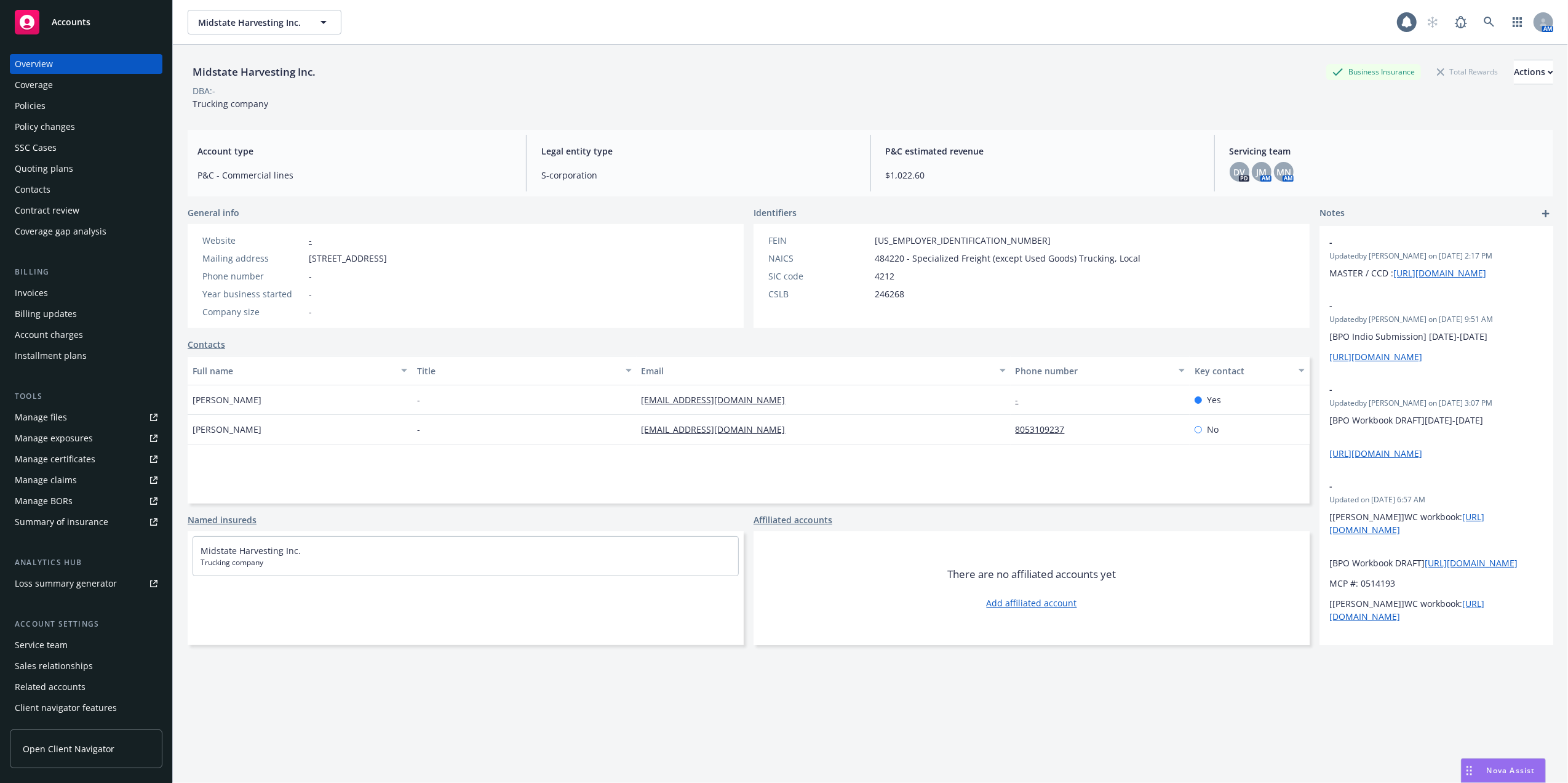
click at [31, 187] on div "Contacts" at bounding box center [32, 189] width 35 height 20
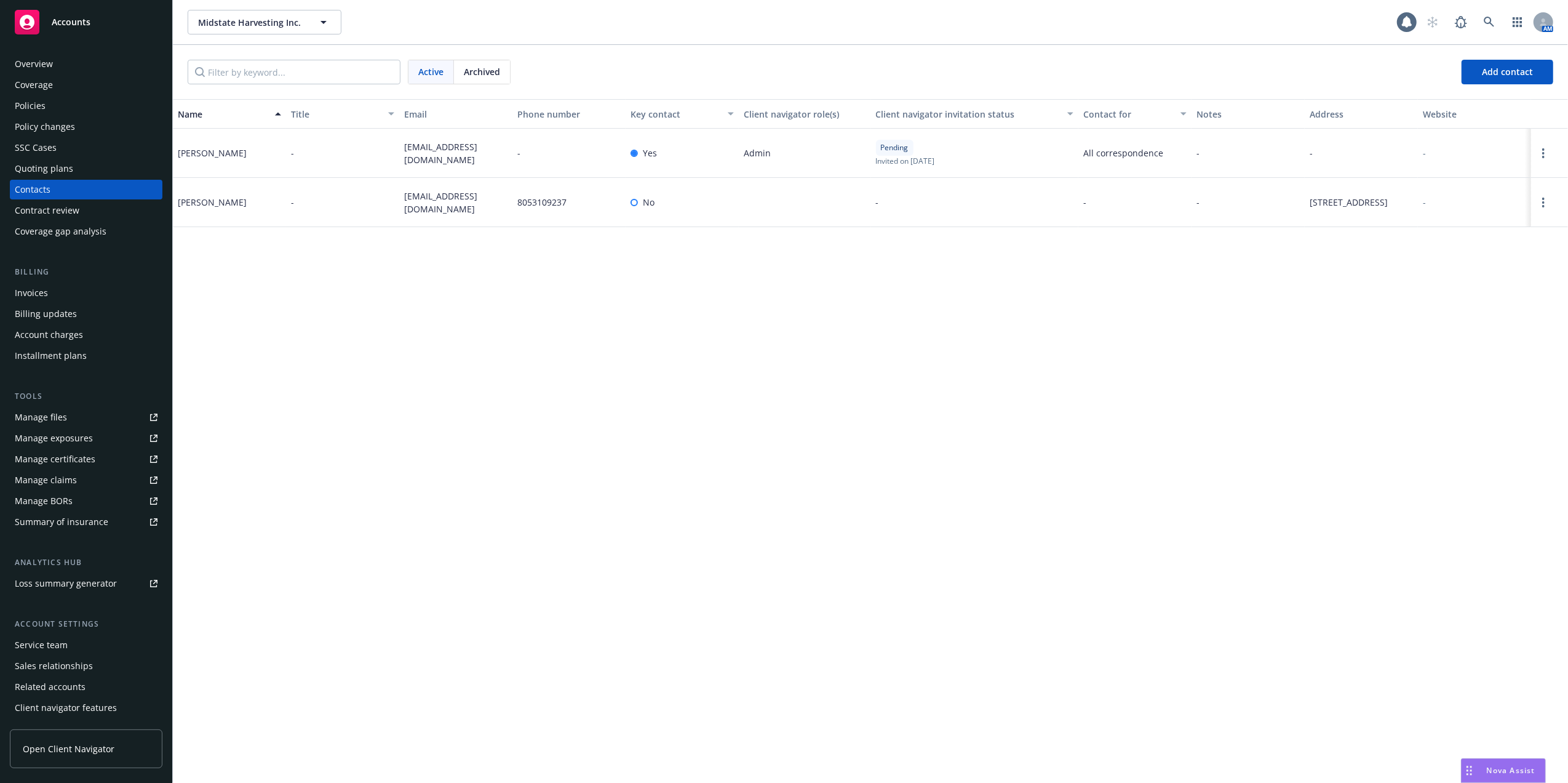
click at [39, 62] on div "Overview" at bounding box center [33, 64] width 38 height 20
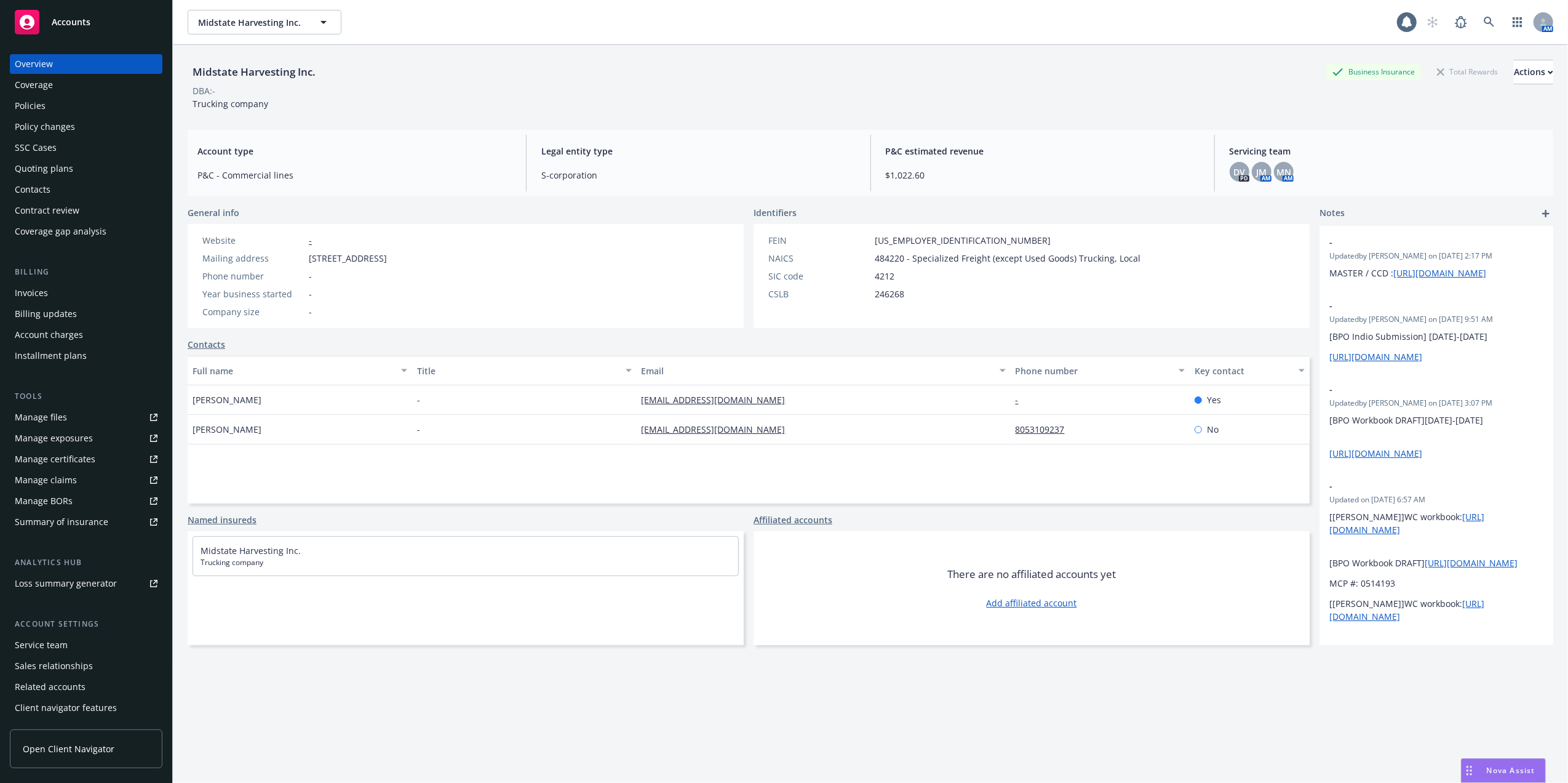
click at [35, 187] on div "Contacts" at bounding box center [32, 189] width 35 height 20
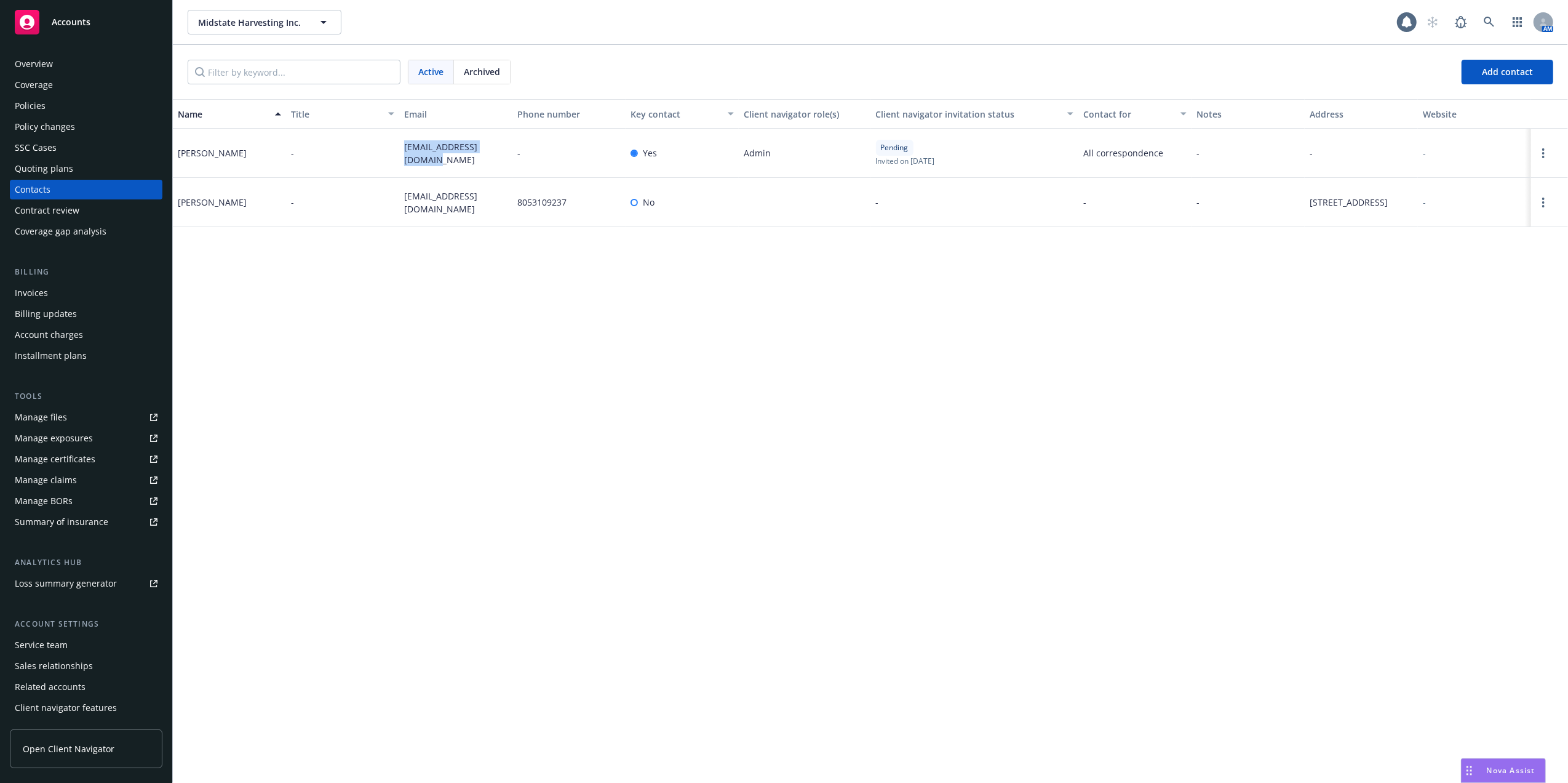
drag, startPoint x: 402, startPoint y: 144, endPoint x: 415, endPoint y: 159, distance: 19.8
click at [415, 159] on div "hrubalcava01@yahoo.com" at bounding box center [456, 153] width 113 height 49
copy span "hrubalcava01@yahoo.com"
drag, startPoint x: 1510, startPoint y: 762, endPoint x: 1506, endPoint y: 750, distance: 12.6
click at [1509, 760] on div "Nova Assist" at bounding box center [1504, 771] width 84 height 23
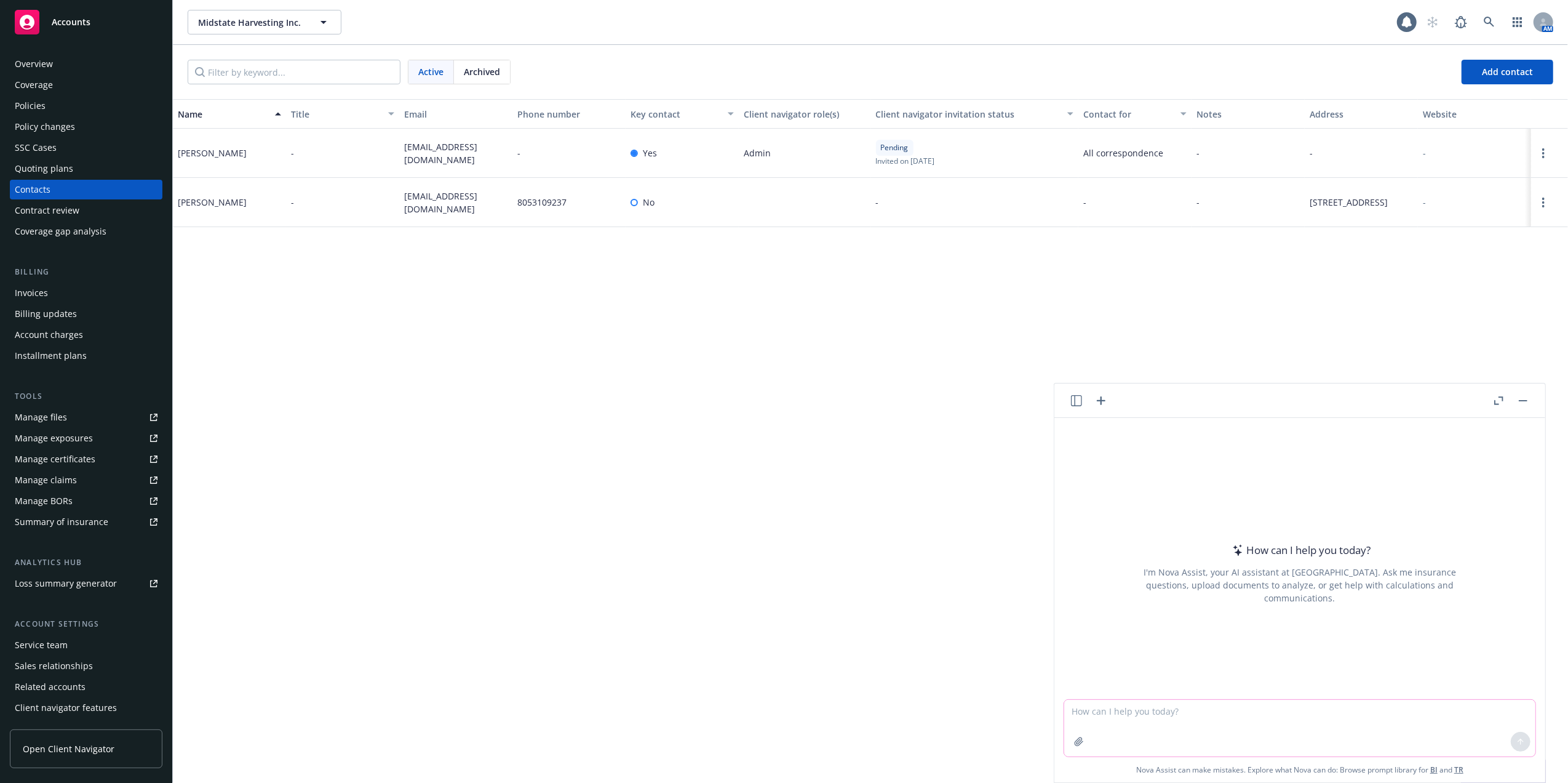
drag, startPoint x: 1160, startPoint y: 712, endPoint x: 1175, endPoint y: 705, distance: 16.6
click at [1162, 708] on textarea at bounding box center [1300, 728] width 471 height 57
paste textarea "Hi Megan, I called and left a voicemail for Hecter to please complete those sub…"
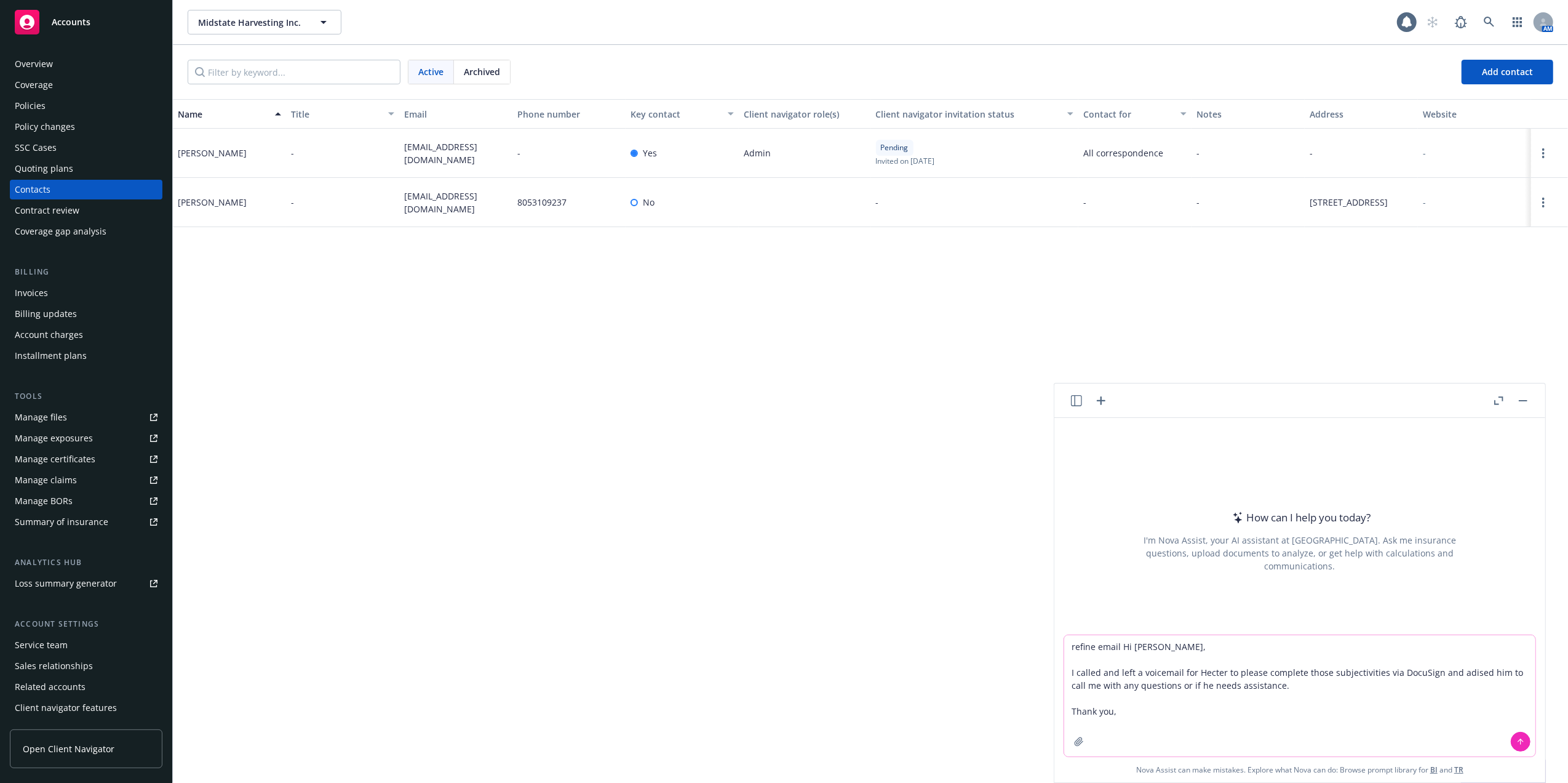
type textarea "refine email Hi Megan, I called and left a voicemail for Hecter to please compl…"
click at [1517, 739] on icon at bounding box center [1520, 741] width 8 height 8
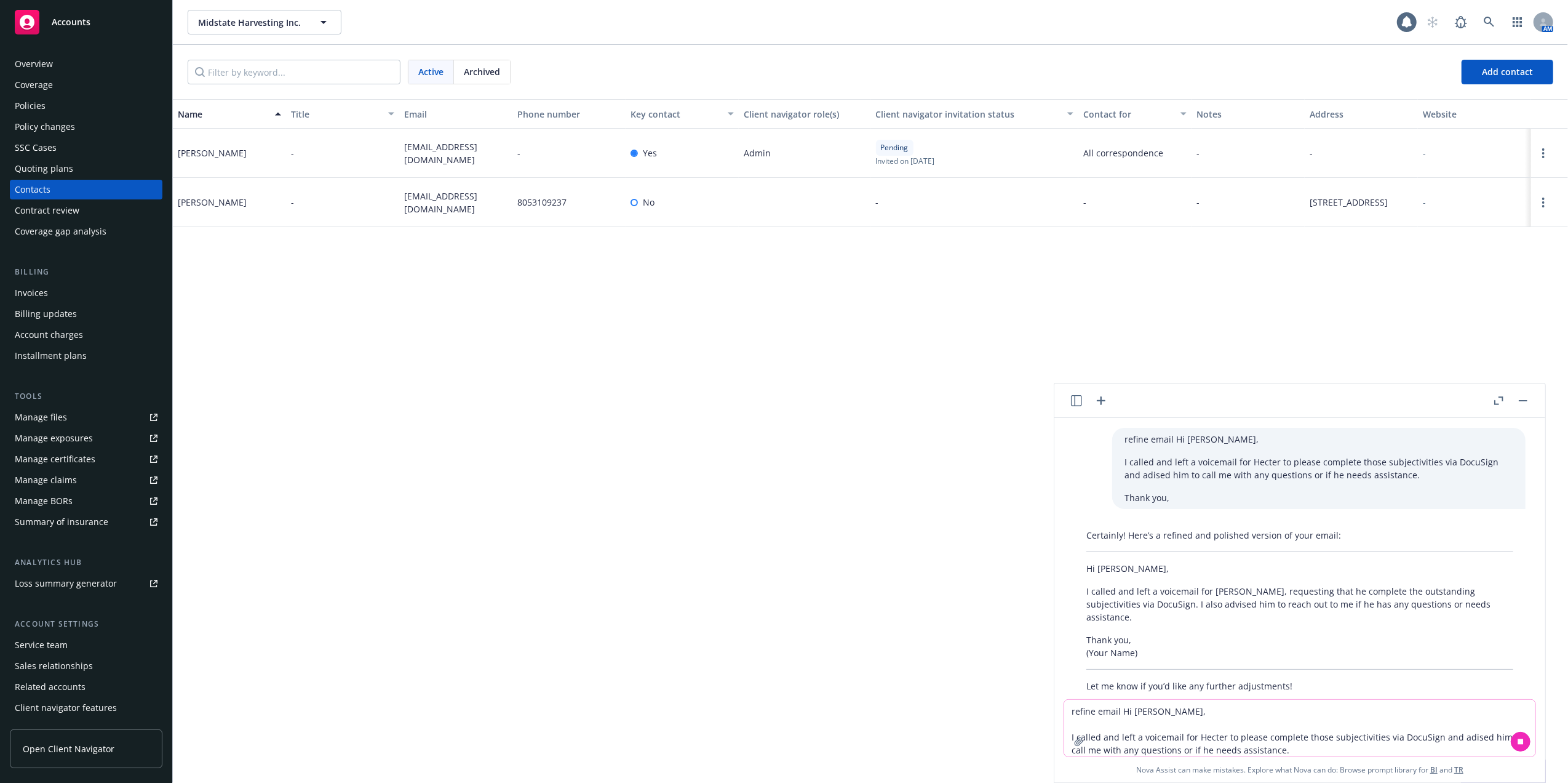
scroll to position [15, 0]
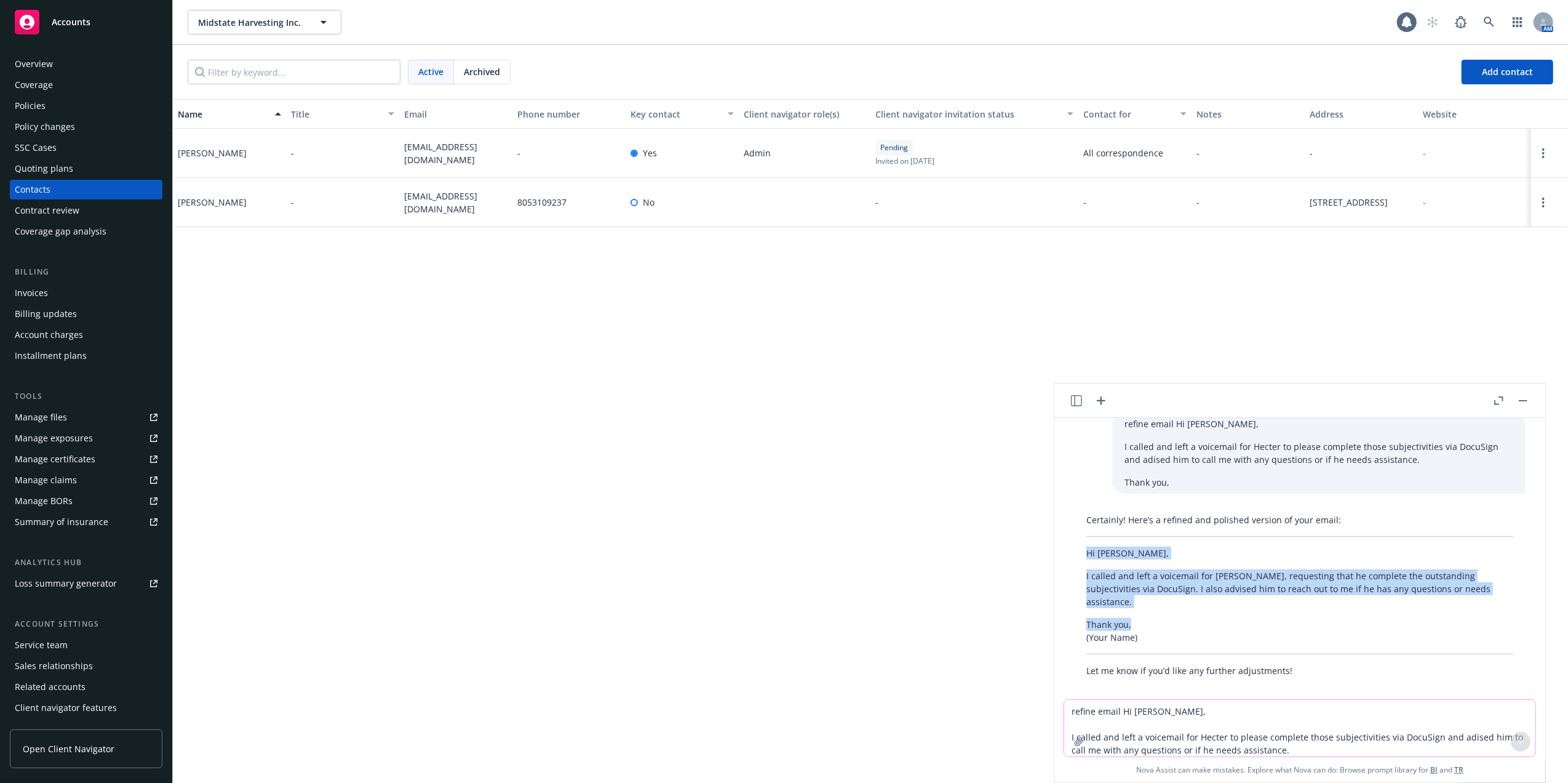
drag, startPoint x: 1085, startPoint y: 551, endPoint x: 1164, endPoint y: 610, distance: 98.6
click at [1164, 610] on div "Certainly! Here’s a refined and polished version of your email: Hi Megan, I cal…" at bounding box center [1300, 595] width 452 height 174
copy div "Hi Megan, I called and left a voicemail for Hector, requesting that he complete…"
drag, startPoint x: 464, startPoint y: 485, endPoint x: 409, endPoint y: 355, distance: 141.2
click at [462, 480] on div "Name Title Email Phone number Key contact Client navigator role(s) Client navig…" at bounding box center [871, 440] width 1395 height 683
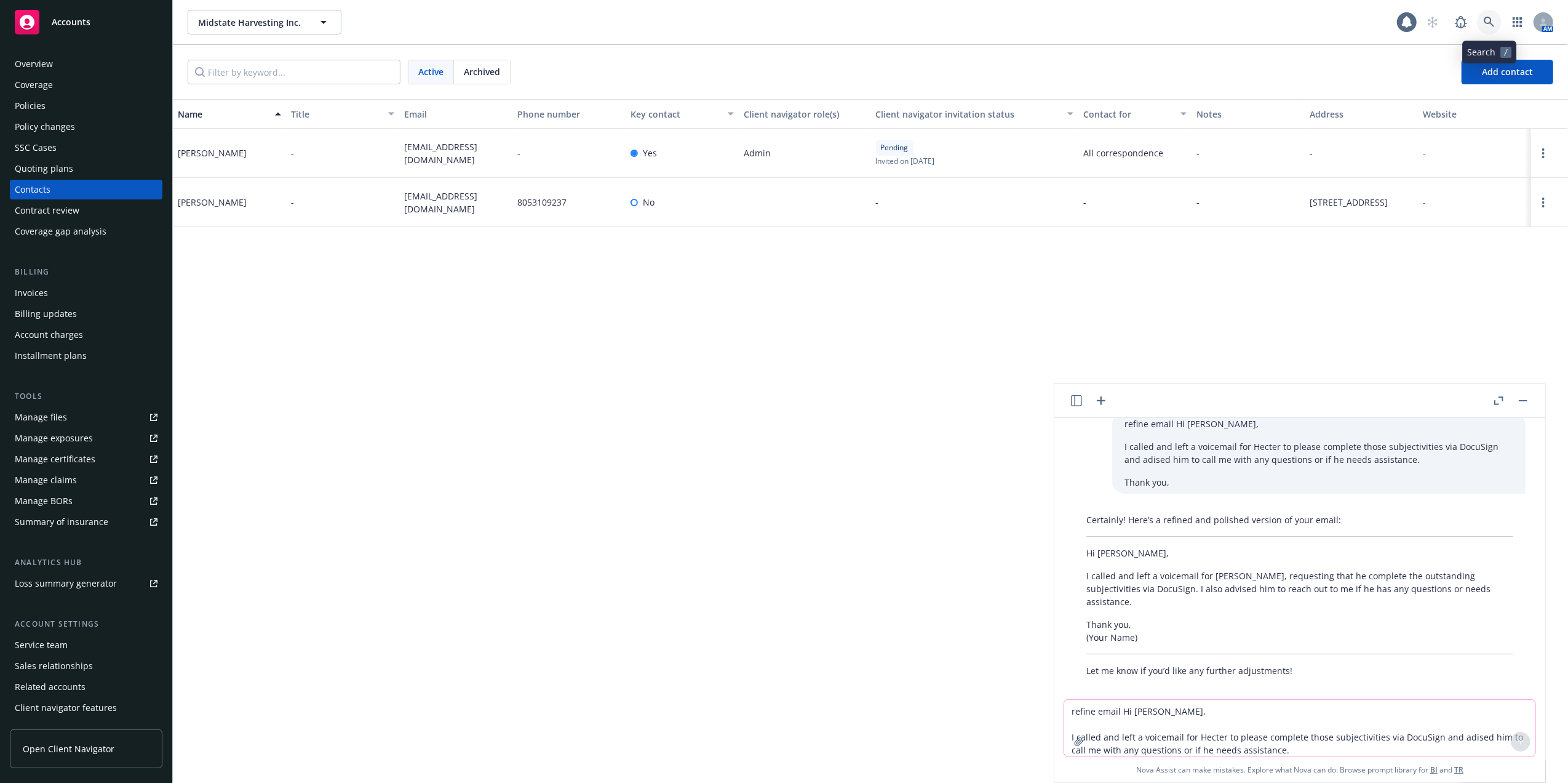
click at [1488, 20] on icon at bounding box center [1489, 22] width 11 height 11
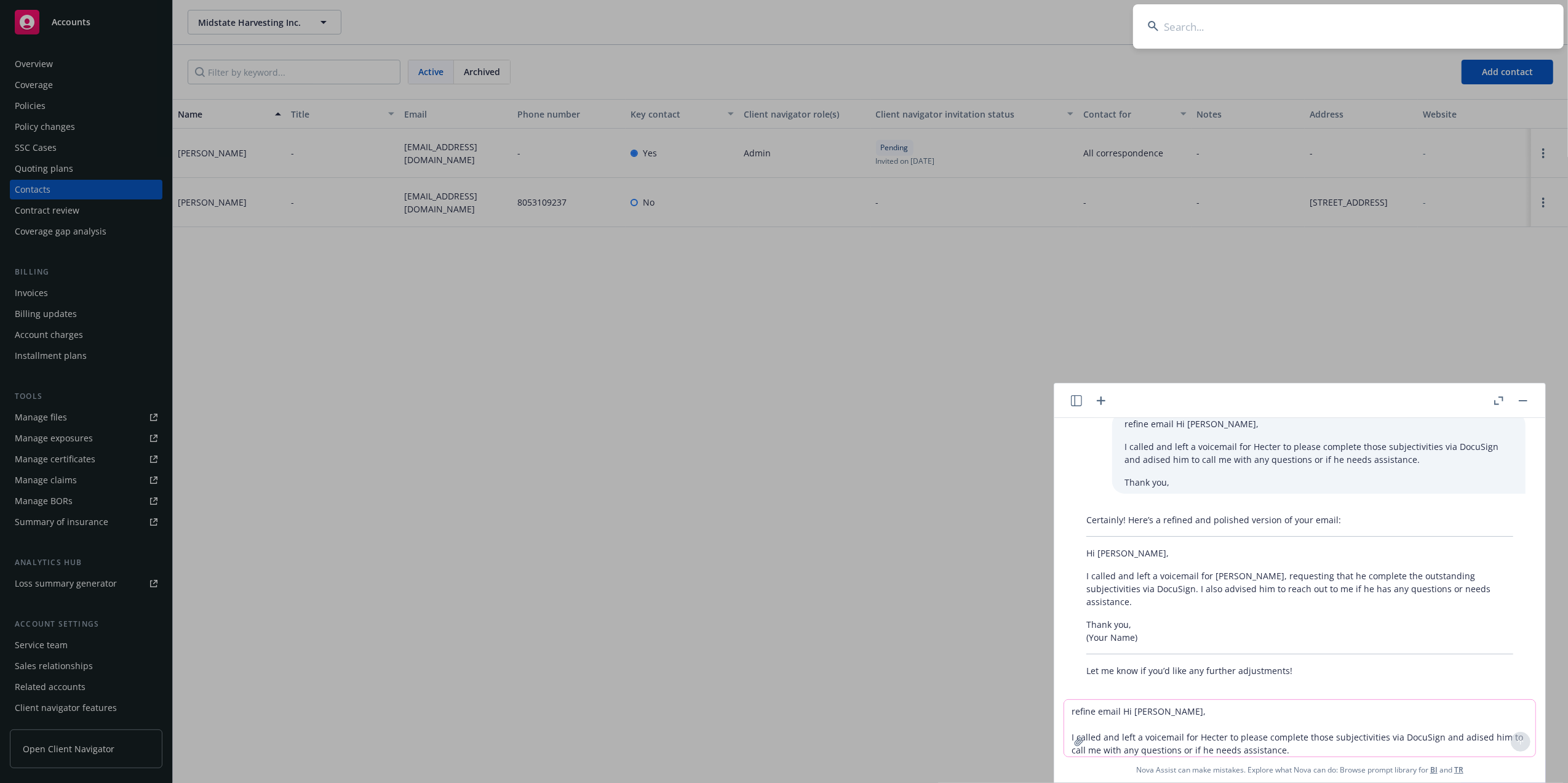
click at [1264, 25] on input at bounding box center [1349, 26] width 431 height 44
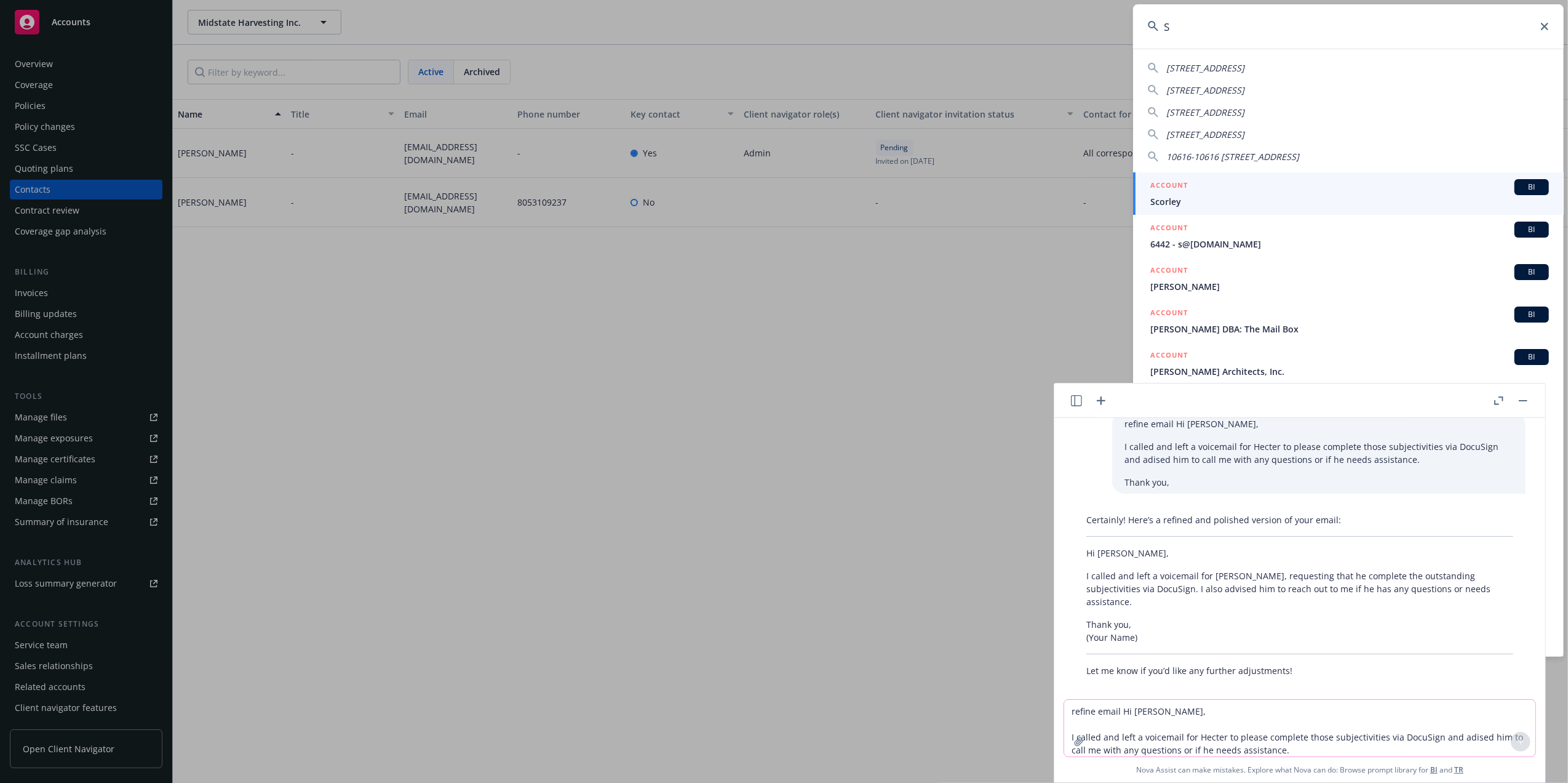
type input "S"
drag, startPoint x: 1522, startPoint y: 400, endPoint x: 1511, endPoint y: 368, distance: 33.8
click at [1522, 400] on icon "button" at bounding box center [1523, 401] width 8 height 1
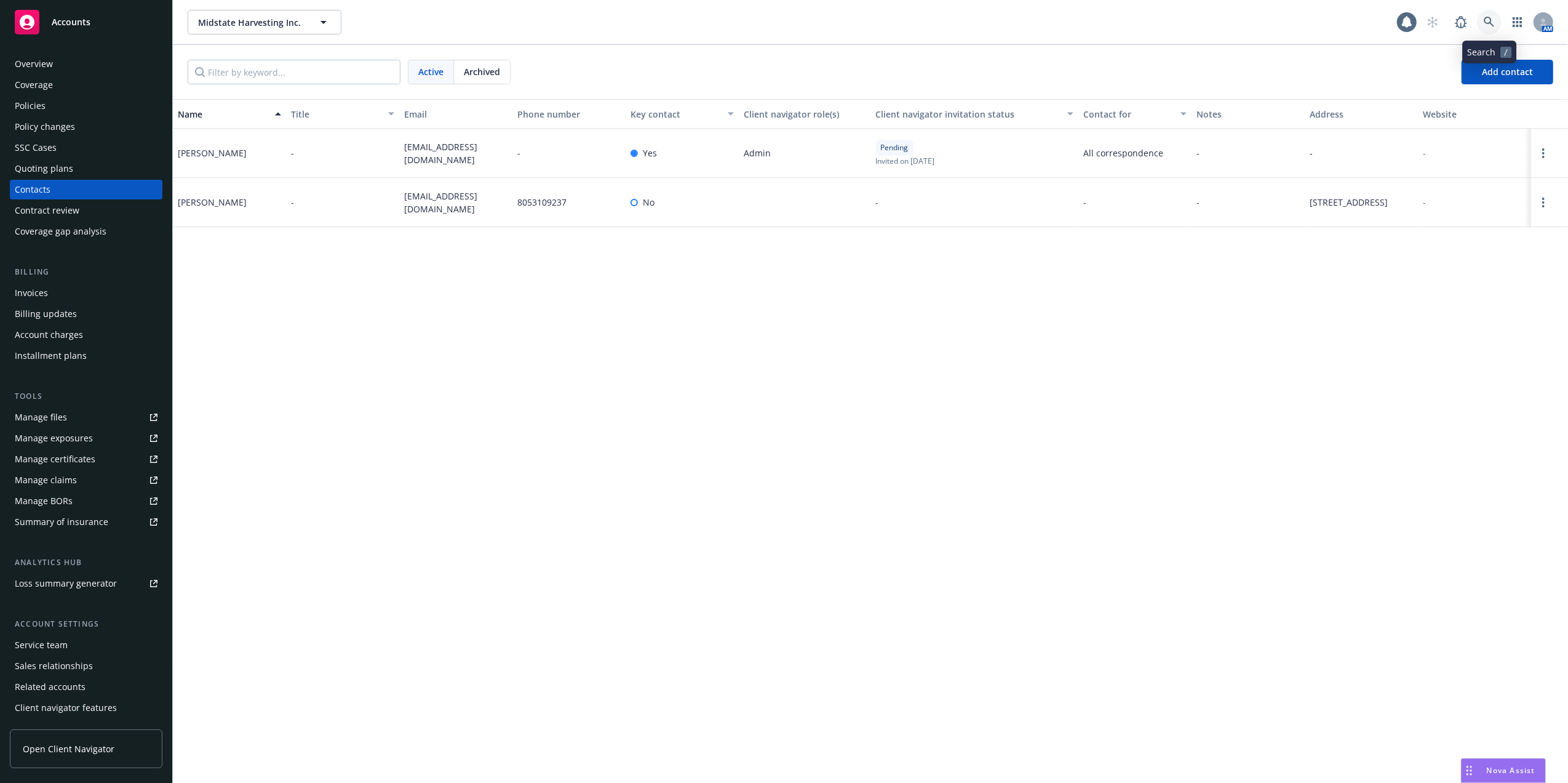
click at [1483, 21] on link at bounding box center [1489, 22] width 24 height 24
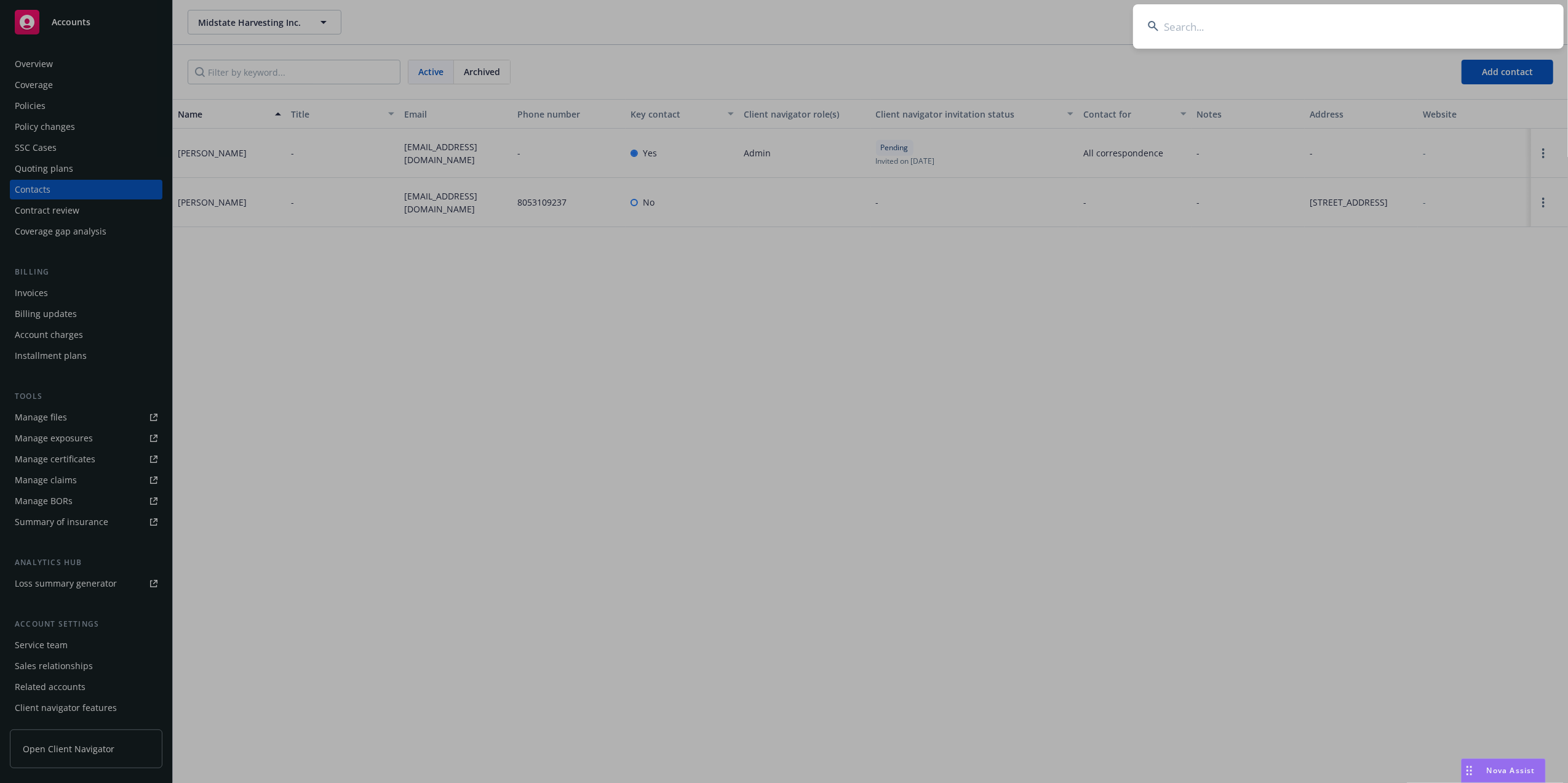
click at [1209, 21] on input at bounding box center [1349, 26] width 431 height 44
click at [1226, 22] on input at bounding box center [1349, 26] width 431 height 44
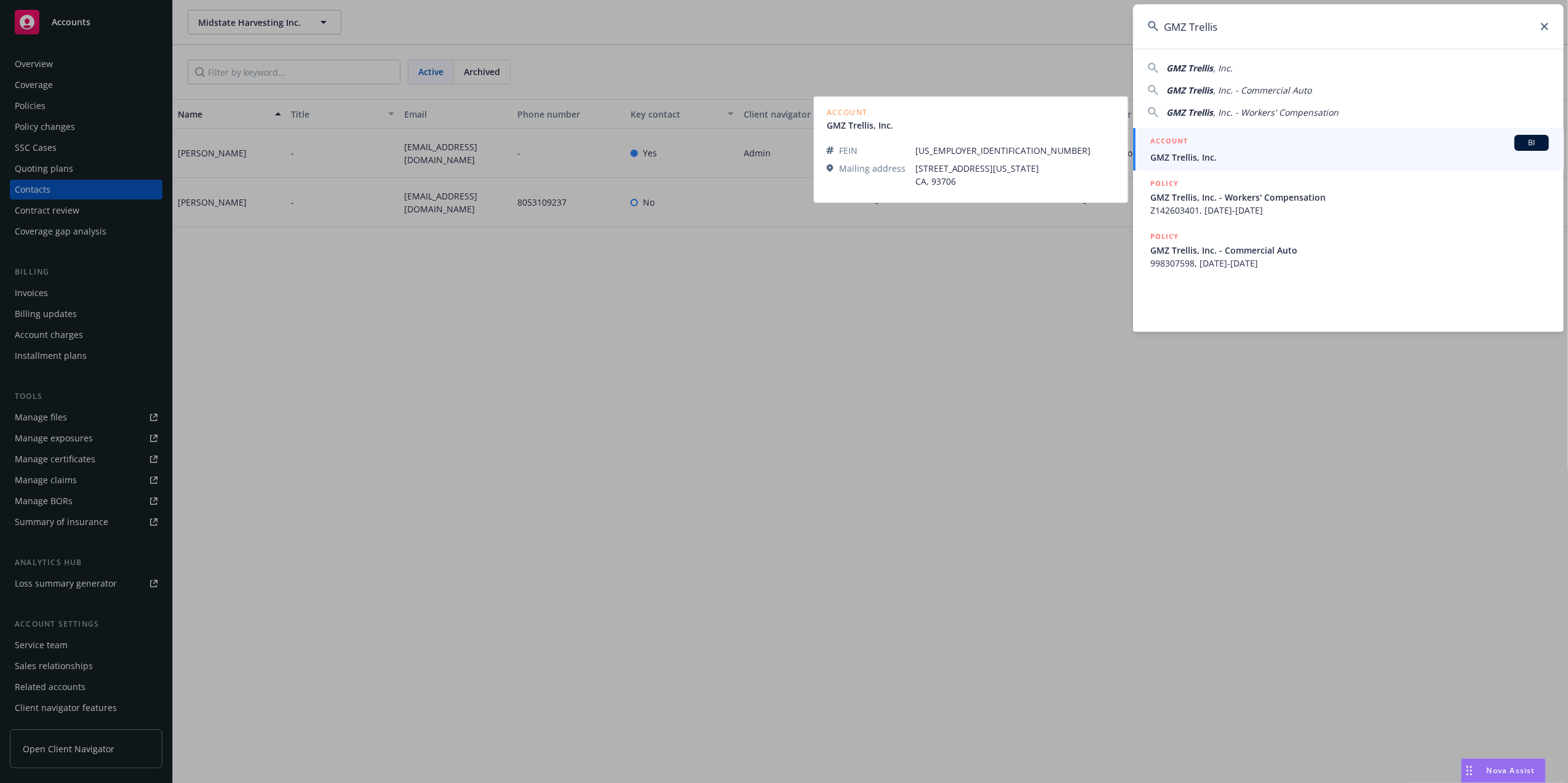
type input "GMZ Trellis"
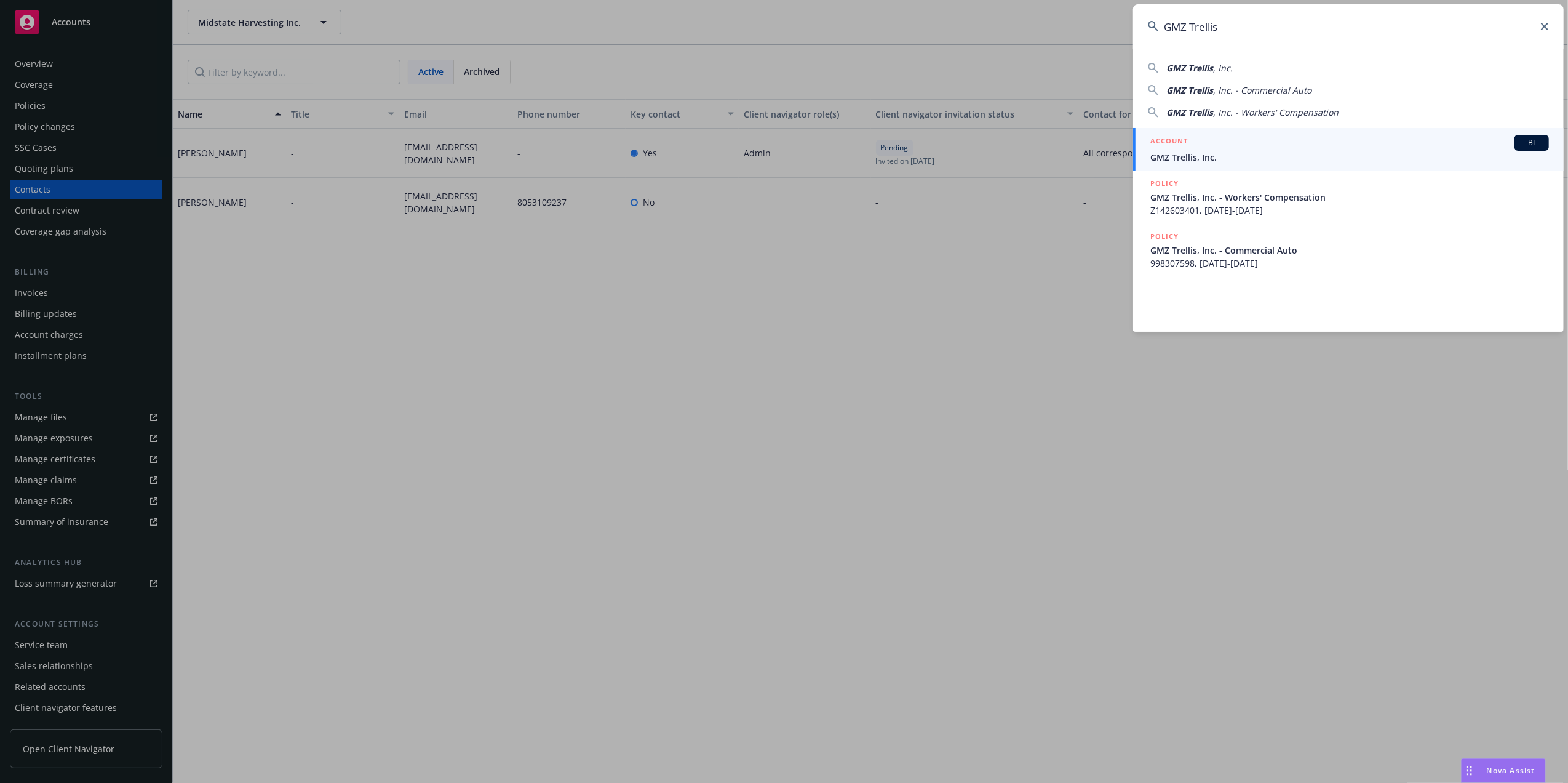
drag, startPoint x: 1241, startPoint y: 146, endPoint x: 1224, endPoint y: 153, distance: 18.4
click at [1239, 146] on div "ACCOUNT BI" at bounding box center [1349, 142] width 398 height 16
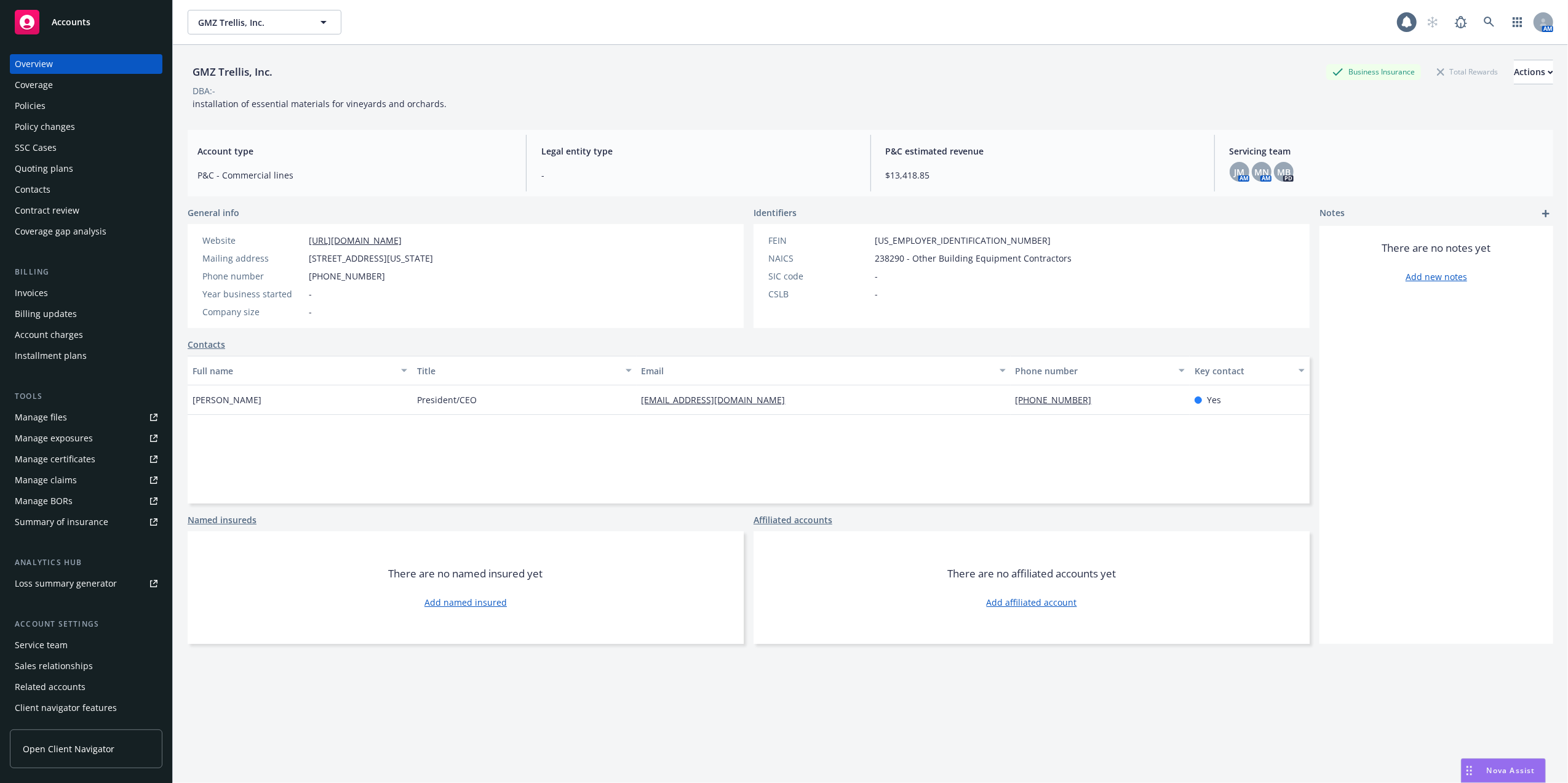
click at [550, 74] on div "GMZ Trellis, Inc. Business Insurance Total Rewards Actions" at bounding box center [871, 72] width 1366 height 24
click at [28, 164] on div "Quoting plans" at bounding box center [44, 169] width 59 height 20
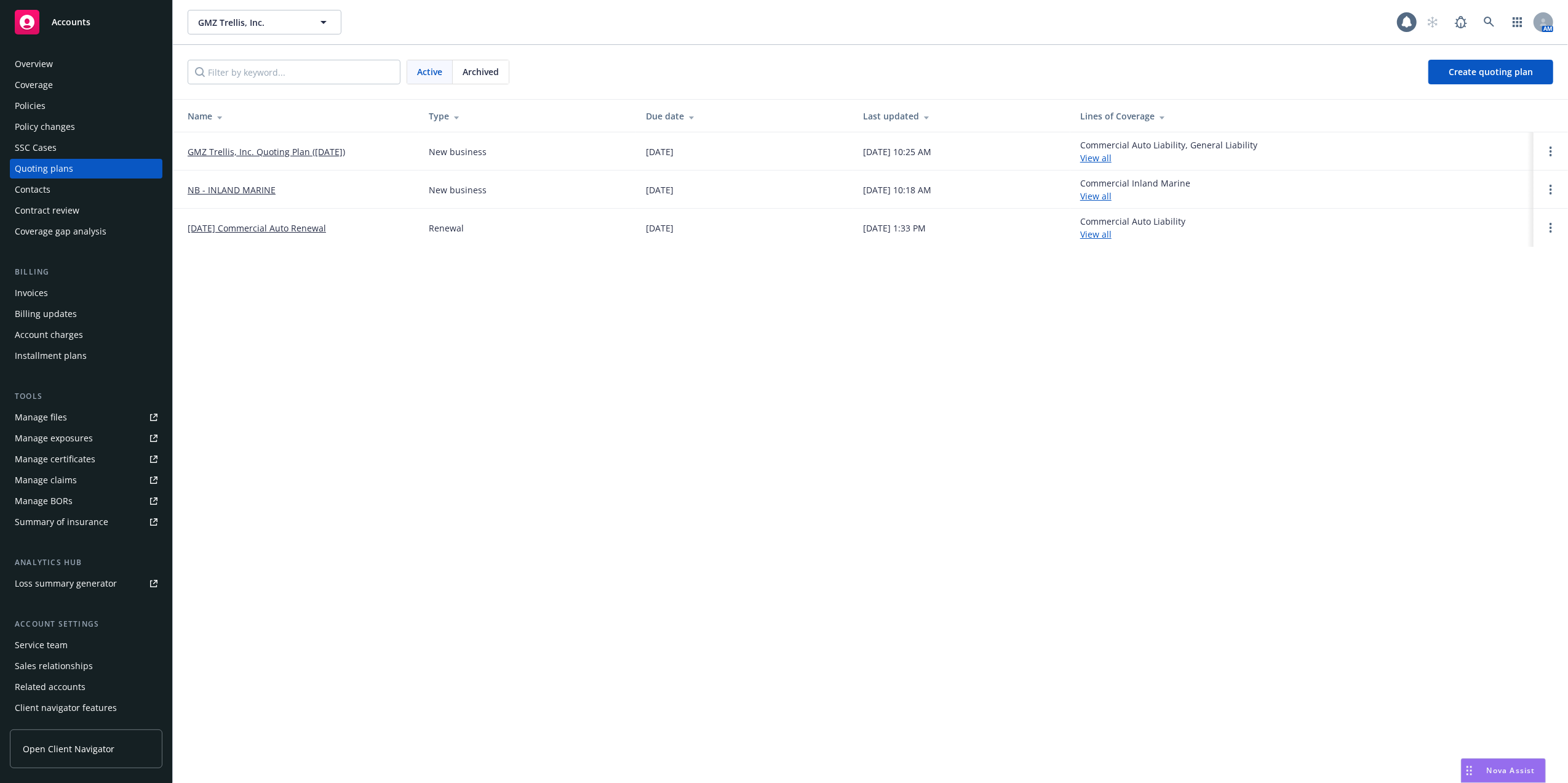
click at [261, 154] on link "GMZ Trellis, Inc. Quoting Plan (2025-05-09)" at bounding box center [266, 152] width 158 height 13
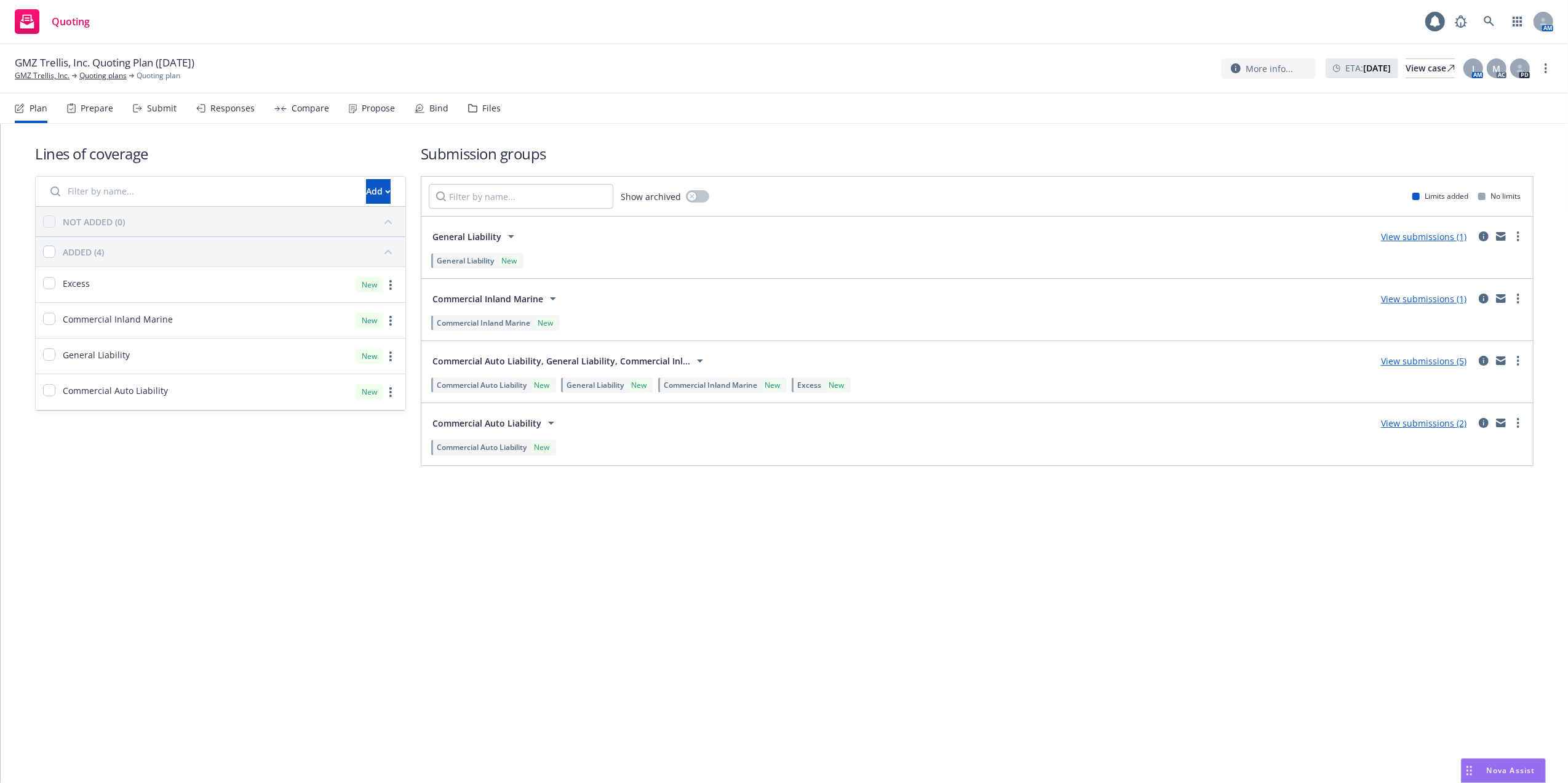
drag, startPoint x: 882, startPoint y: 533, endPoint x: 939, endPoint y: 532, distance: 57.0
click at [887, 533] on div "Lines of coverage Add NOT ADDED (0) ADDED (4) Excess New Commercial Inland Mari…" at bounding box center [784, 453] width 1567 height 659
click at [1426, 358] on link "View submissions (5)" at bounding box center [1424, 361] width 86 height 12
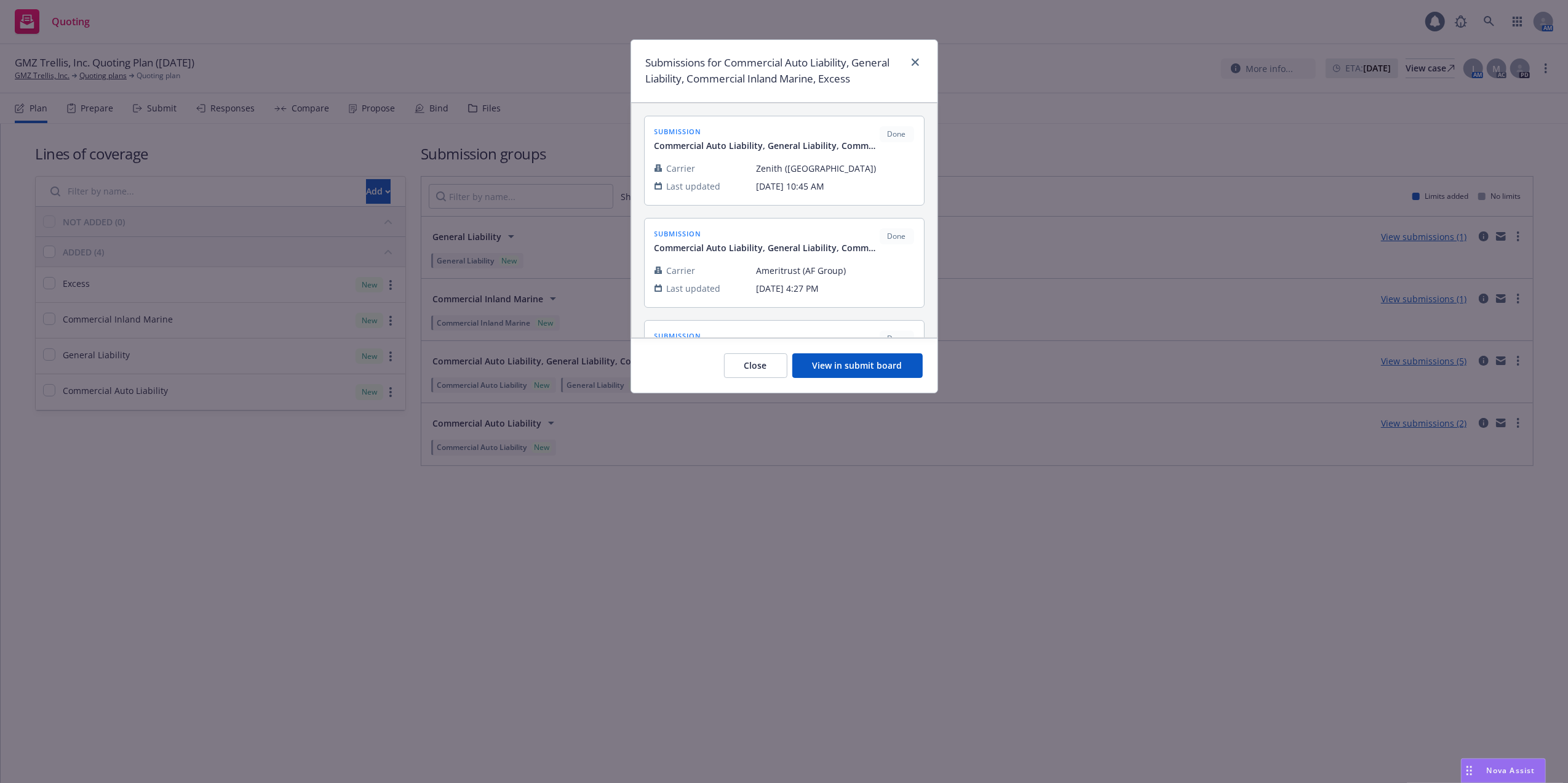
drag, startPoint x: 710, startPoint y: 536, endPoint x: 695, endPoint y: 533, distance: 15.3
click at [709, 535] on div "Submissions for Commercial Auto Liability, General Liability, Commercial Inland…" at bounding box center [784, 392] width 1568 height 783
click at [44, 71] on div "Submissions for Commercial Auto Liability, General Liability, Commercial Inland…" at bounding box center [784, 392] width 1568 height 783
click at [906, 53] on div "Submissions for Commercial Auto Liability, General Liability, Commercial Inland…" at bounding box center [785, 71] width 306 height 62
drag, startPoint x: 919, startPoint y: 59, endPoint x: 887, endPoint y: 55, distance: 32.2
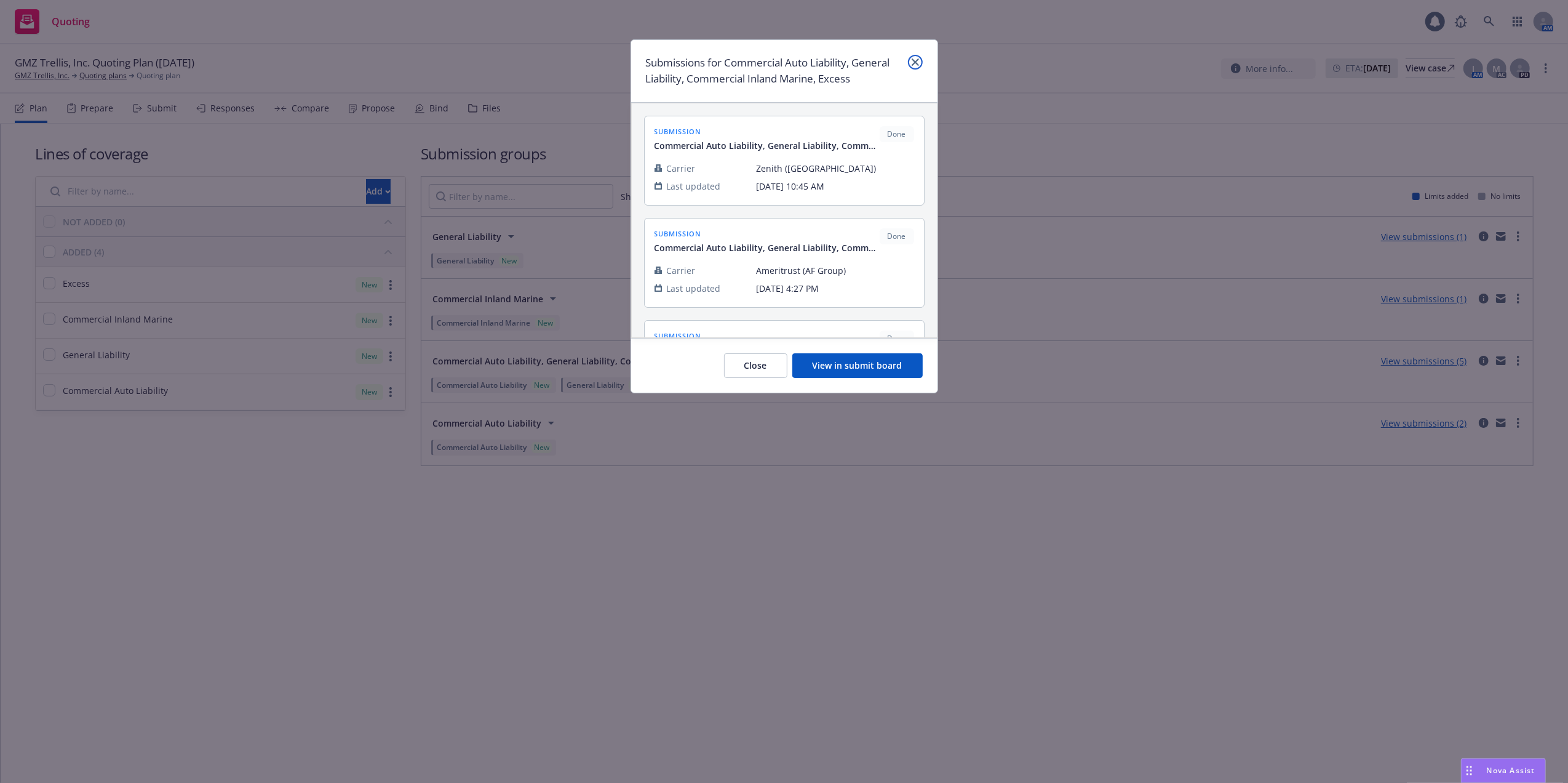
click at [919, 59] on link "close" at bounding box center [915, 62] width 15 height 15
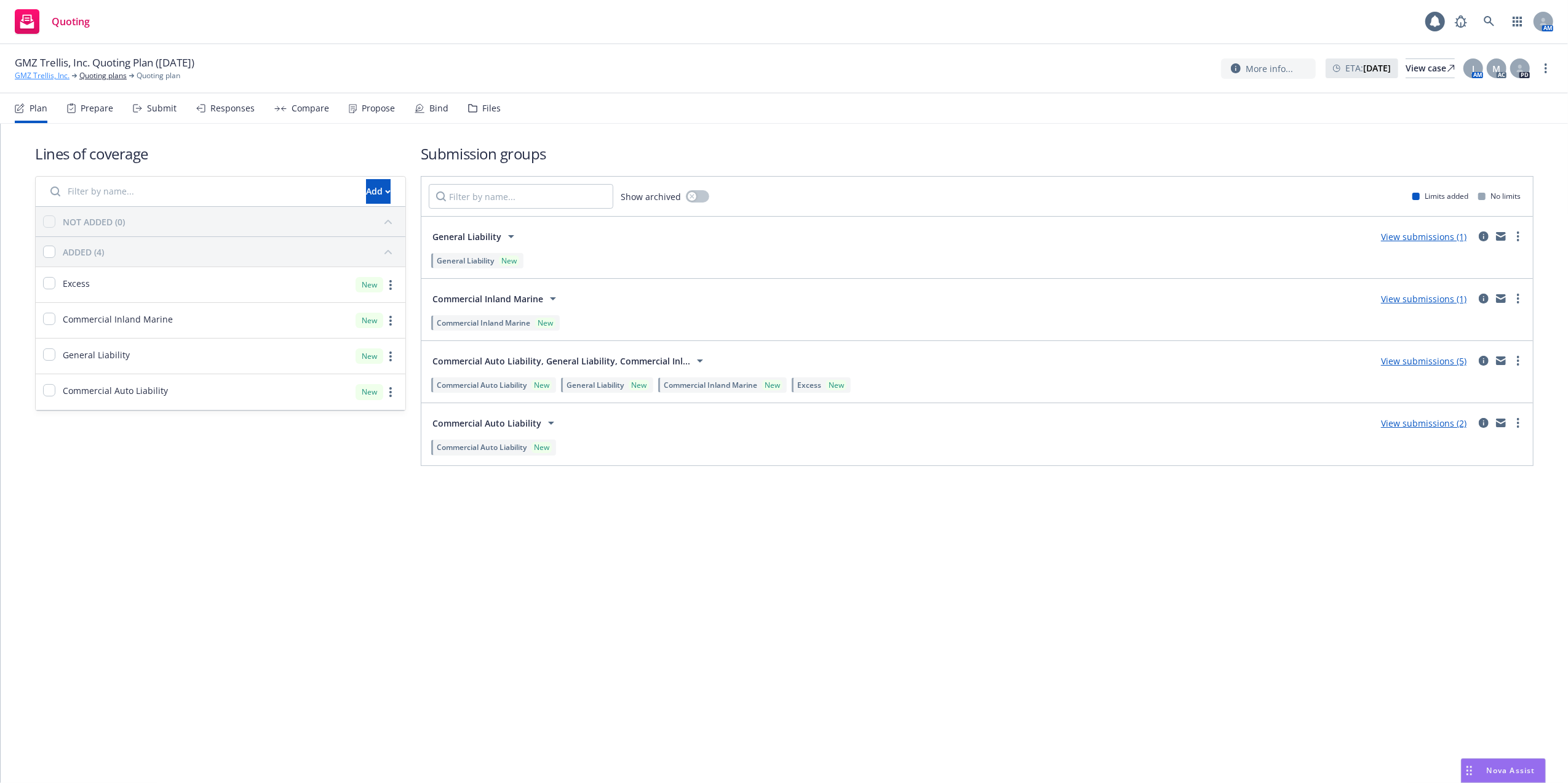
click at [33, 75] on link "GMZ Trellis, Inc." at bounding box center [42, 75] width 55 height 11
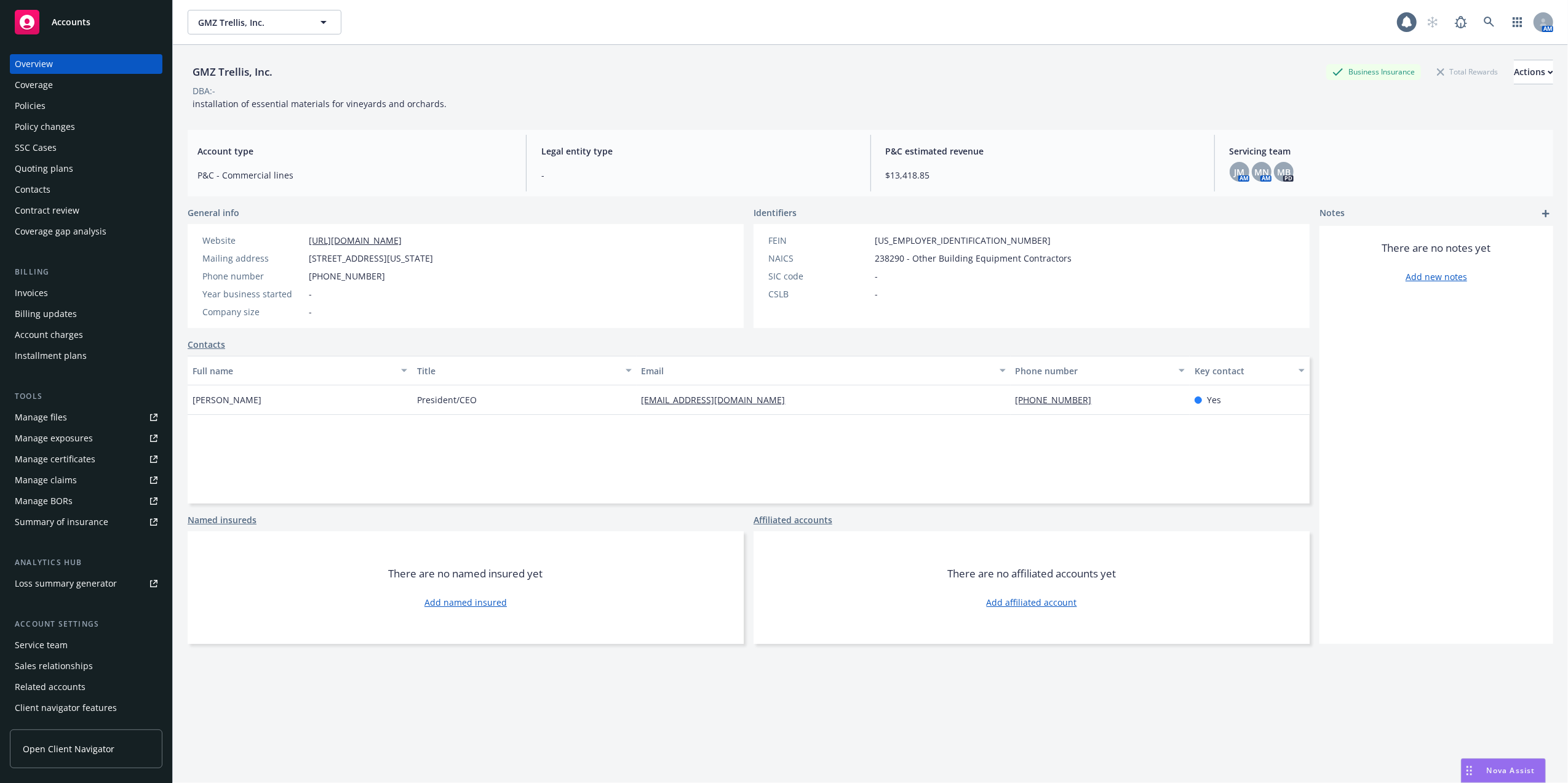
drag, startPoint x: 28, startPoint y: 104, endPoint x: 37, endPoint y: 120, distance: 18.4
click at [27, 104] on div "Policies" at bounding box center [30, 106] width 31 height 20
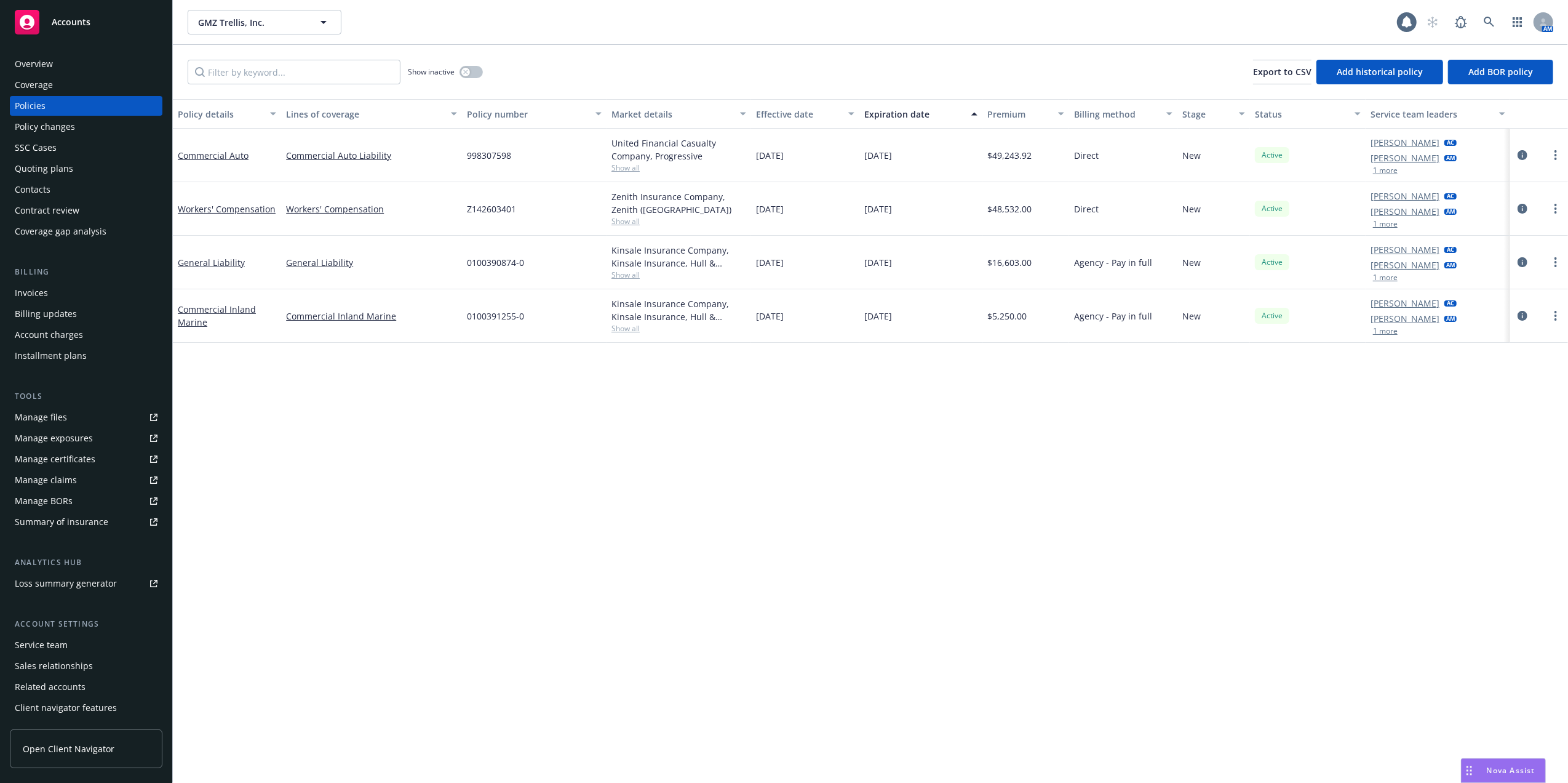
click at [1507, 768] on span "Nova Assist" at bounding box center [1511, 770] width 49 height 10
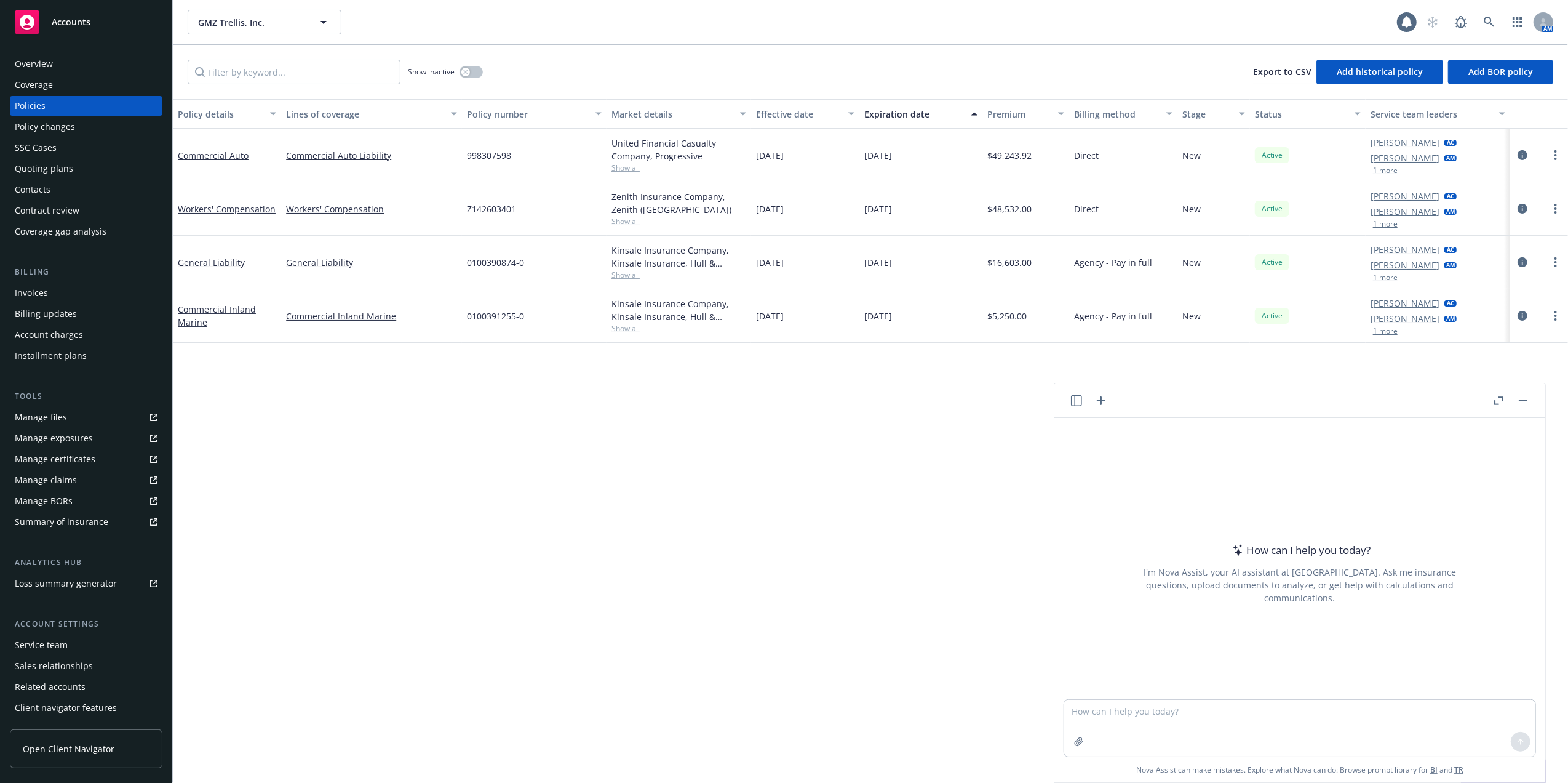
drag, startPoint x: 1246, startPoint y: 697, endPoint x: 1248, endPoint y: 690, distance: 7.3
click at [1247, 694] on div at bounding box center [1300, 692] width 471 height 15
click at [1253, 720] on textarea at bounding box center [1300, 728] width 471 height 57
paste textarea "That’s correct thank you for the reminder, my only concern was that we wouldn’t…"
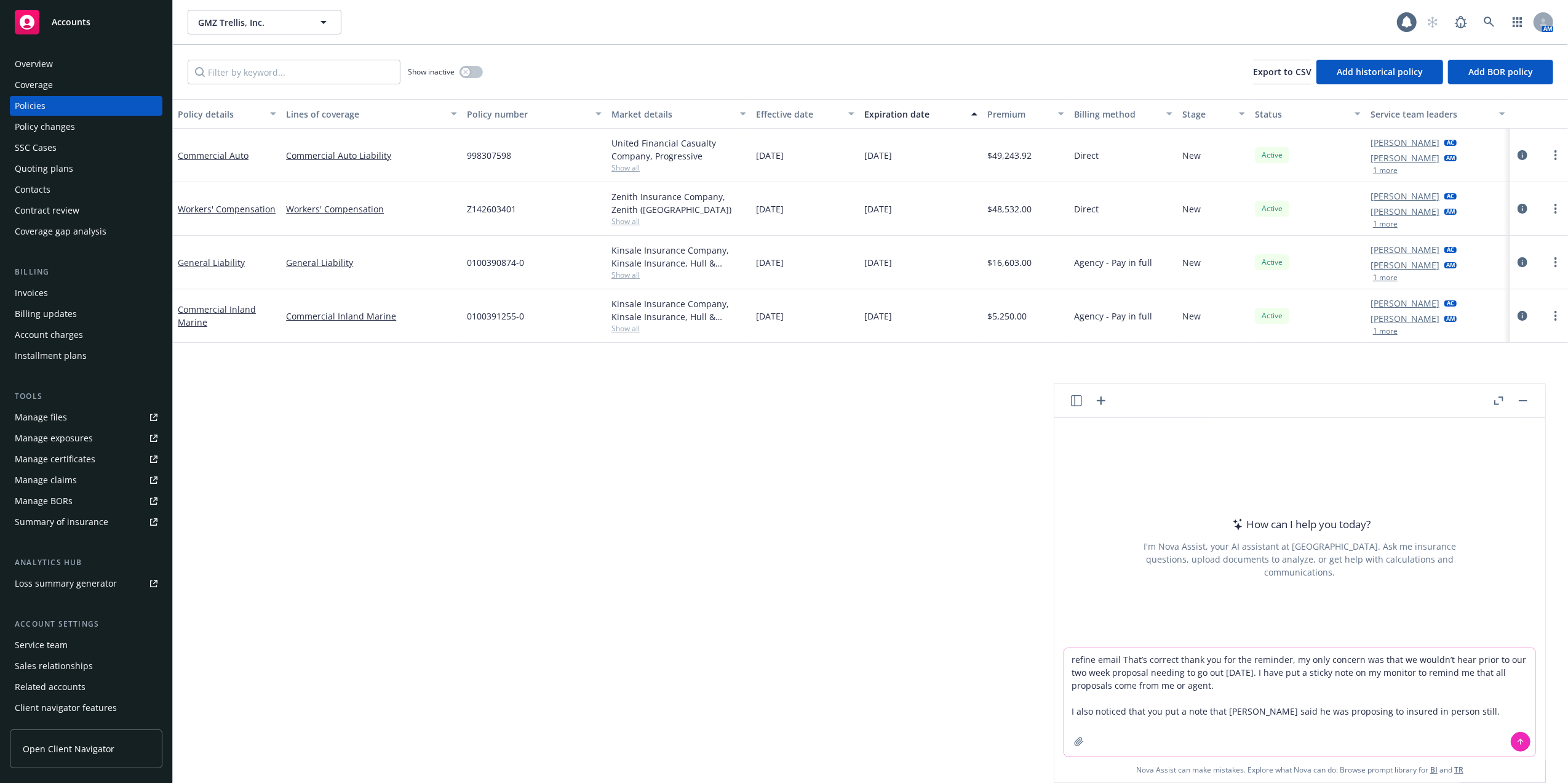
type textarea "refine email That’s correct thank you for the reminder, my only concern was tha…"
click at [1517, 742] on icon at bounding box center [1520, 741] width 8 height 8
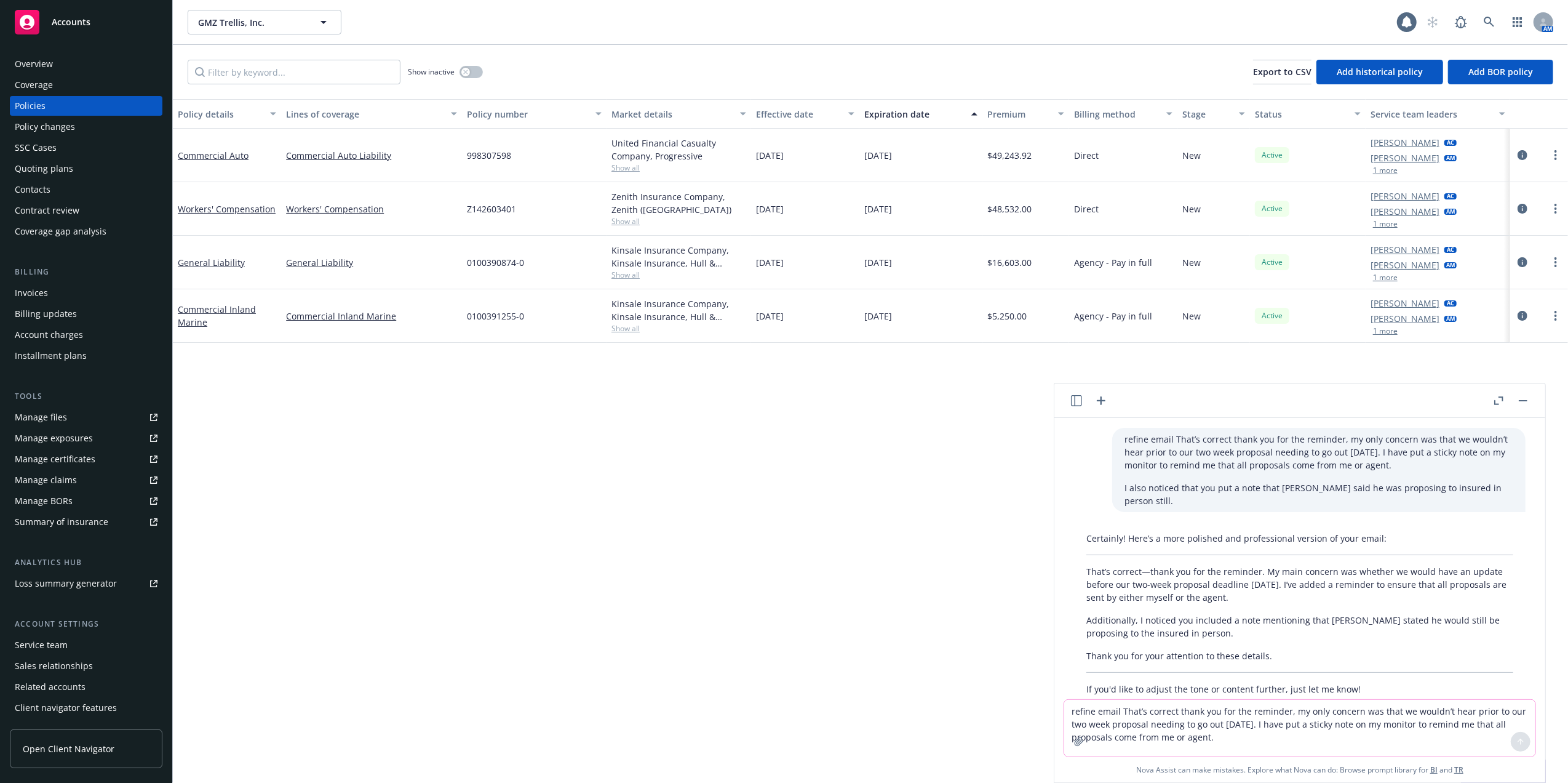
scroll to position [19, 0]
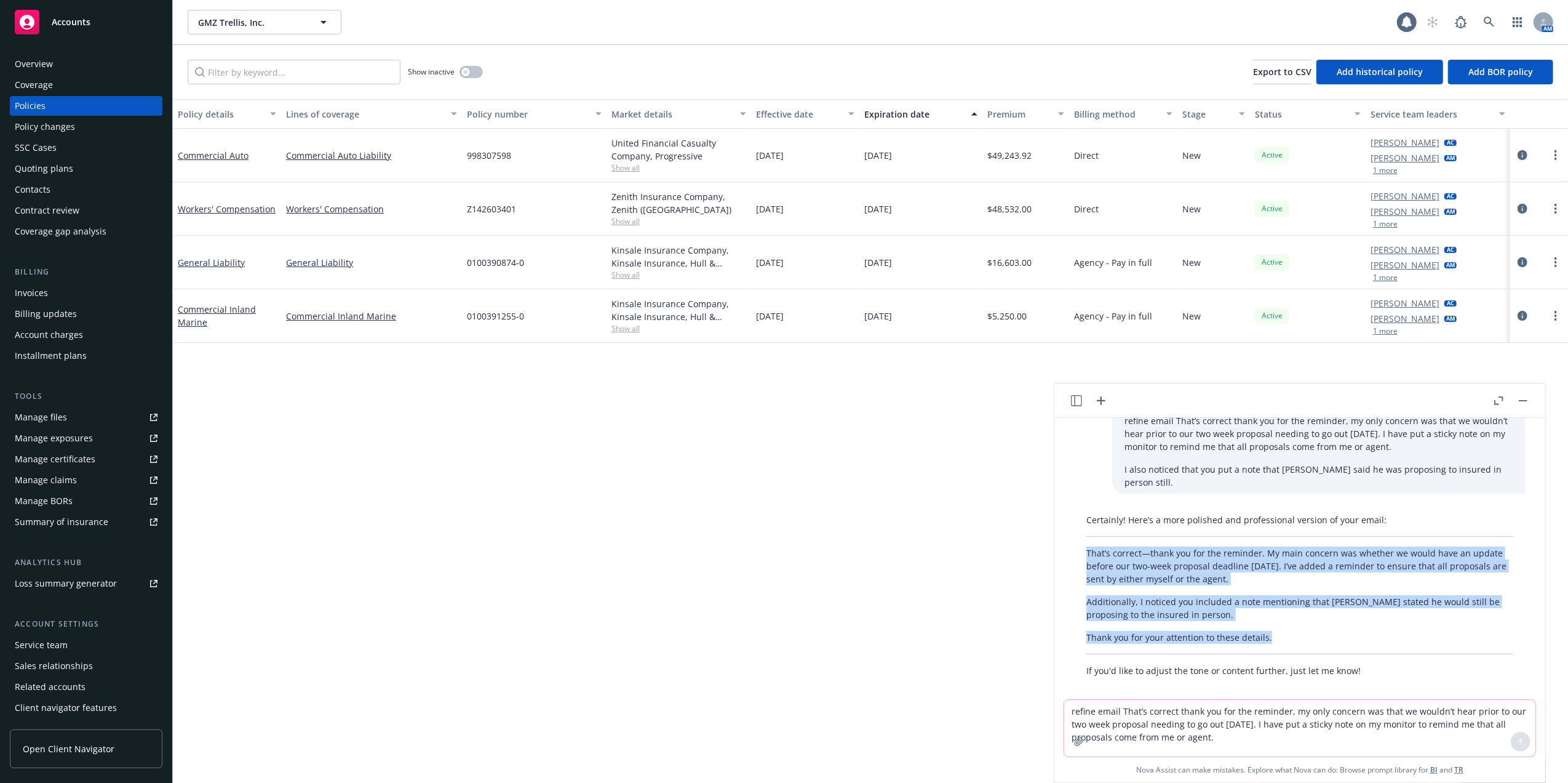
drag, startPoint x: 1088, startPoint y: 536, endPoint x: 1292, endPoint y: 619, distance: 220.2
click at [1292, 619] on div "Certainly! Here’s a more polished and professional version of your email: That’…" at bounding box center [1300, 595] width 452 height 174
copy div "That’s correct—thank you for the reminder. My main concern was whether we would…"
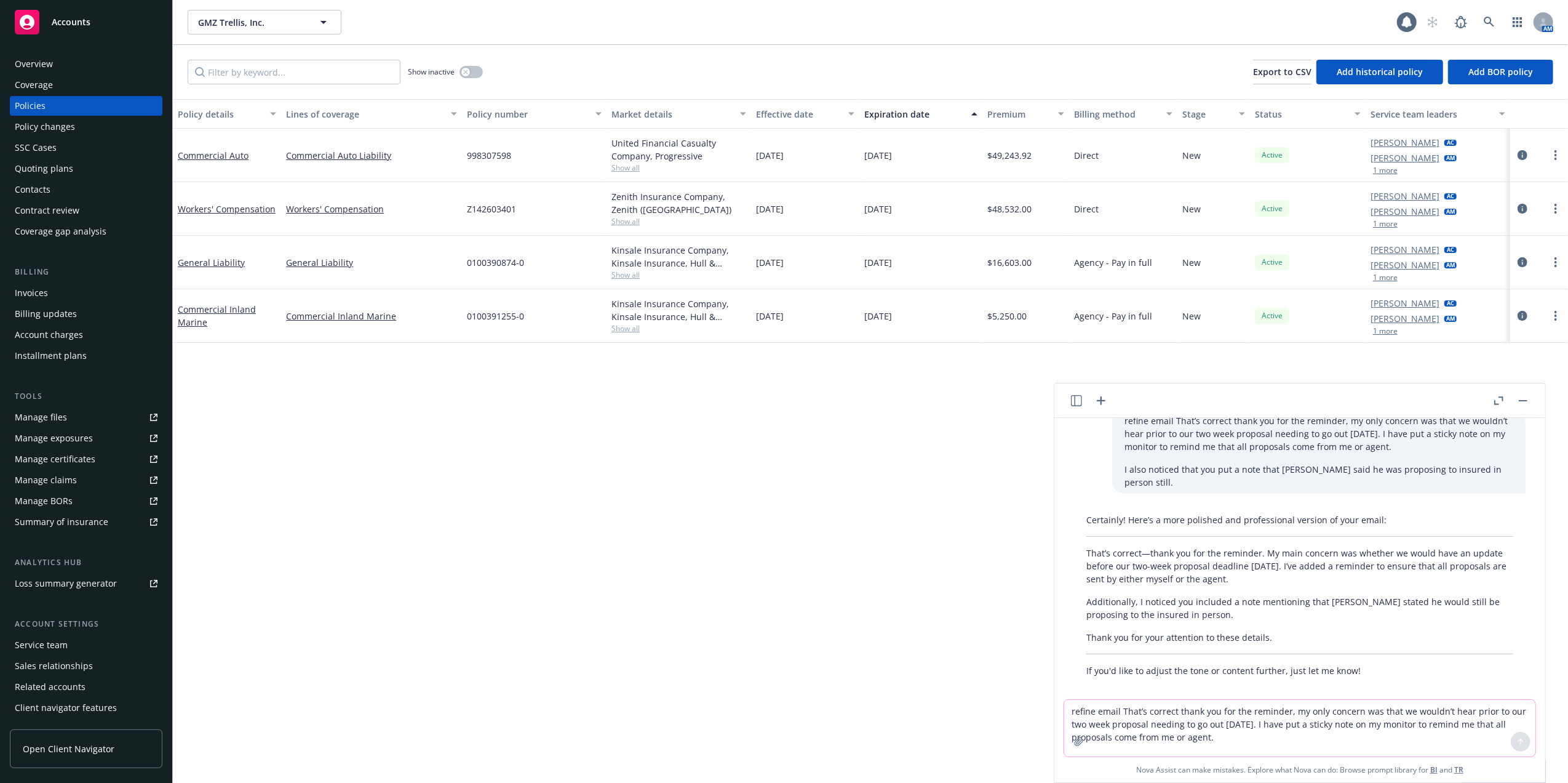
drag, startPoint x: 640, startPoint y: 634, endPoint x: 651, endPoint y: 631, distance: 11.4
click at [642, 634] on div "Policy details Lines of coverage Policy number Market details Effective date Ex…" at bounding box center [871, 441] width 1395 height 684
click at [1521, 400] on rect "button" at bounding box center [1523, 401] width 8 height 1
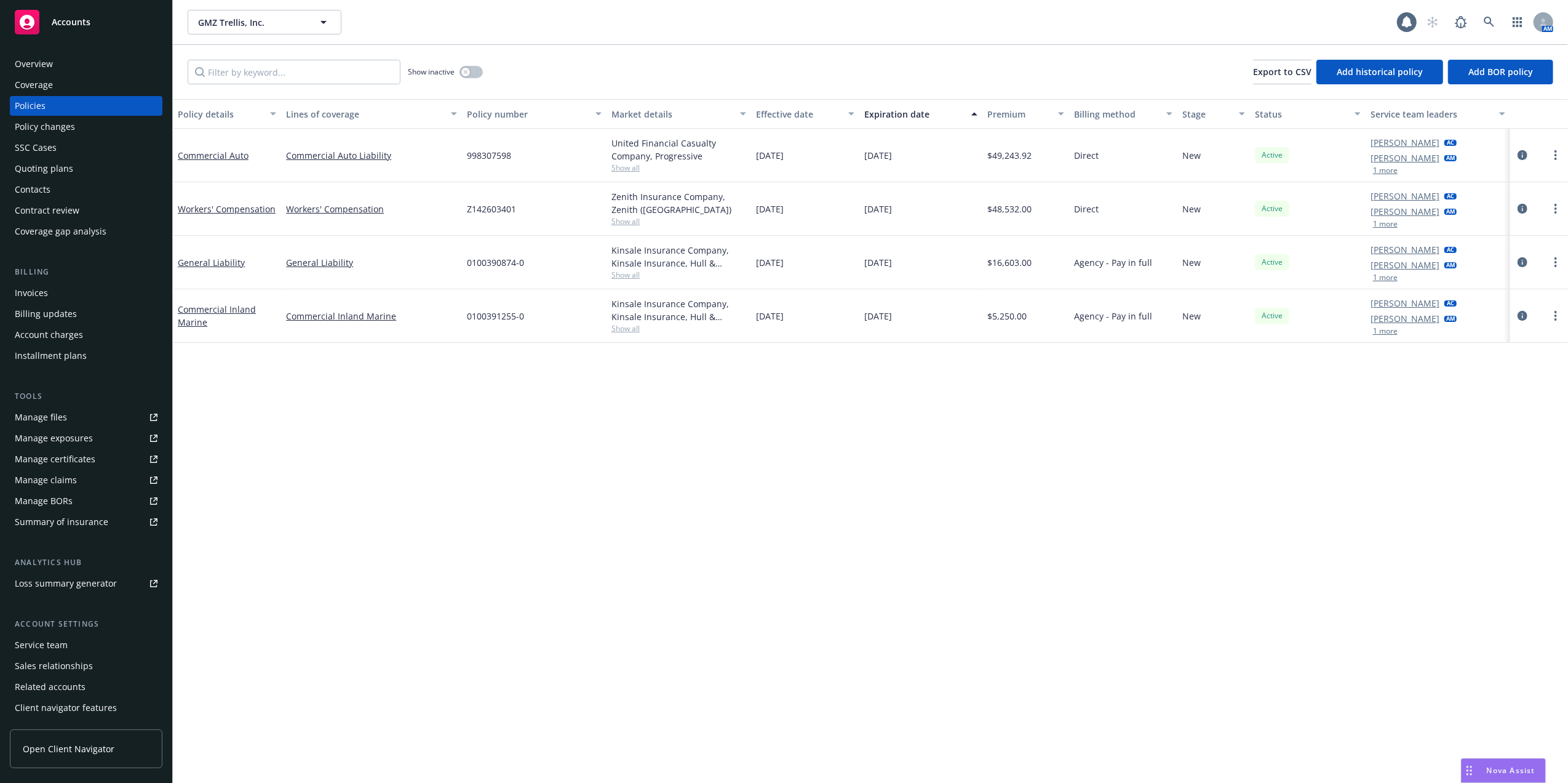
click at [633, 564] on div "Policy details Lines of coverage Policy number Market details Effective date Ex…" at bounding box center [871, 441] width 1395 height 684
click at [39, 187] on div "Contacts" at bounding box center [32, 189] width 35 height 20
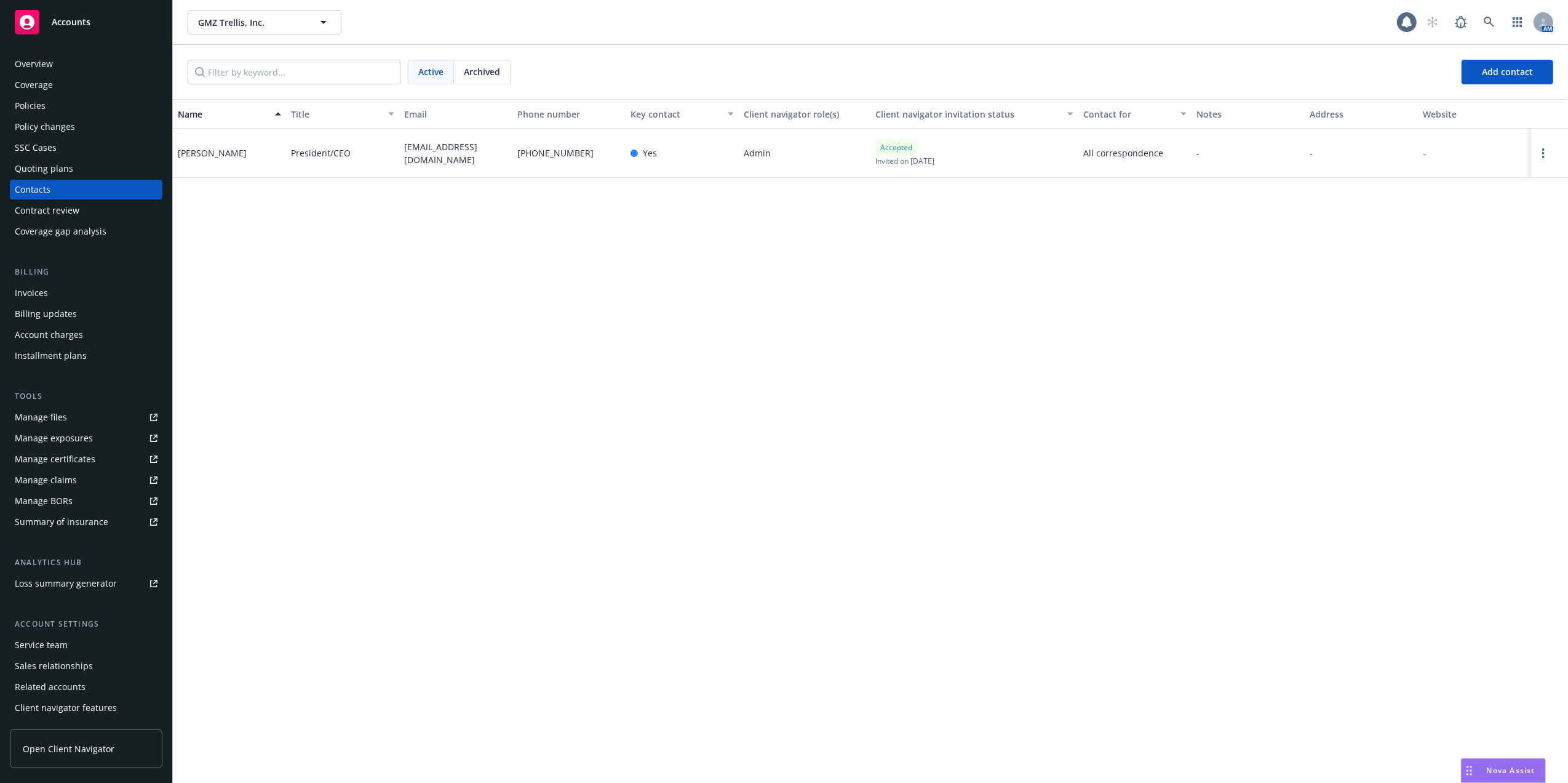
click at [39, 109] on div "Policies" at bounding box center [30, 106] width 31 height 20
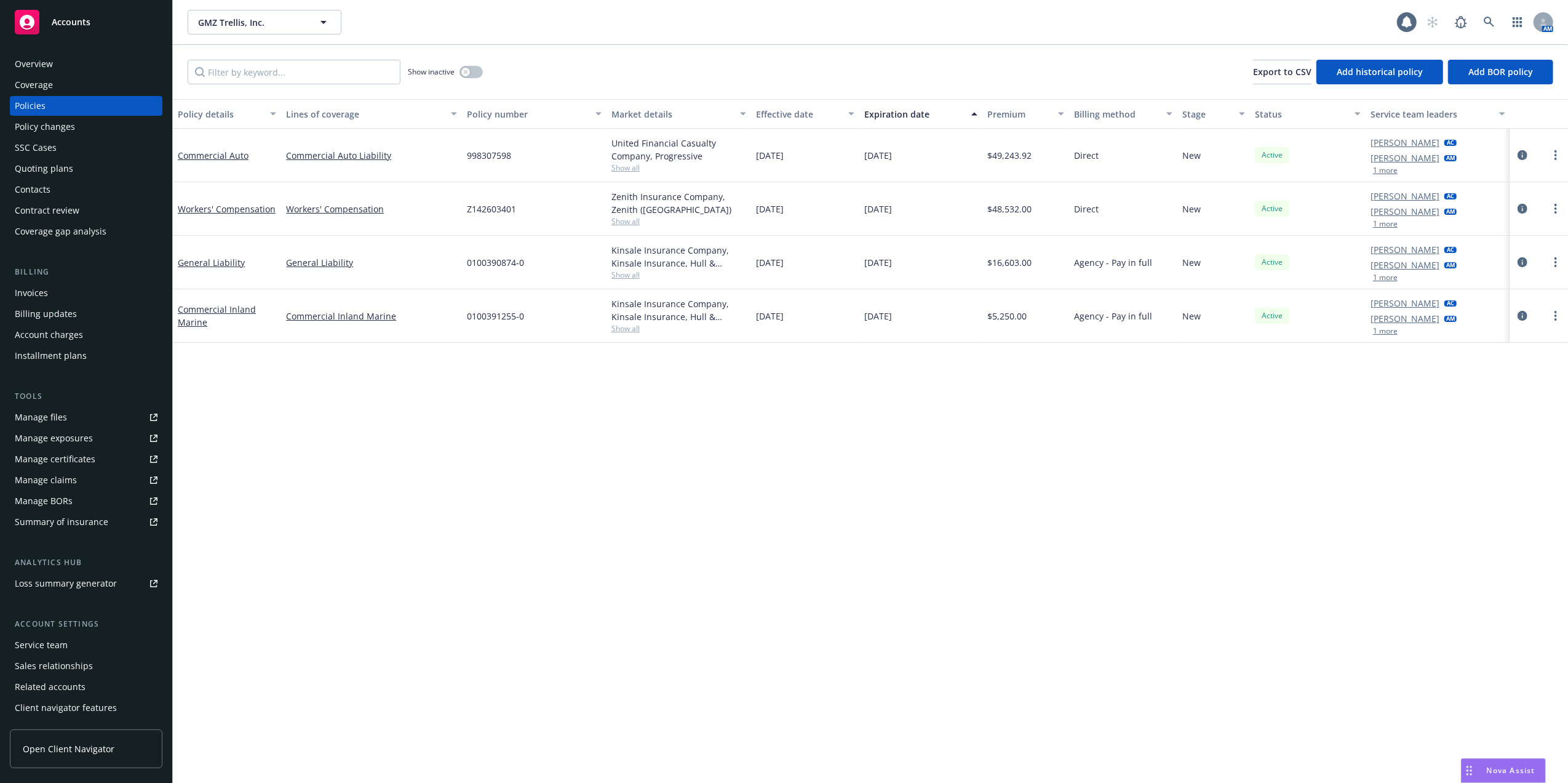
click at [45, 188] on div "Contacts" at bounding box center [32, 189] width 35 height 20
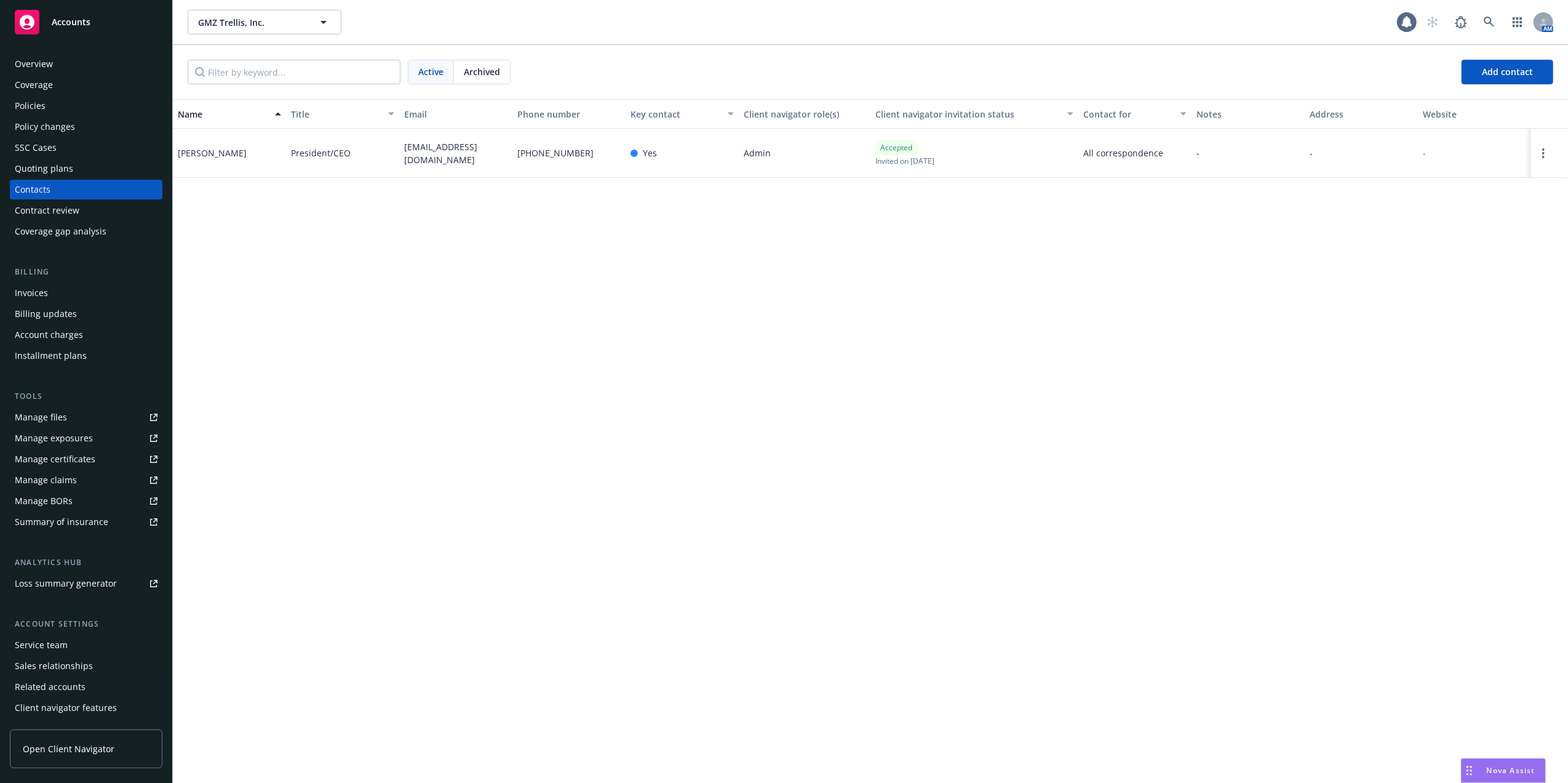
click at [1505, 761] on div "Nova Assist" at bounding box center [1504, 771] width 84 height 23
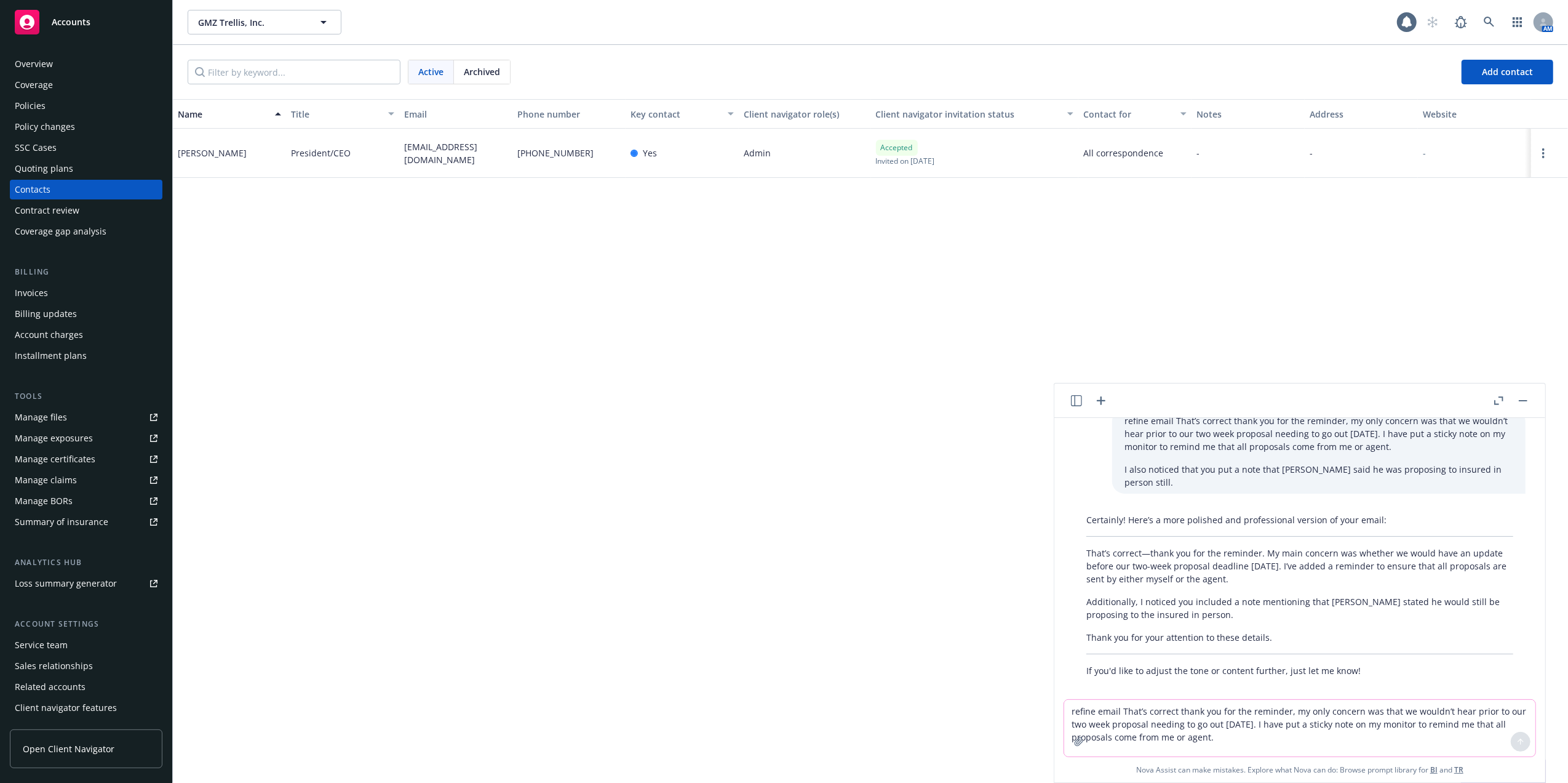
click at [1117, 707] on textarea "refine email That’s correct thank you for the reminder, my only concern was tha…" at bounding box center [1300, 728] width 471 height 57
paste textarea "STATEMENT"
drag, startPoint x: 1141, startPoint y: 710, endPoint x: 1063, endPoint y: 704, distance: 78.2
click at [1067, 704] on textarea "NKLL STATement" at bounding box center [1300, 728] width 471 height 58
type textarea "statement of NKL"
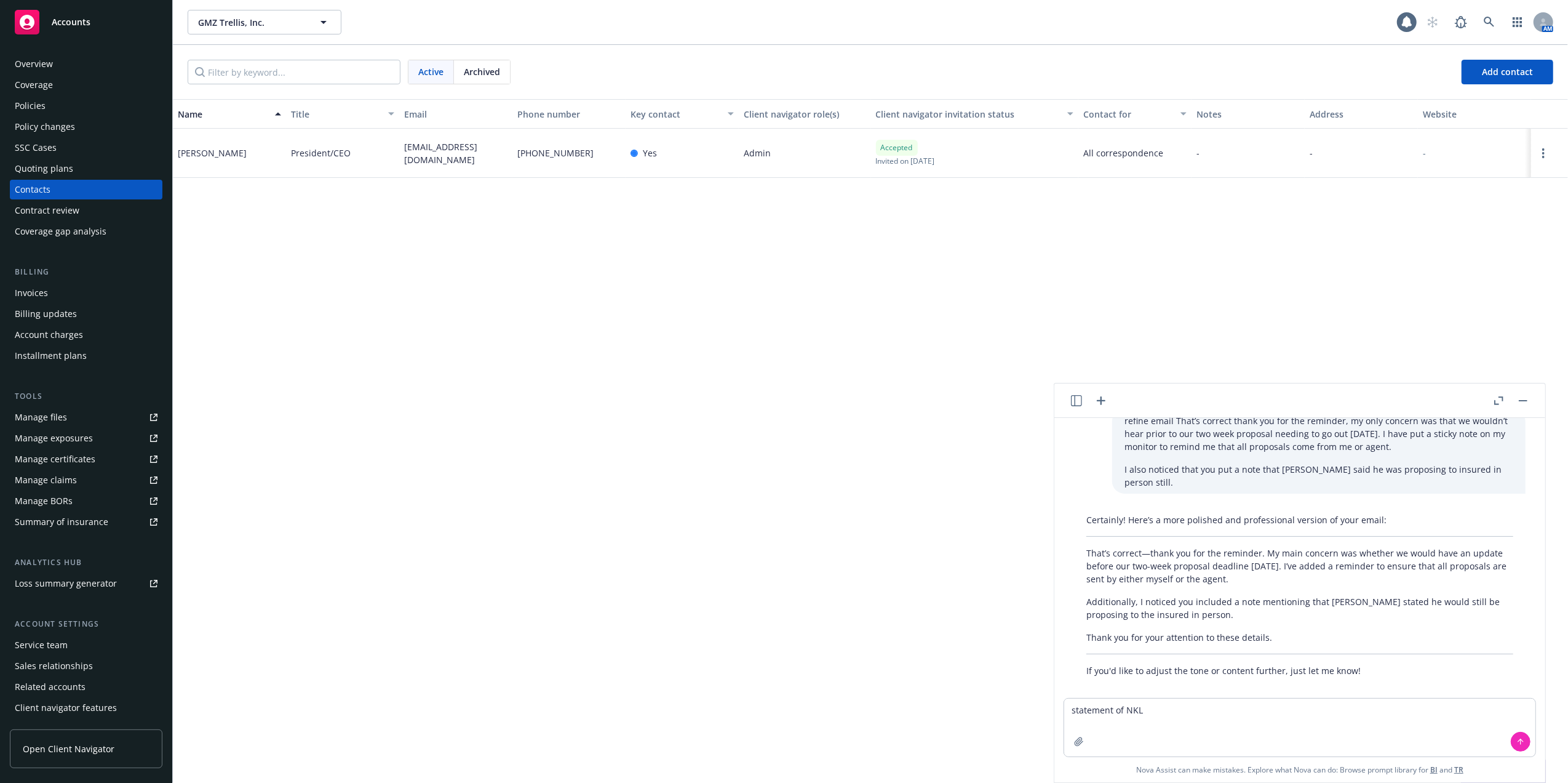
click at [1517, 741] on icon at bounding box center [1520, 741] width 8 height 8
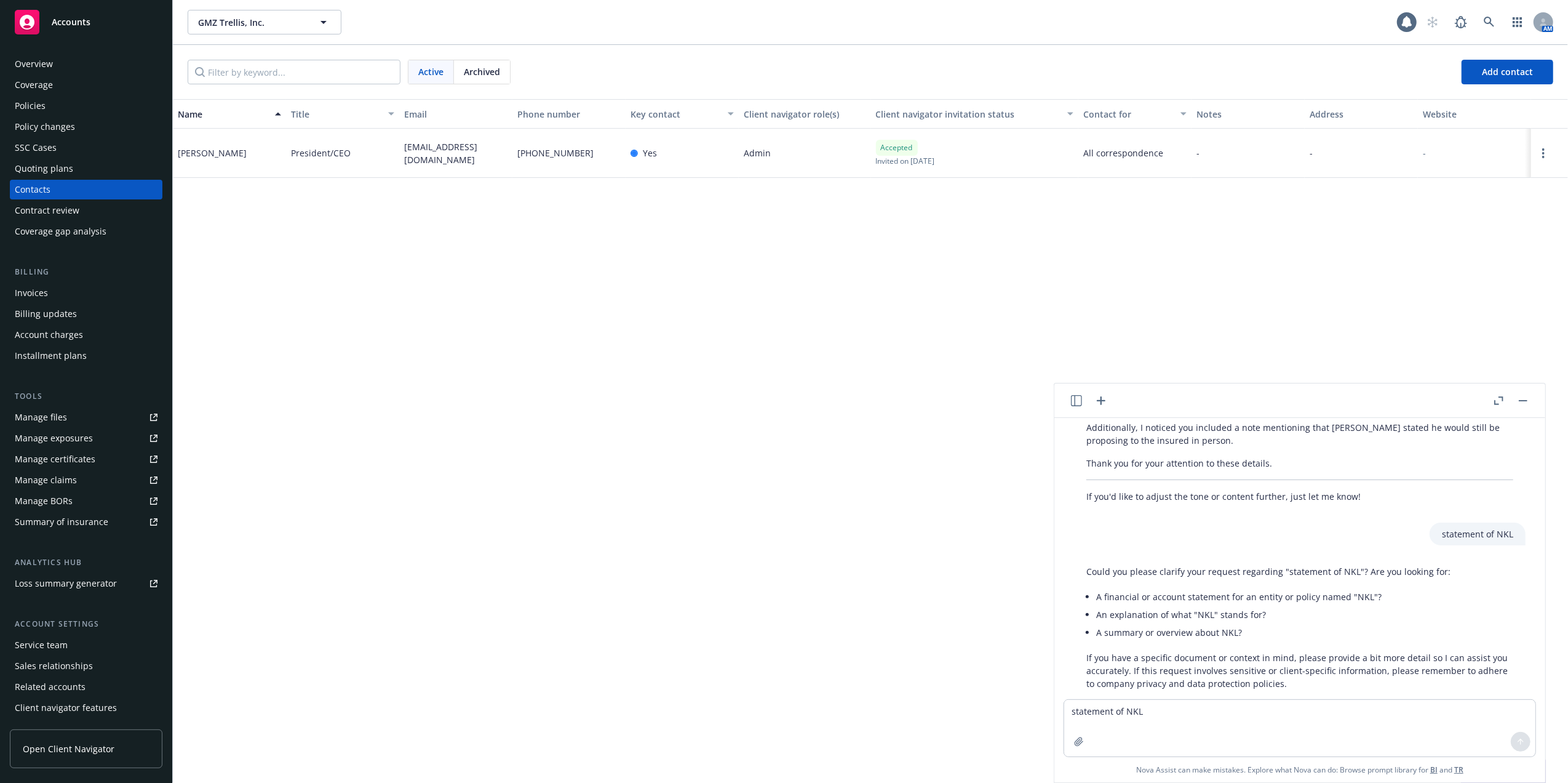
scroll to position [205, 0]
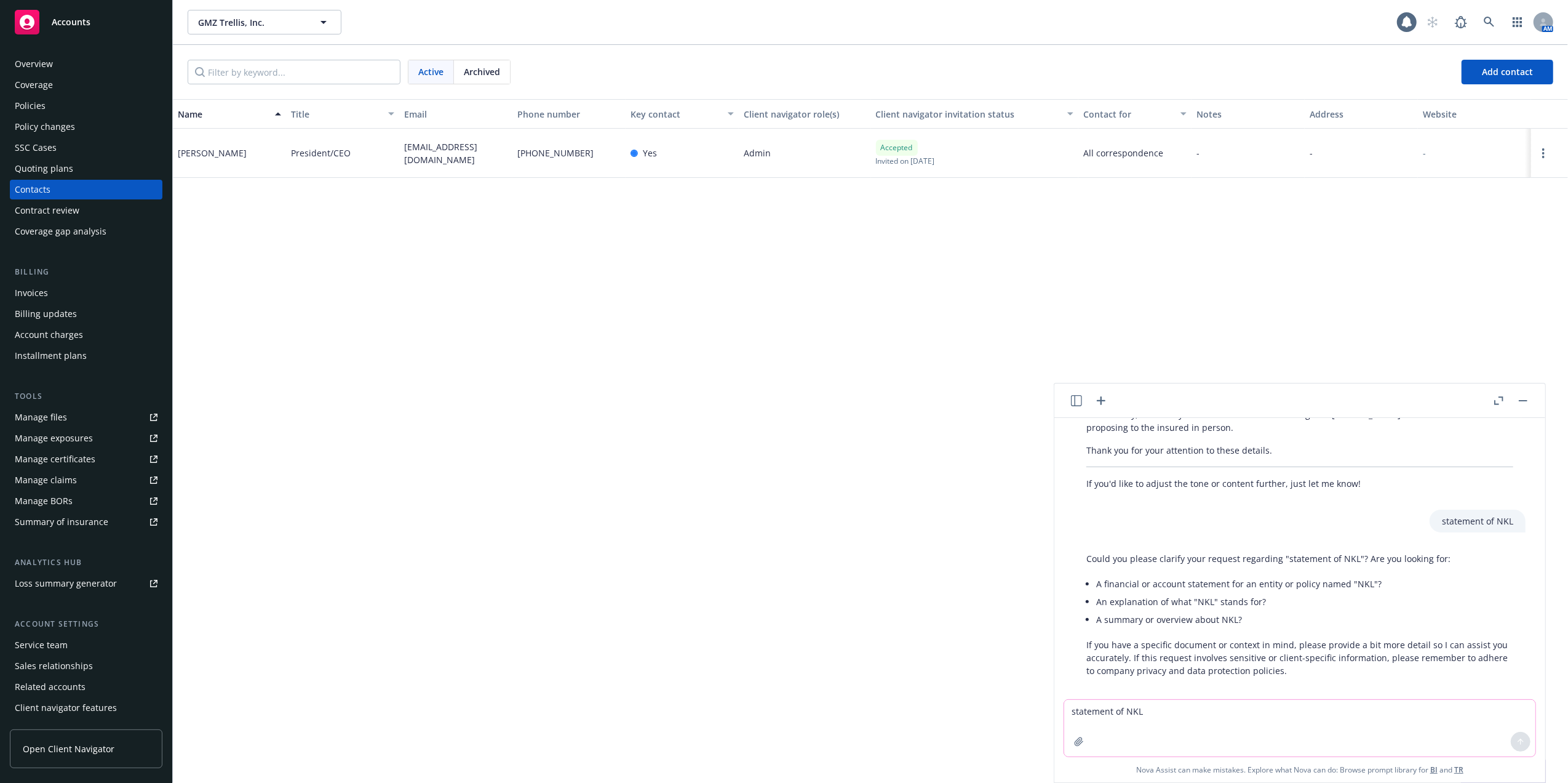
click at [1154, 712] on textarea "statement of NKL" at bounding box center [1300, 728] width 471 height 57
type textarea "I need a statement of no losses that the insured can sign"
click at [1517, 737] on icon at bounding box center [1520, 741] width 8 height 8
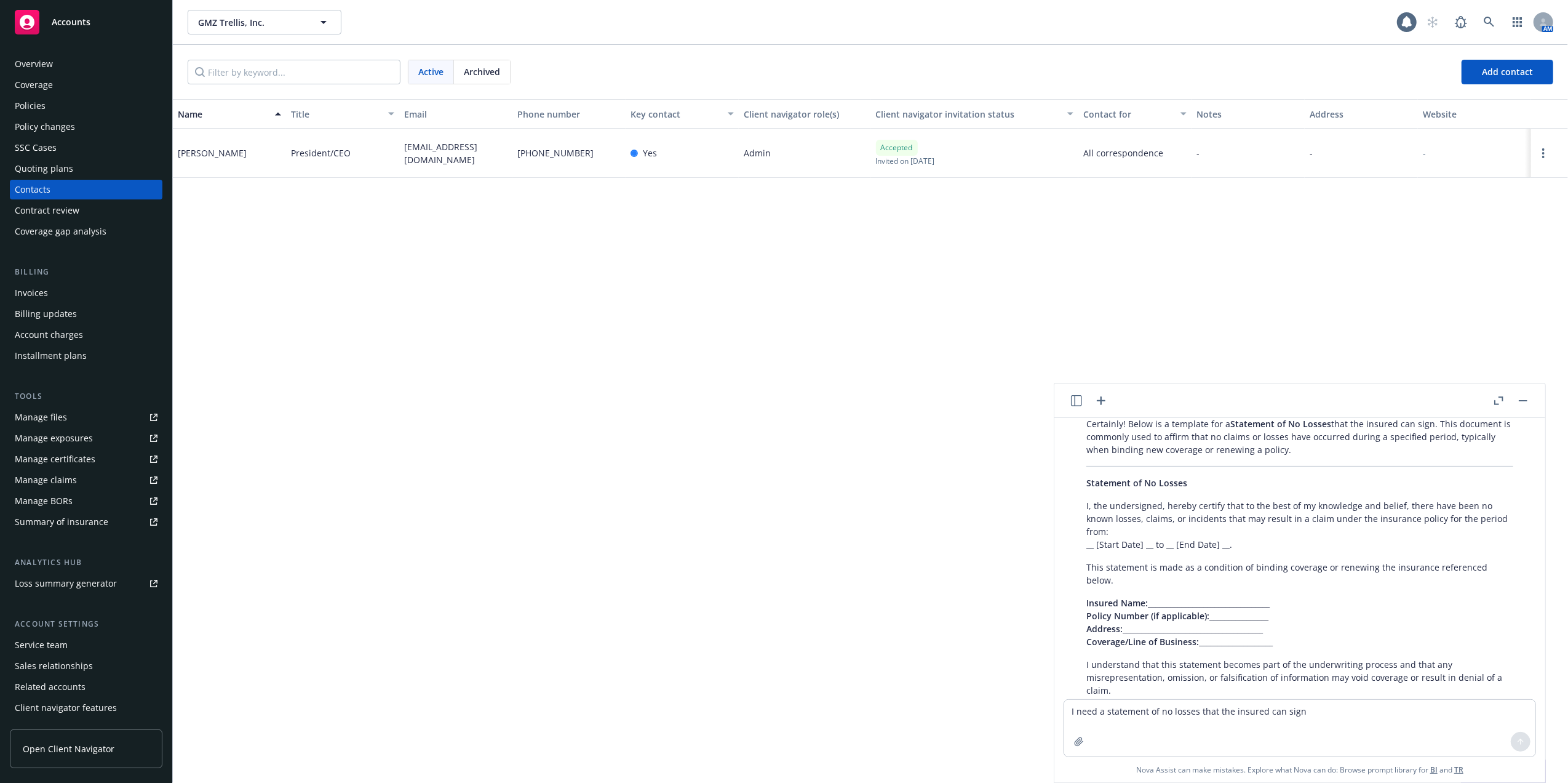
scroll to position [446, 0]
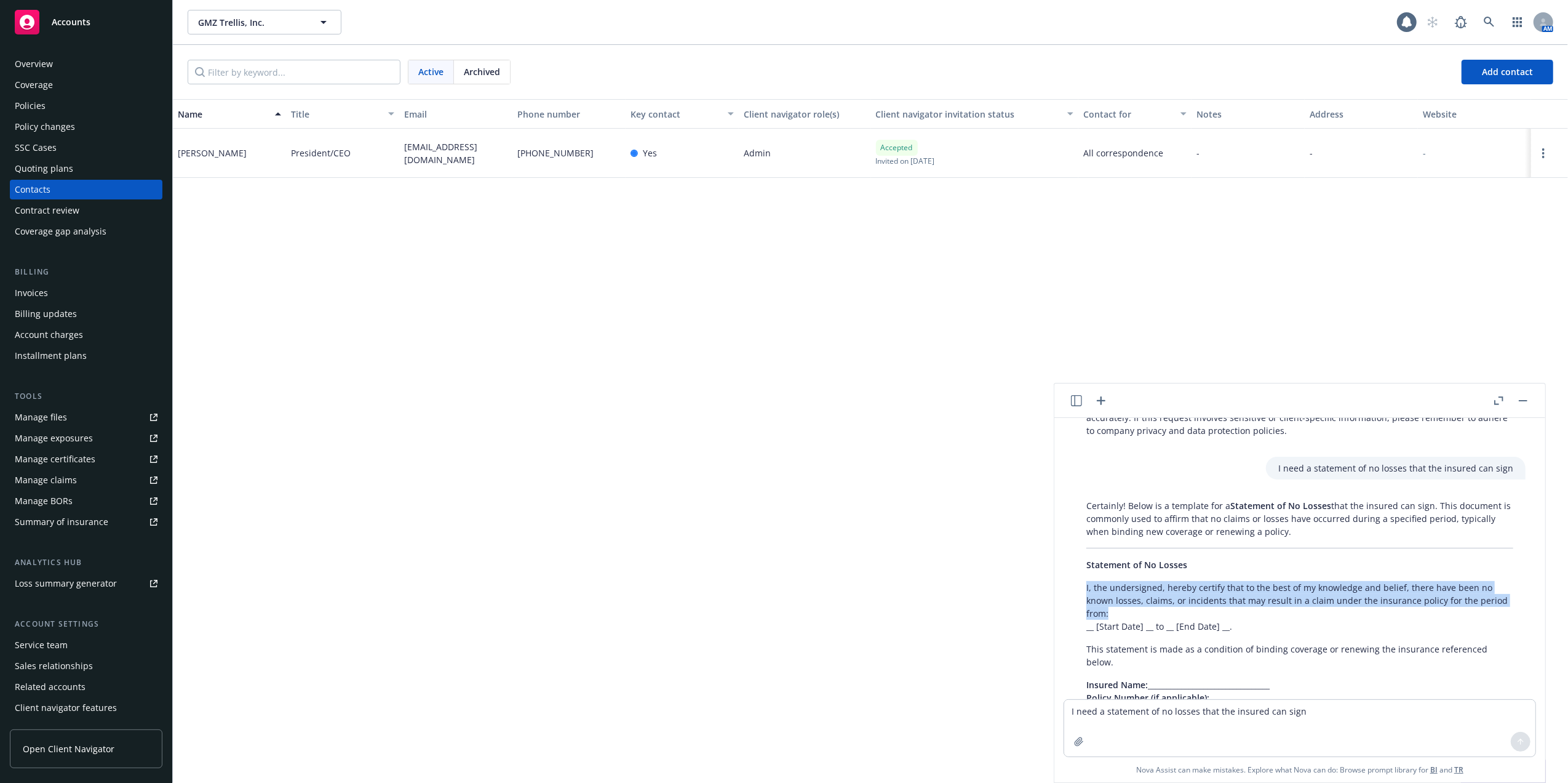
drag, startPoint x: 1085, startPoint y: 572, endPoint x: 1153, endPoint y: 606, distance: 76.0
click at [1153, 606] on div "Certainly! Below is a template for a Statement of No Losses that the insured ca…" at bounding box center [1300, 711] width 452 height 433
copy p "I, the undersigned, hereby certify that to the best of my knowledge and belief,…"
click at [1420, 715] on textarea "I need a statement of no losses that the insured can sign" at bounding box center [1300, 728] width 471 height 57
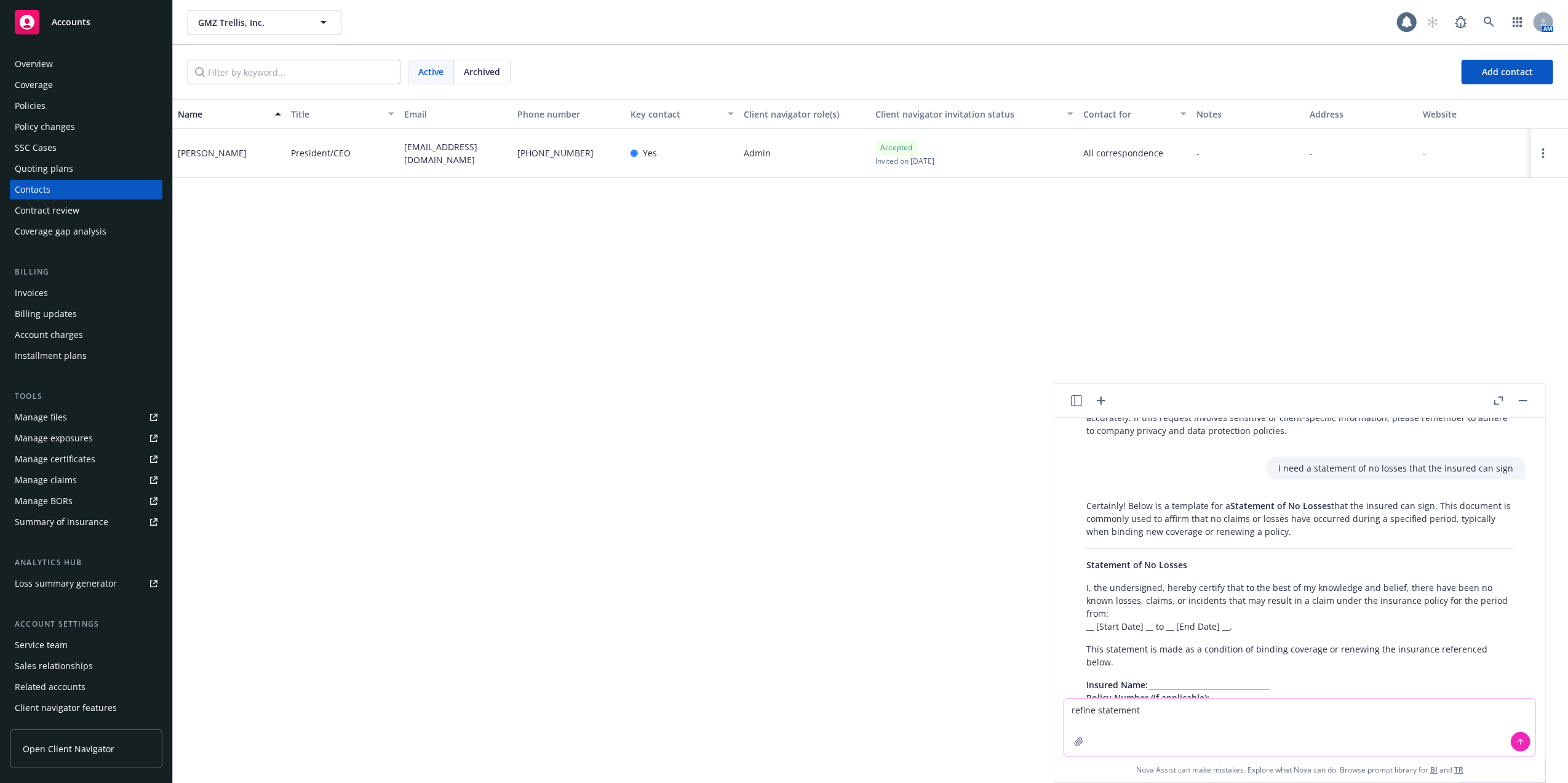
paste textarea "I, the undersigned, hereby certify that to the best of my knowledge and belief,…"
type textarea "refine statement I, the undersigned, hereby certify that to the best of my know…"
click at [1518, 740] on icon at bounding box center [1521, 741] width 5 height 3
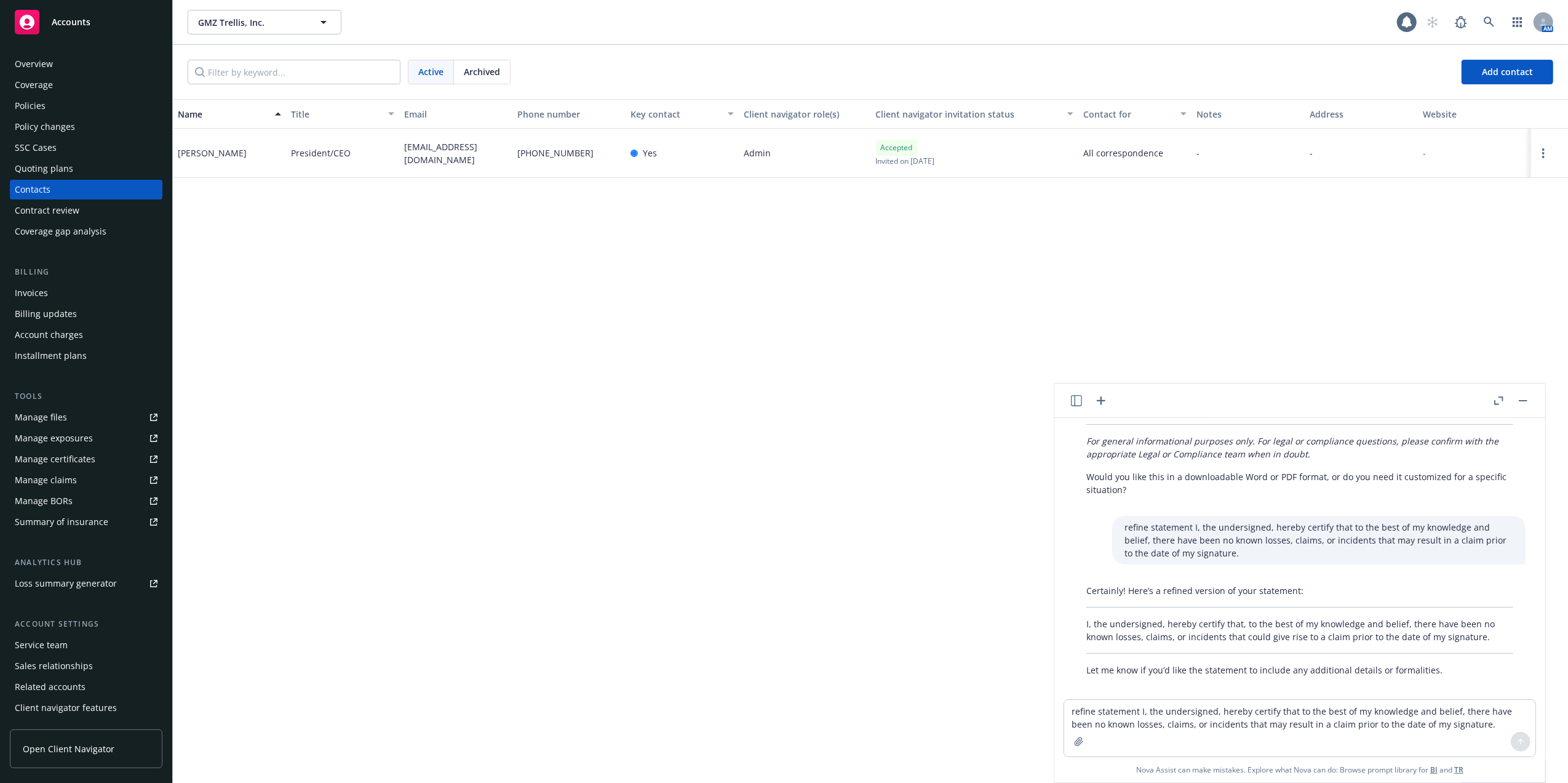
scroll to position [872, 0]
click at [1488, 21] on icon at bounding box center [1489, 22] width 11 height 11
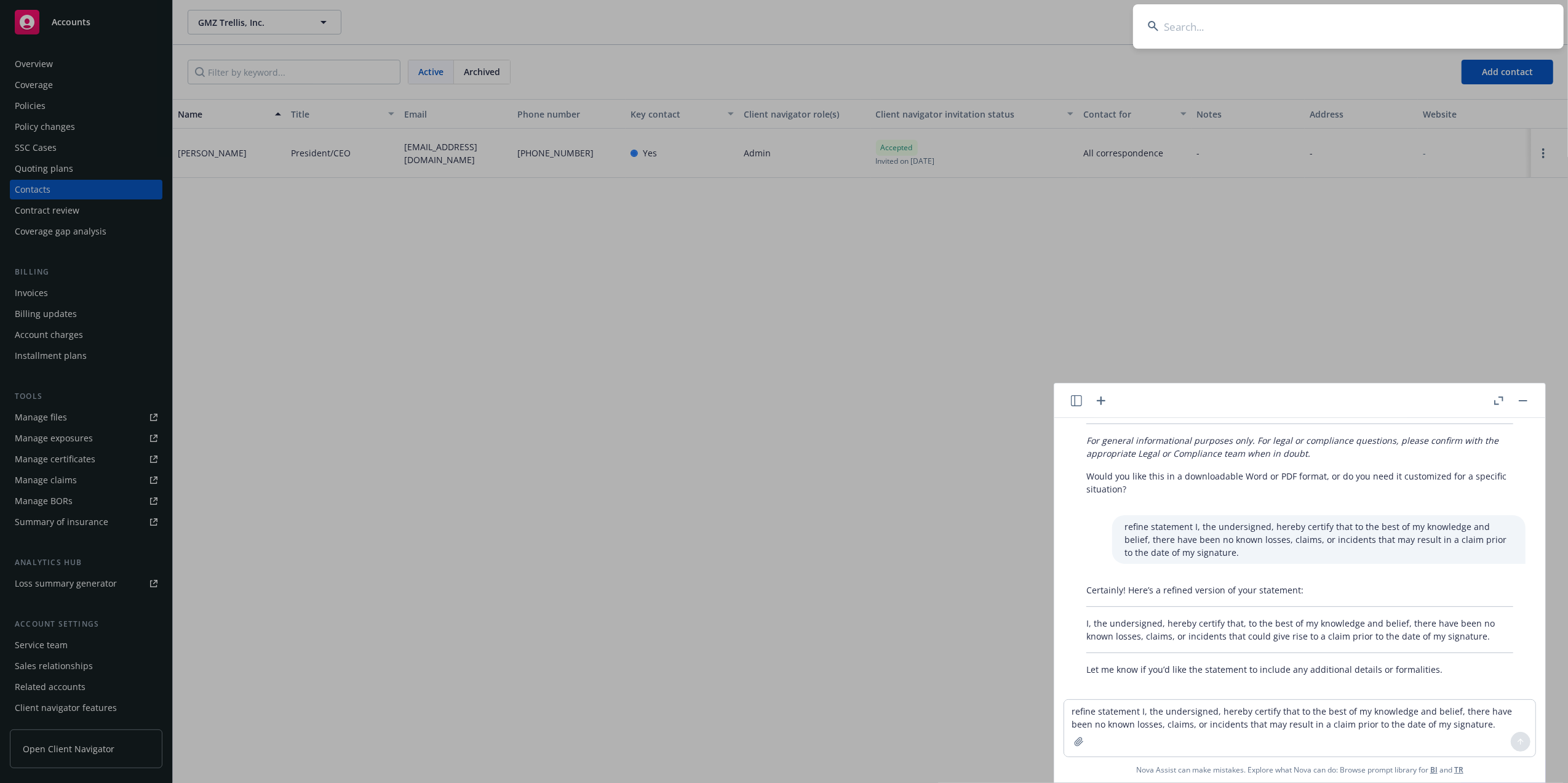
click at [1347, 15] on input at bounding box center [1349, 26] width 431 height 44
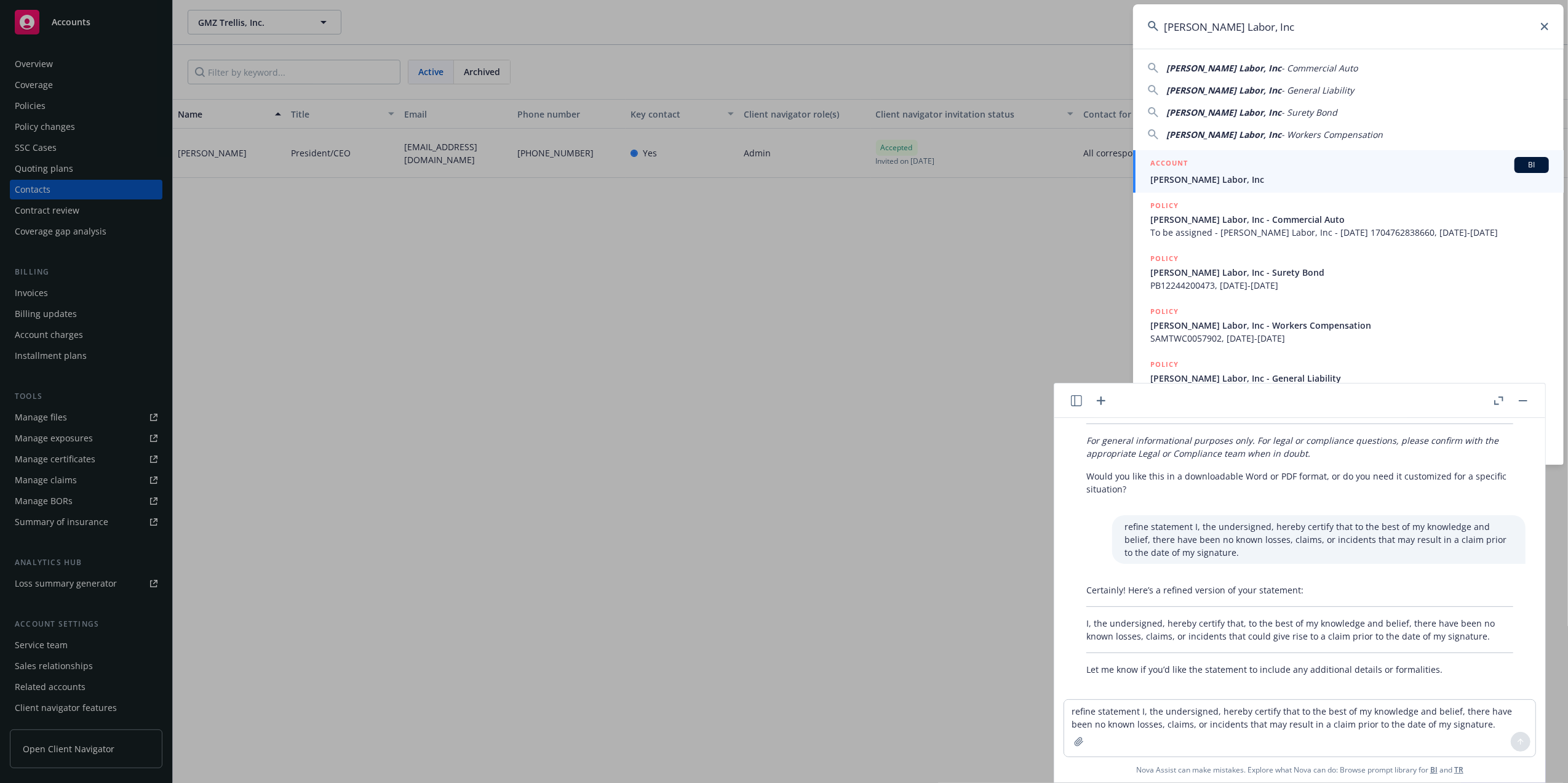
type input "Guerrero Labor, Inc"
click at [1196, 178] on span "Guerrero Labor, Inc" at bounding box center [1349, 180] width 398 height 13
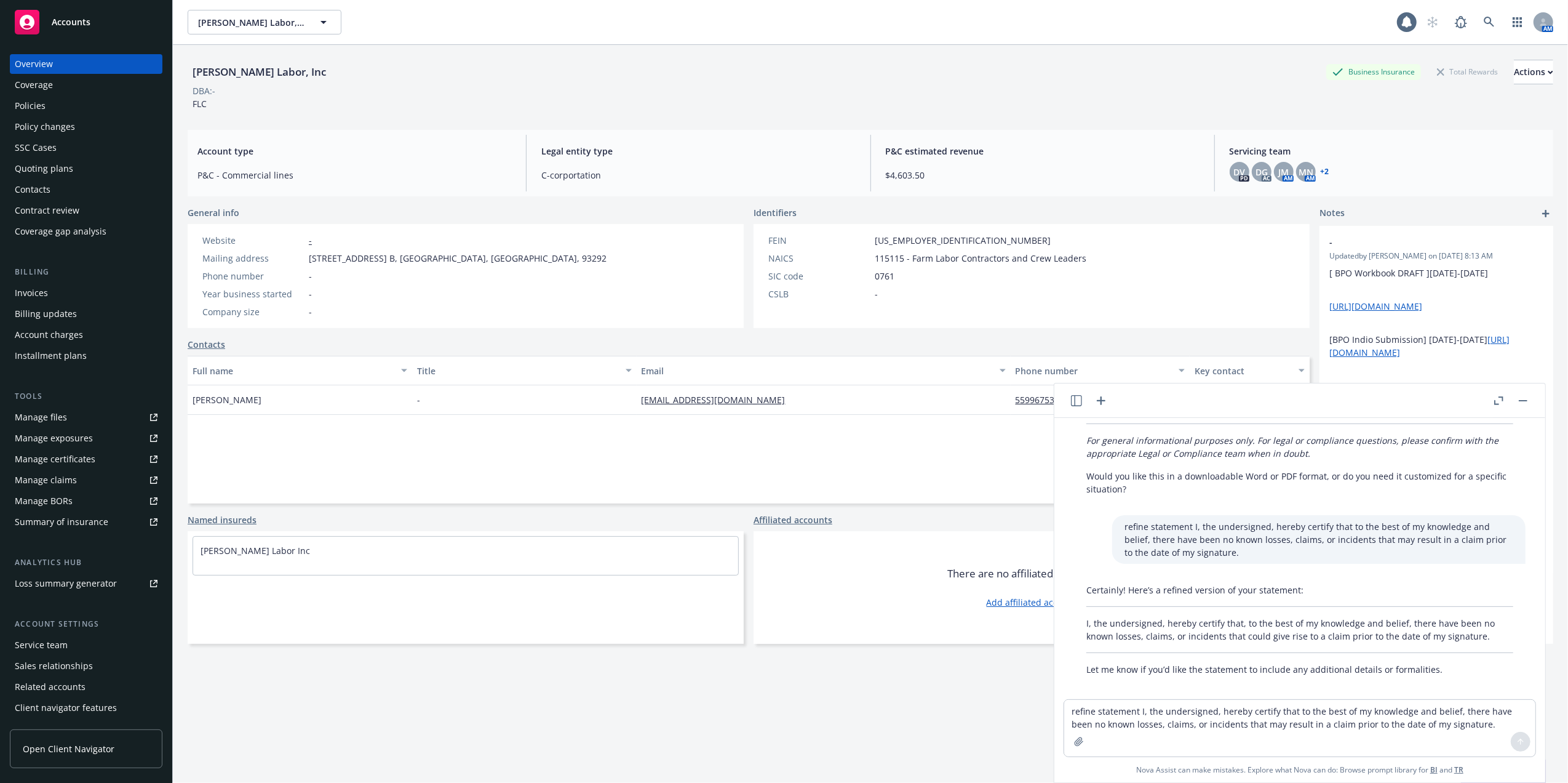
click at [1522, 400] on rect "button" at bounding box center [1523, 401] width 8 height 1
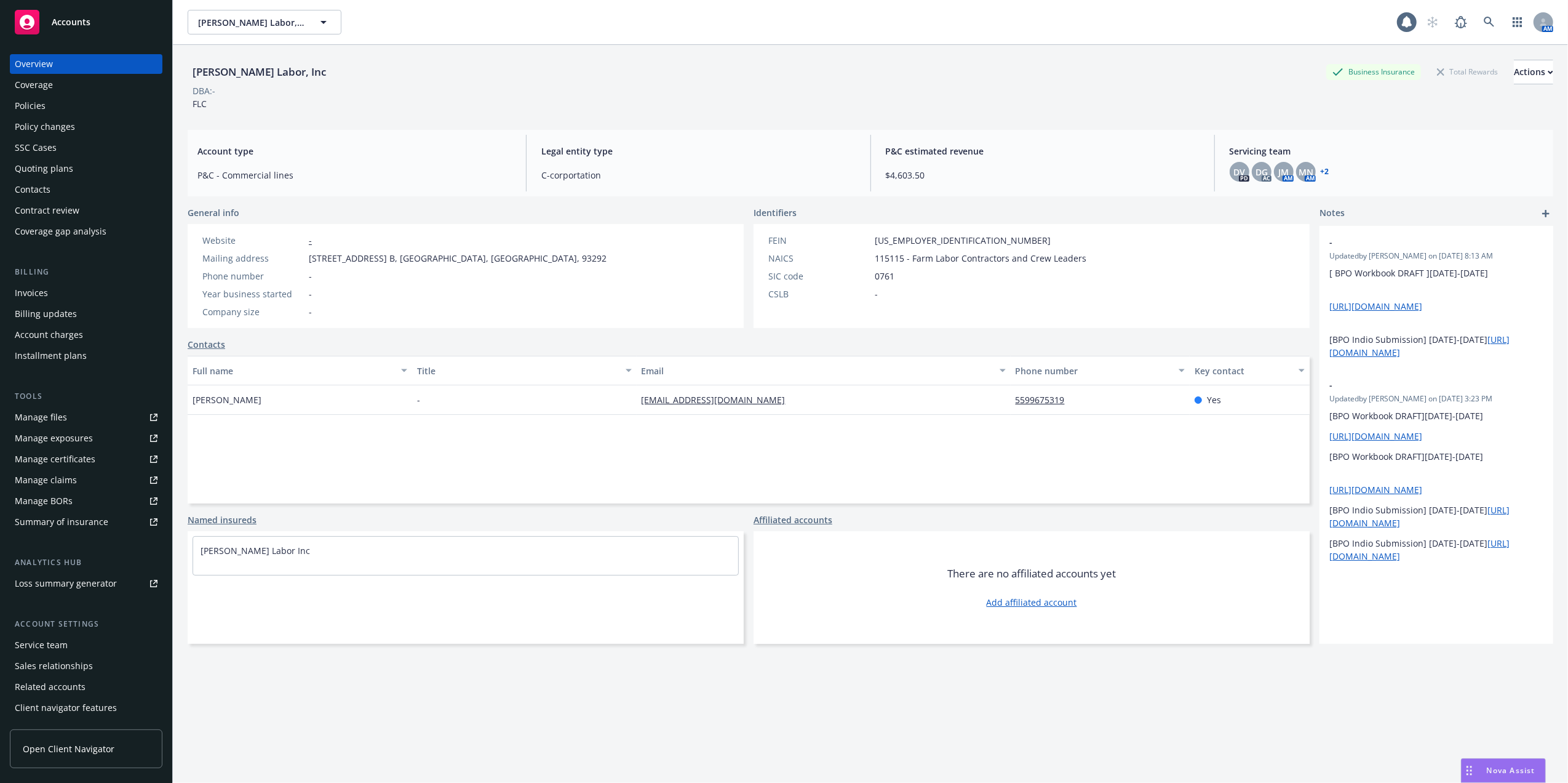
click at [64, 109] on div "Policies" at bounding box center [86, 106] width 143 height 20
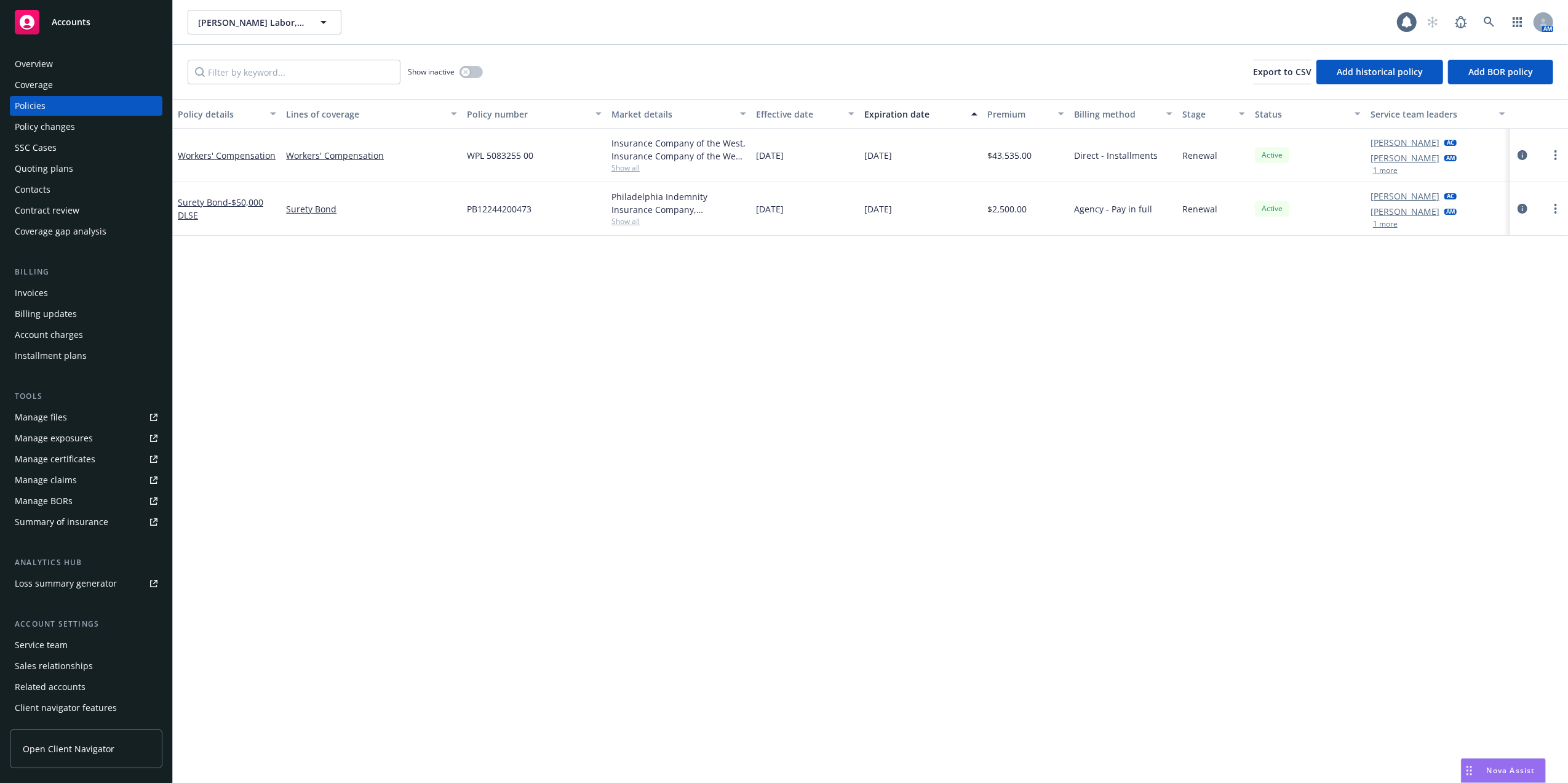
click at [30, 165] on div "Quoting plans" at bounding box center [44, 169] width 59 height 20
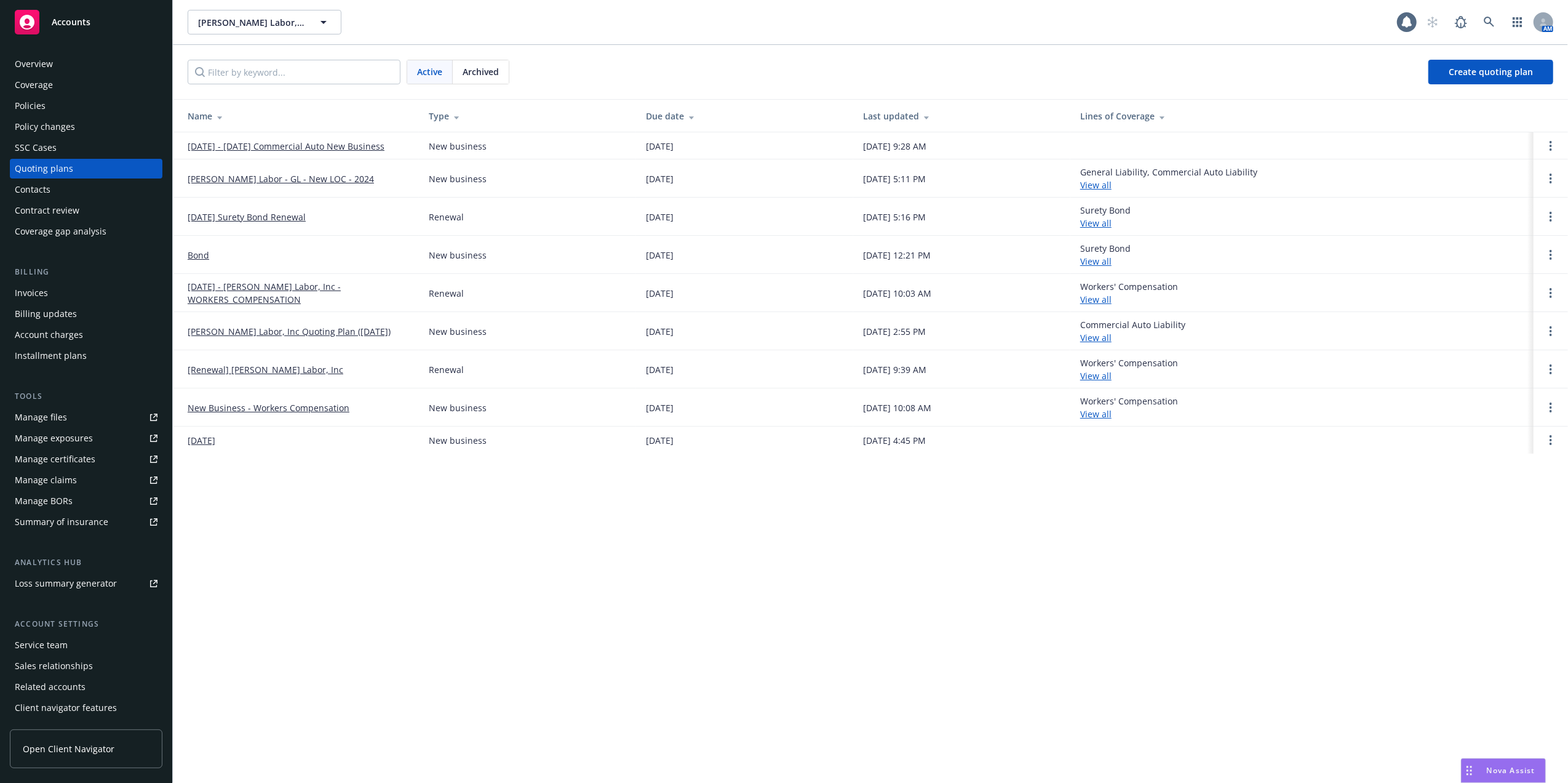
click at [48, 101] on div "Policies" at bounding box center [86, 106] width 143 height 20
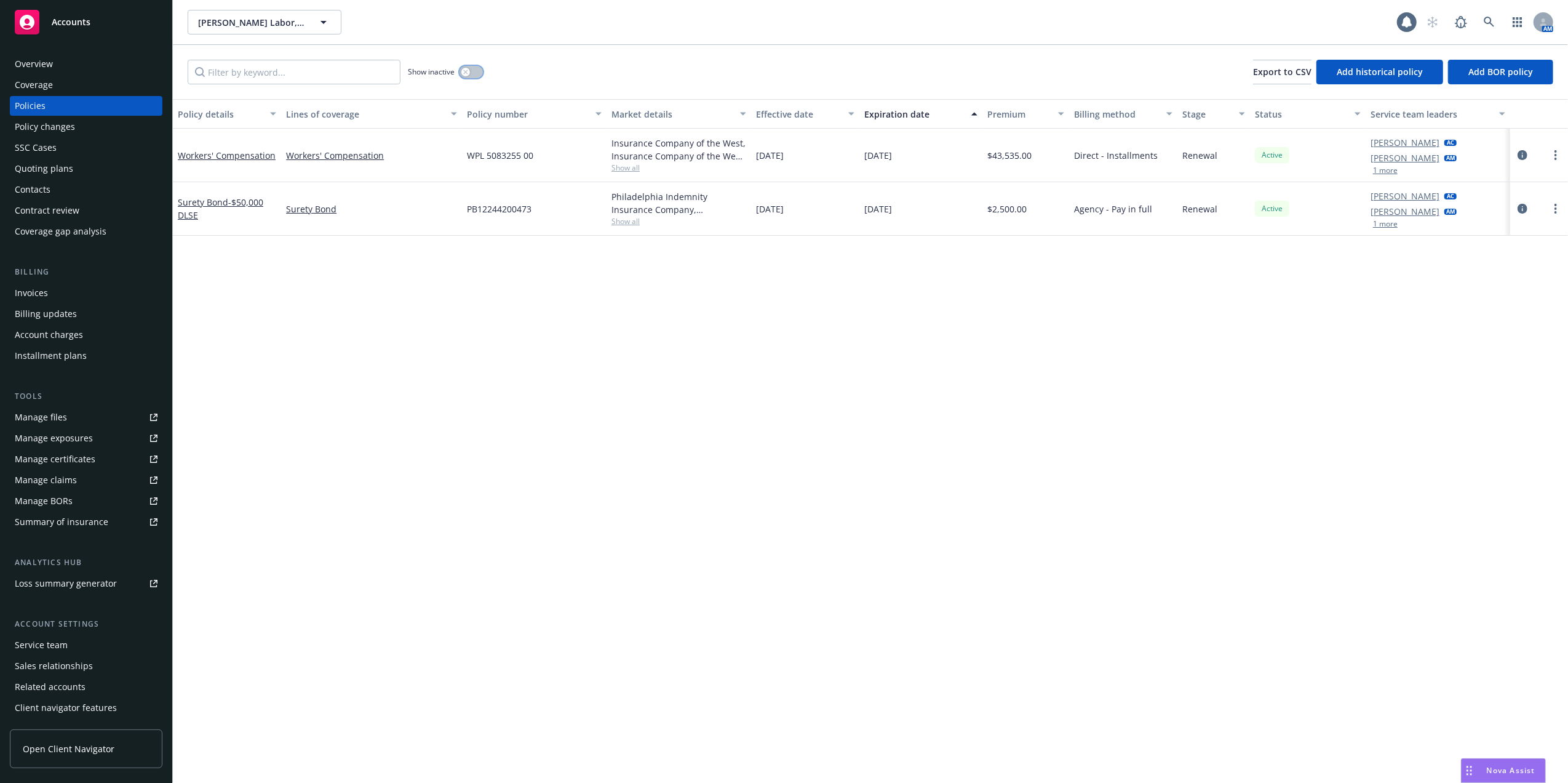
click at [466, 72] on icon "button" at bounding box center [465, 71] width 5 height 5
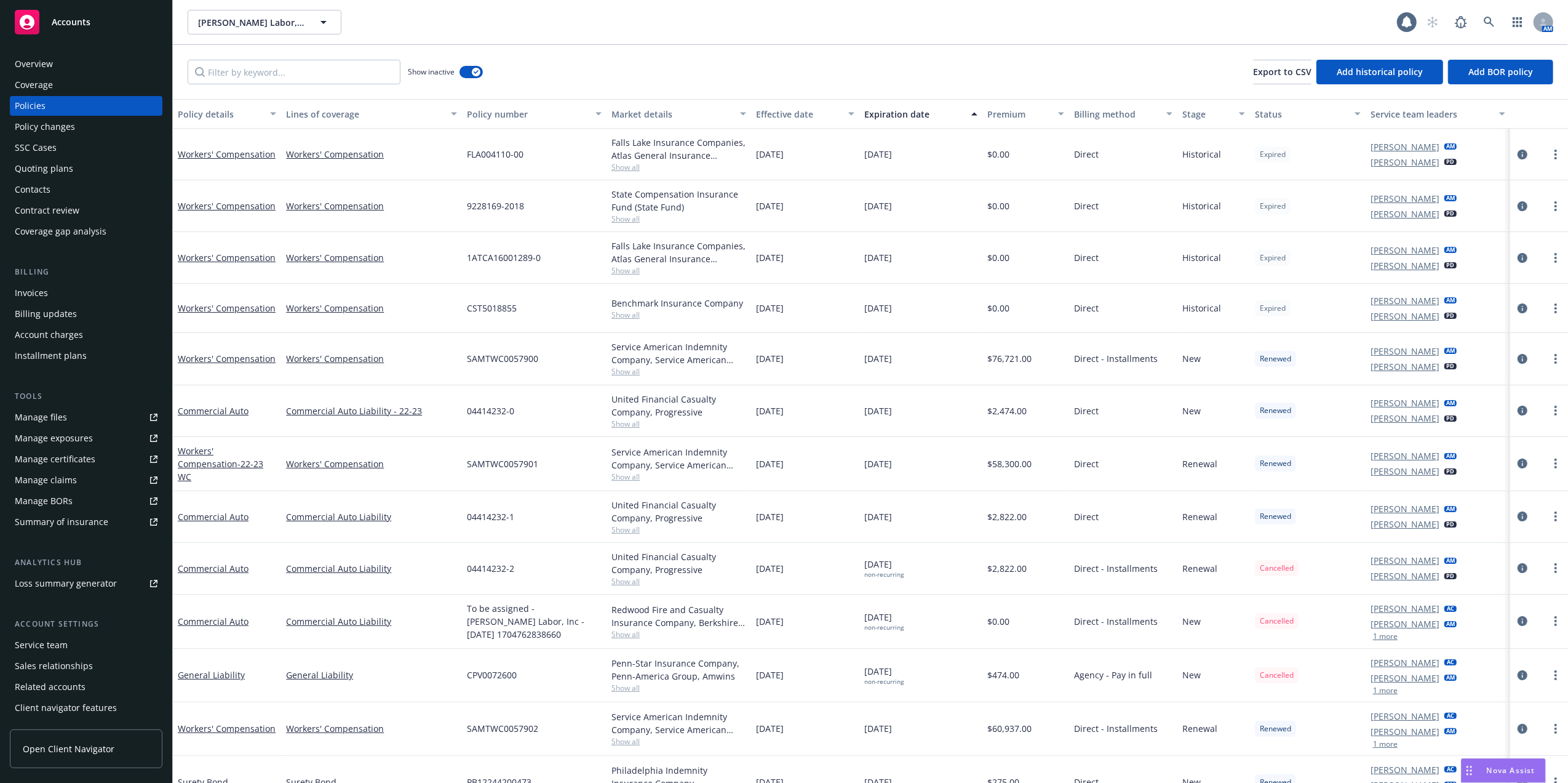
click at [27, 61] on div "Overview" at bounding box center [33, 64] width 38 height 20
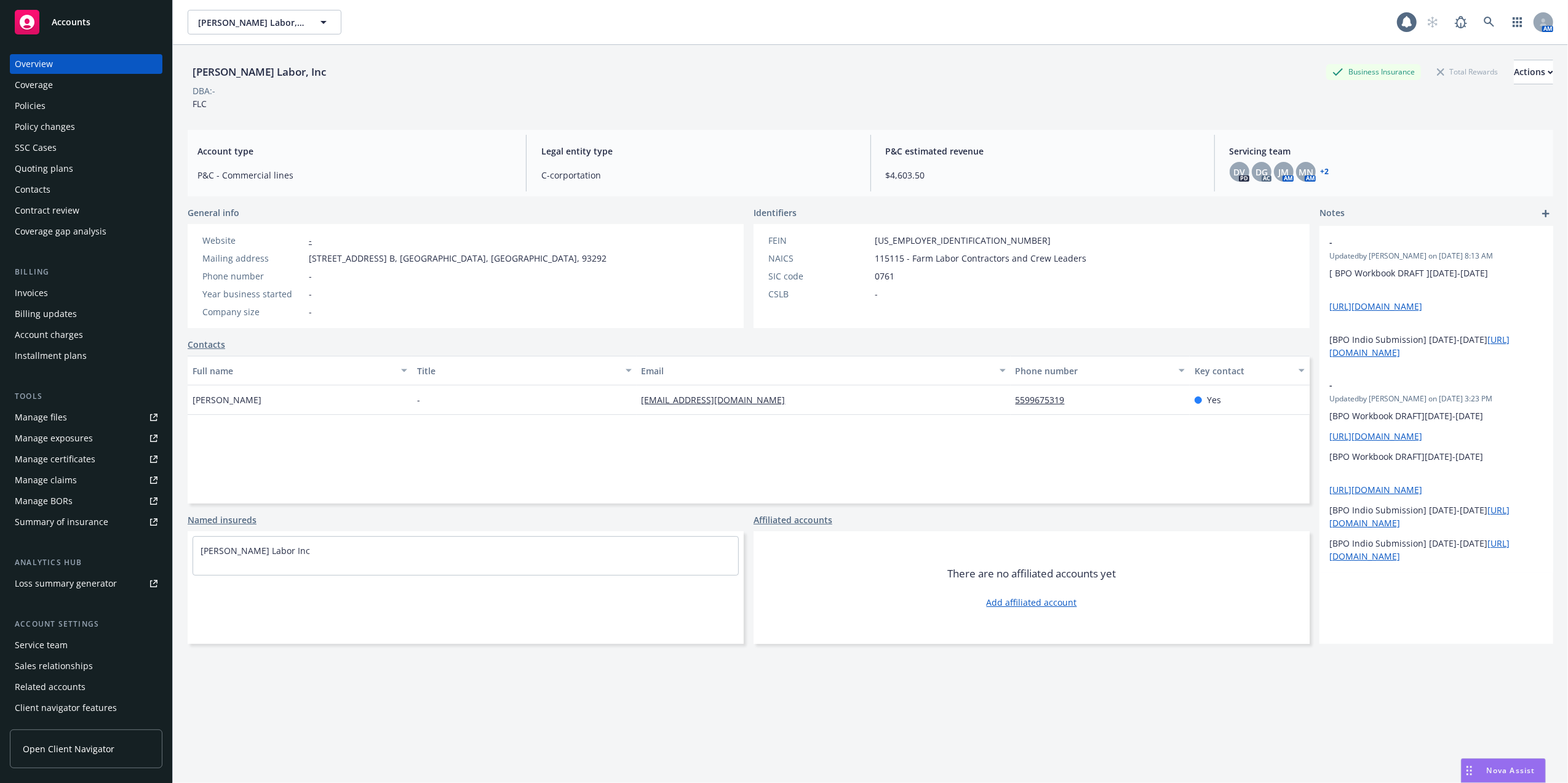
click at [38, 644] on div "Service team" at bounding box center [41, 645] width 53 height 20
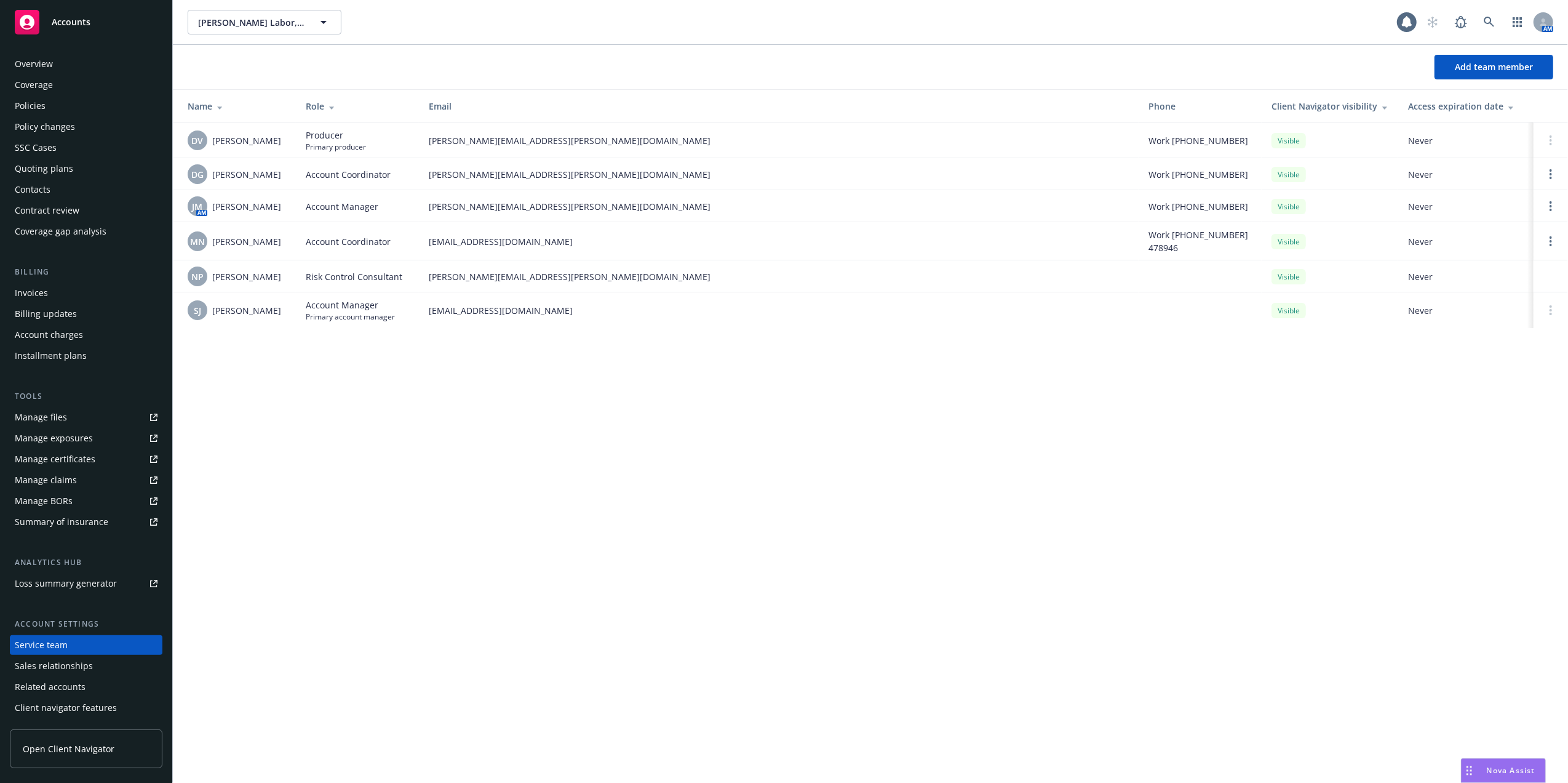
scroll to position [20, 0]
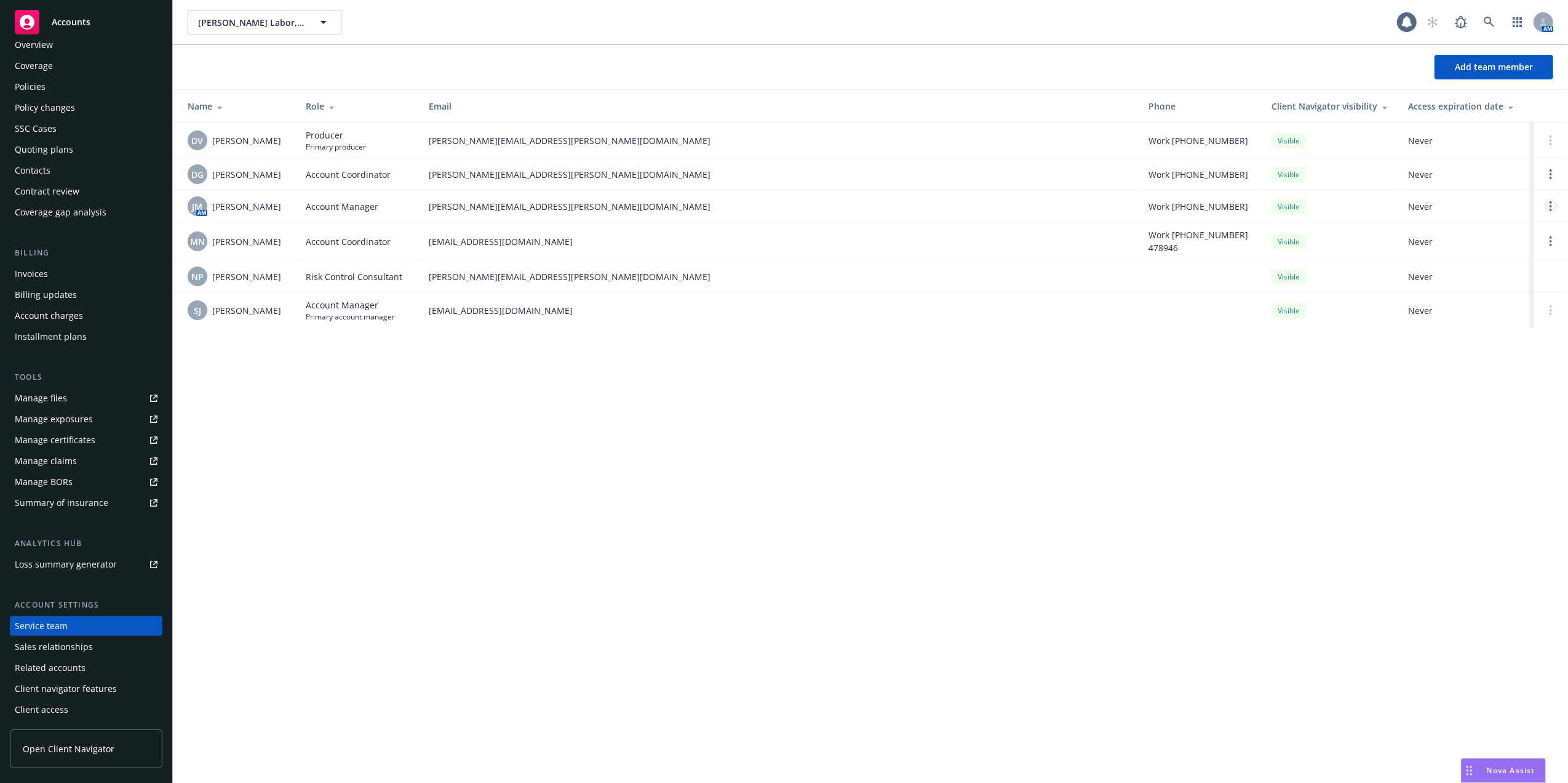
drag, startPoint x: 1551, startPoint y: 203, endPoint x: 1545, endPoint y: 200, distance: 6.7
click at [1551, 203] on circle "Open options" at bounding box center [1551, 203] width 3 height 3
click at [1401, 144] on span "Assign as primary account manager" at bounding box center [1453, 147] width 178 height 12
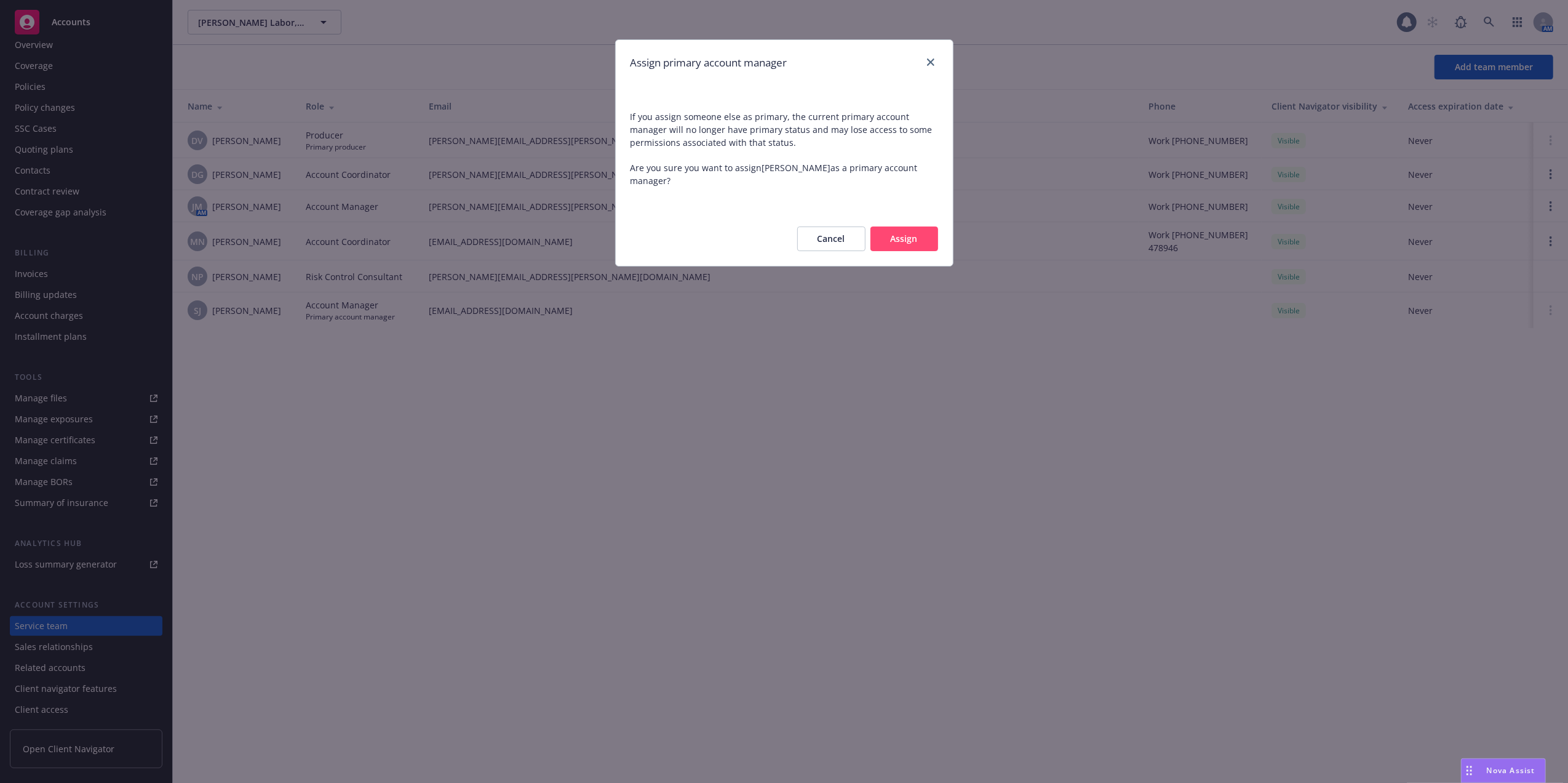
drag, startPoint x: 904, startPoint y: 231, endPoint x: 897, endPoint y: 227, distance: 8.1
click at [902, 229] on button "Assign" at bounding box center [904, 239] width 68 height 24
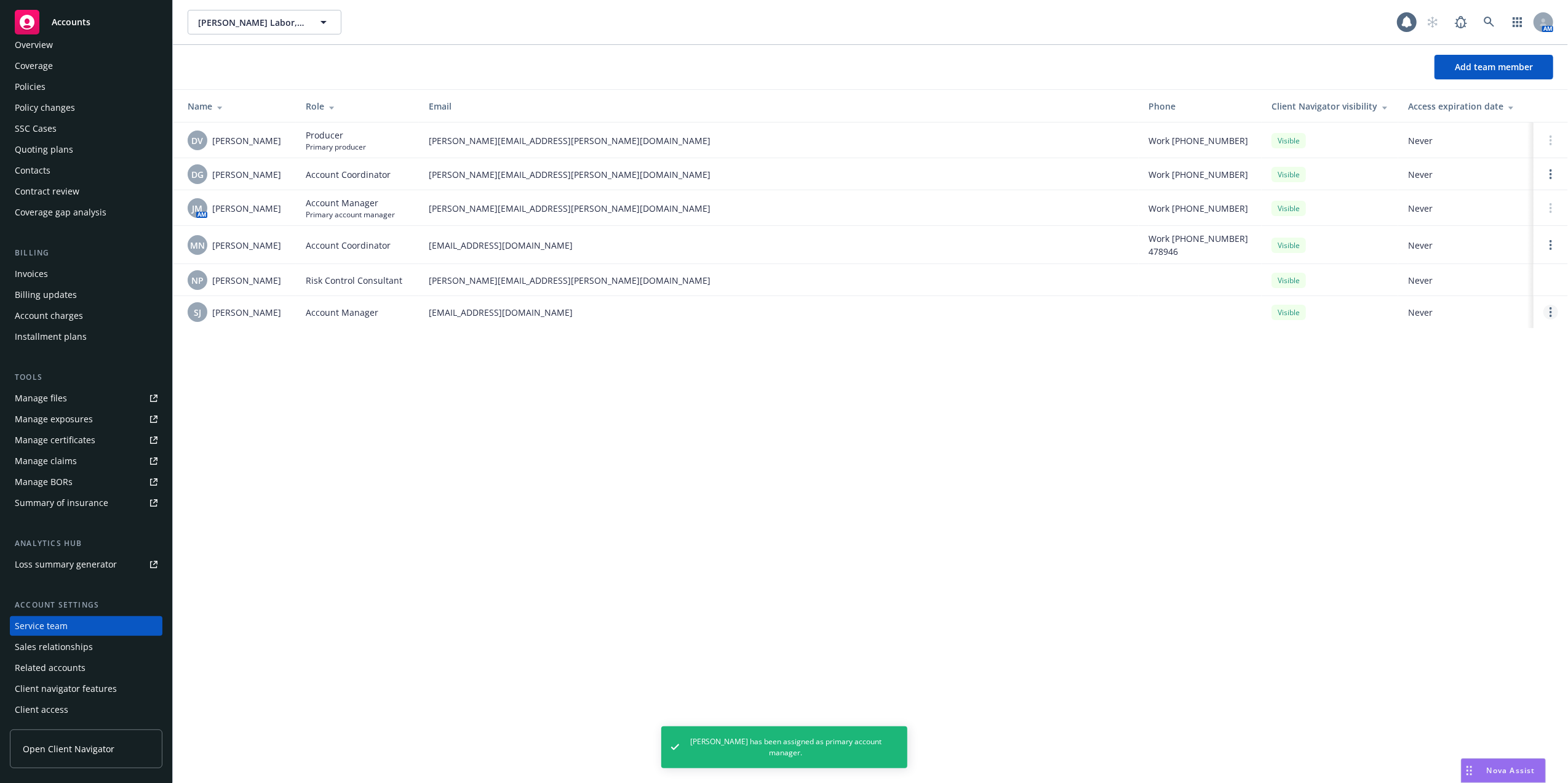
click at [1552, 313] on circle "Open options" at bounding box center [1551, 312] width 3 height 3
drag, startPoint x: 1432, startPoint y: 276, endPoint x: 1426, endPoint y: 274, distance: 6.3
click at [1430, 276] on span "Remove account manager" at bounding box center [1432, 278] width 136 height 12
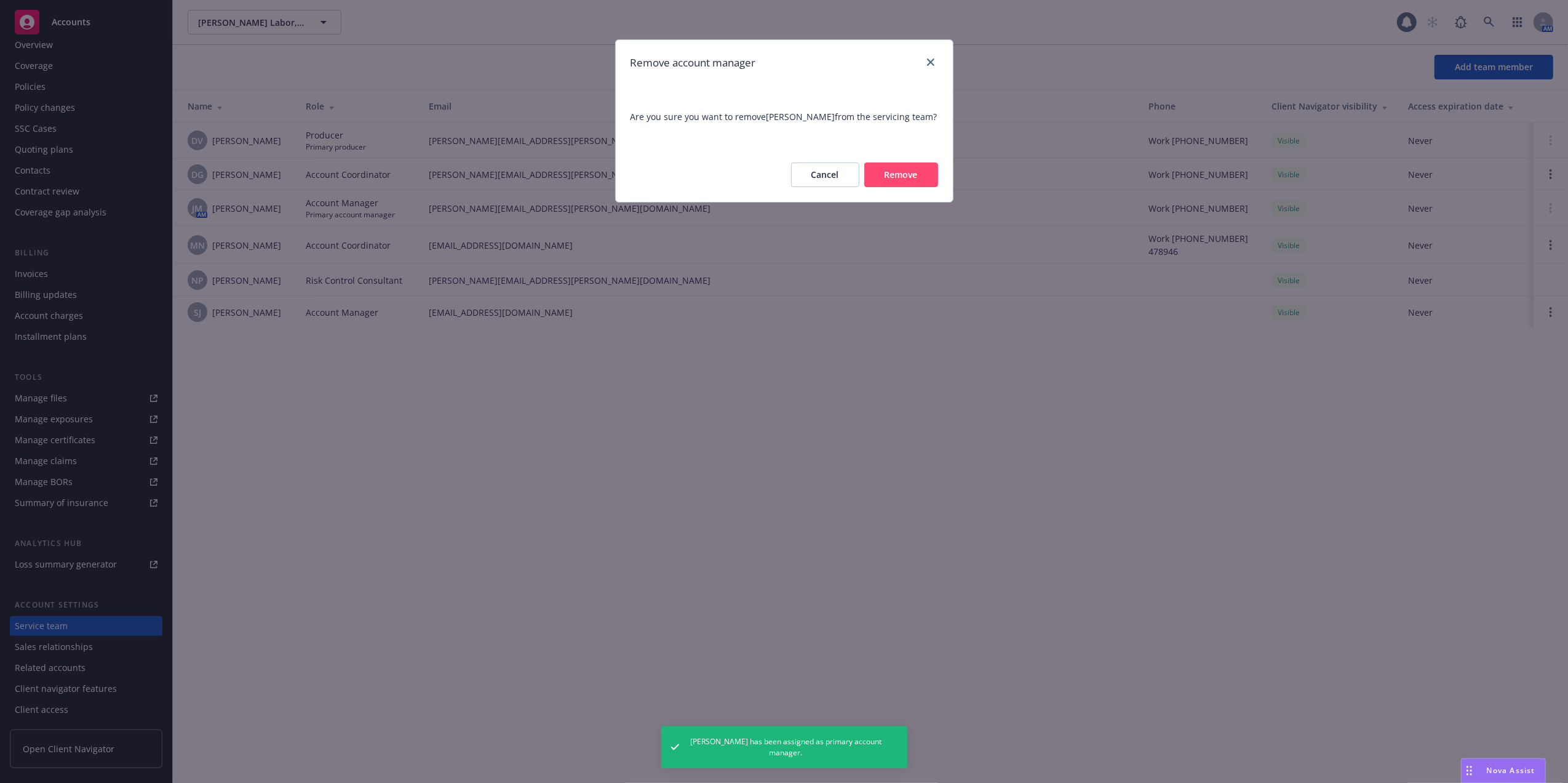
drag, startPoint x: 892, startPoint y: 168, endPoint x: 636, endPoint y: 64, distance: 276.3
click at [891, 166] on button "Remove" at bounding box center [901, 175] width 74 height 24
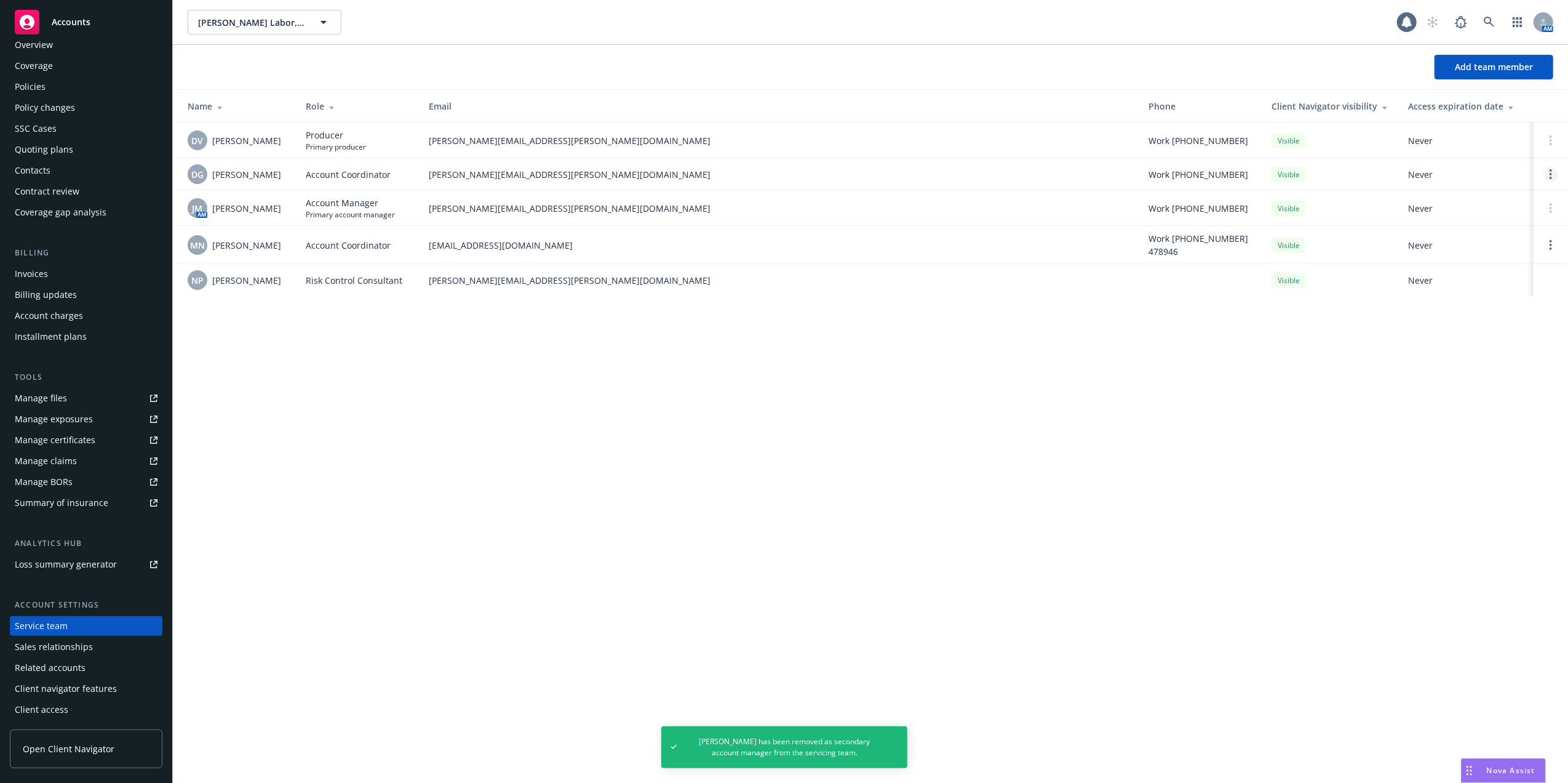
click at [1547, 173] on link "Open options" at bounding box center [1551, 174] width 15 height 15
click at [1470, 137] on span "Remove account coordinator" at bounding box center [1468, 140] width 147 height 12
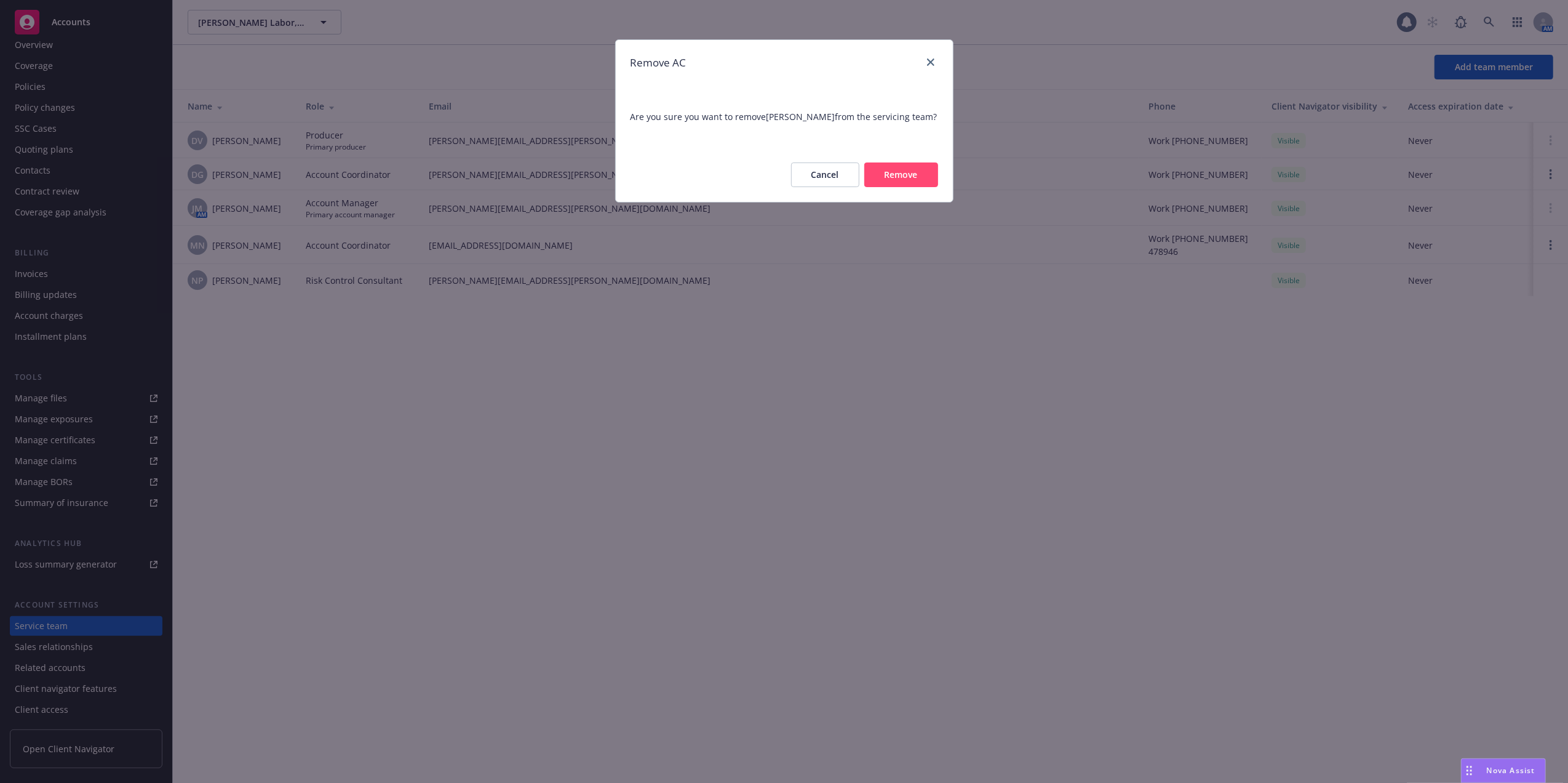
click at [899, 186] on button "Remove" at bounding box center [901, 175] width 74 height 24
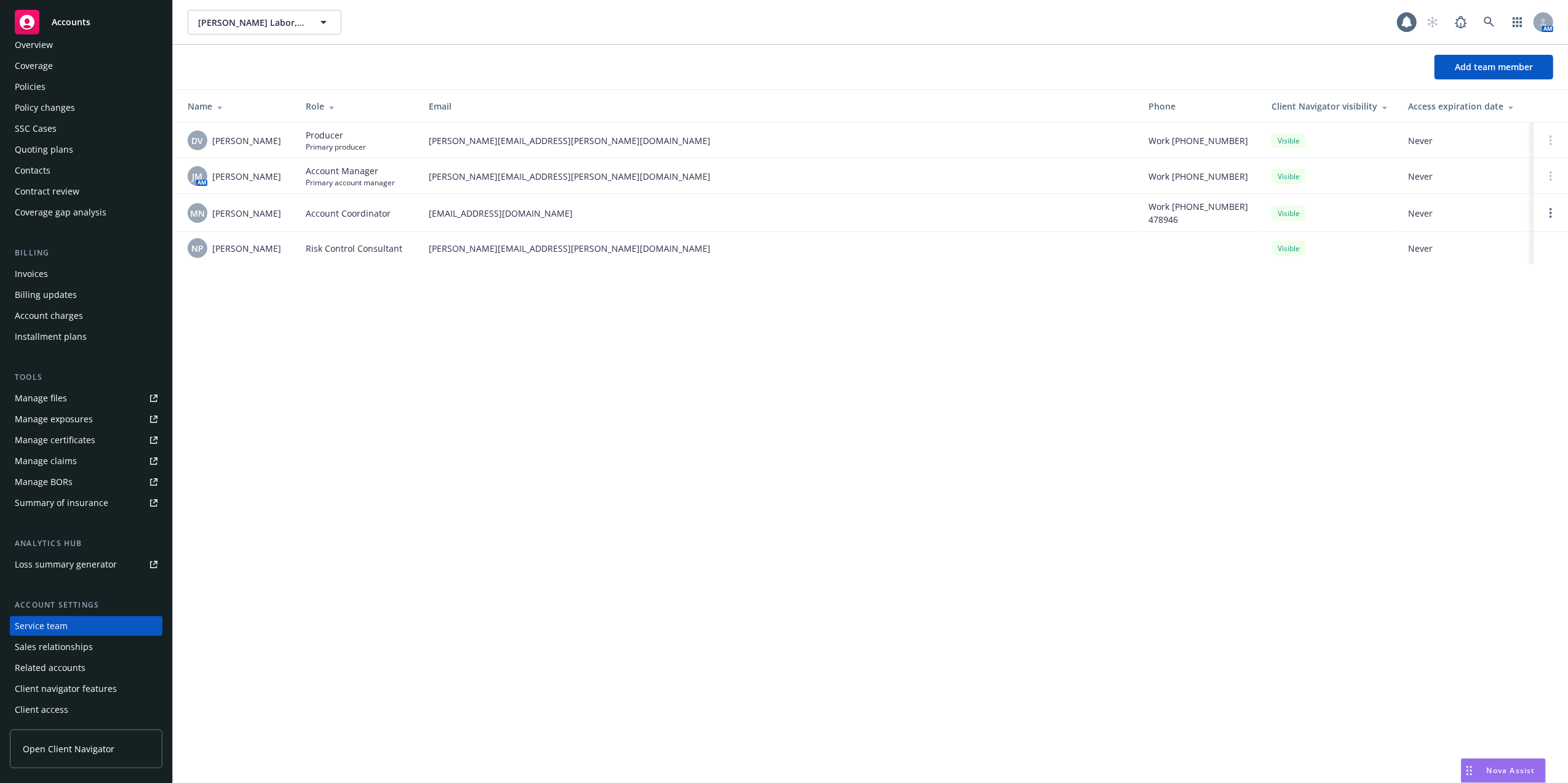
drag, startPoint x: 315, startPoint y: 317, endPoint x: 321, endPoint y: 313, distance: 7.2
click at [315, 316] on div "Guerrero Labor, Inc Guerrero Labor, Inc 1 AM Add team member Name Role Email Ph…" at bounding box center [871, 392] width 1395 height 783
click at [1488, 17] on icon at bounding box center [1489, 22] width 10 height 10
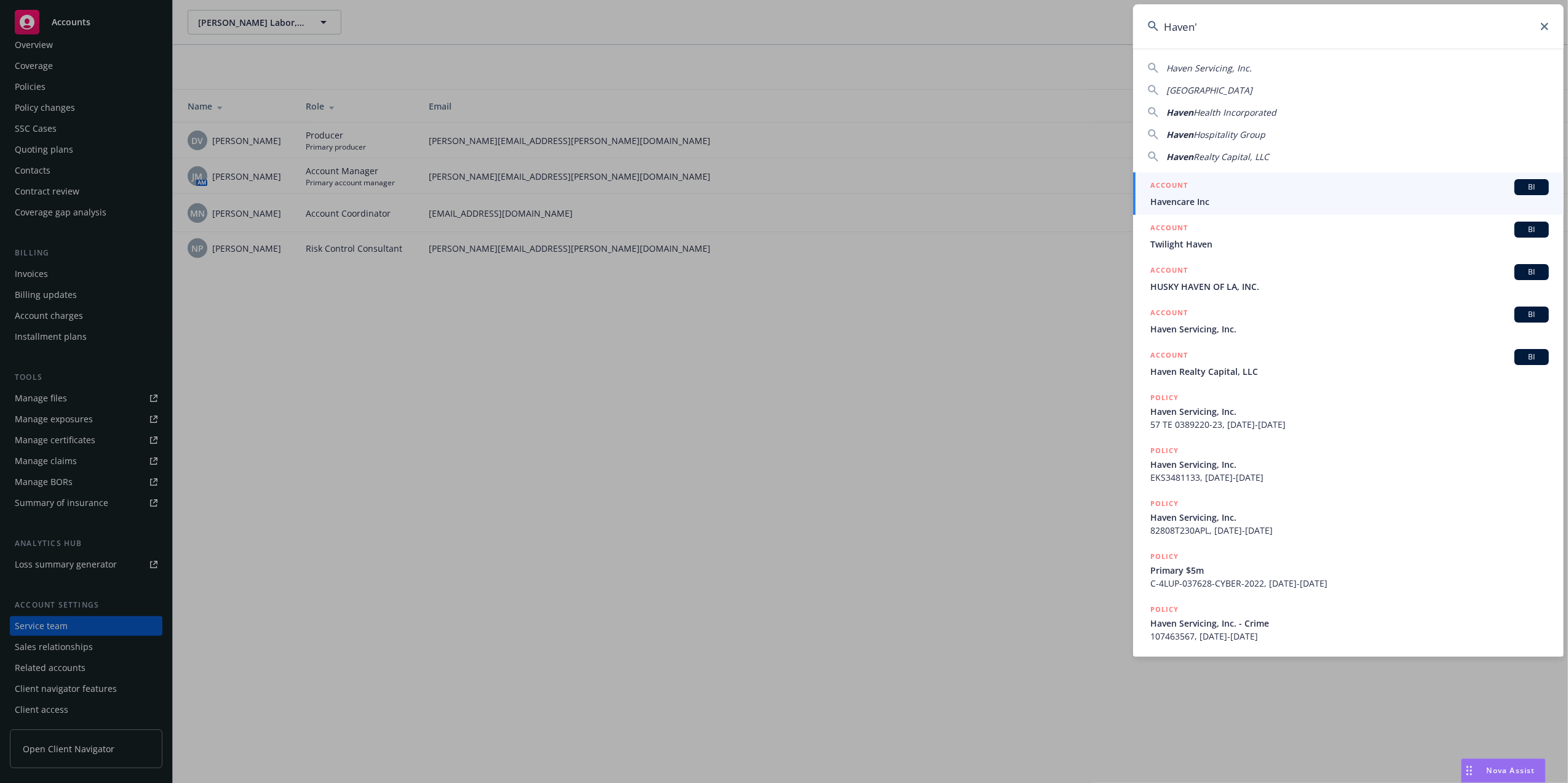
type input "Haven's"
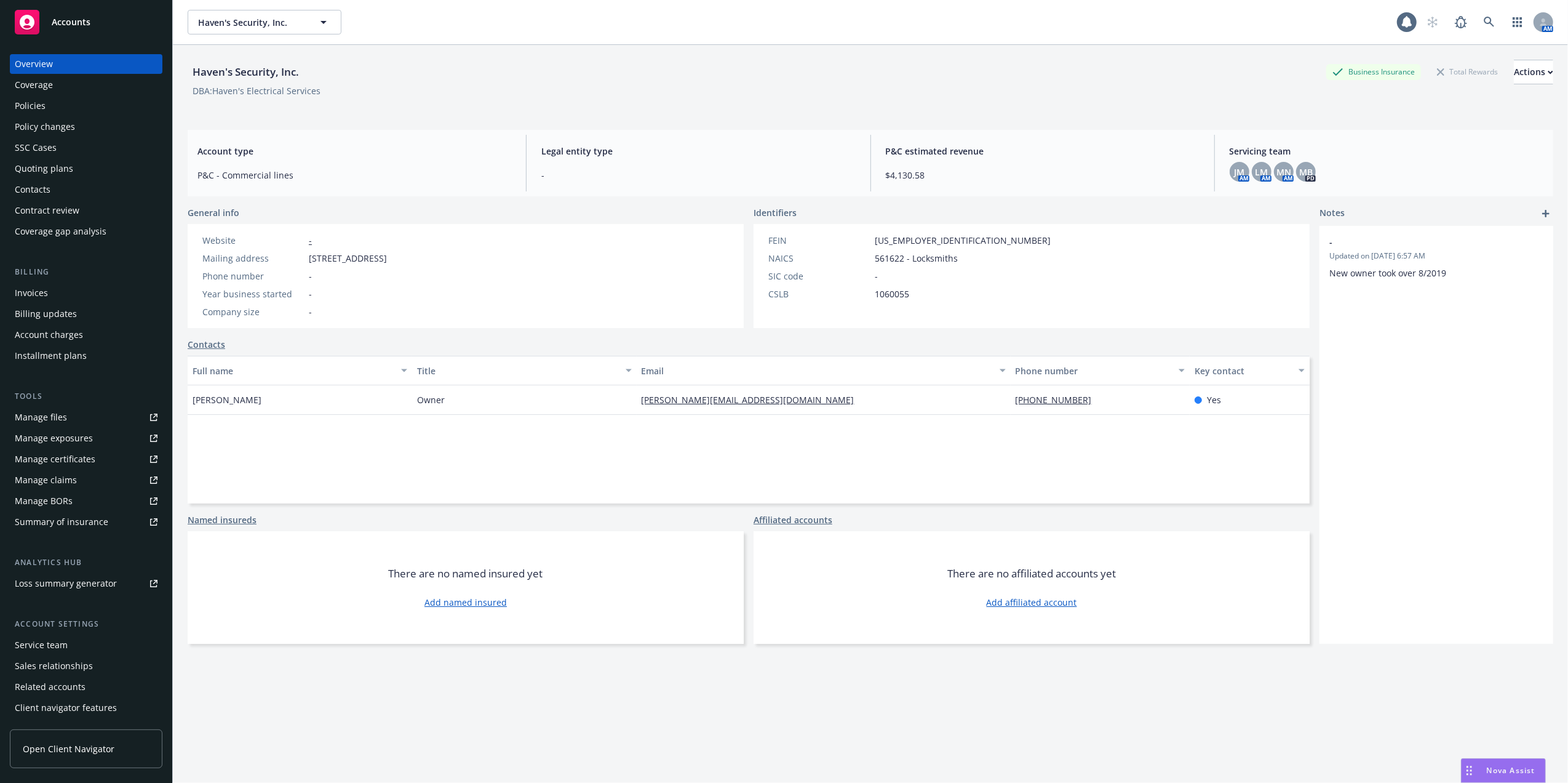
drag, startPoint x: 46, startPoint y: 643, endPoint x: 50, endPoint y: 634, distance: 9.8
click at [48, 641] on div "Service team" at bounding box center [41, 645] width 53 height 20
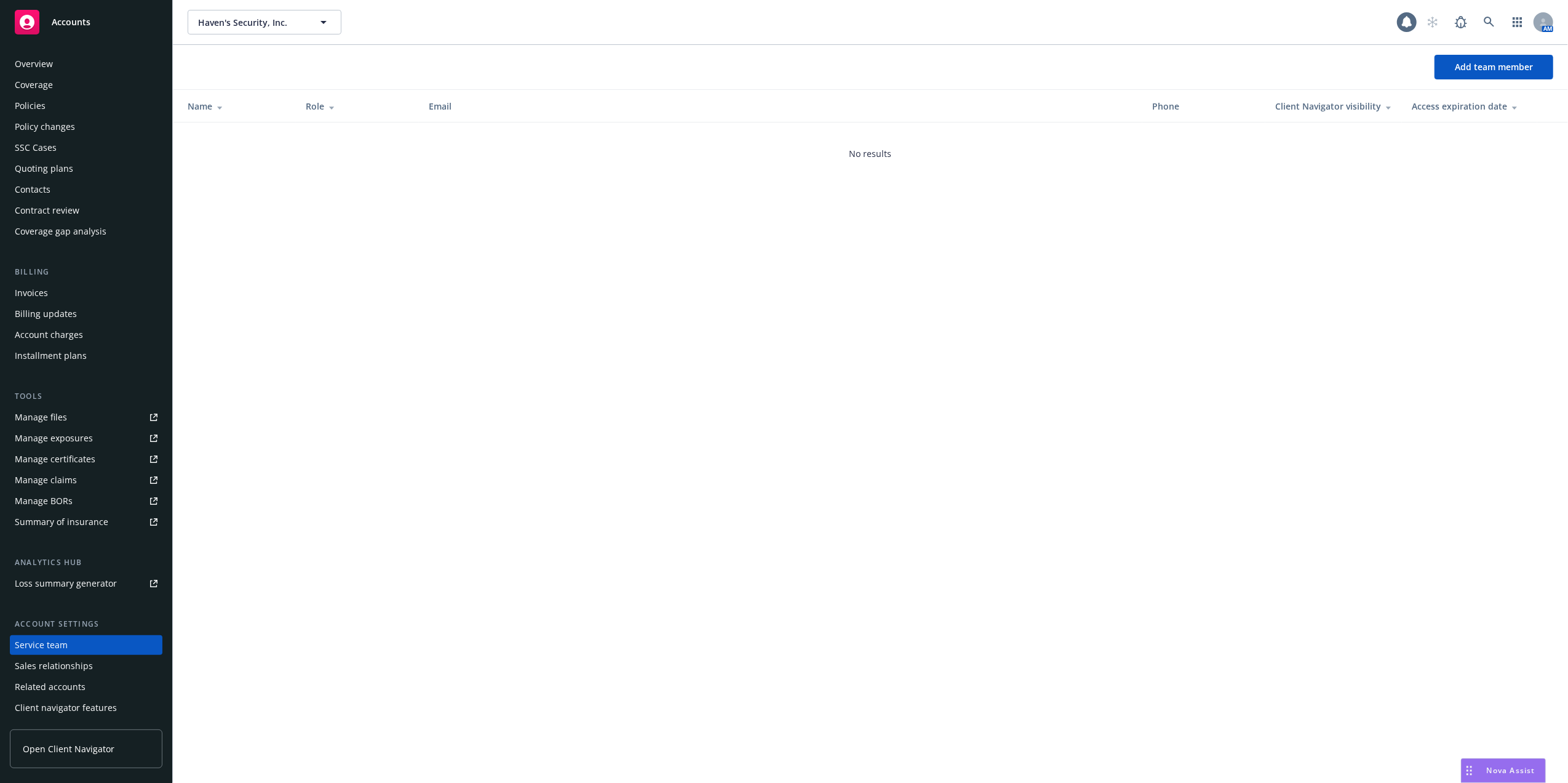
scroll to position [20, 0]
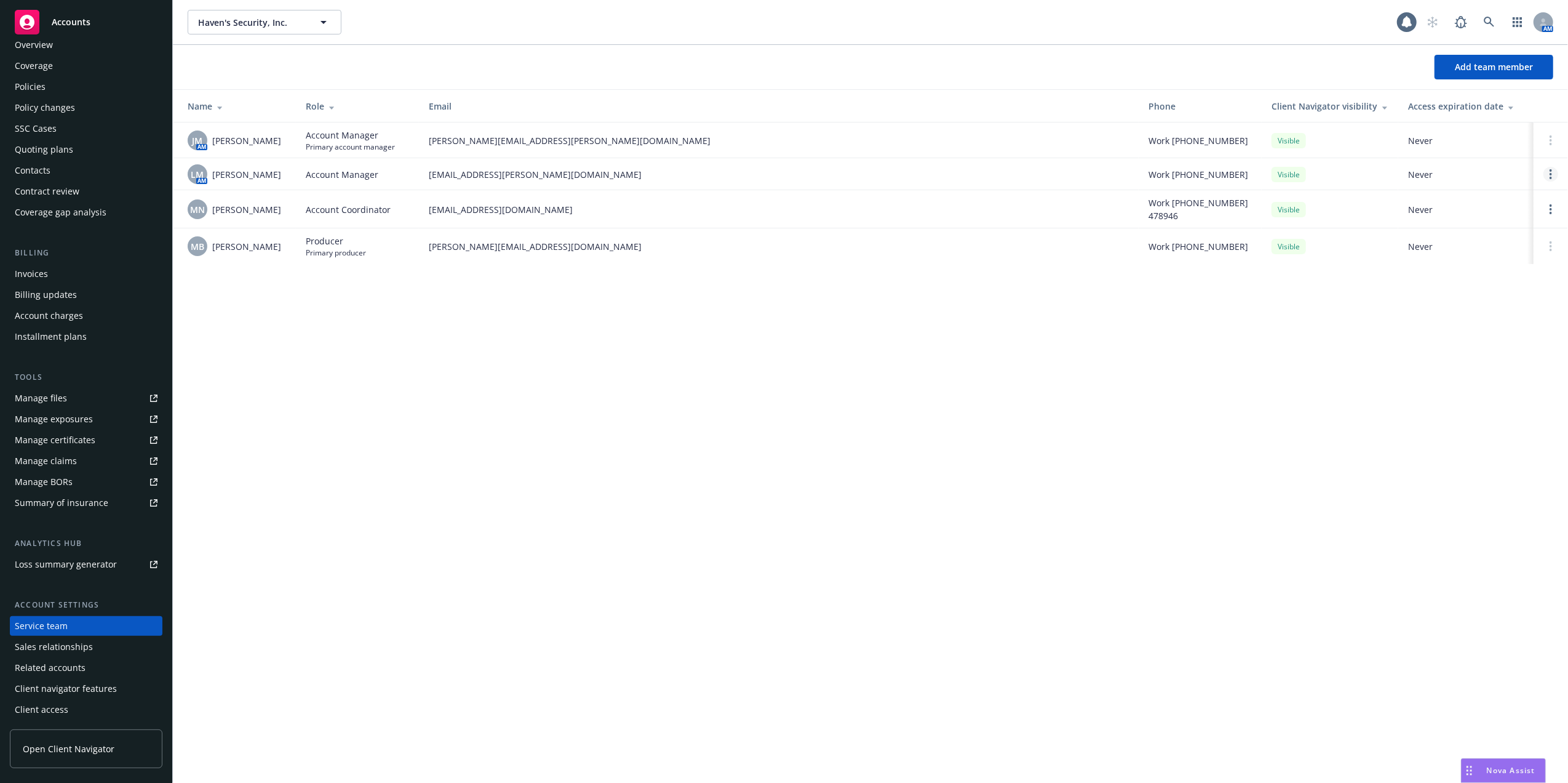
click at [1554, 175] on link "Open options" at bounding box center [1551, 174] width 15 height 15
click at [1441, 137] on span "Remove account manager" at bounding box center [1432, 140] width 136 height 12
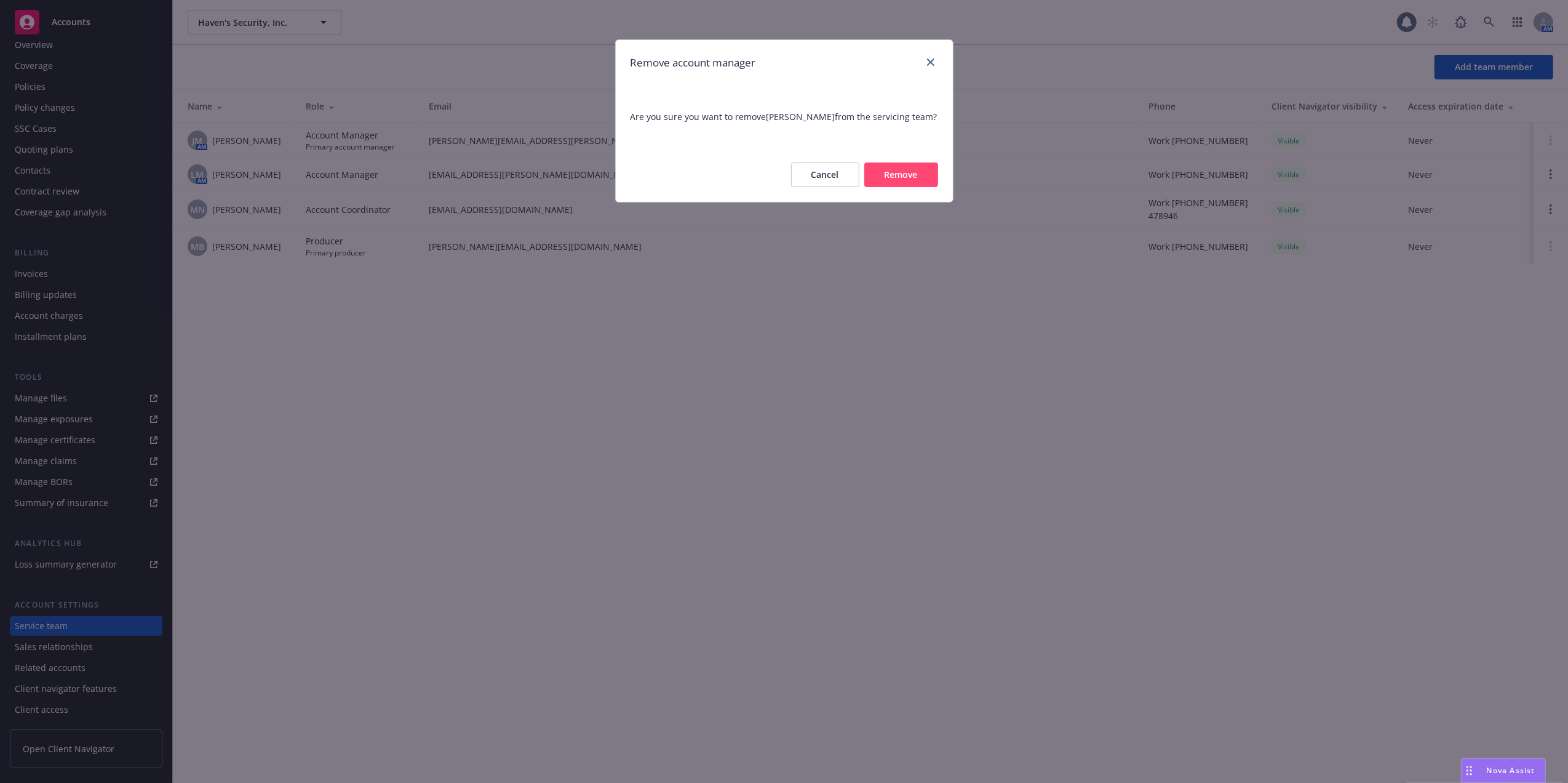
click at [901, 171] on button "Remove" at bounding box center [901, 175] width 74 height 24
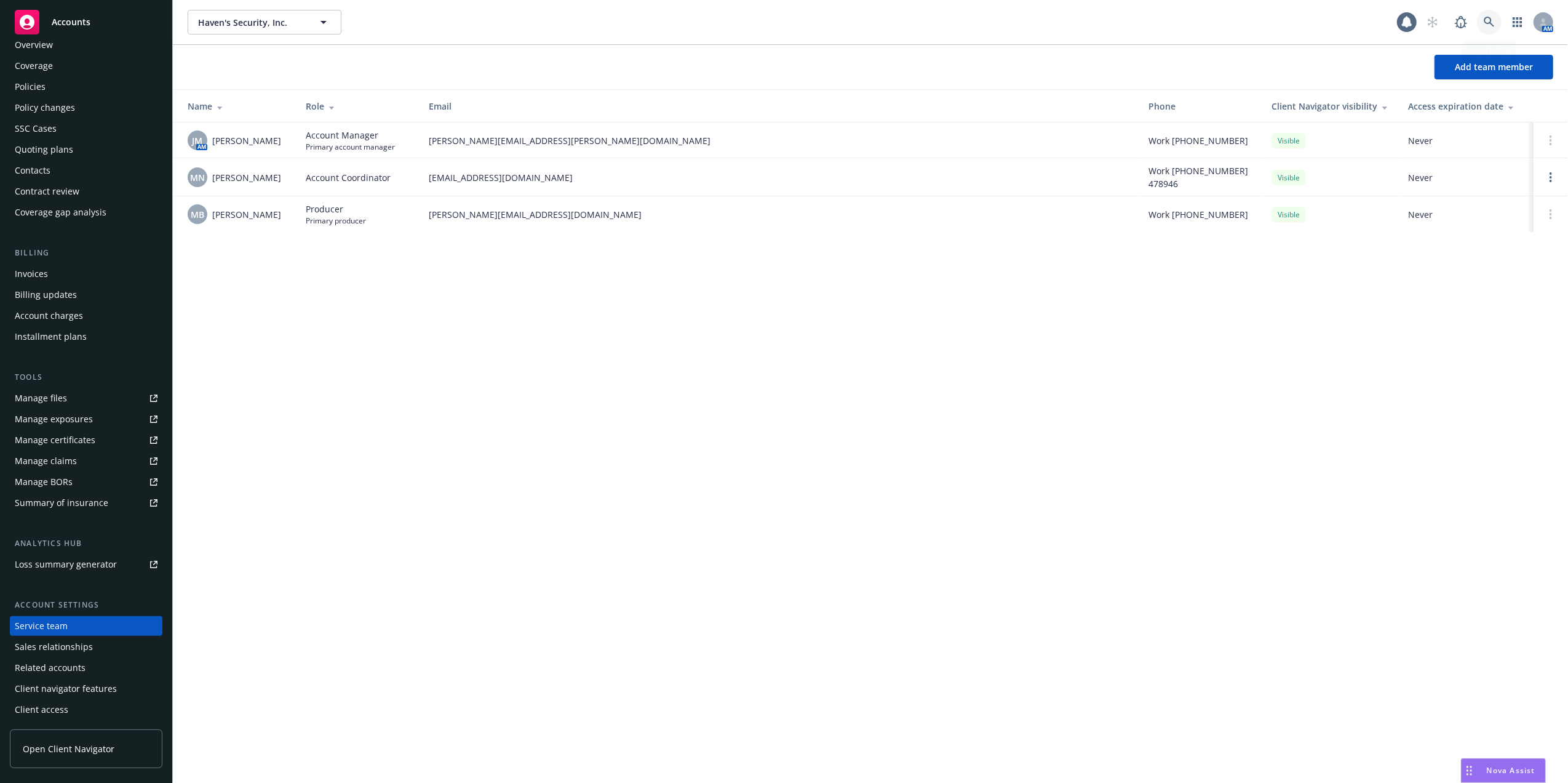
click at [1489, 21] on icon at bounding box center [1489, 22] width 11 height 11
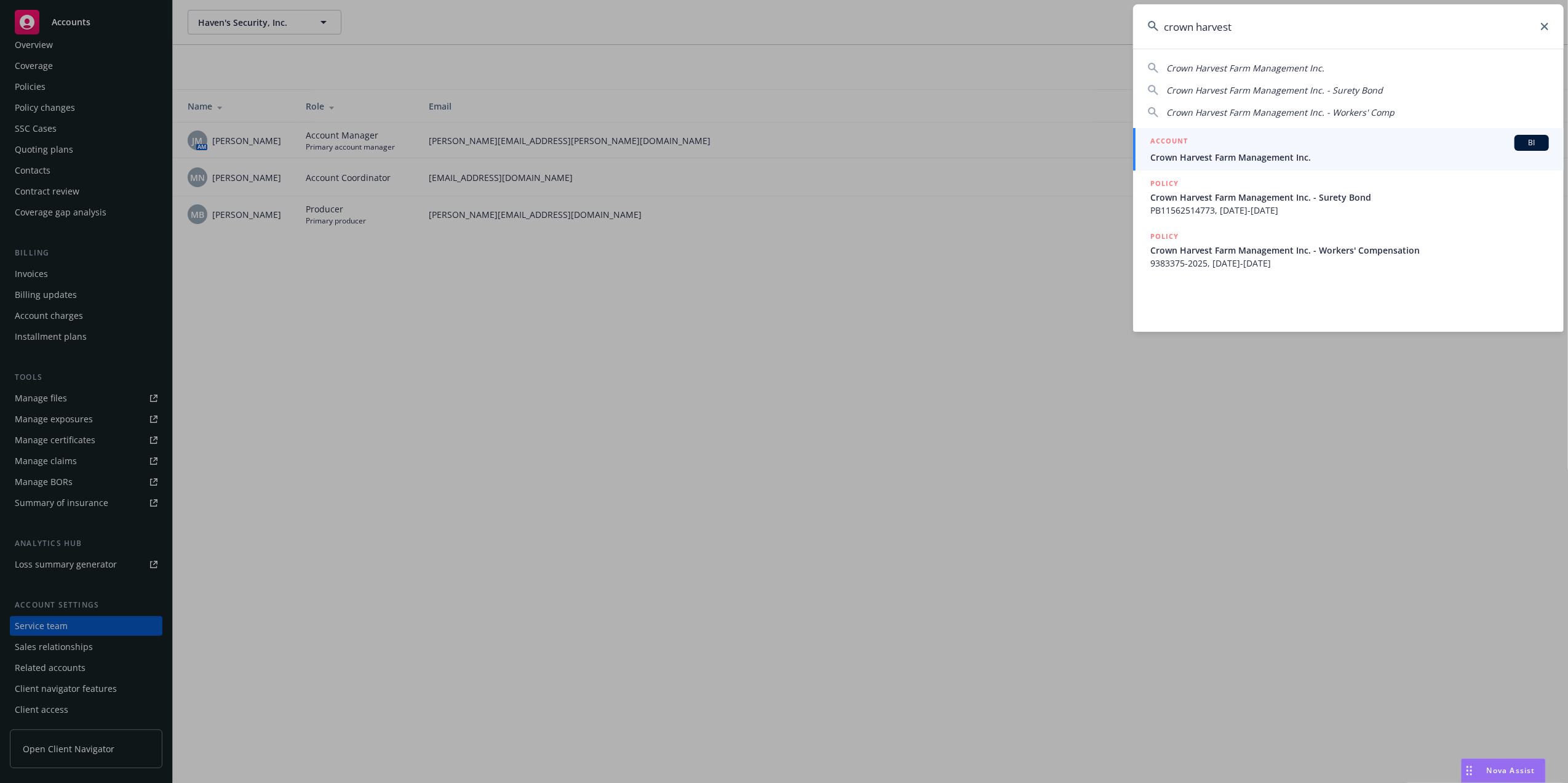
type input "crown harvest"
click at [1231, 151] on span "Crown Harvest Farm Management Inc." at bounding box center [1349, 157] width 398 height 13
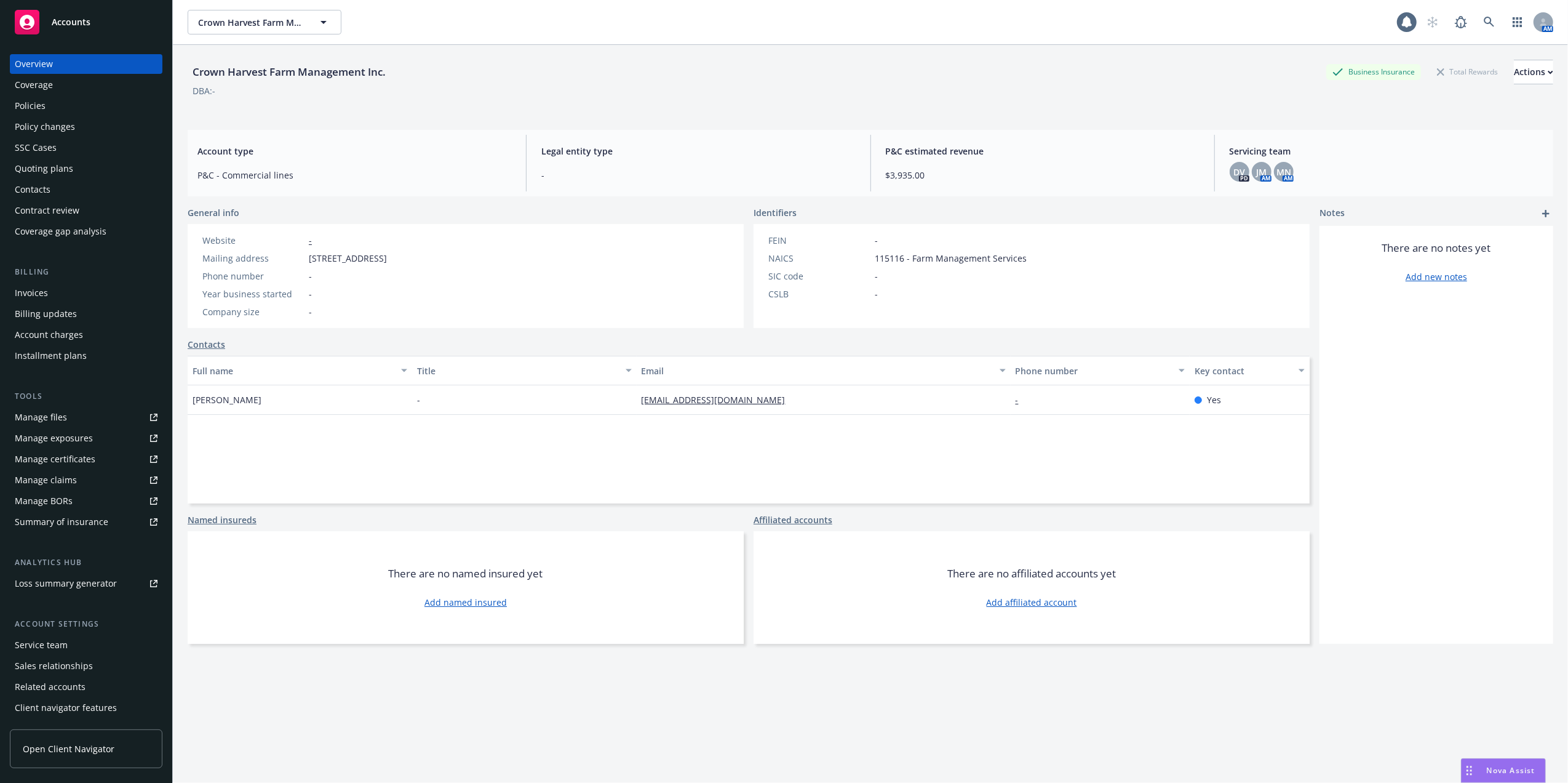
click at [41, 170] on div "Quoting plans" at bounding box center [44, 169] width 59 height 20
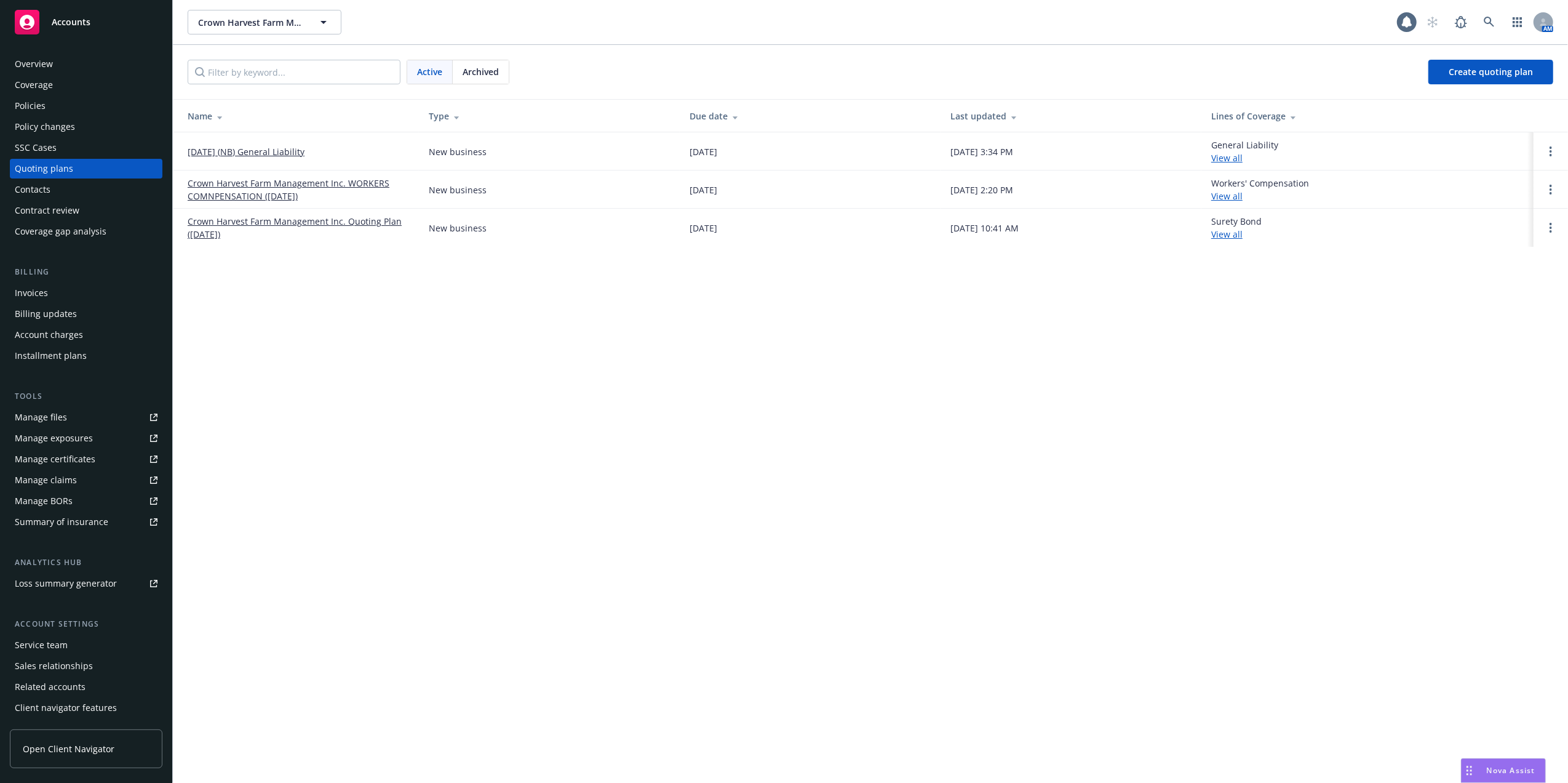
click at [32, 62] on div "Overview" at bounding box center [33, 64] width 38 height 20
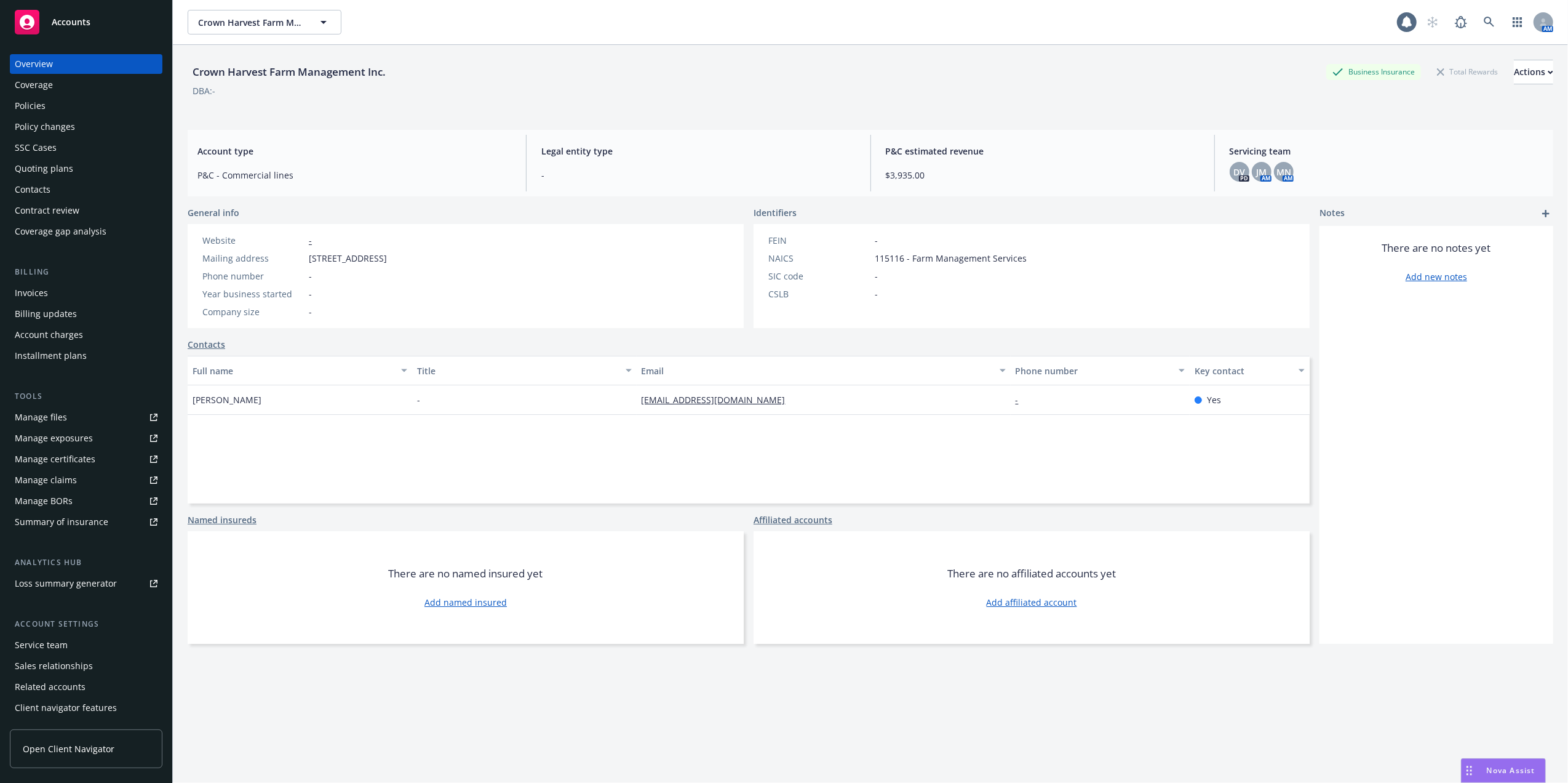
drag, startPoint x: 312, startPoint y: 254, endPoint x: 393, endPoint y: 259, distance: 81.2
click at [387, 259] on span "333 West River Court, Fresno, CA, 93711" at bounding box center [348, 258] width 78 height 13
click at [281, 241] on div "Website" at bounding box center [253, 240] width 102 height 13
drag, startPoint x: 309, startPoint y: 258, endPoint x: 392, endPoint y: 259, distance: 83.0
click at [387, 259] on span "333 West River Court, Fresno, CA, 93711" at bounding box center [348, 258] width 78 height 13
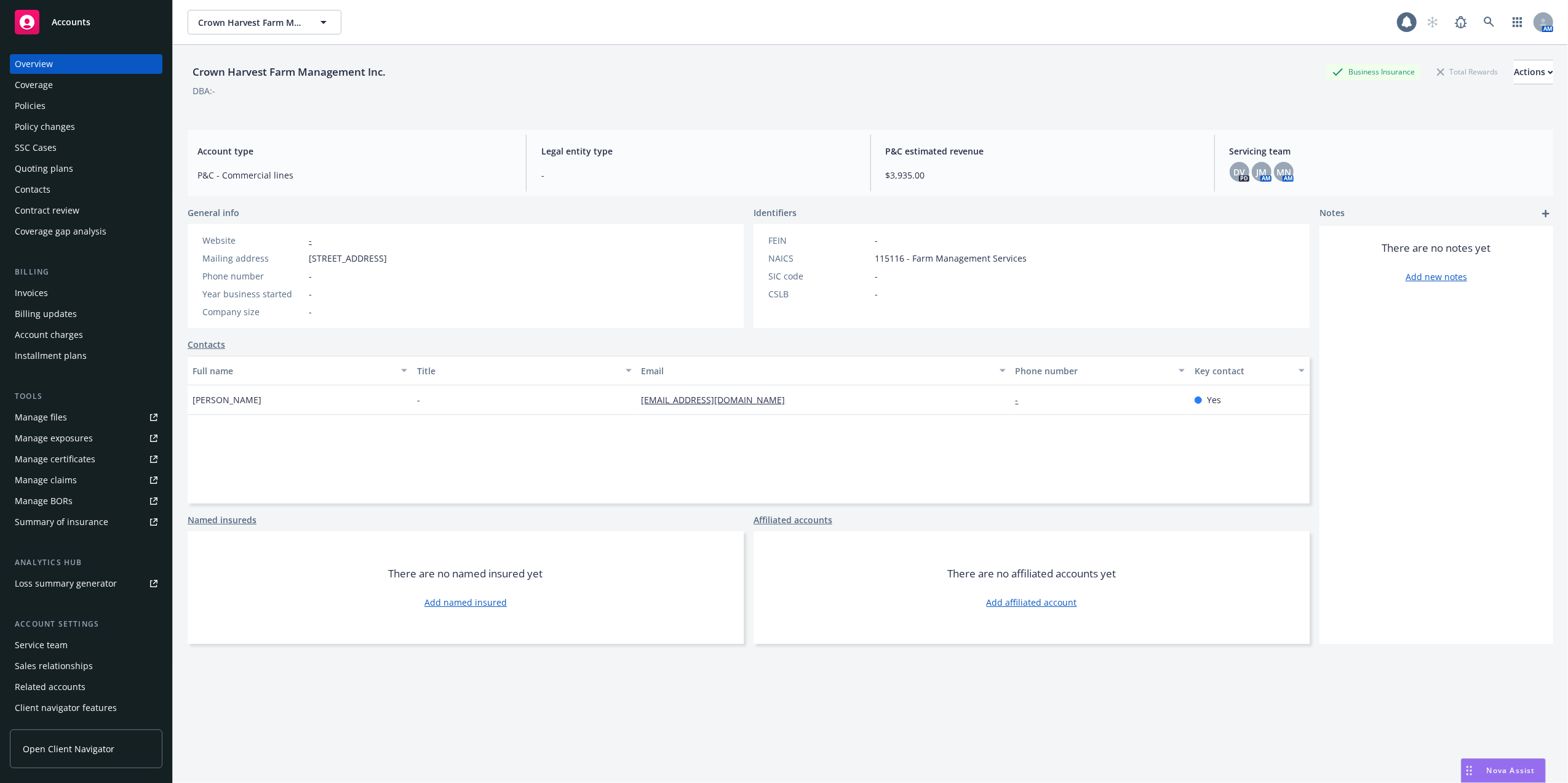
copy span "333 West River Court"
click at [32, 186] on div "Contacts" at bounding box center [32, 189] width 35 height 20
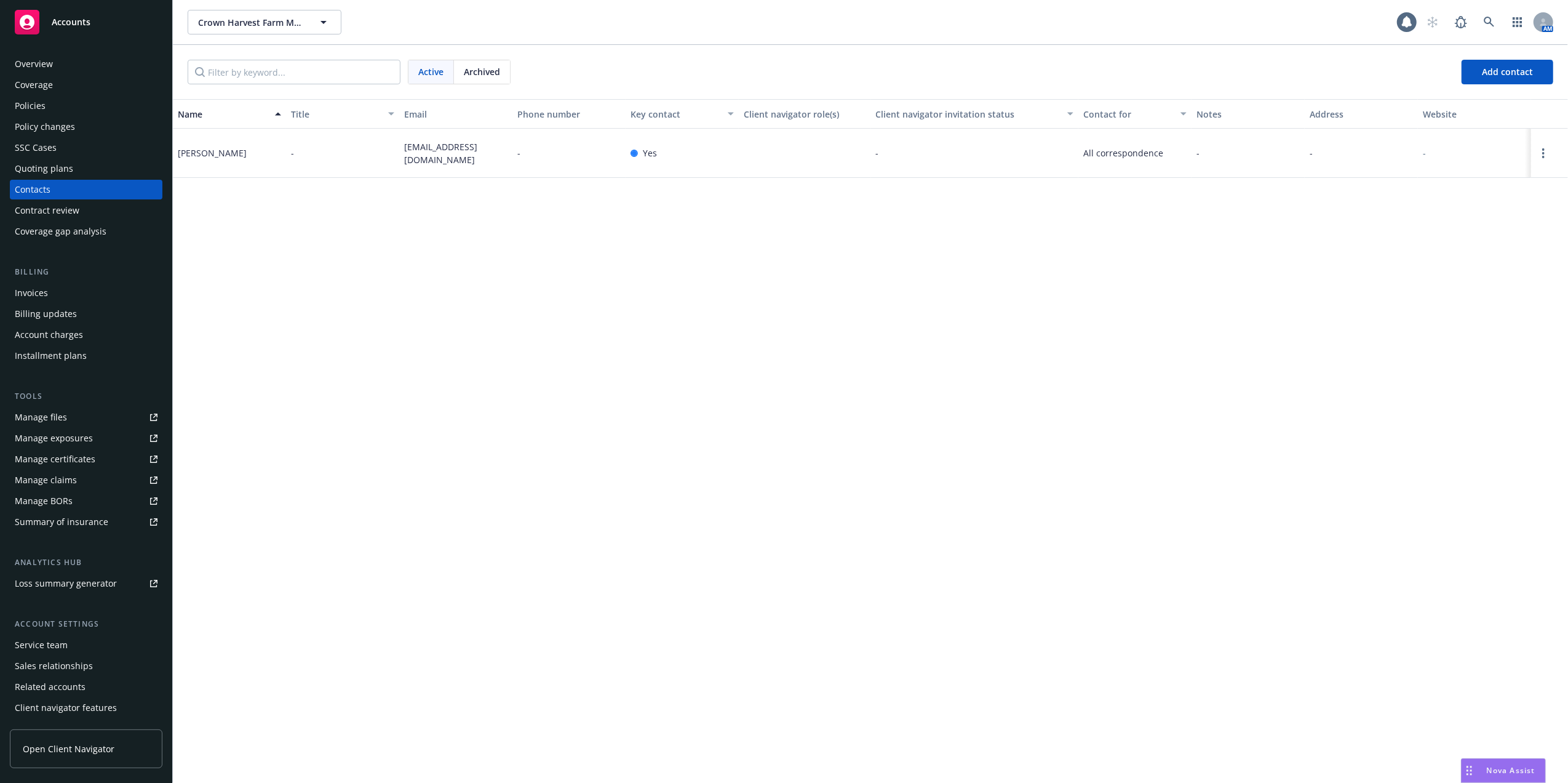
click at [24, 102] on div "Policies" at bounding box center [30, 106] width 31 height 20
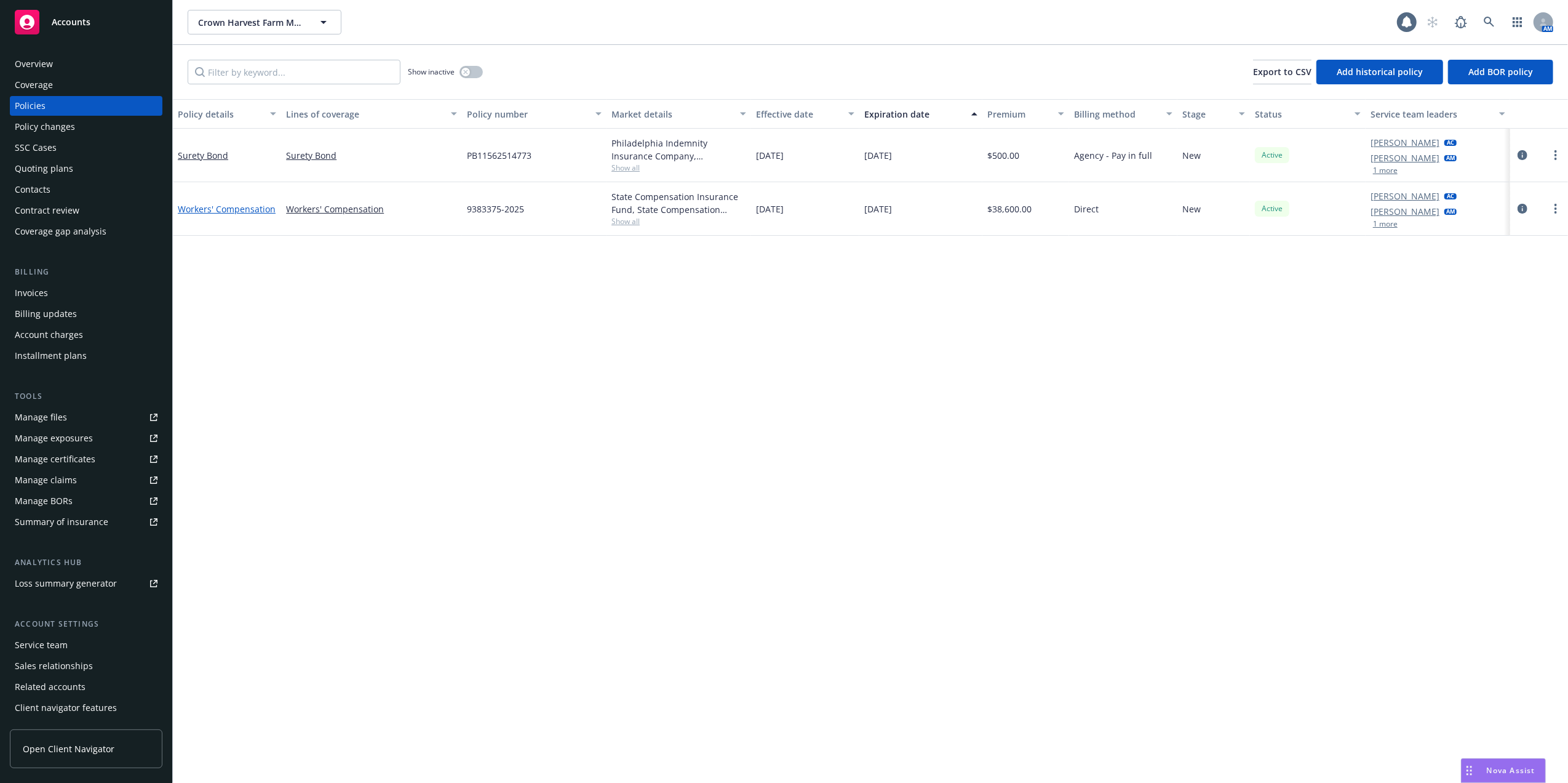
click at [223, 207] on link "Workers' Compensation" at bounding box center [227, 209] width 98 height 12
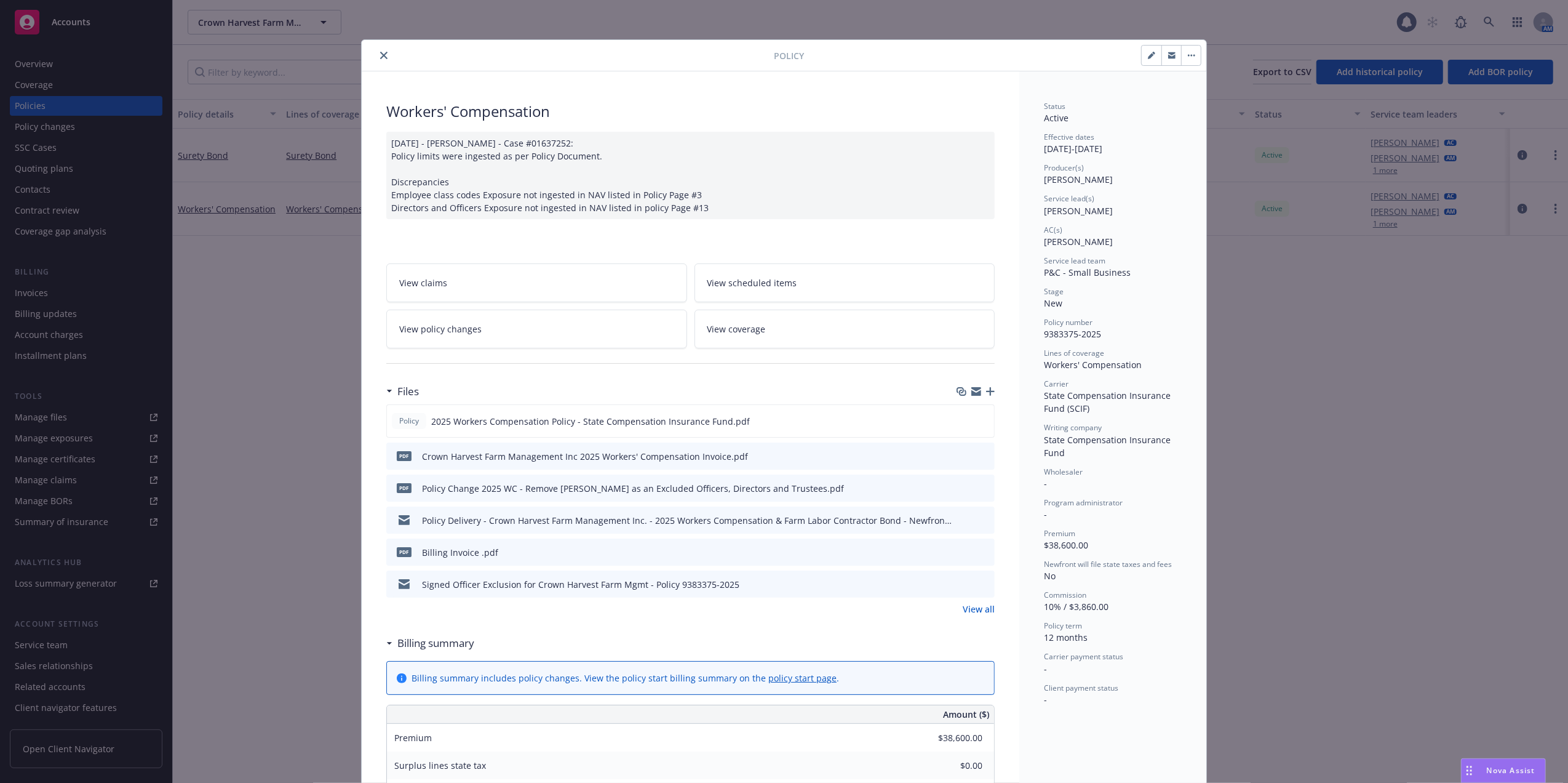
click at [378, 62] on button "close" at bounding box center [384, 55] width 15 height 15
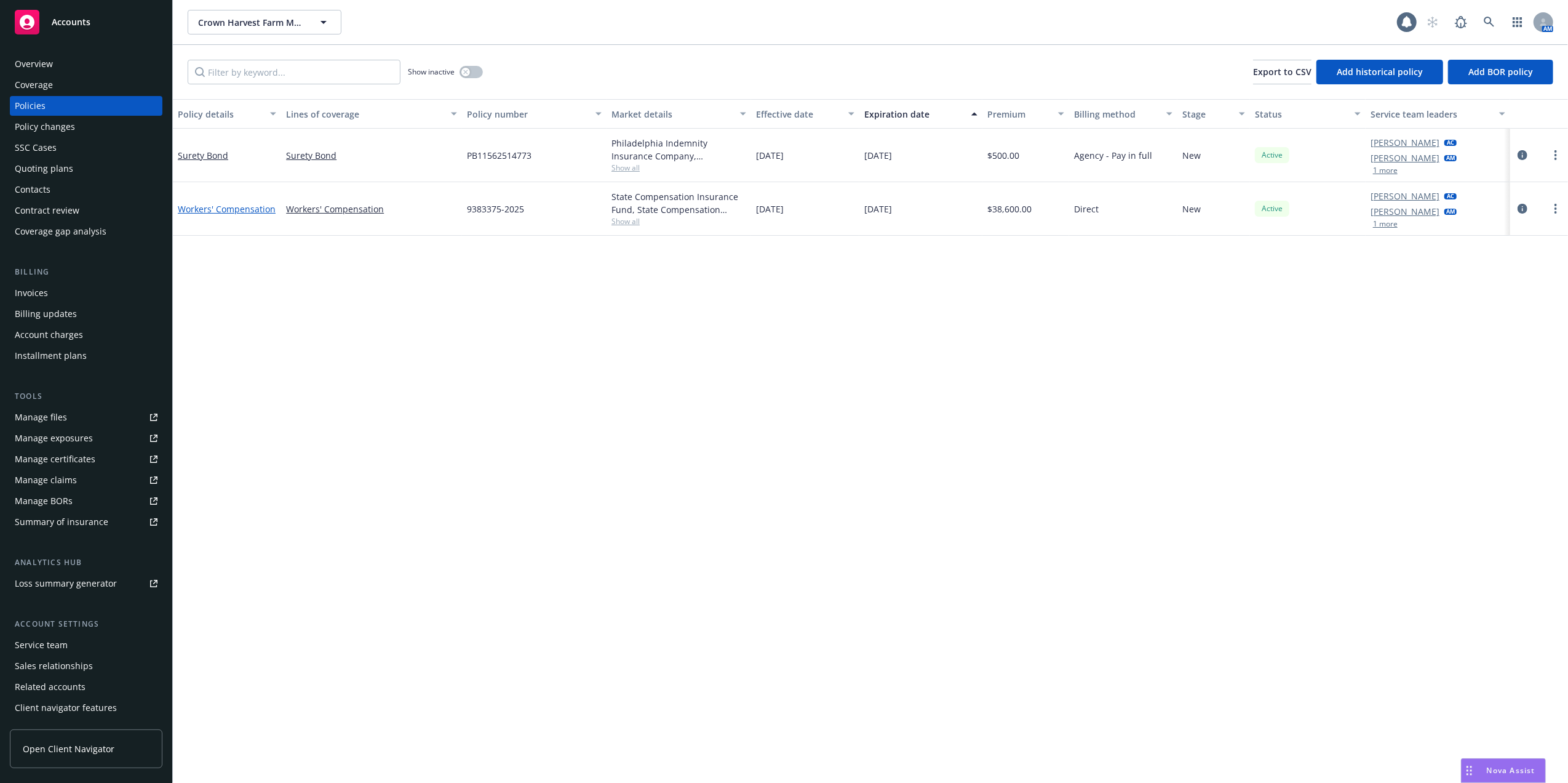
click at [225, 205] on link "Workers' Compensation" at bounding box center [227, 209] width 98 height 12
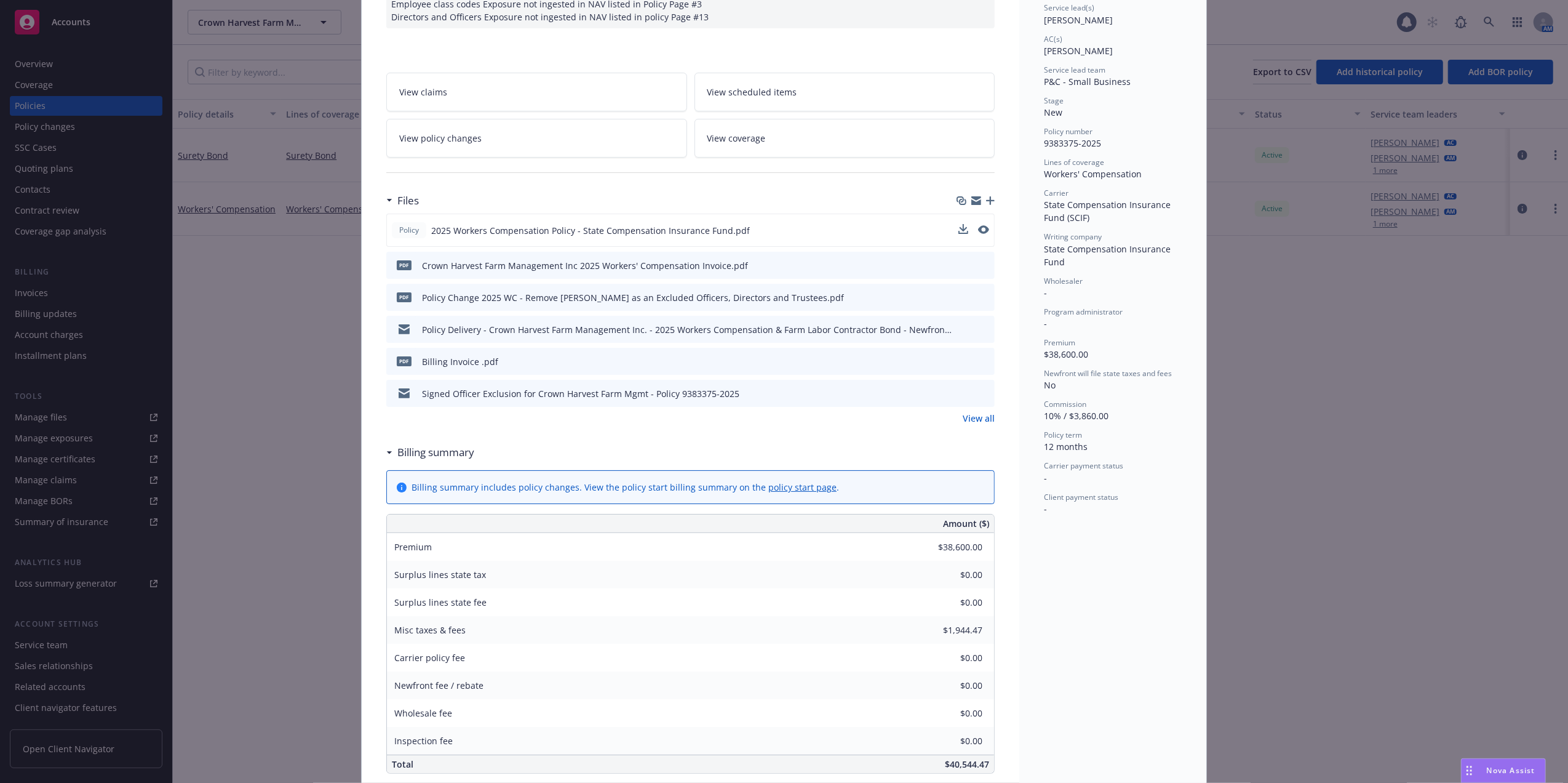
scroll to position [201, 0]
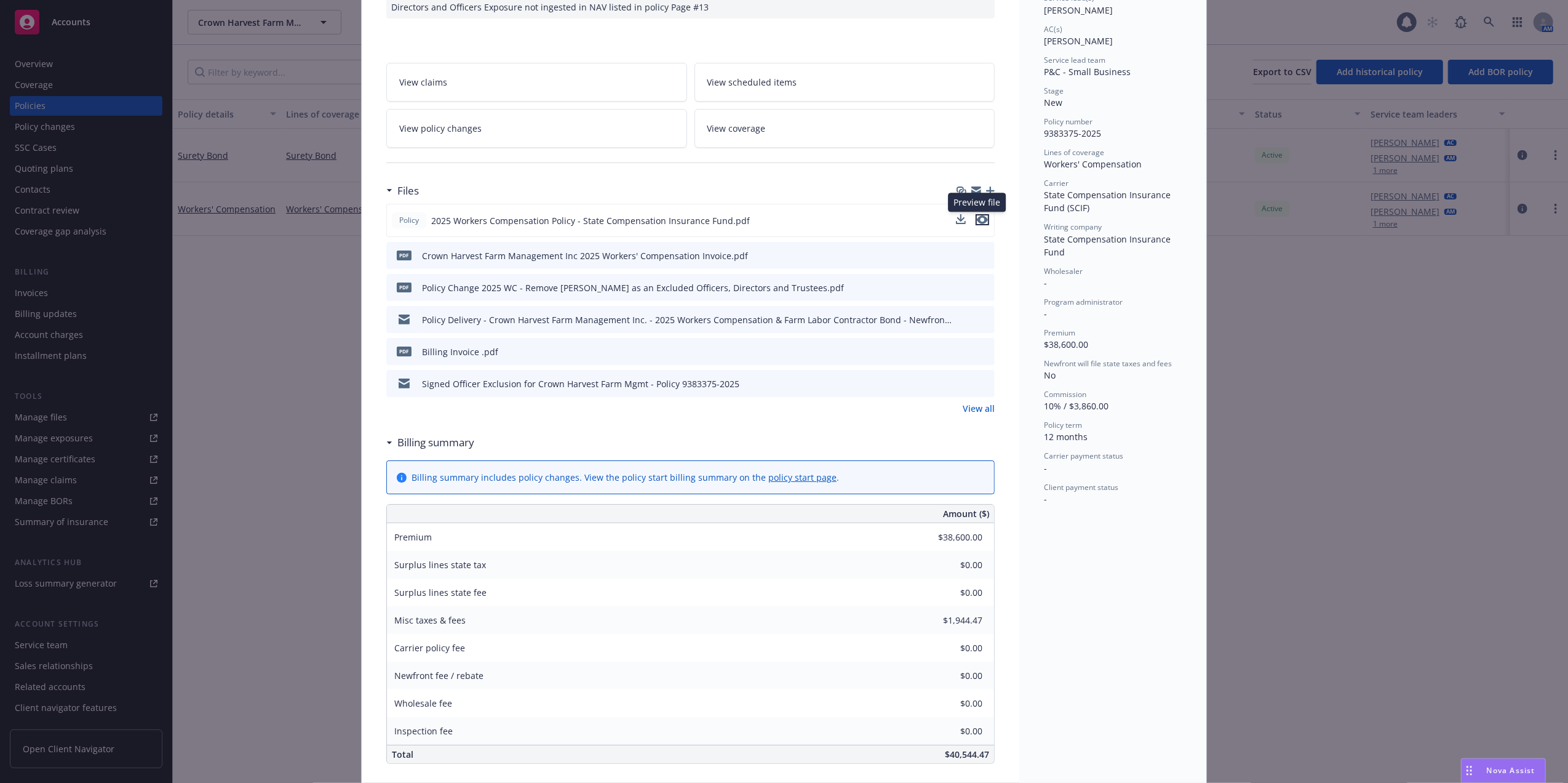
click at [978, 218] on icon "preview file" at bounding box center [982, 220] width 11 height 8
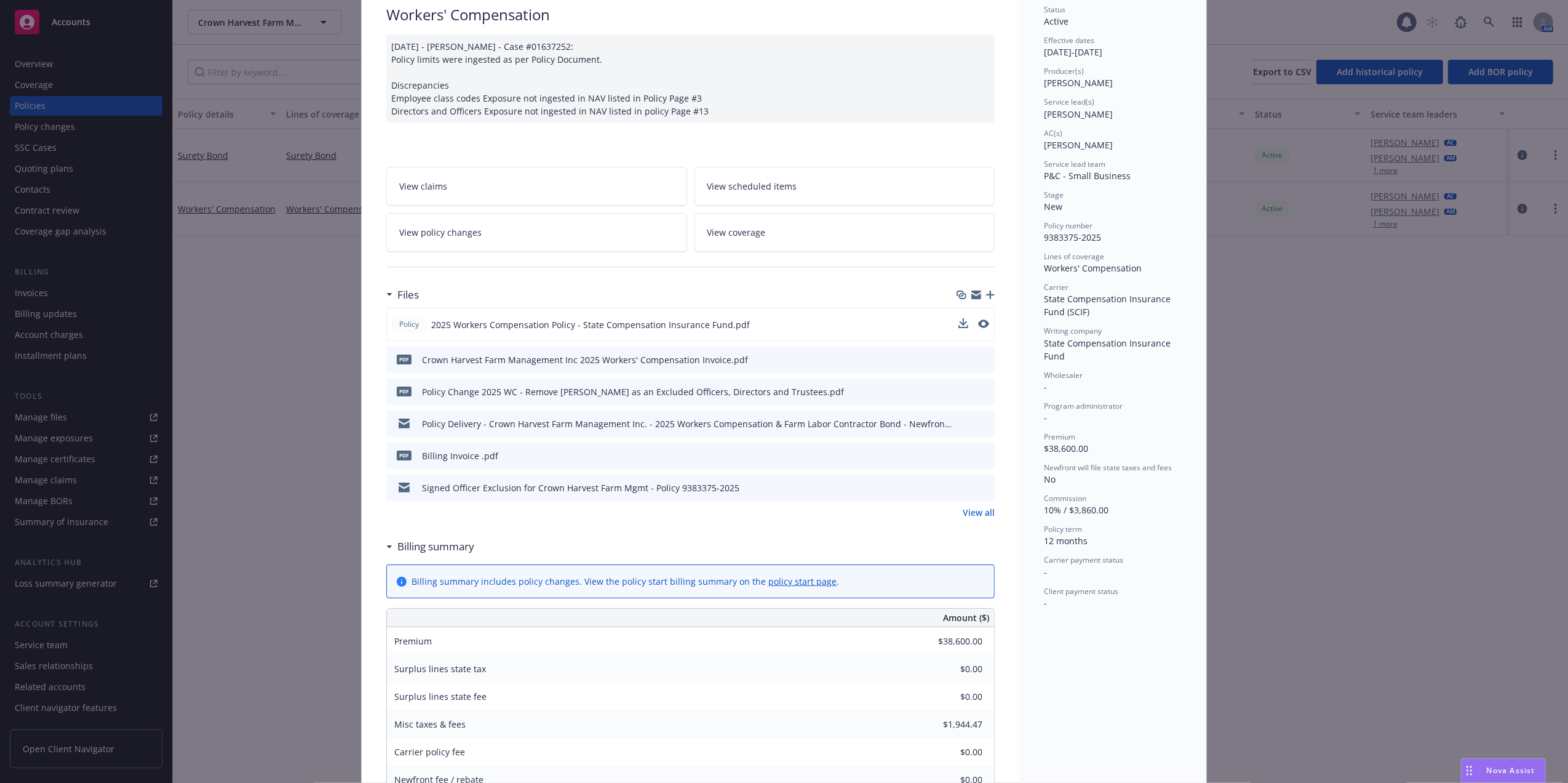
scroll to position [0, 0]
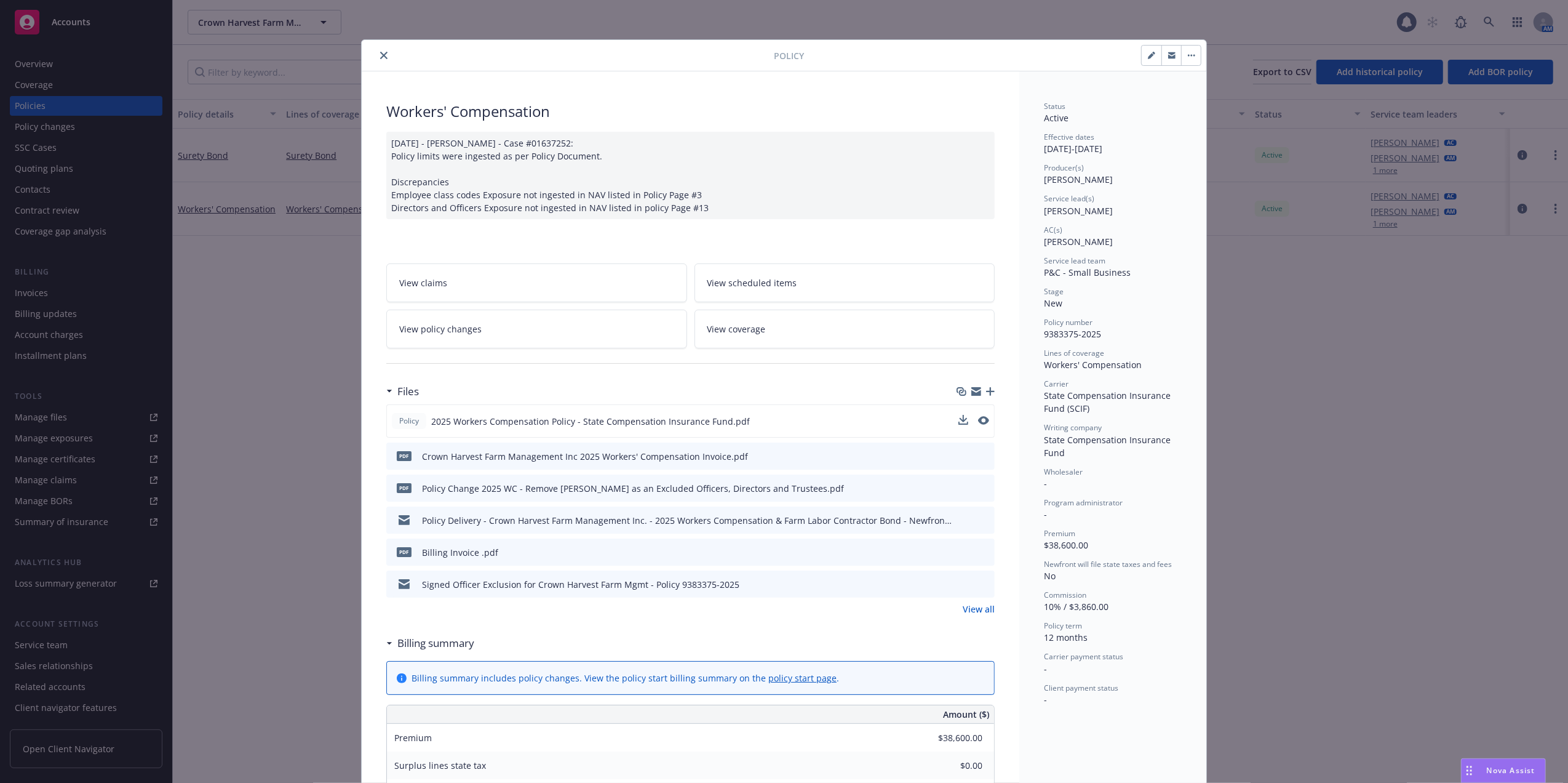
drag, startPoint x: 377, startPoint y: 53, endPoint x: 364, endPoint y: 24, distance: 31.8
click at [377, 50] on button "close" at bounding box center [384, 55] width 15 height 15
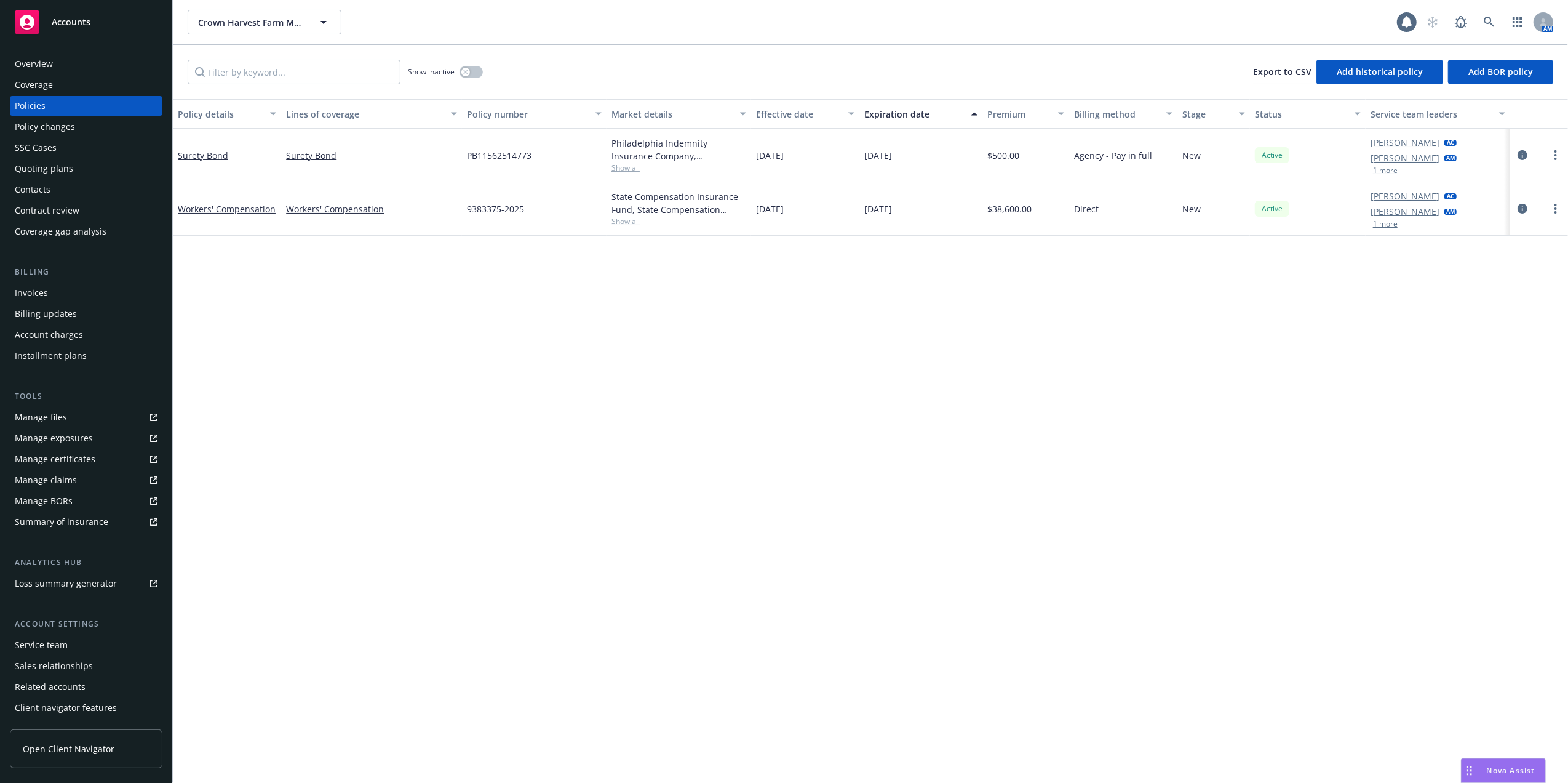
click at [30, 65] on div "Overview" at bounding box center [33, 64] width 38 height 20
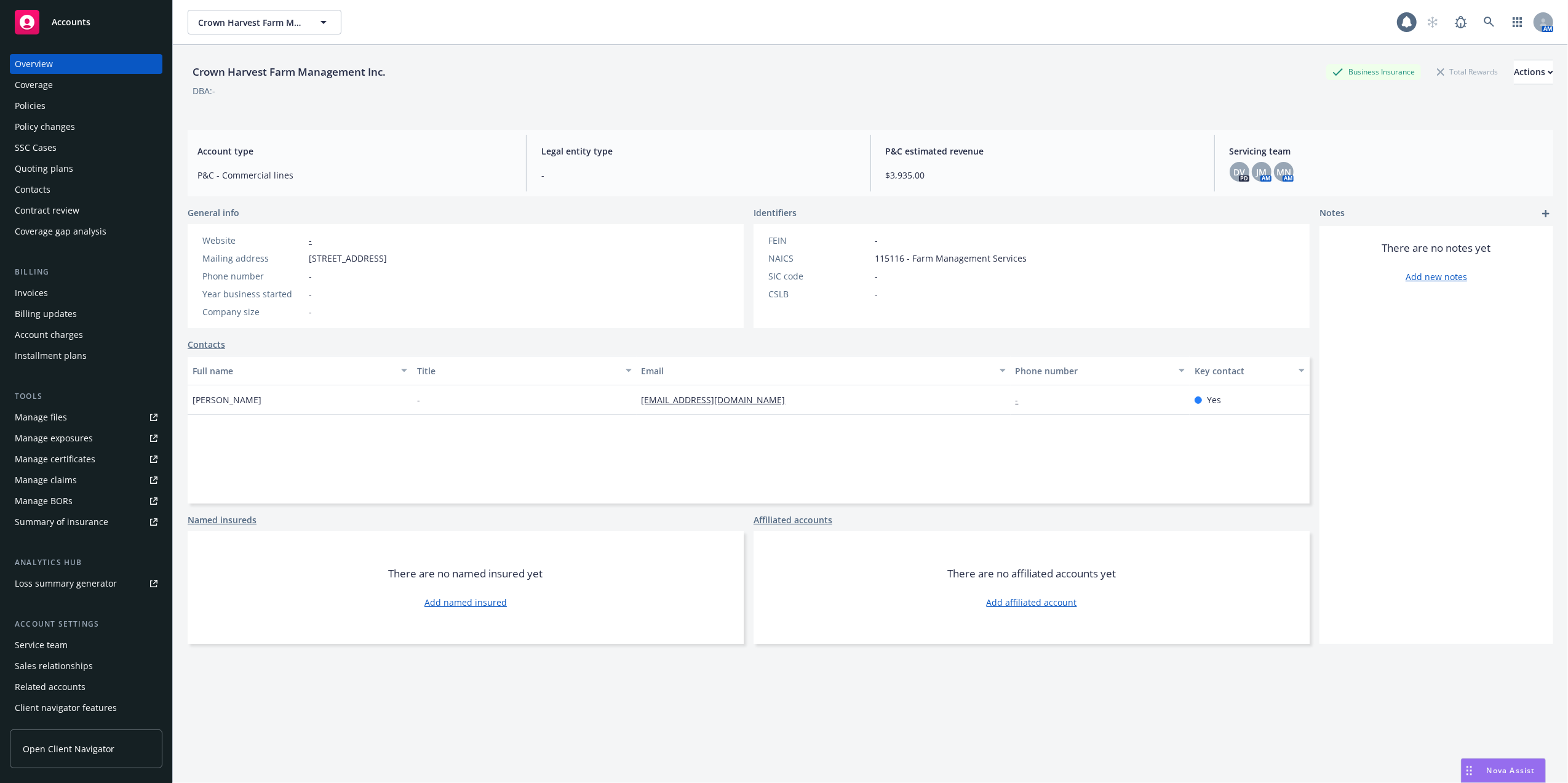
click at [31, 104] on div "Policies" at bounding box center [30, 106] width 31 height 20
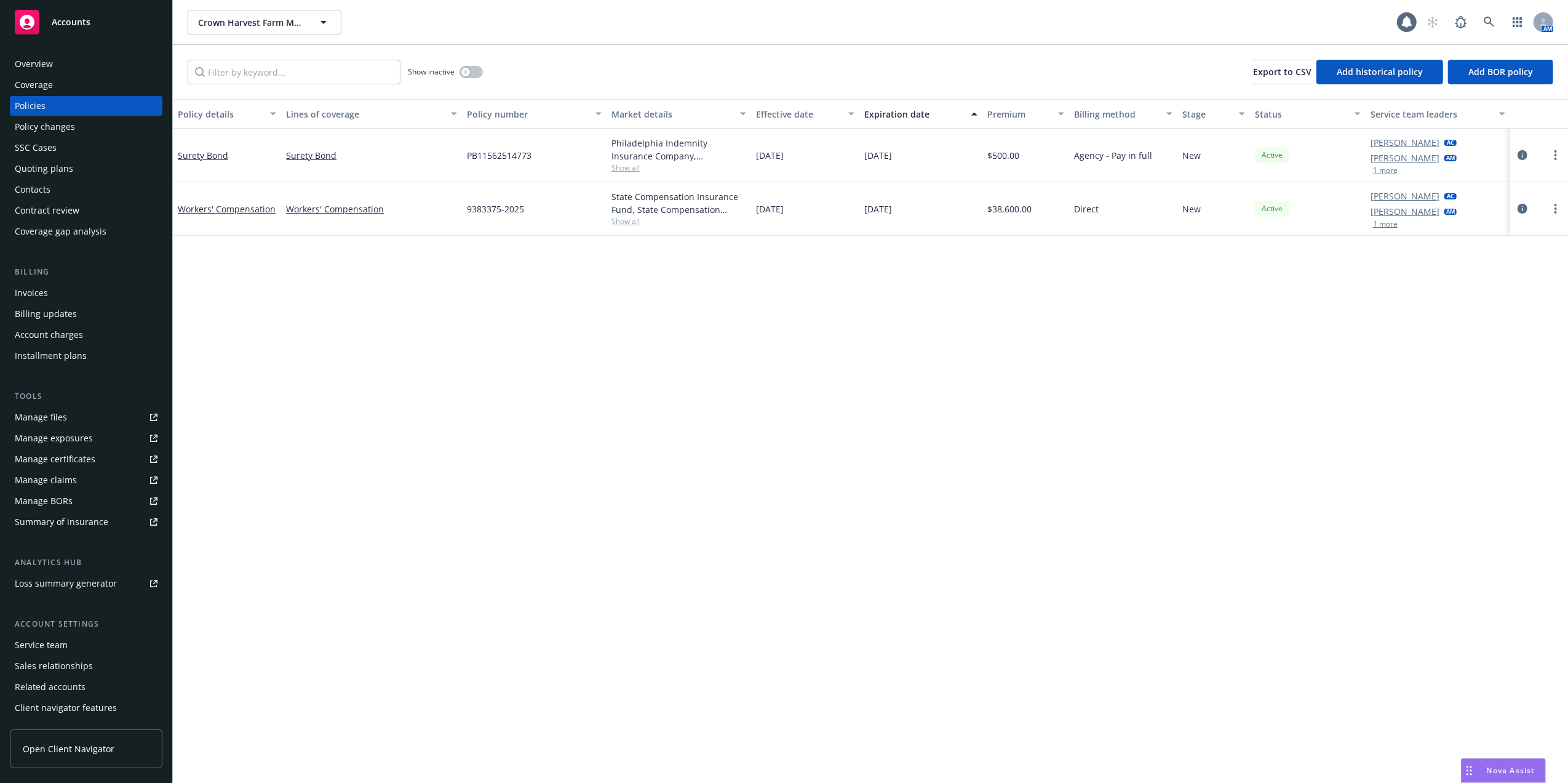
click at [21, 66] on div "Overview" at bounding box center [33, 64] width 38 height 20
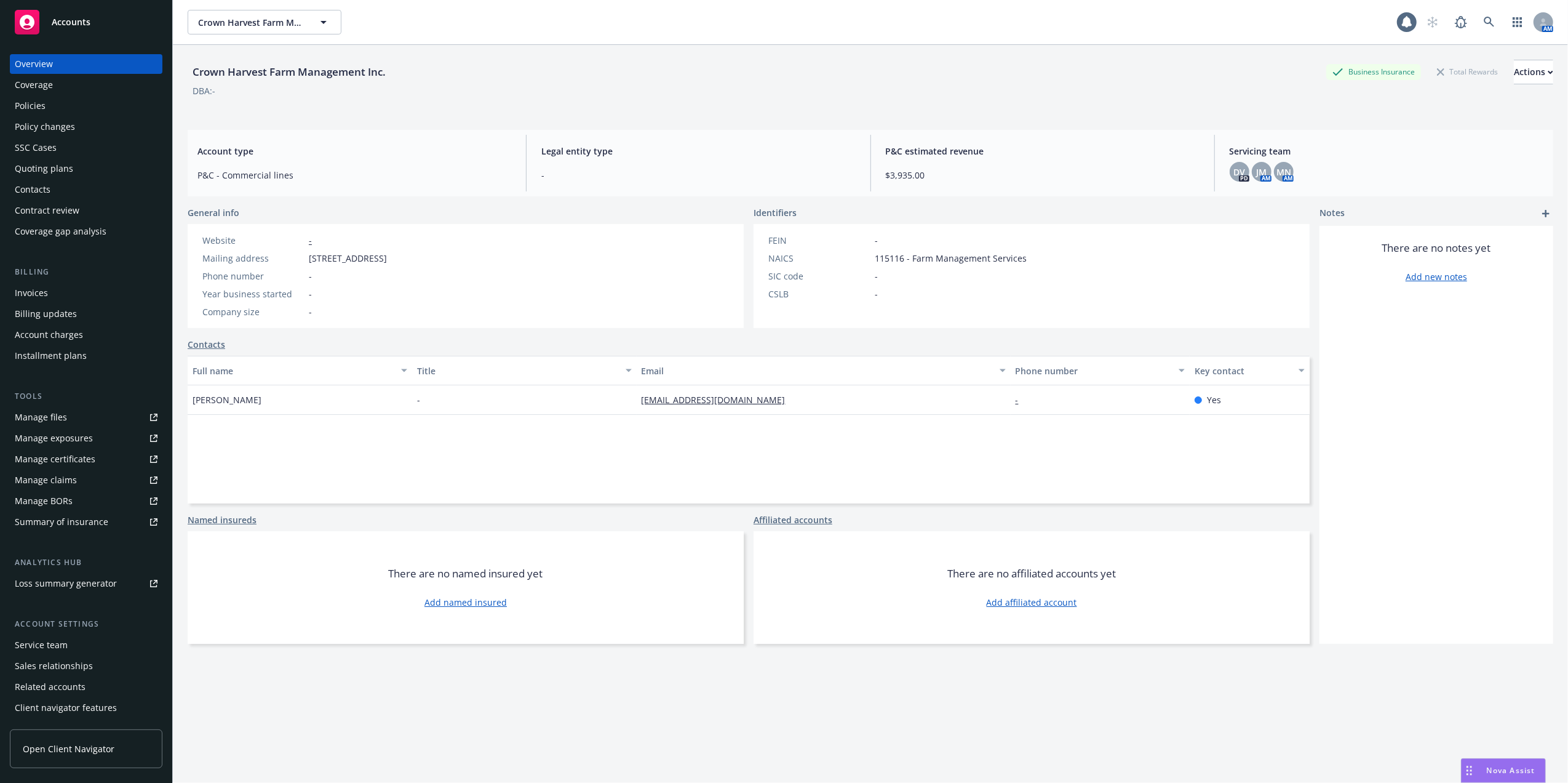
click at [30, 102] on div "Policies" at bounding box center [30, 106] width 31 height 20
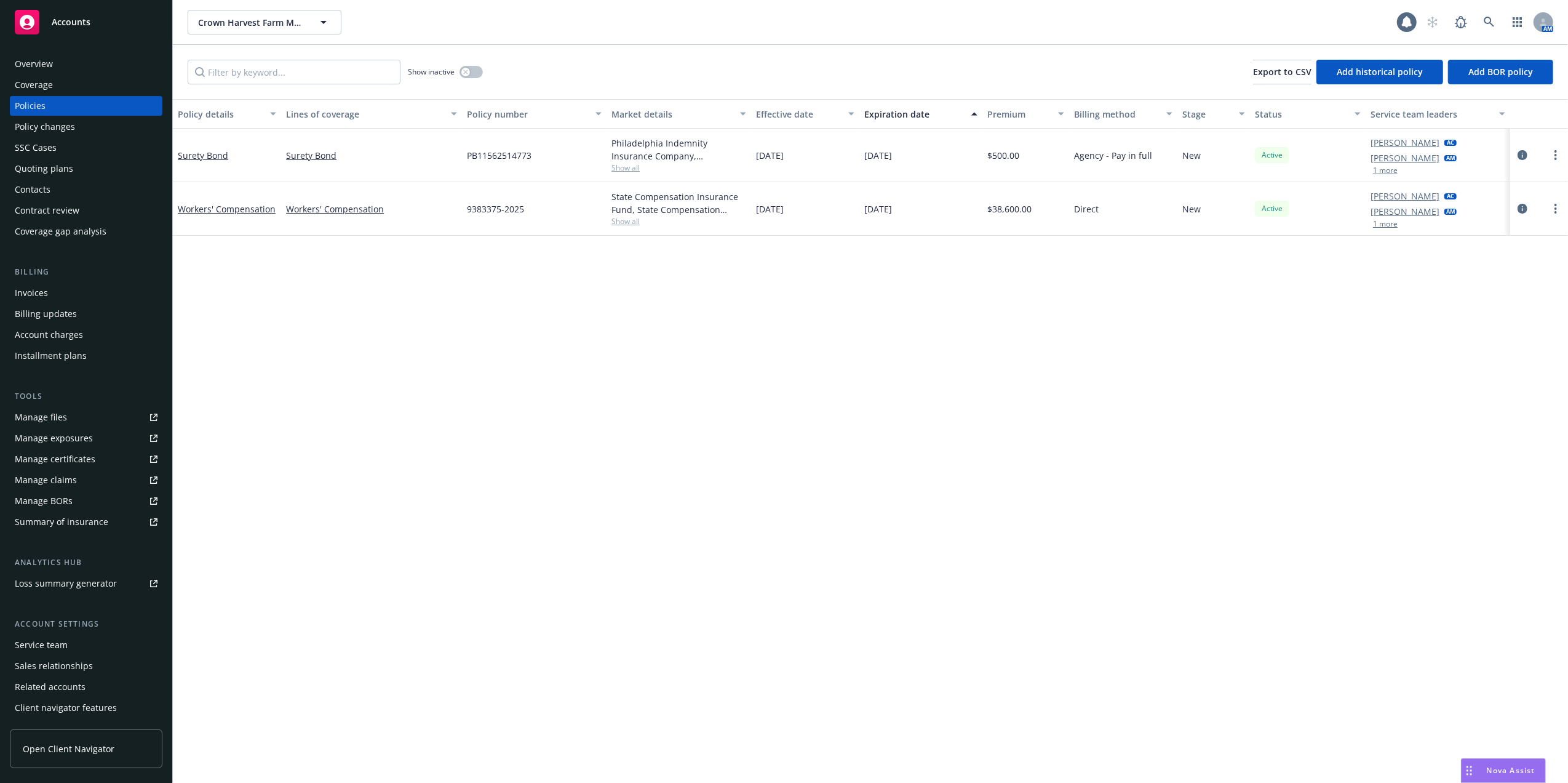
click at [22, 161] on div "Quoting plans" at bounding box center [44, 169] width 59 height 20
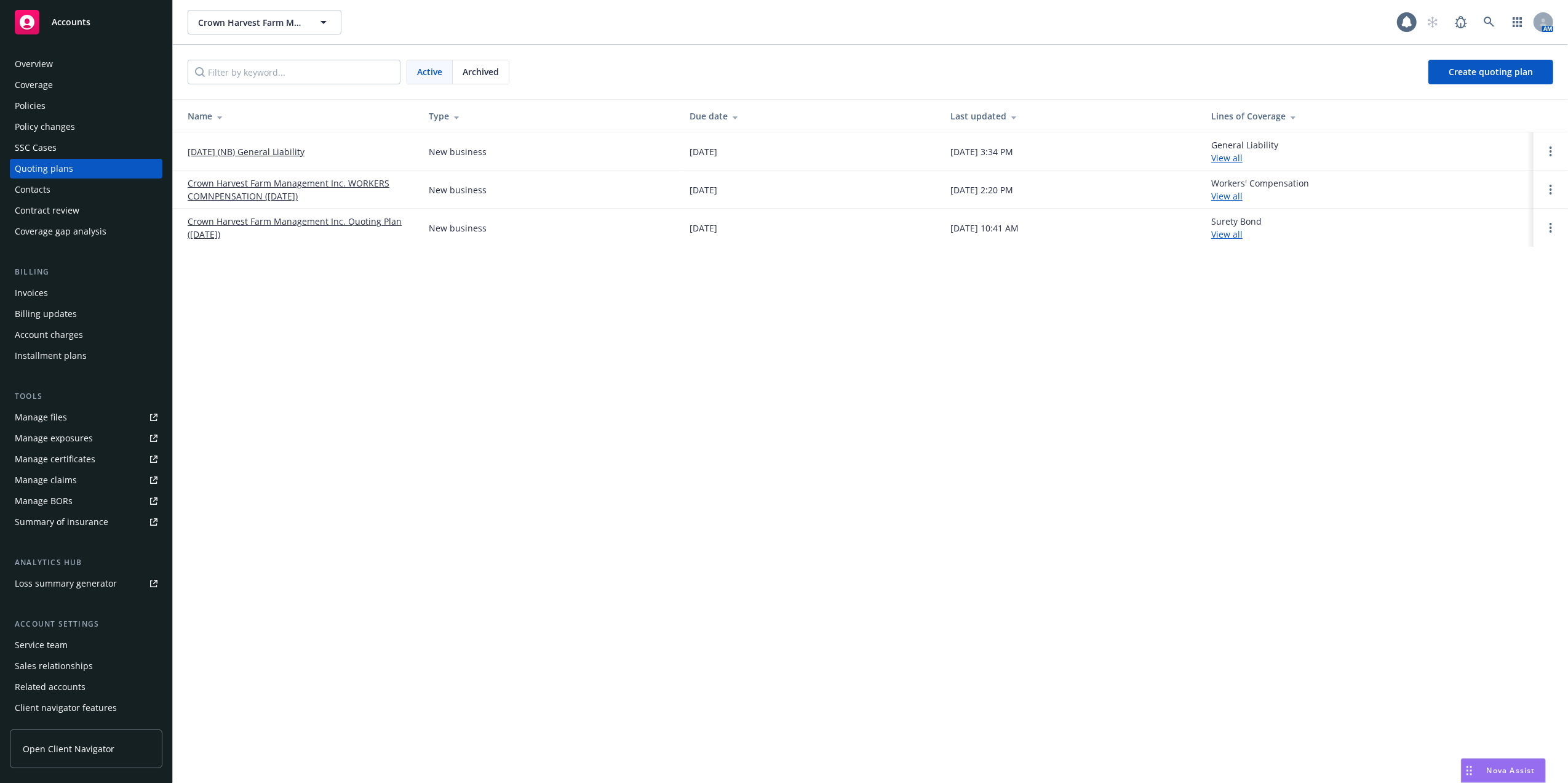
drag, startPoint x: 273, startPoint y: 146, endPoint x: 289, endPoint y: 136, distance: 18.9
click at [273, 146] on link "[DATE] (NB) General Liability" at bounding box center [247, 152] width 117 height 13
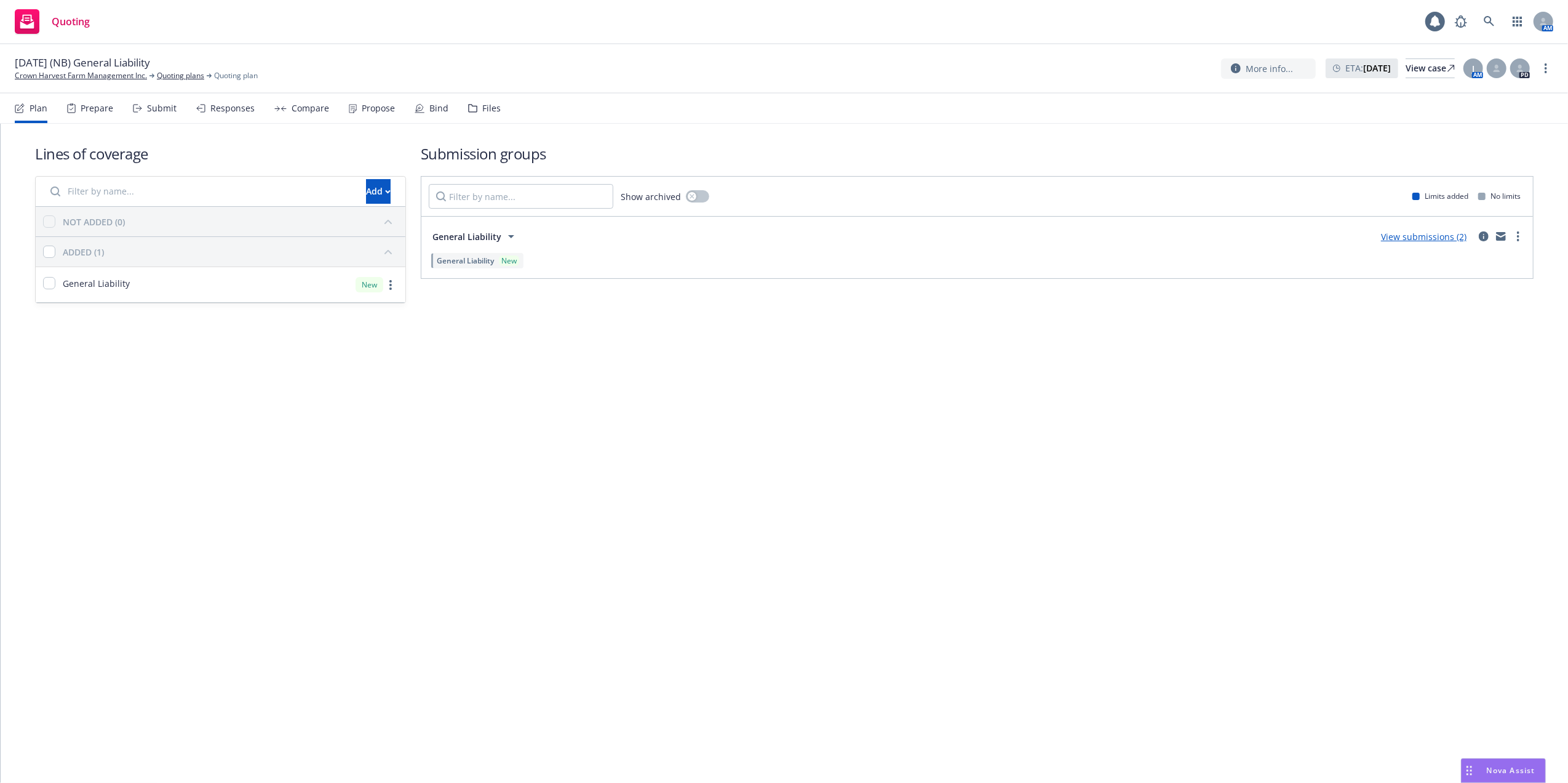
click at [1423, 235] on link "View submissions (2)" at bounding box center [1424, 236] width 86 height 12
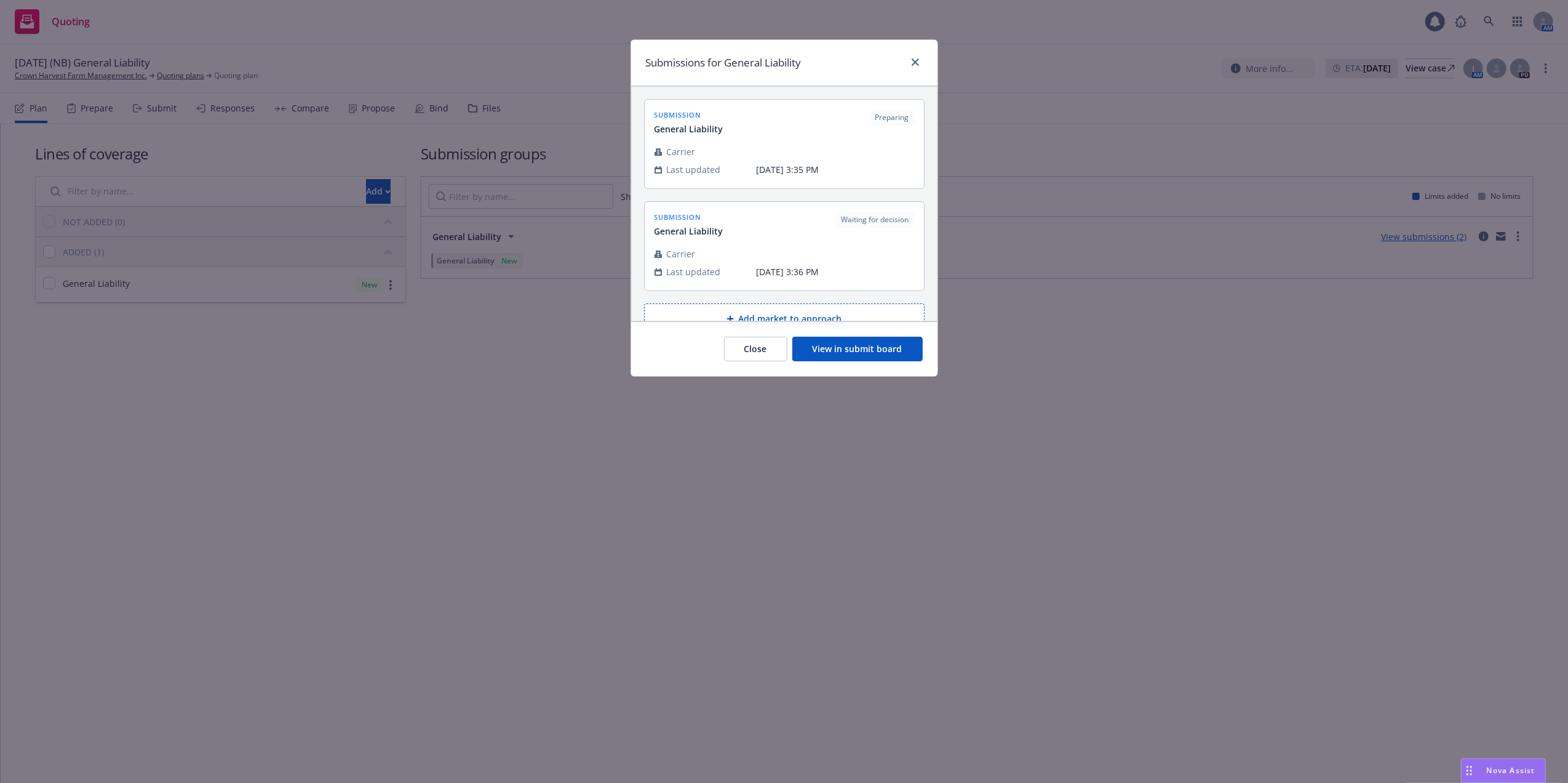
click at [842, 346] on button "View in submit board" at bounding box center [857, 349] width 131 height 24
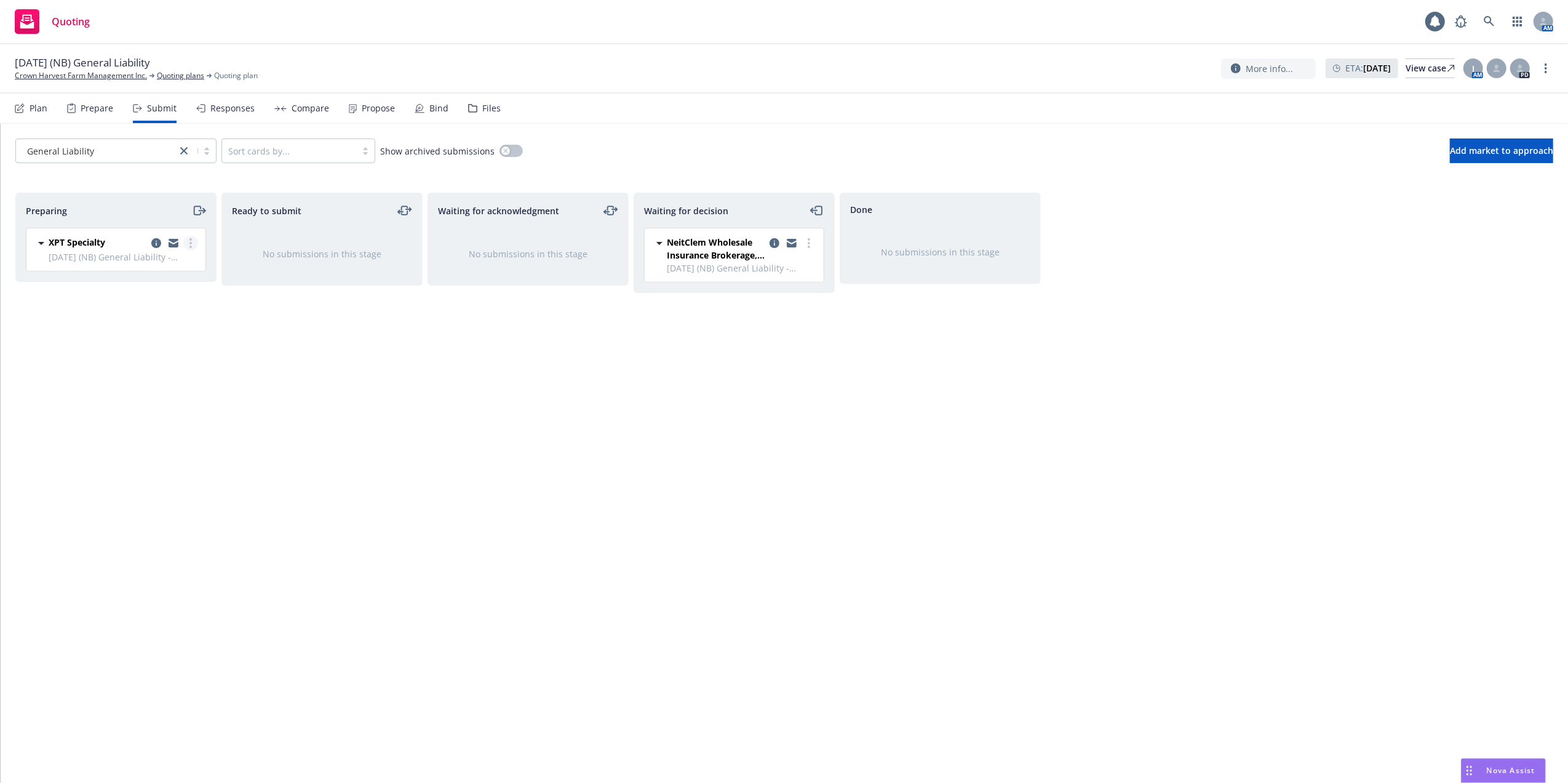
click at [190, 244] on circle "more" at bounding box center [191, 243] width 3 height 3
click at [167, 291] on span "Log acknowledgement" at bounding box center [135, 293] width 121 height 12
click at [808, 306] on icon "more" at bounding box center [809, 303] width 3 height 10
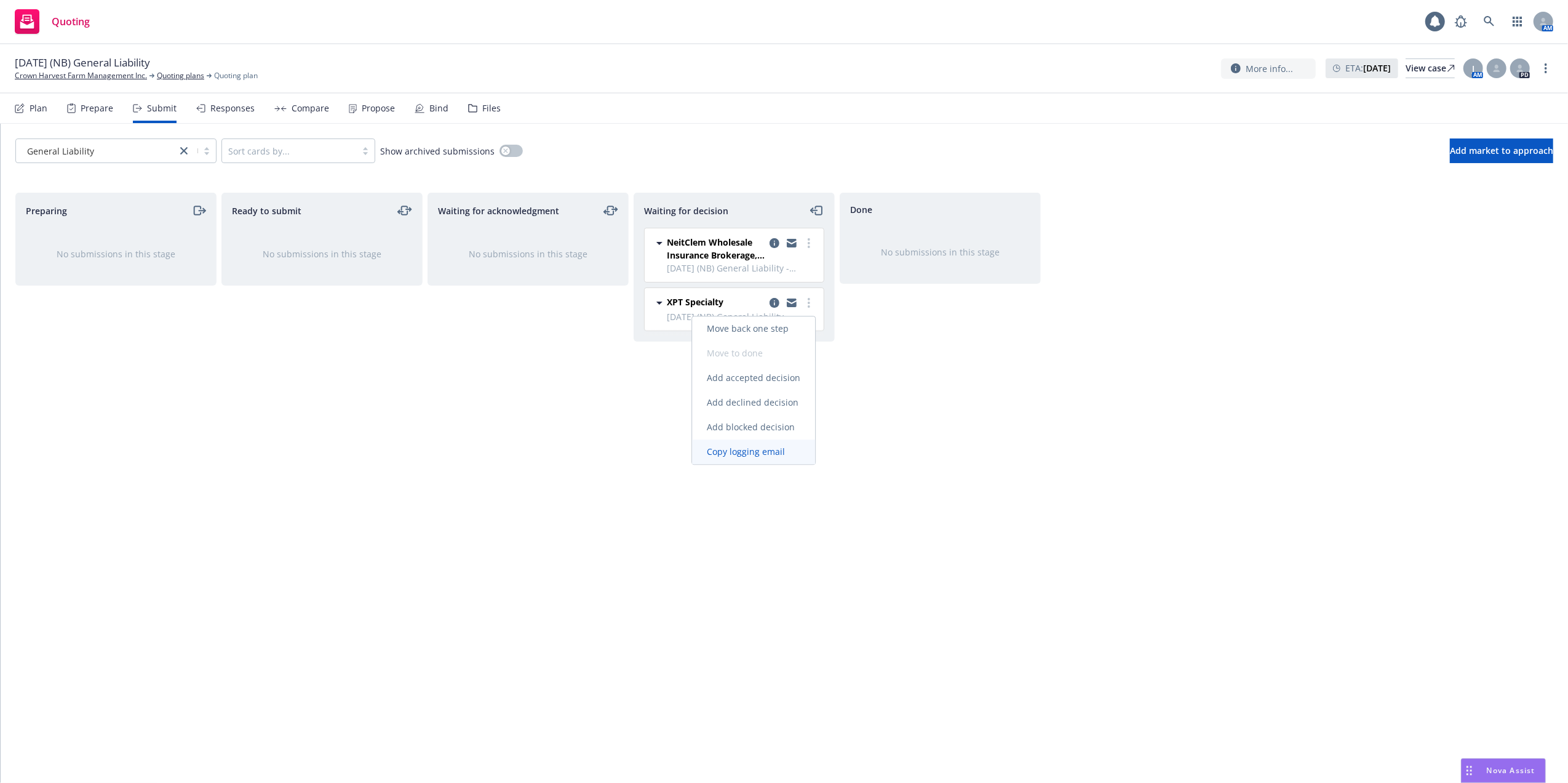
drag, startPoint x: 778, startPoint y: 447, endPoint x: 784, endPoint y: 448, distance: 6.1
click at [778, 448] on span "Copy logging email" at bounding box center [745, 451] width 107 height 12
drag, startPoint x: 1497, startPoint y: 762, endPoint x: 1492, endPoint y: 756, distance: 7.8
click at [1492, 756] on body "Quoting 1 AM [DATE] (NB) General Liability Crown Harvest Farm Management Inc. Q…" at bounding box center [784, 392] width 1568 height 783
drag, startPoint x: 1489, startPoint y: 764, endPoint x: 1480, endPoint y: 756, distance: 12.0
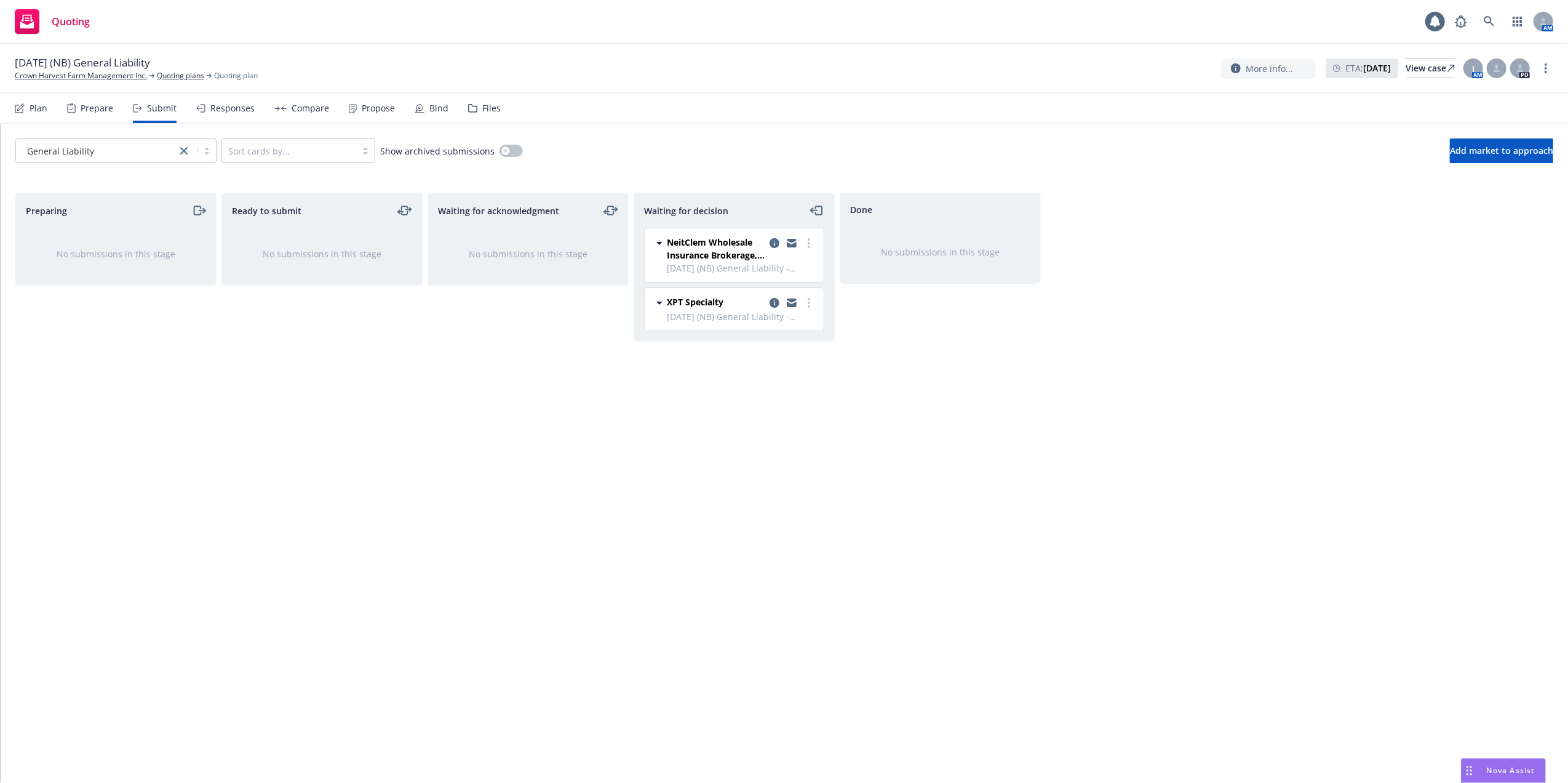
click at [1488, 764] on div "Nova Assist" at bounding box center [1504, 771] width 84 height 23
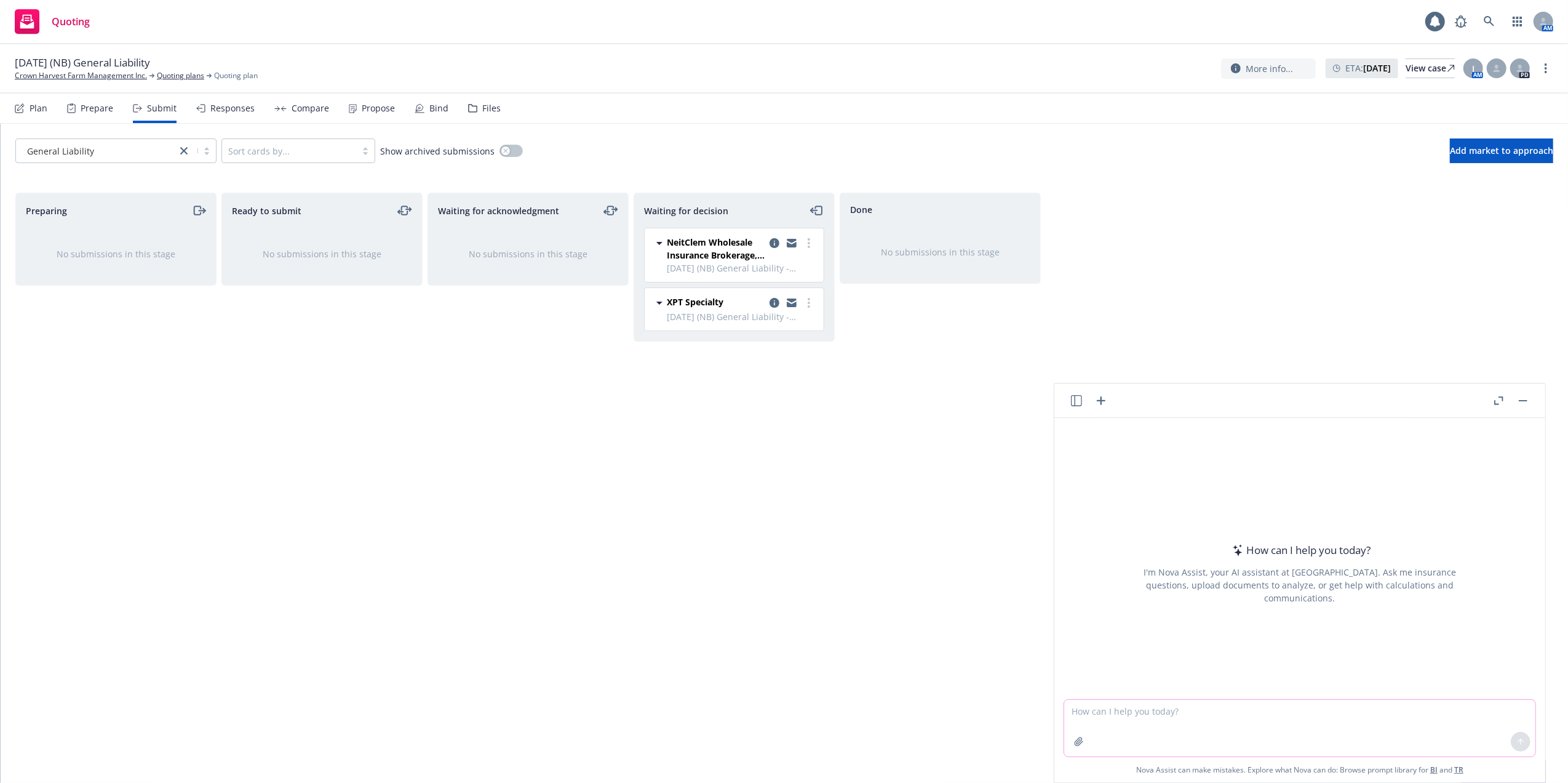
drag, startPoint x: 1297, startPoint y: 710, endPoint x: 1300, endPoint y: 702, distance: 8.5
click at [1295, 707] on textarea at bounding box center [1300, 728] width 471 height 57
paste textarea "Hi [PERSON_NAME], I’ve completed the attached Ag Service App to the best of my …"
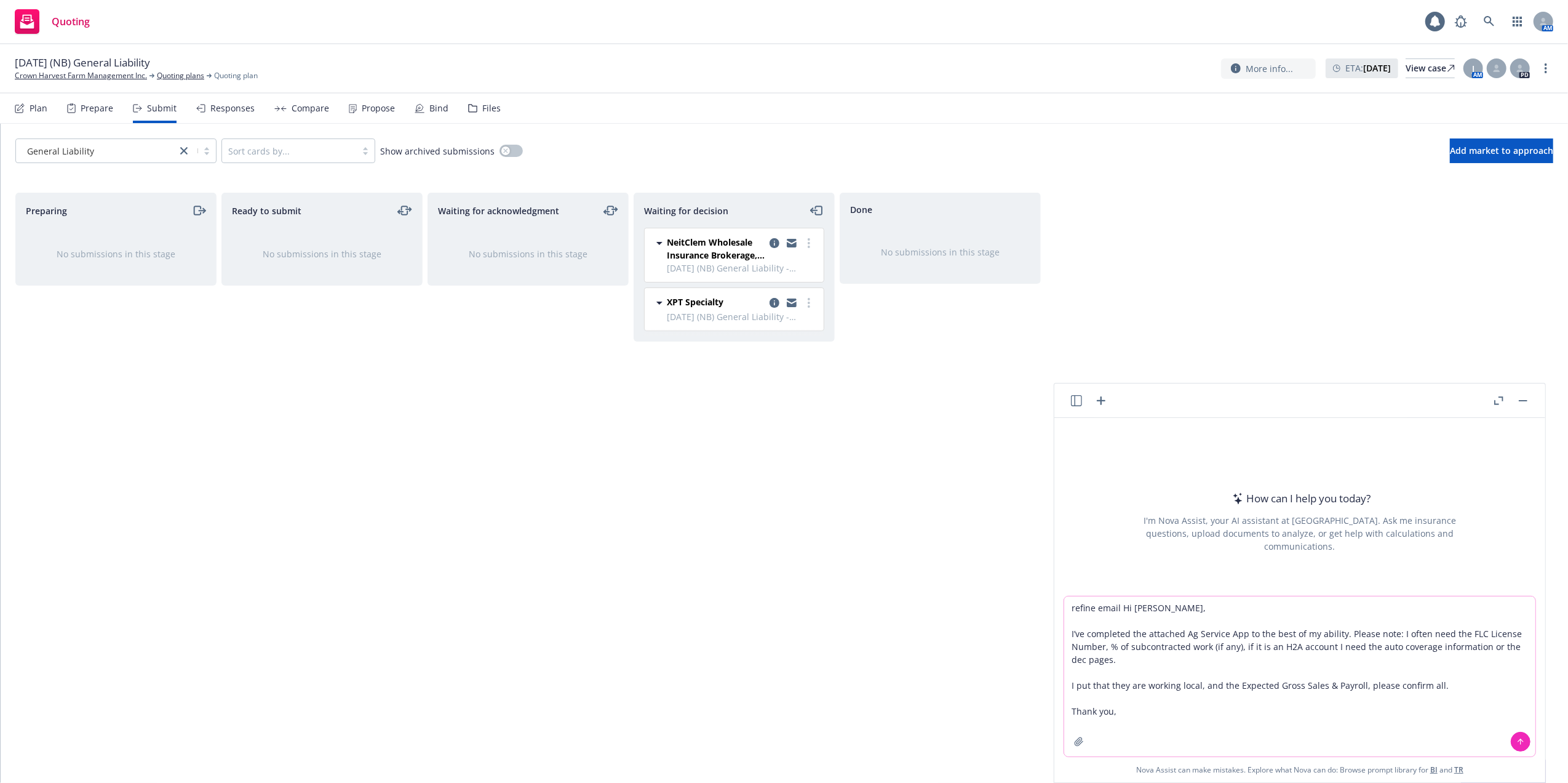
type textarea "refine email Hi [PERSON_NAME], I’ve completed the attached Ag Service App to th…"
click at [1517, 739] on icon at bounding box center [1520, 741] width 8 height 8
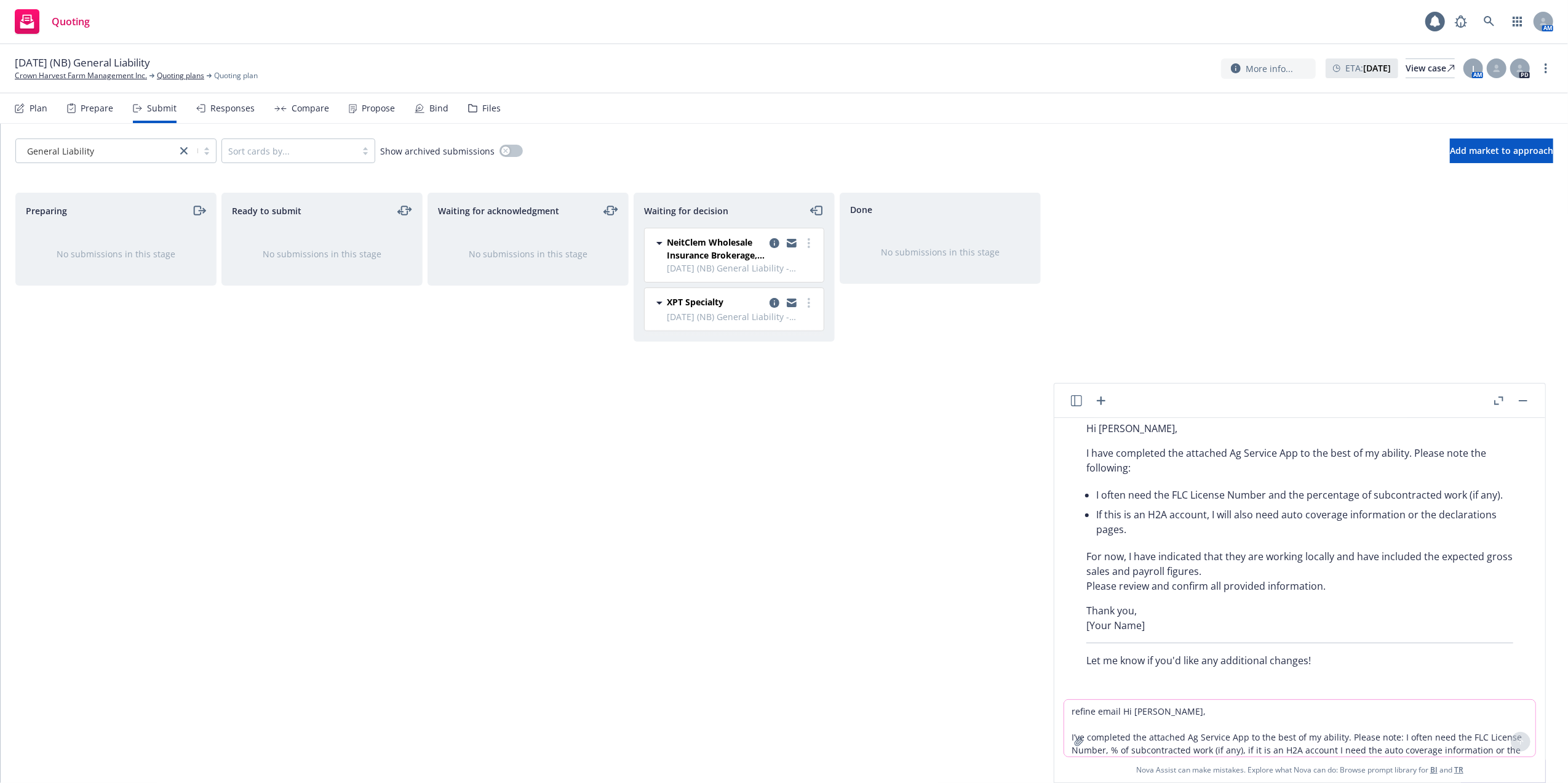
scroll to position [223, 0]
click at [1237, 566] on p "For now, I have indicated that they are working locally and have included the e…" at bounding box center [1300, 568] width 427 height 44
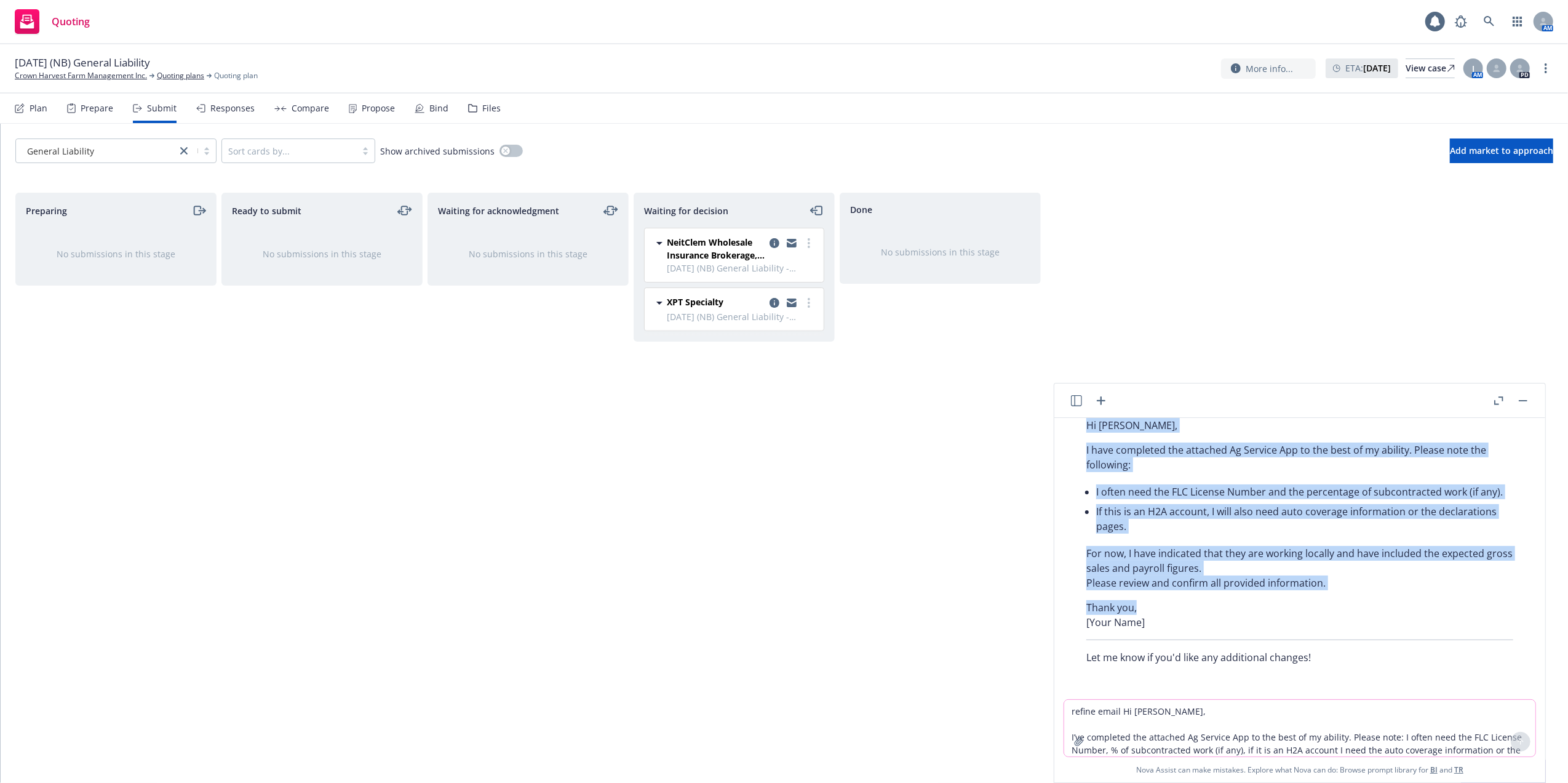
drag, startPoint x: 1085, startPoint y: 628, endPoint x: 1170, endPoint y: 610, distance: 86.9
click at [1170, 610] on div "Certainly! Here’s a more polished and professional version of your email: Hi [P…" at bounding box center [1300, 524] width 452 height 292
copy div "Hi [PERSON_NAME], I have completed the attached Ag Service App to the best of m…"
click at [1411, 67] on div "View case" at bounding box center [1430, 68] width 49 height 19
